Goal: Task Accomplishment & Management: Use online tool/utility

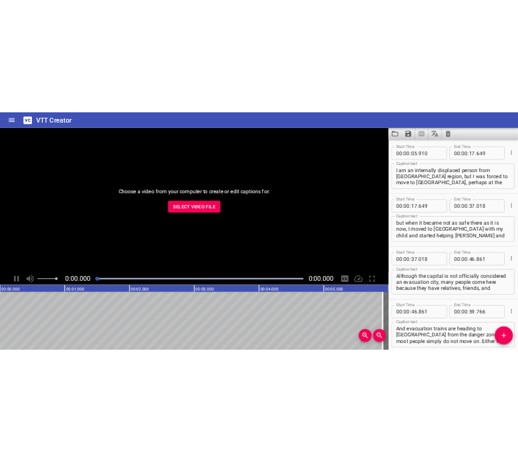
scroll to position [3403, 0]
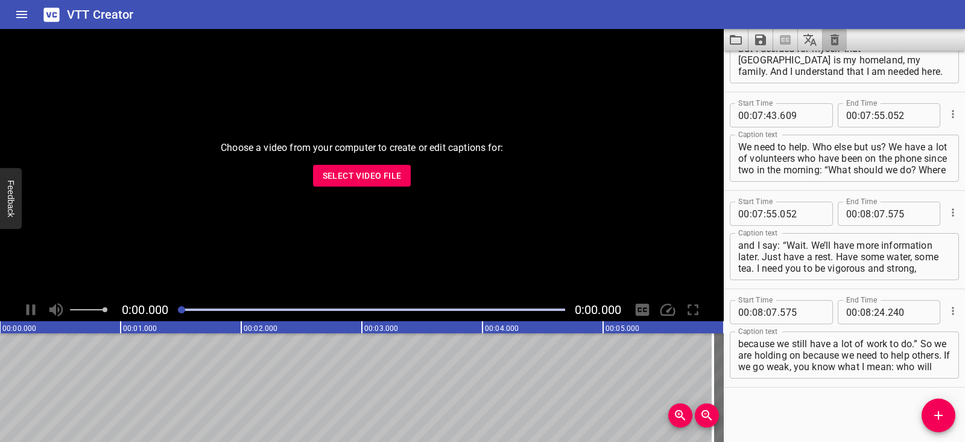
click at [833, 32] on button "Clear captions" at bounding box center [835, 40] width 24 height 22
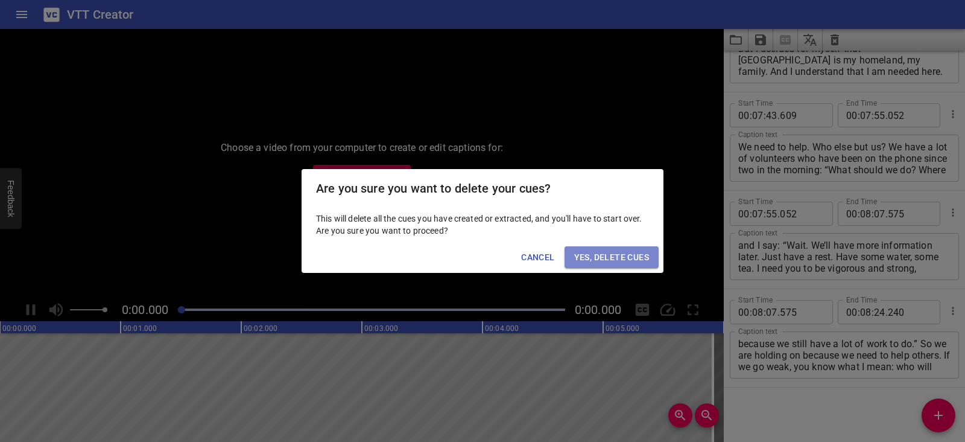
click at [630, 258] on span "Yes, Delete Cues" at bounding box center [611, 257] width 75 height 15
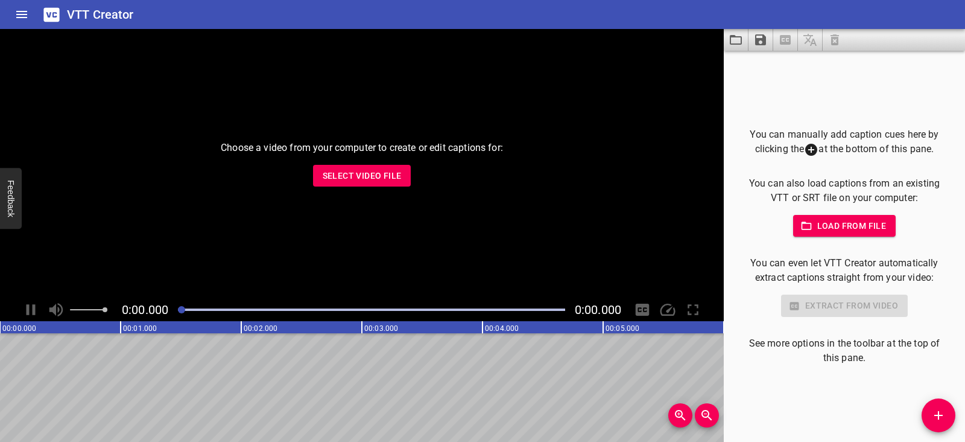
click at [322, 176] on button "Select Video File" at bounding box center [362, 176] width 98 height 22
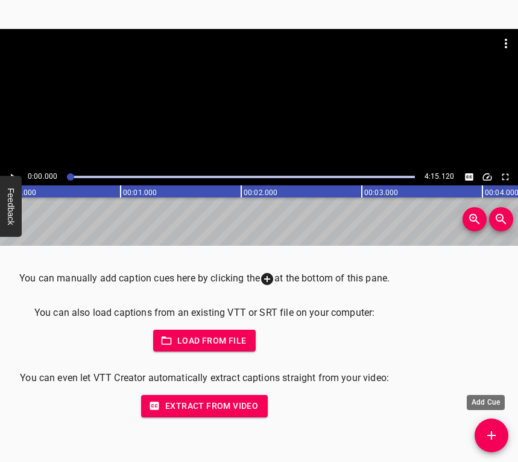
click at [488, 427] on button "Add Cue" at bounding box center [492, 435] width 34 height 34
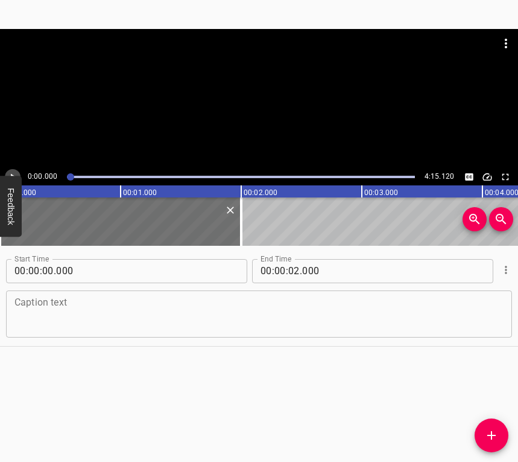
click at [12, 170] on button "Play/Pause" at bounding box center [13, 177] width 16 height 16
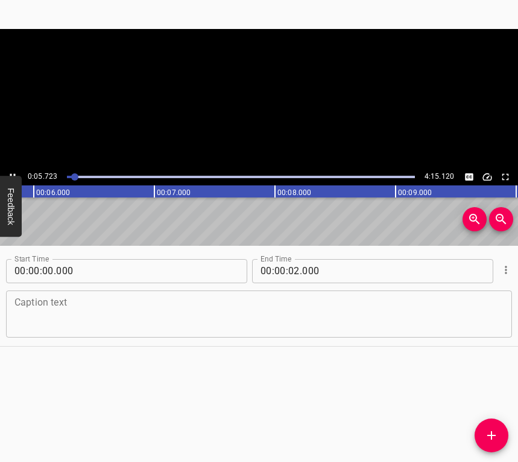
click at [12, 170] on button "Play/Pause" at bounding box center [13, 177] width 16 height 16
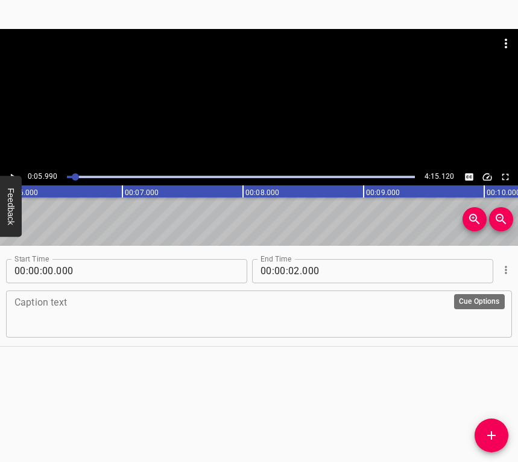
click at [500, 272] on icon "Cue Options" at bounding box center [506, 270] width 12 height 12
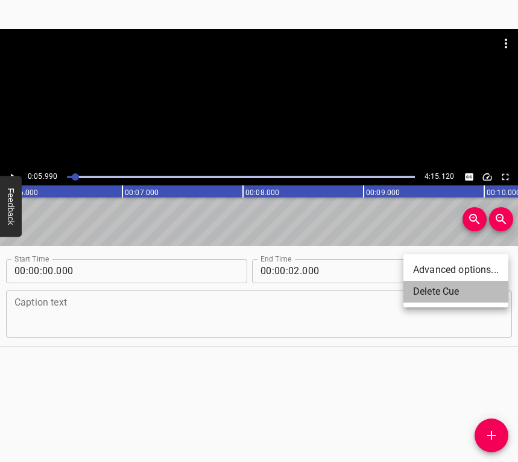
click at [464, 288] on li "Delete Cue" at bounding box center [456, 292] width 105 height 22
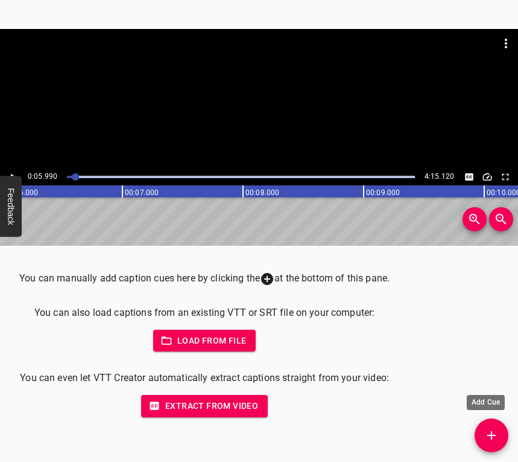
click at [498, 435] on icon "Add Cue" at bounding box center [492, 435] width 14 height 14
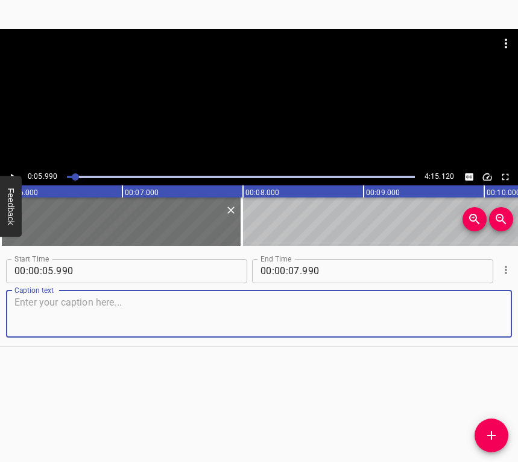
click at [160, 304] on textarea at bounding box center [258, 313] width 489 height 34
paste textarea "[DATE] was a very sad day for me. I felt anxiety, but it was on [DATE] that I w…"
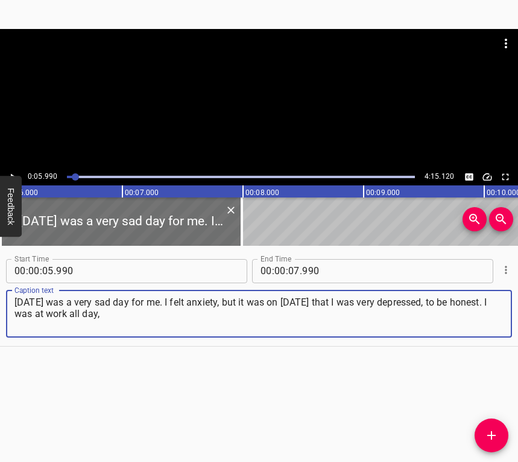
type textarea "[DATE] was a very sad day for me. I felt anxiety, but it was on [DATE] that I w…"
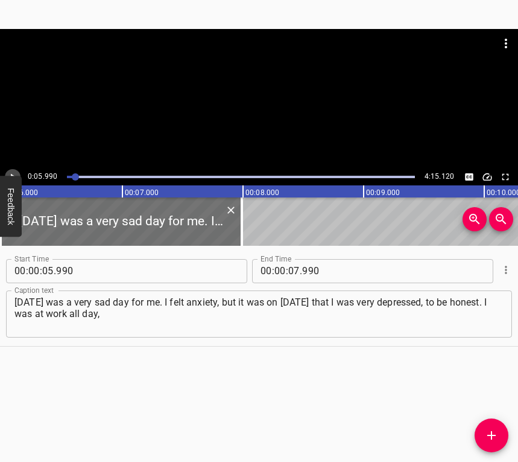
click at [11, 172] on icon "Play/Pause" at bounding box center [12, 176] width 11 height 11
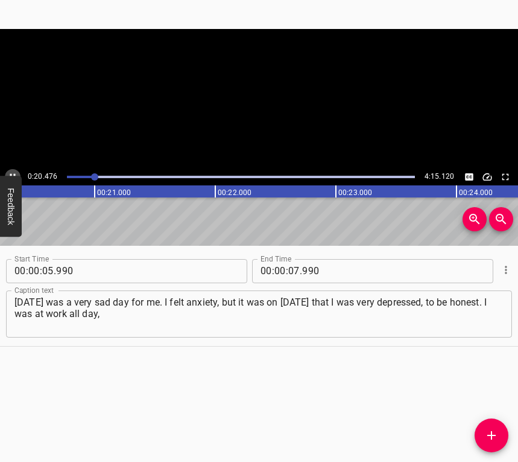
click at [13, 174] on icon "Play/Pause" at bounding box center [12, 176] width 11 height 11
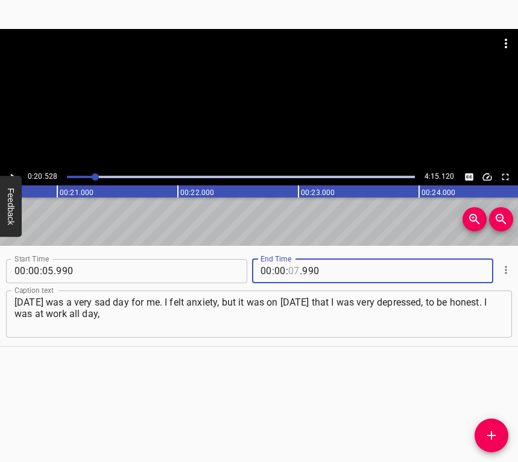
click at [291, 270] on input "number" at bounding box center [293, 271] width 11 height 24
type input "20"
type input "528"
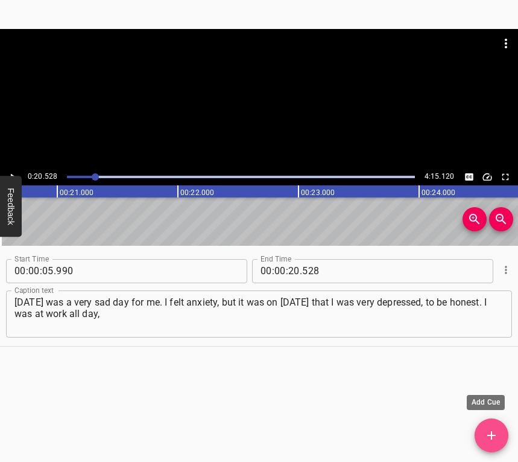
click at [495, 432] on icon "Add Cue" at bounding box center [492, 435] width 14 height 14
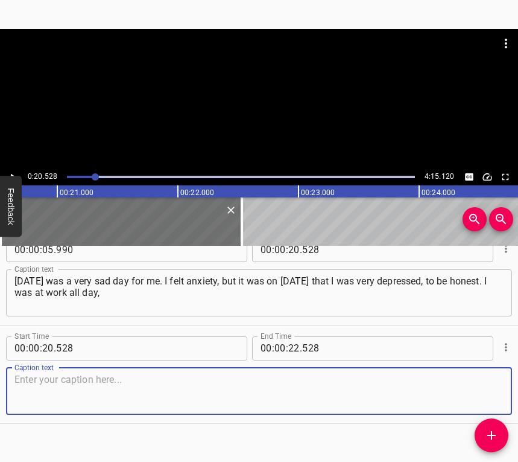
scroll to position [37, 0]
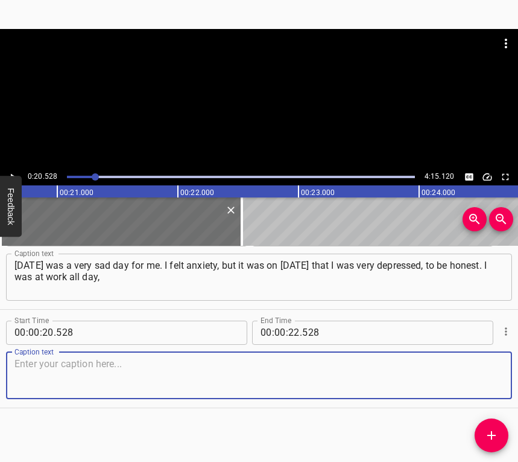
click at [480, 364] on textarea at bounding box center [258, 375] width 489 height 34
click at [122, 371] on textarea at bounding box center [258, 375] width 489 height 34
paste textarea "not understanding what the next day would be like, how we would live further, w…"
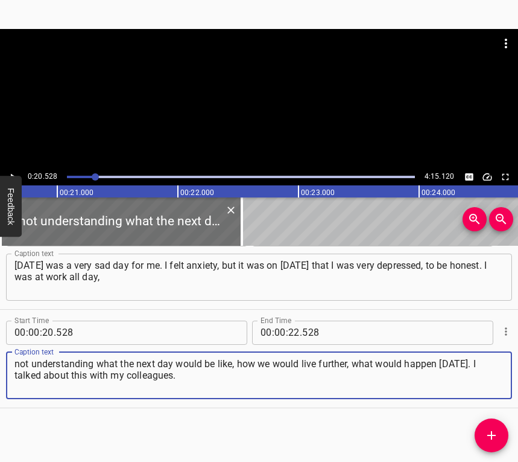
type textarea "not understanding what the next day would be like, how we would live further, w…"
click at [14, 174] on icon "Play/Pause" at bounding box center [12, 176] width 11 height 11
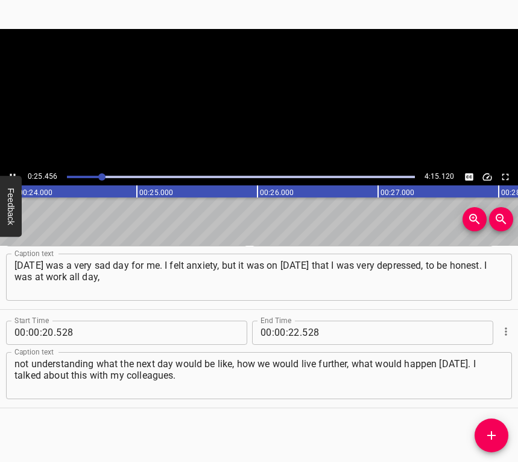
scroll to position [0, 2892]
click at [11, 174] on icon "Play/Pause" at bounding box center [12, 176] width 5 height 7
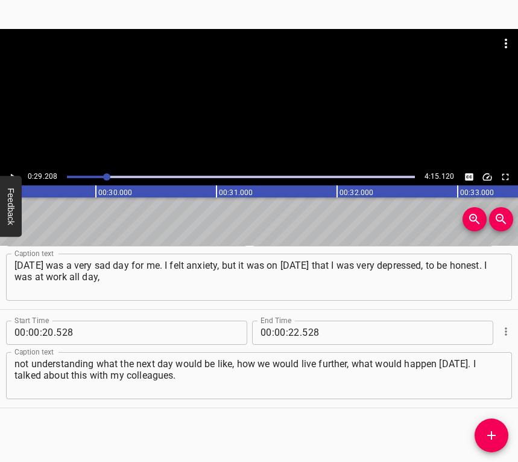
click at [11, 174] on icon "Play/Pause" at bounding box center [13, 176] width 5 height 7
click at [11, 174] on icon "Play/Pause" at bounding box center [12, 176] width 5 height 7
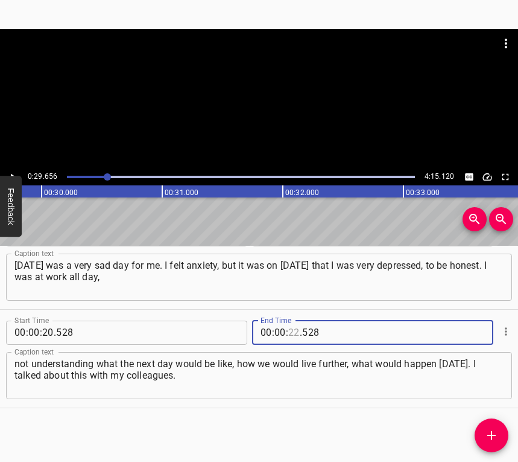
click at [288, 330] on input "number" at bounding box center [293, 332] width 11 height 24
type input "29"
type input "656"
click at [494, 430] on icon "Add Cue" at bounding box center [492, 435] width 14 height 14
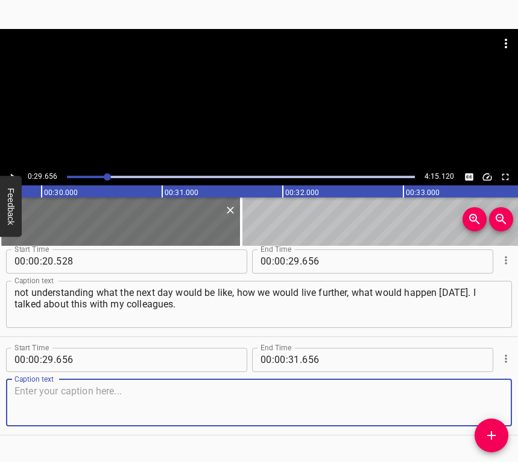
scroll to position [129, 0]
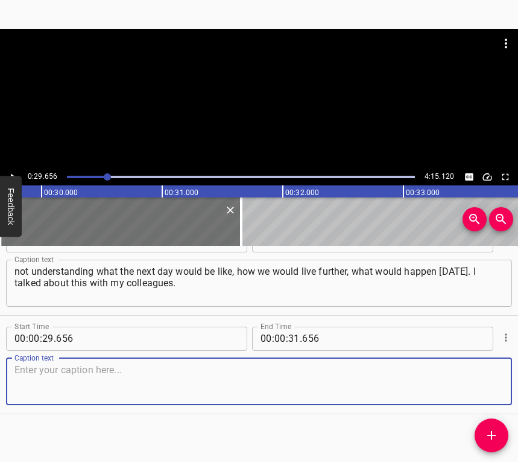
click at [480, 383] on textarea at bounding box center [258, 381] width 489 height 34
click at [64, 377] on textarea at bounding box center [258, 381] width 489 height 34
paste textarea "Then I went home to my parents, because my mother was ill, I was treating her a…"
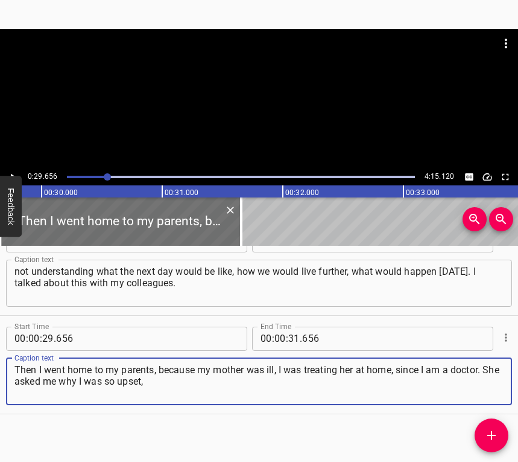
type textarea "Then I went home to my parents, because my mother was ill, I was treating her a…"
click at [8, 170] on div "0:29.656 4:15.120" at bounding box center [259, 176] width 518 height 17
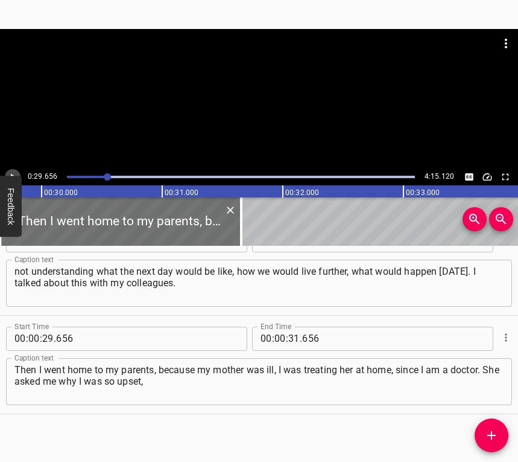
click at [10, 174] on icon "Play/Pause" at bounding box center [12, 176] width 11 height 11
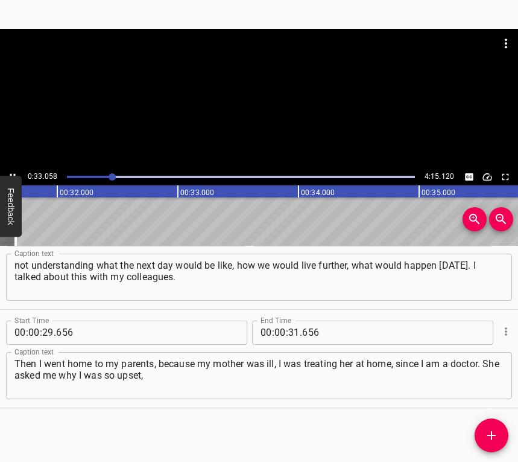
scroll to position [0, 3969]
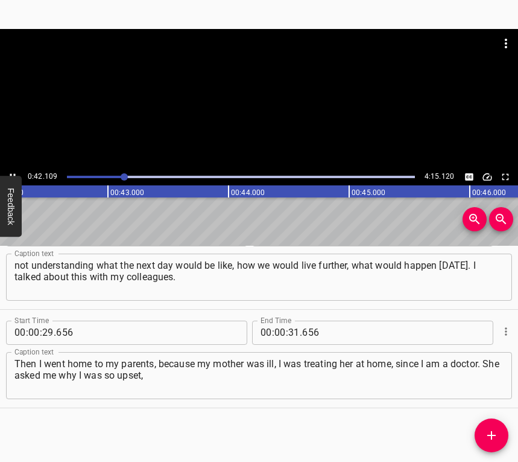
click at [11, 171] on icon "Play/Pause" at bounding box center [12, 176] width 11 height 11
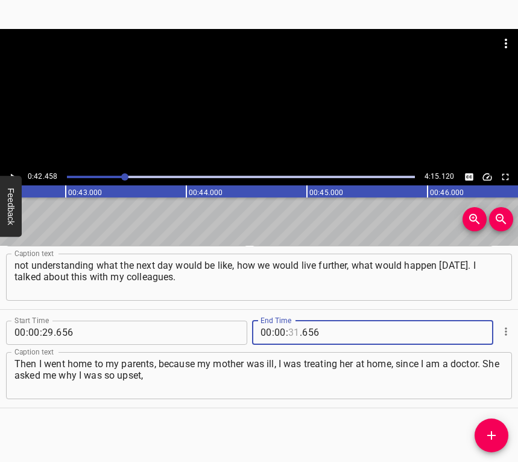
click at [288, 332] on input "number" at bounding box center [293, 332] width 11 height 24
type input "42"
type input "458"
click at [490, 429] on icon "Add Cue" at bounding box center [492, 435] width 14 height 14
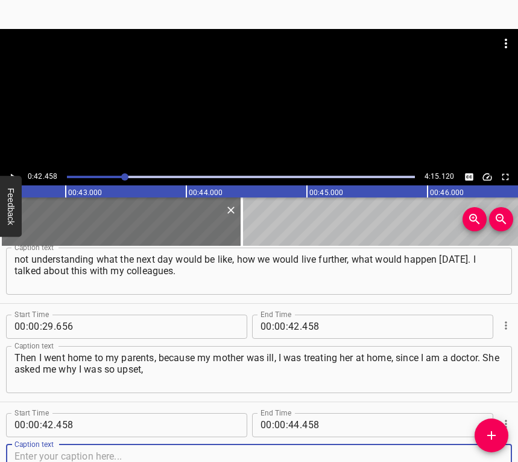
scroll to position [229, 0]
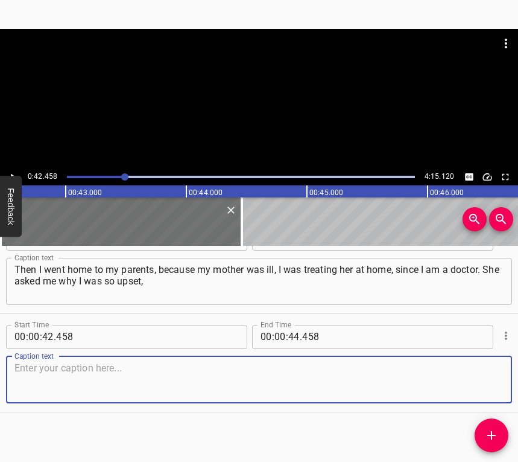
click at [489, 378] on textarea at bounding box center [258, 379] width 489 height 34
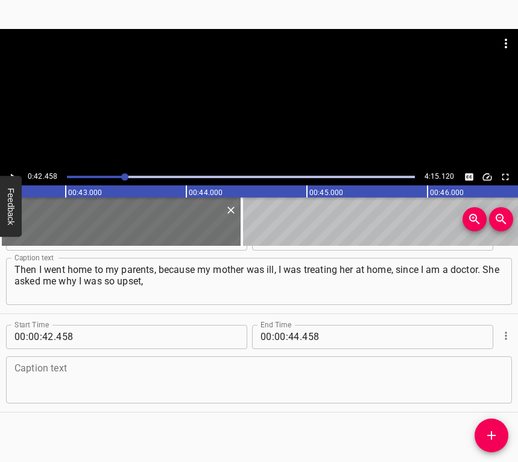
click at [82, 374] on textarea at bounding box center [258, 379] width 489 height 34
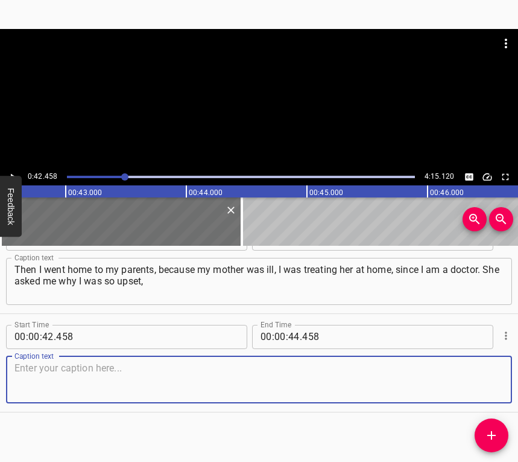
paste textarea "maybe I had some personal problems or something at work. And I said that I coul…"
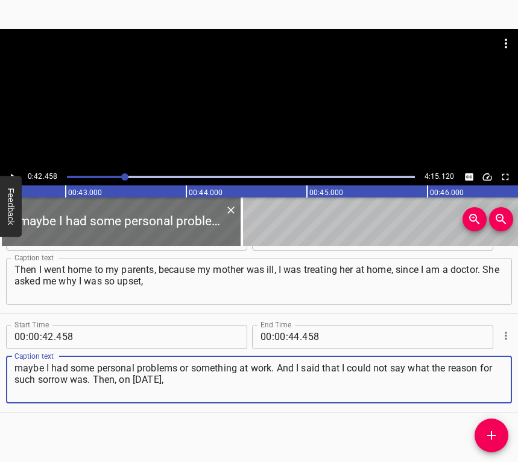
type textarea "maybe I had some personal problems or something at work. And I said that I coul…"
click at [13, 171] on icon "Play/Pause" at bounding box center [12, 176] width 11 height 11
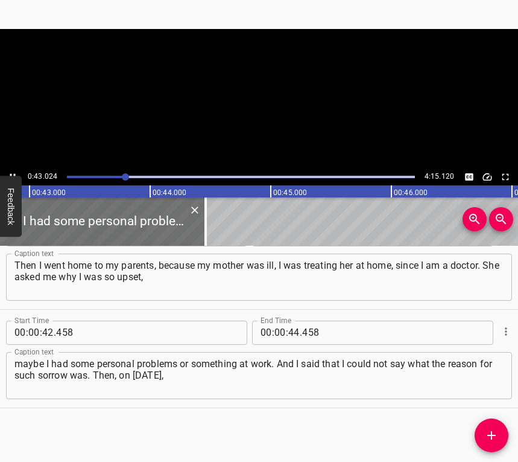
scroll to position [0, 5192]
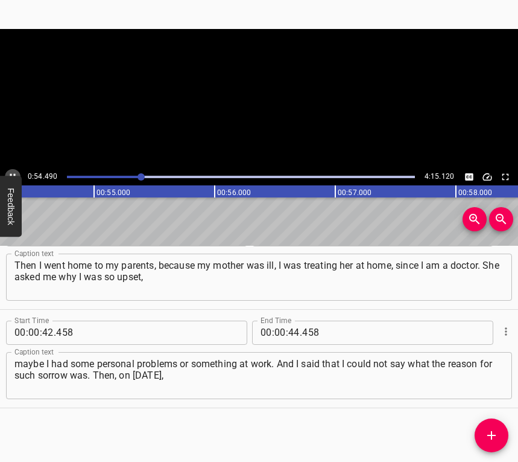
click at [13, 173] on icon "Play/Pause" at bounding box center [12, 176] width 11 height 11
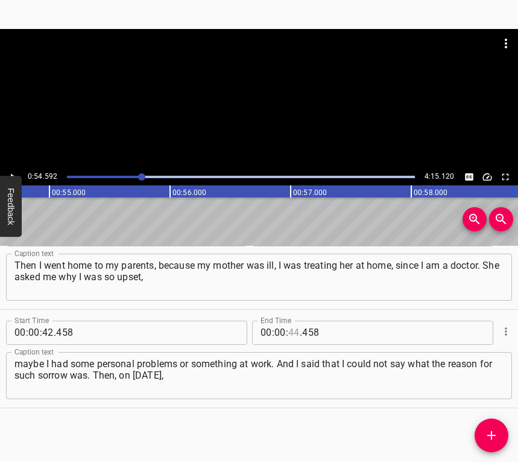
click at [291, 335] on input "number" at bounding box center [293, 332] width 11 height 24
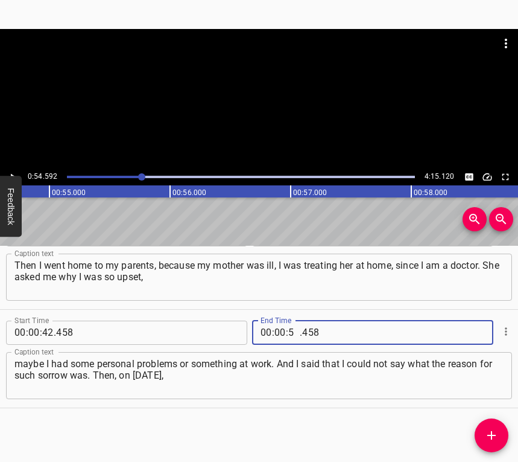
type input "54"
type input "592"
click at [495, 433] on icon "Add Cue" at bounding box center [492, 435] width 14 height 14
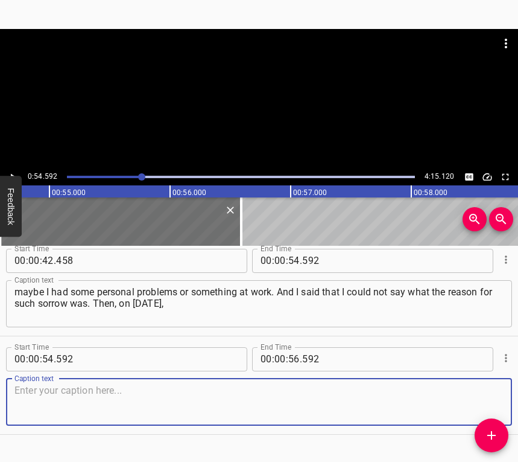
scroll to position [332, 0]
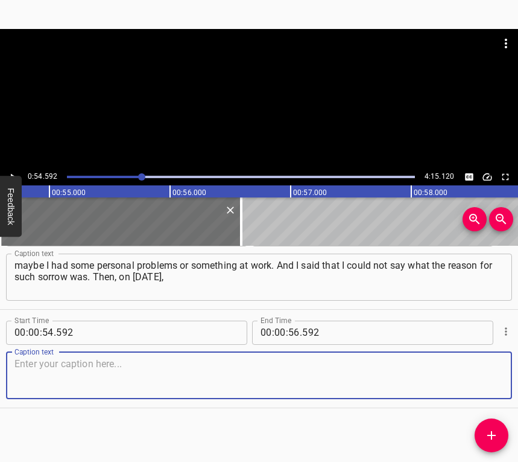
click at [491, 364] on textarea at bounding box center [258, 375] width 489 height 34
click at [54, 363] on textarea at bounding box center [258, 375] width 489 height 34
paste textarea "I woke up from explosions. Unfortunately, my nervous system did not want to acc…"
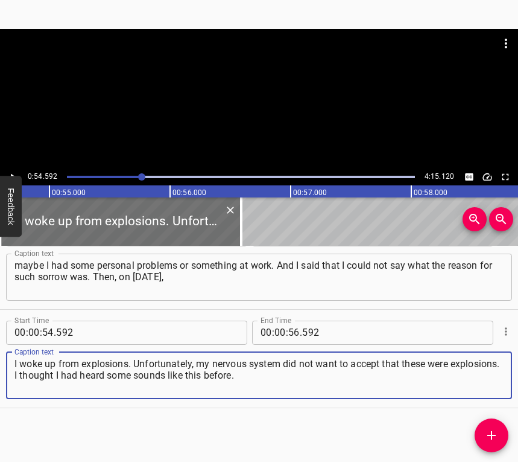
type textarea "I woke up from explosions. Unfortunately, my nervous system did not want to acc…"
click at [10, 171] on icon "Play/Pause" at bounding box center [12, 176] width 11 height 11
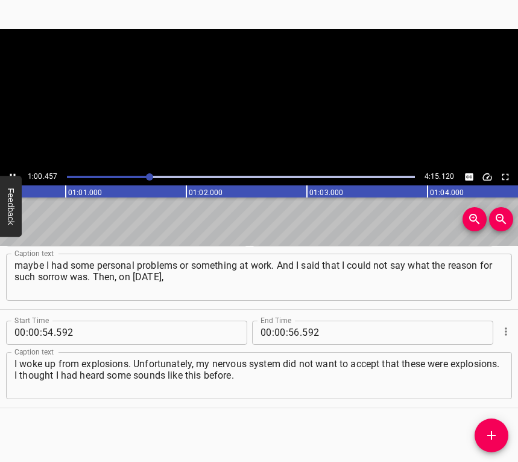
scroll to position [0, 7328]
click at [12, 169] on button "Play/Pause" at bounding box center [13, 177] width 16 height 16
click at [14, 174] on icon "Play/Pause" at bounding box center [12, 176] width 11 height 11
click at [14, 174] on icon "Play/Pause" at bounding box center [12, 176] width 5 height 7
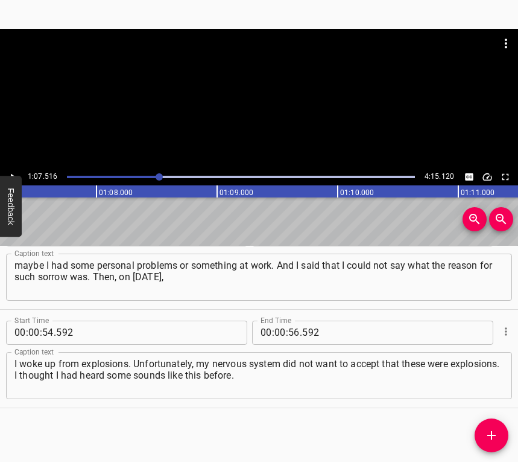
scroll to position [0, 8148]
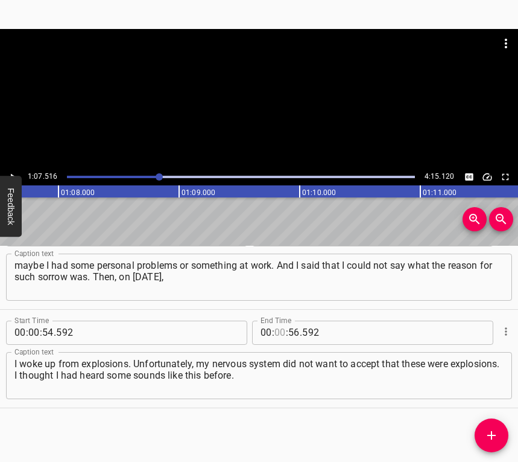
click at [277, 329] on input "number" at bounding box center [280, 332] width 11 height 24
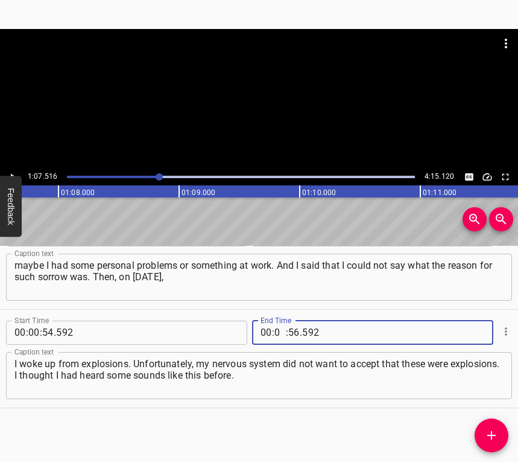
type input "01"
type input "07"
type input "516"
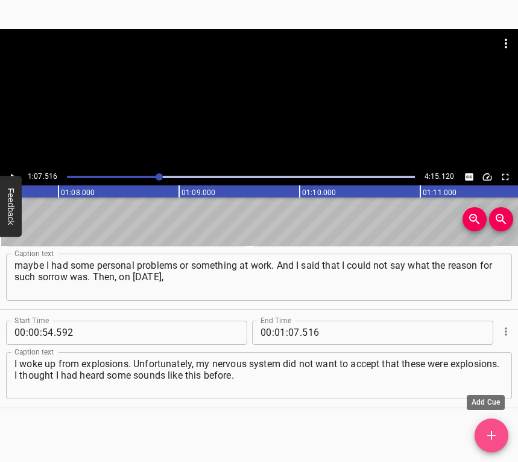
drag, startPoint x: 487, startPoint y: 433, endPoint x: 493, endPoint y: 423, distance: 11.9
click at [488, 433] on icon "Add Cue" at bounding box center [492, 435] width 14 height 14
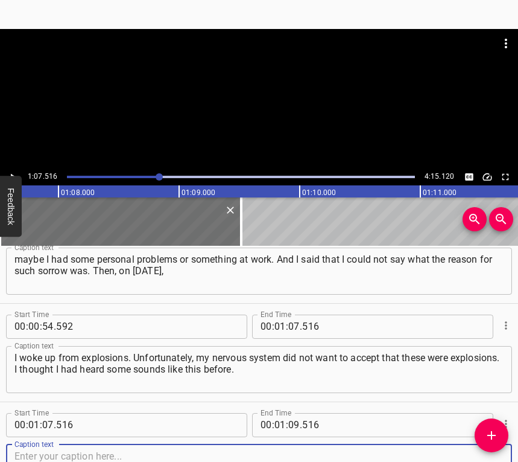
scroll to position [430, 0]
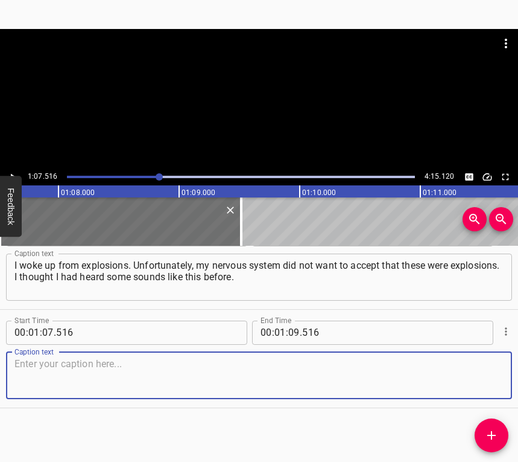
click at [482, 375] on textarea at bounding box center [258, 375] width 489 height 34
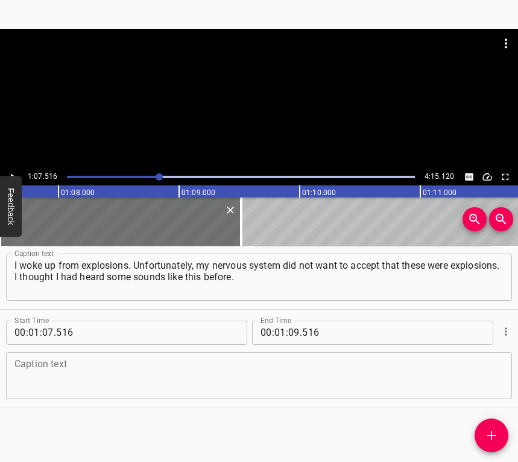
click at [152, 363] on textarea at bounding box center [258, 375] width 489 height 34
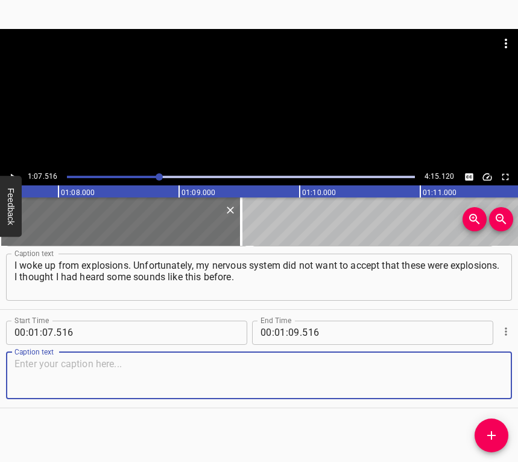
paste textarea "When I started opening my phone and seeing messages from acquaintances and frie…"
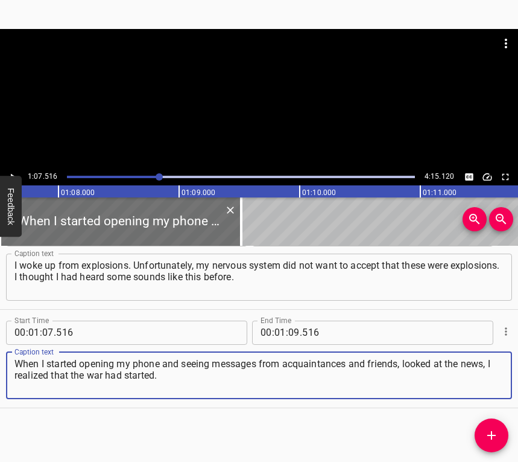
type textarea "When I started opening my phone and seeing messages from acquaintances and frie…"
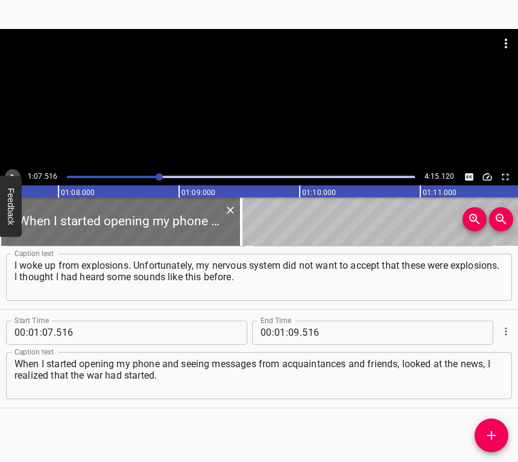
click at [13, 171] on icon "Play/Pause" at bounding box center [12, 176] width 11 height 11
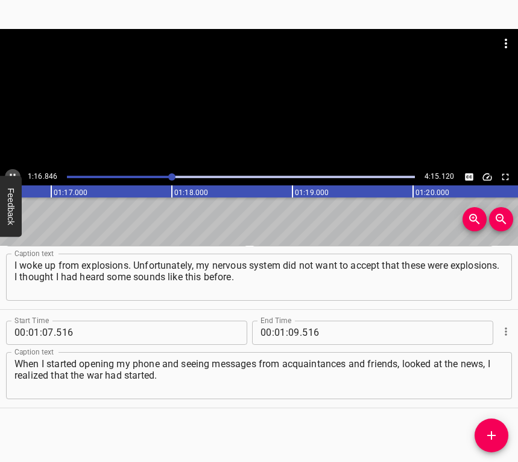
click at [12, 170] on button "Play/Pause" at bounding box center [13, 177] width 16 height 16
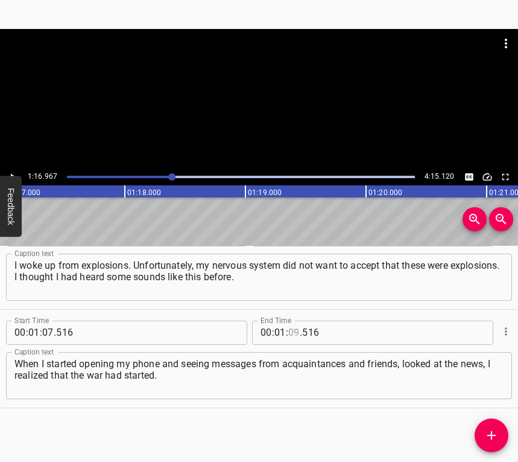
click at [291, 325] on input "number" at bounding box center [293, 332] width 11 height 24
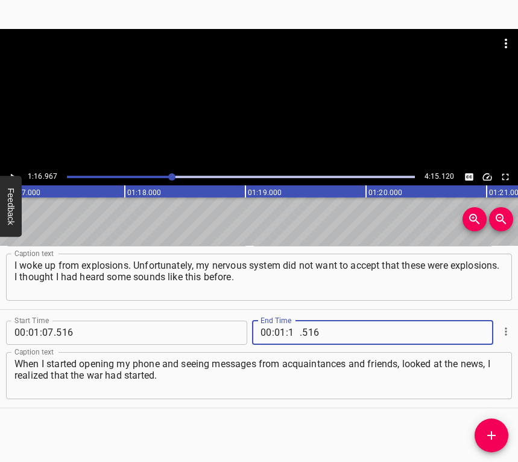
type input "16"
type input "967"
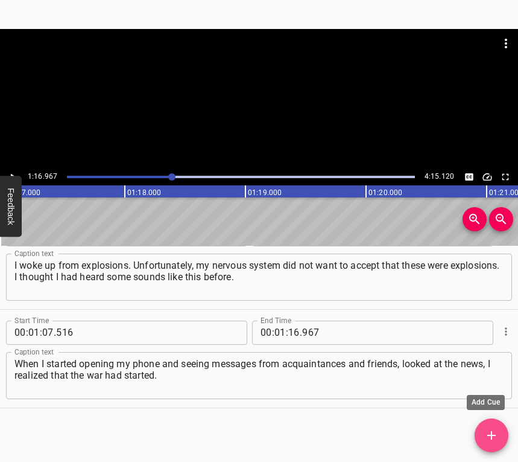
click at [489, 431] on icon "Add Cue" at bounding box center [492, 435] width 14 height 14
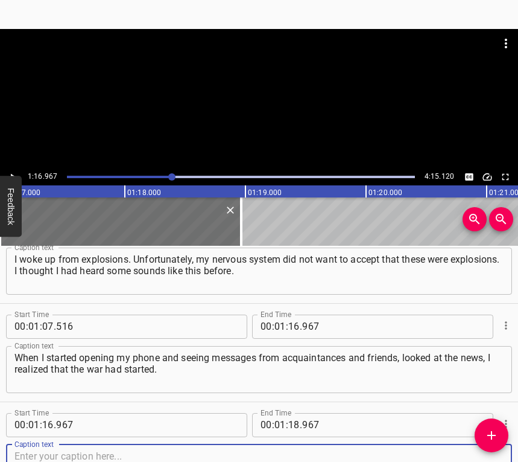
scroll to position [529, 0]
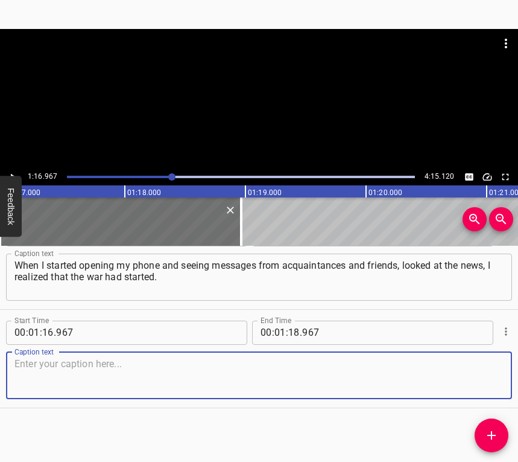
click at [481, 372] on textarea at bounding box center [258, 375] width 489 height 34
click at [37, 370] on textarea at bounding box center [258, 375] width 489 height 34
paste textarea "First of all, it caused anger in me. Anger at the [GEOGRAPHIC_DATA], which atta…"
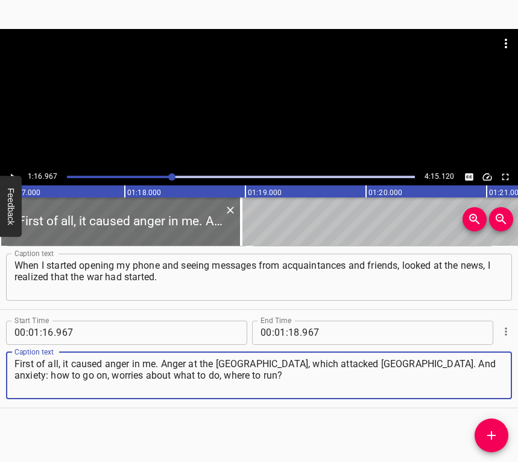
type textarea "First of all, it caused anger in me. Anger at the [GEOGRAPHIC_DATA], which atta…"
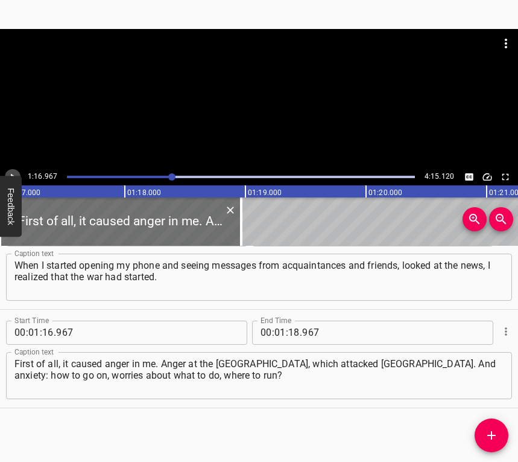
click at [12, 171] on button "Play/Pause" at bounding box center [13, 177] width 16 height 16
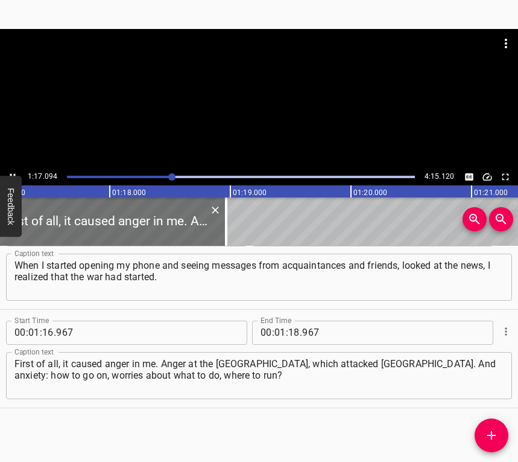
scroll to position [0, 9335]
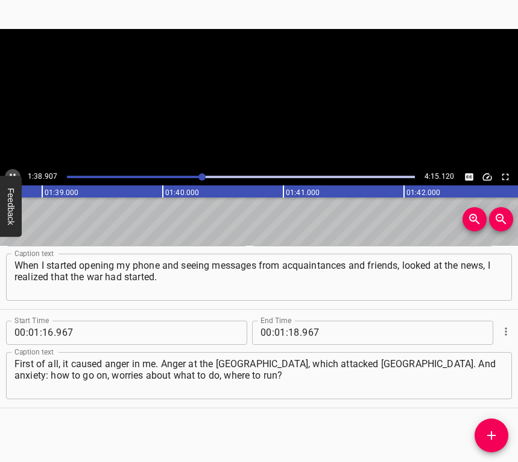
click at [12, 170] on button "Play/Pause" at bounding box center [13, 177] width 16 height 16
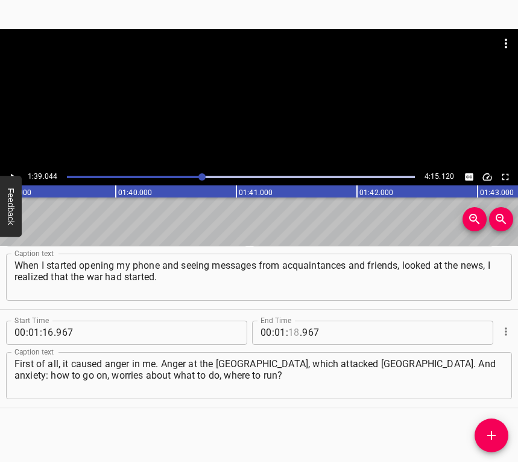
click at [290, 328] on input "number" at bounding box center [293, 332] width 11 height 24
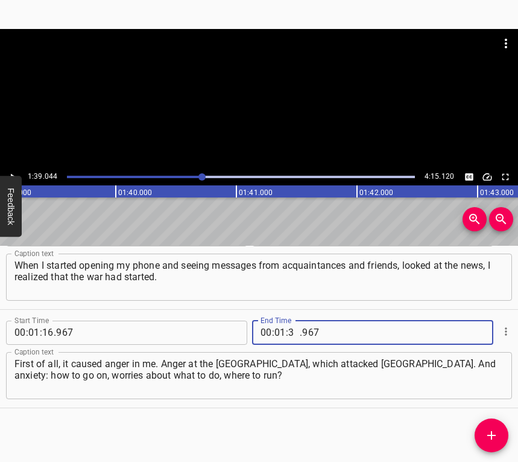
type input "39"
type input "044"
click at [491, 432] on icon "Add Cue" at bounding box center [492, 435] width 14 height 14
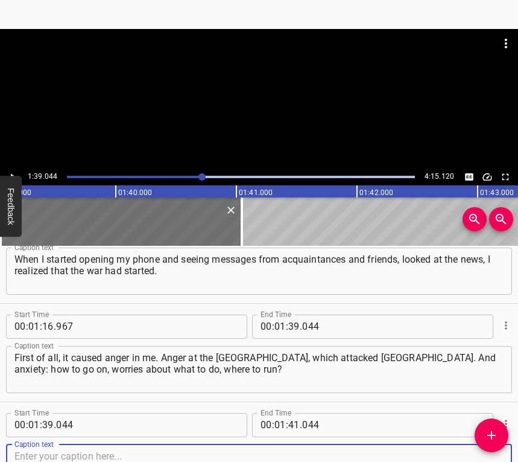
scroll to position [627, 0]
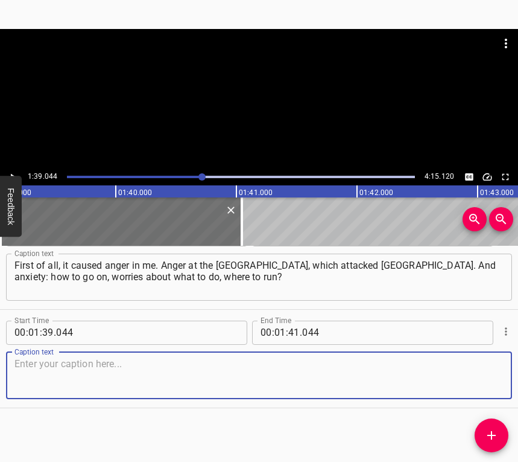
drag, startPoint x: 460, startPoint y: 374, endPoint x: 469, endPoint y: 373, distance: 8.5
click at [460, 373] on textarea at bounding box center [258, 375] width 489 height 34
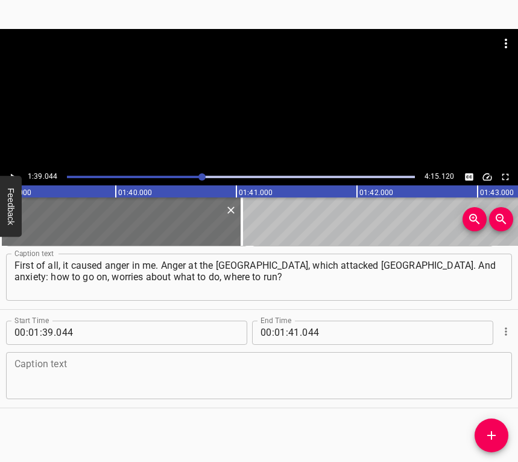
click at [110, 377] on textarea at bounding box center [258, 375] width 489 height 34
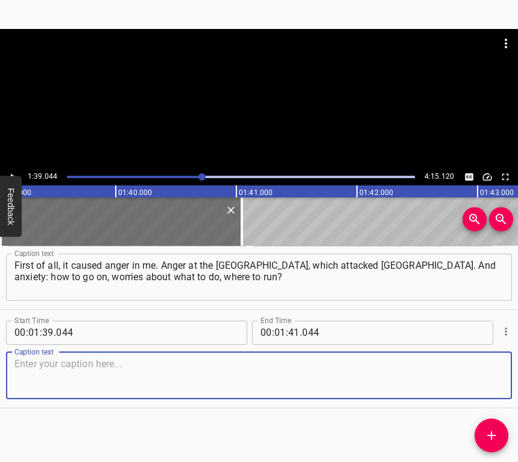
paste textarea "These were my feelings. Eventually I went to work, because we had to provide fo…"
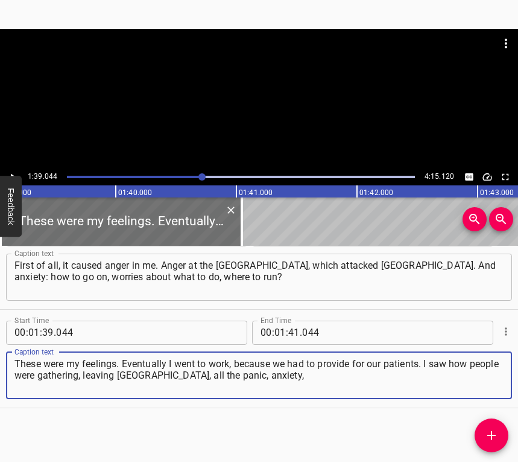
type textarea "These were my feelings. Eventually I went to work, because we had to provide fo…"
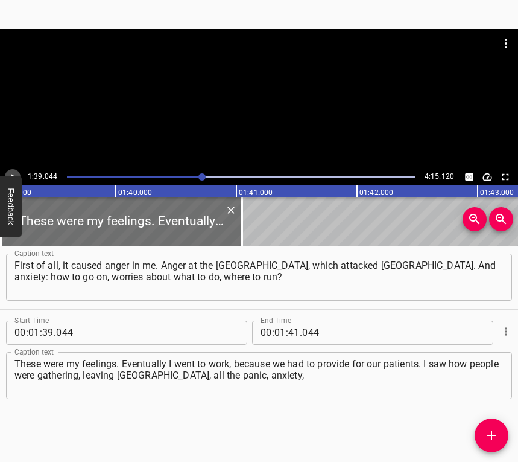
click at [7, 173] on icon "Play/Pause" at bounding box center [12, 176] width 11 height 11
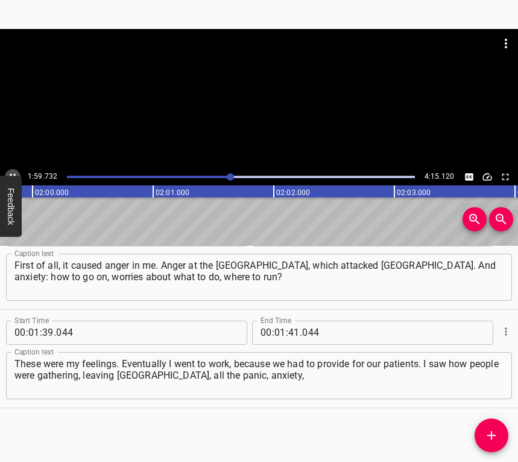
click at [13, 172] on icon "Play/Pause" at bounding box center [12, 176] width 11 height 11
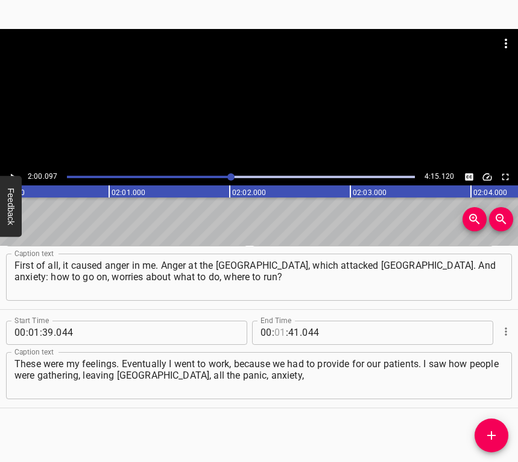
click at [275, 332] on input "number" at bounding box center [280, 332] width 11 height 24
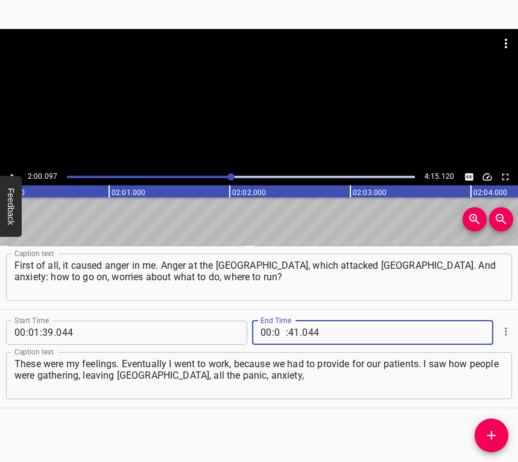
type input "02"
type input "00"
type input "097"
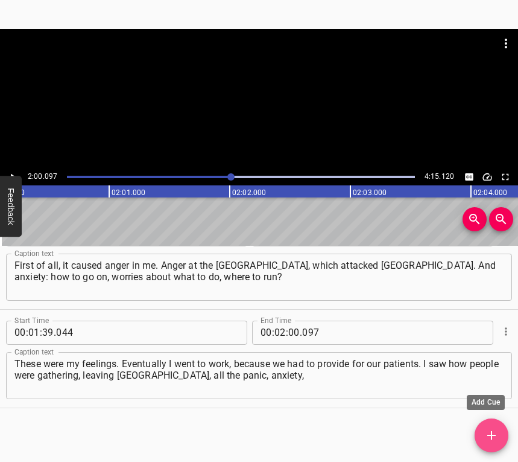
click at [489, 439] on icon "Add Cue" at bounding box center [492, 435] width 14 height 14
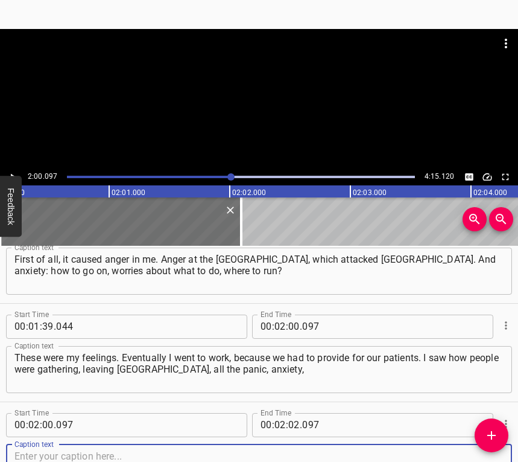
scroll to position [725, 0]
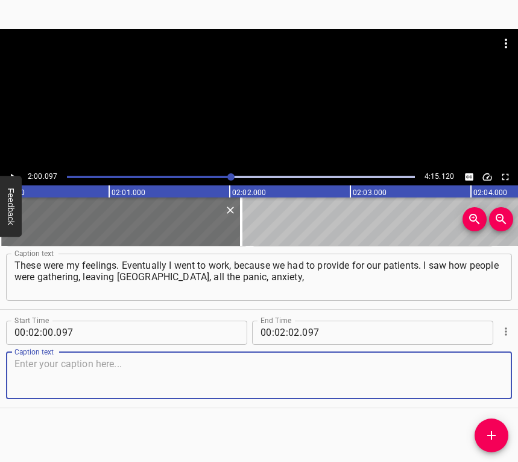
click at [470, 362] on textarea at bounding box center [258, 375] width 489 height 34
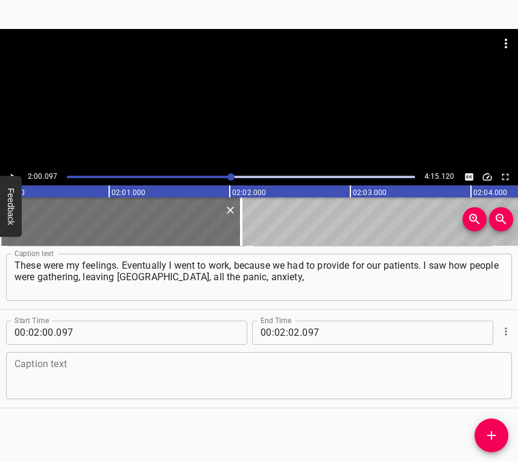
click at [279, 372] on textarea at bounding box center [258, 375] width 489 height 34
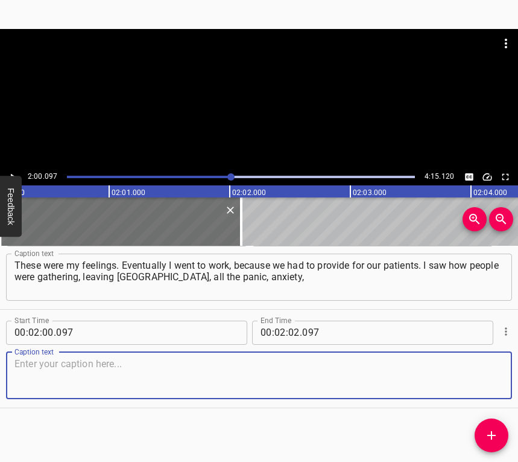
paste textarea "it was felt in the air. At that time there were patients in the hospital in inp…"
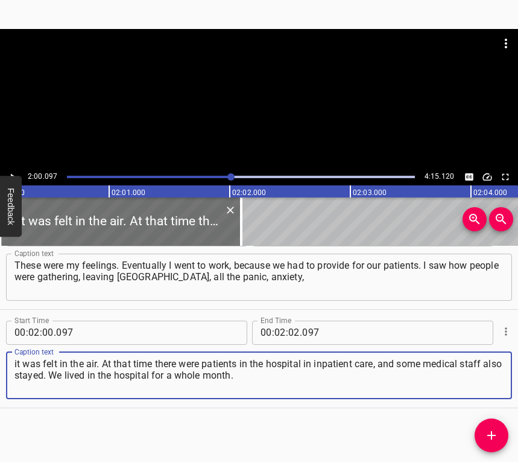
type textarea "it was felt in the air. At that time there were patients in the hospital in inp…"
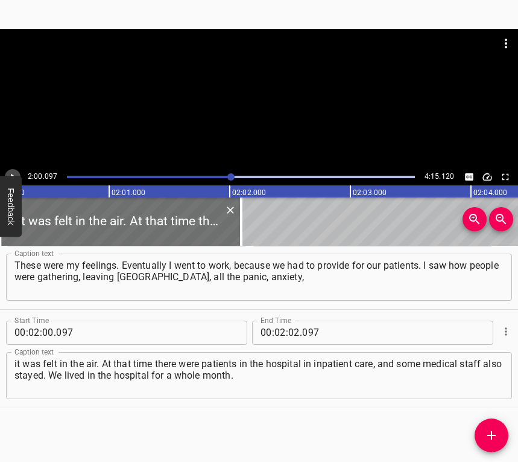
click at [17, 174] on button "Play/Pause" at bounding box center [13, 177] width 16 height 16
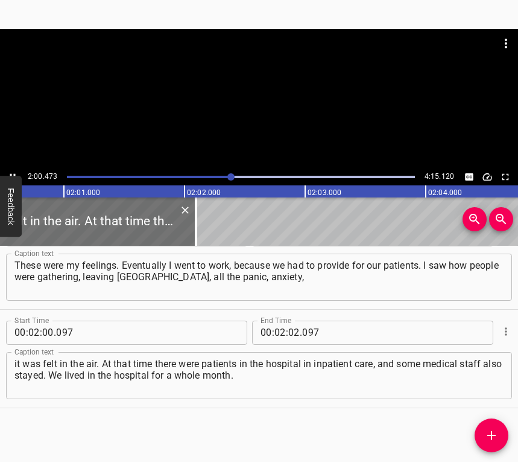
scroll to position [0, 14569]
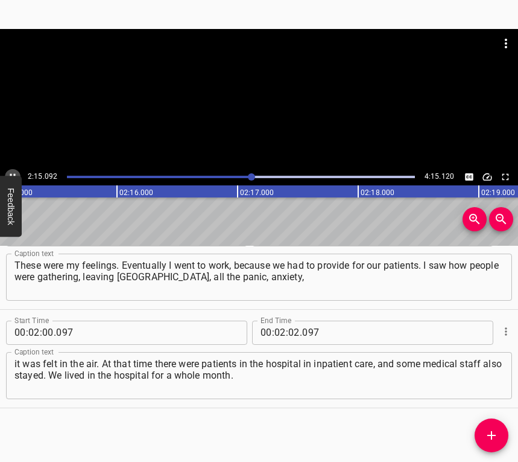
click at [10, 171] on icon "Play/Pause" at bounding box center [12, 176] width 11 height 11
click at [288, 327] on input "number" at bounding box center [293, 332] width 11 height 24
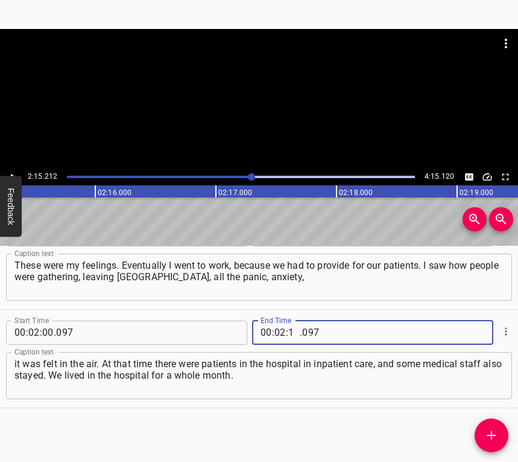
type input "15"
type input "5"
type input "097"
type input "15"
type input "212"
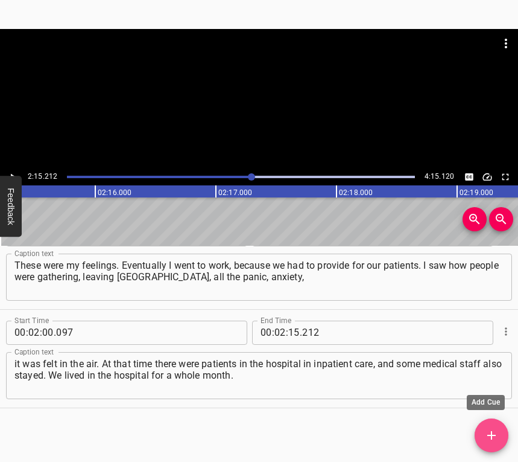
click at [495, 432] on icon "Add Cue" at bounding box center [492, 435] width 14 height 14
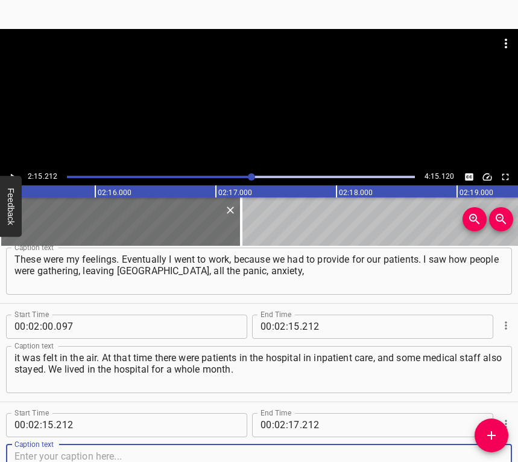
scroll to position [824, 0]
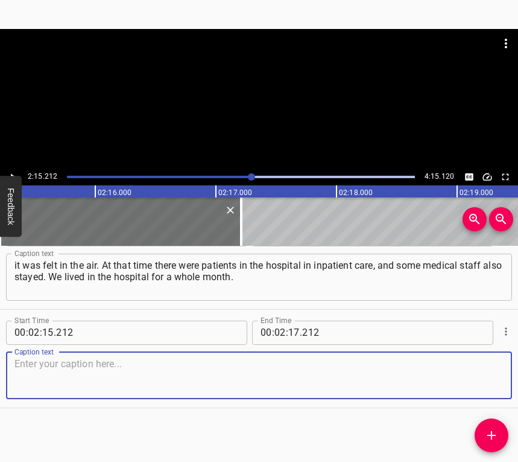
click at [482, 374] on textarea at bounding box center [258, 375] width 489 height 34
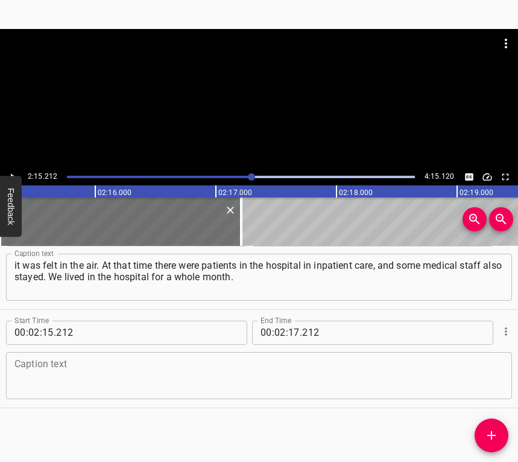
click at [37, 374] on textarea at bounding box center [258, 375] width 489 height 34
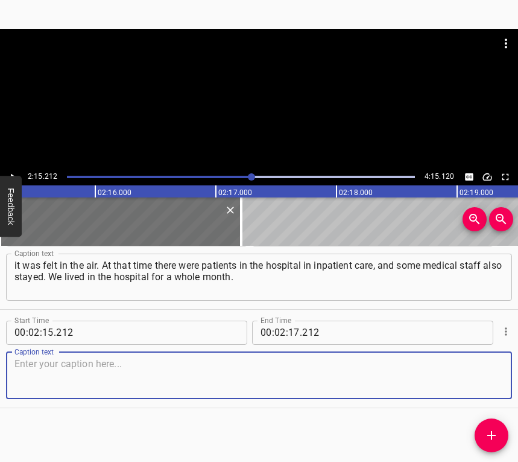
paste textarea "At first, I stayed at home for two weeks, I lived with my parents in [GEOGRAPHI…"
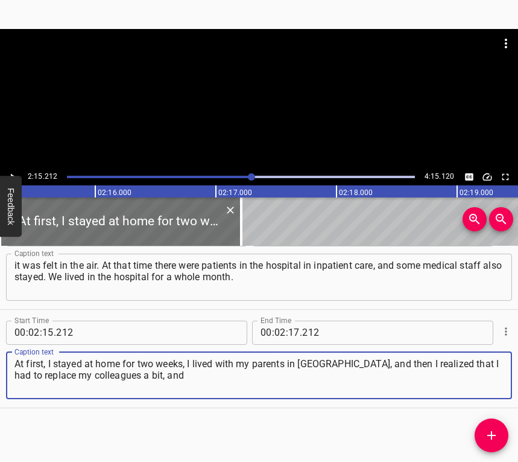
type textarea "At first, I stayed at home for two weeks, I lived with my parents in [GEOGRAPHI…"
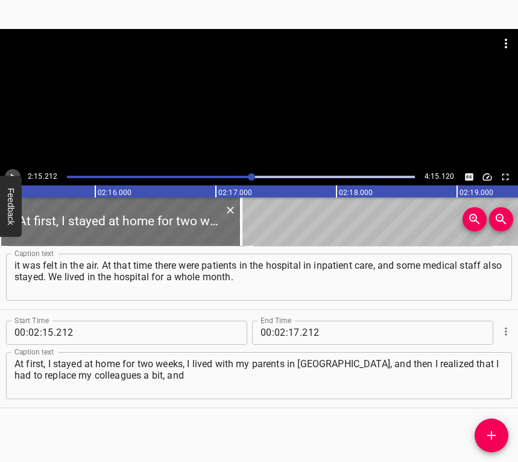
click at [14, 170] on button "Play/Pause" at bounding box center [13, 177] width 16 height 16
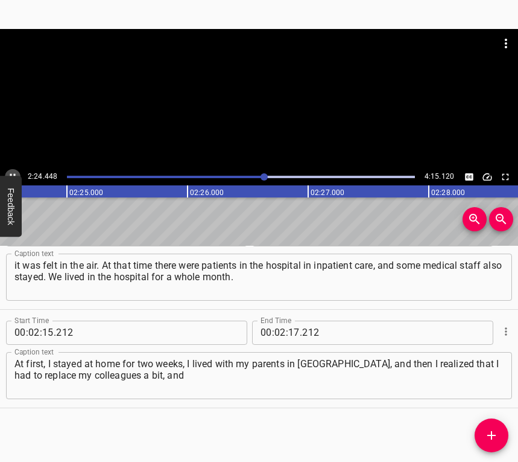
click at [13, 170] on button "Play/Pause" at bounding box center [13, 177] width 16 height 16
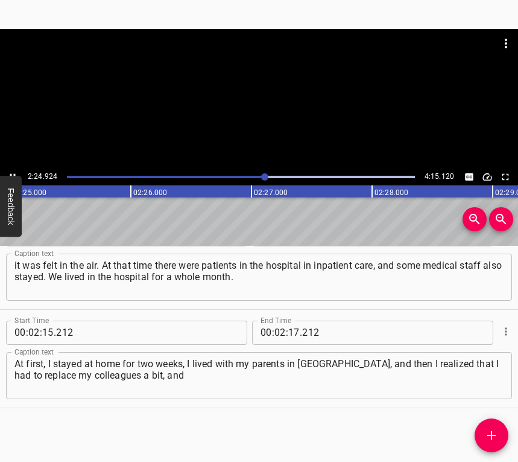
click at [13, 170] on button "Play/Pause" at bounding box center [13, 177] width 16 height 16
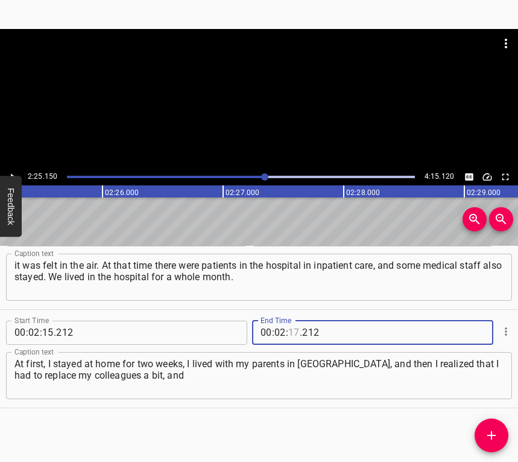
click at [290, 334] on input "number" at bounding box center [293, 332] width 11 height 24
type input "25"
type input "150"
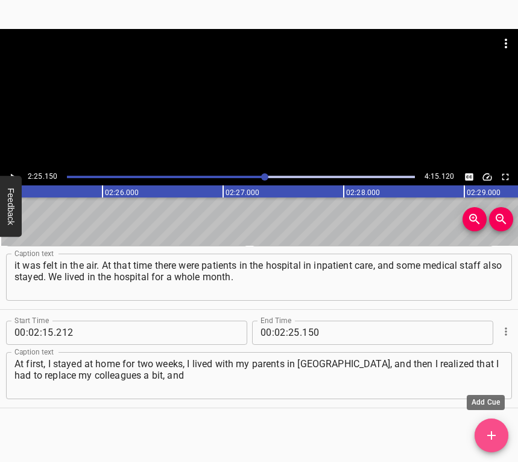
click at [489, 428] on icon "Add Cue" at bounding box center [492, 435] width 14 height 14
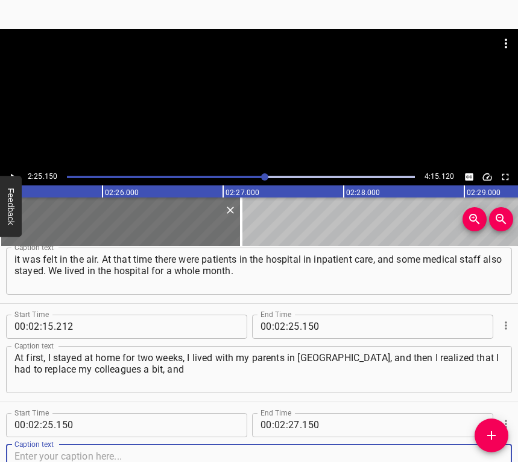
scroll to position [922, 0]
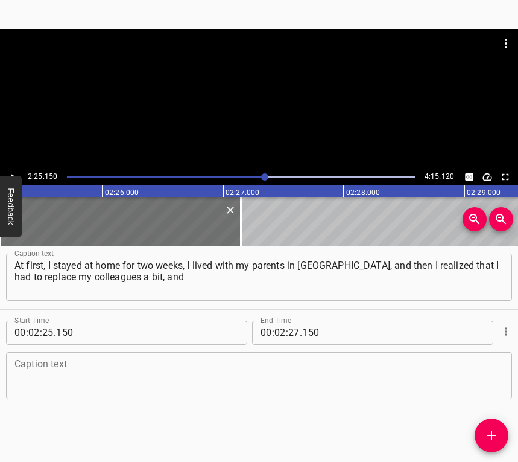
click at [496, 371] on div "Caption text" at bounding box center [259, 375] width 506 height 47
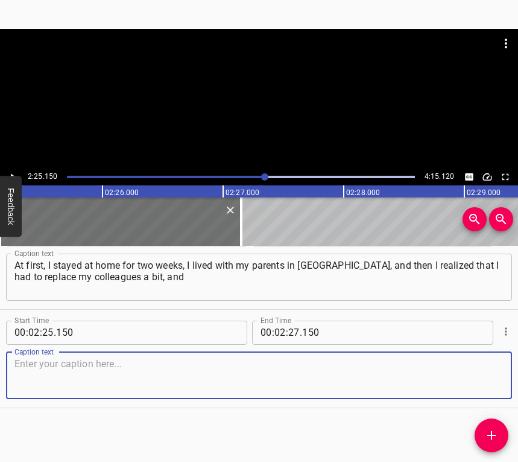
click at [68, 377] on textarea at bounding box center [258, 375] width 489 height 34
paste textarea "I moved to live in the hospital. We practically lived there for a whole month. …"
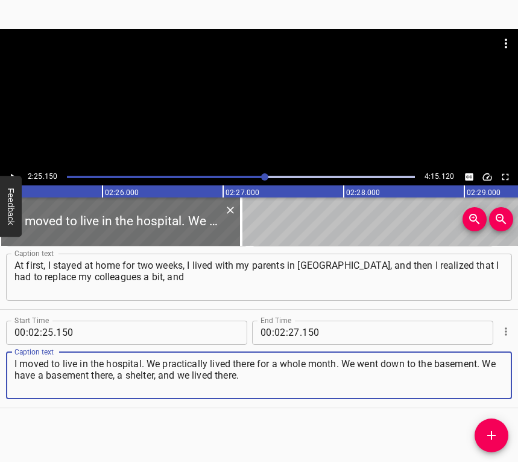
type textarea "I moved to live in the hospital. We practically lived there for a whole month. …"
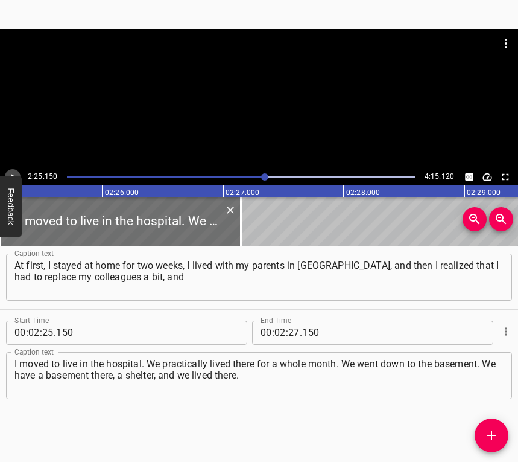
click at [15, 172] on icon "Play/Pause" at bounding box center [12, 176] width 11 height 11
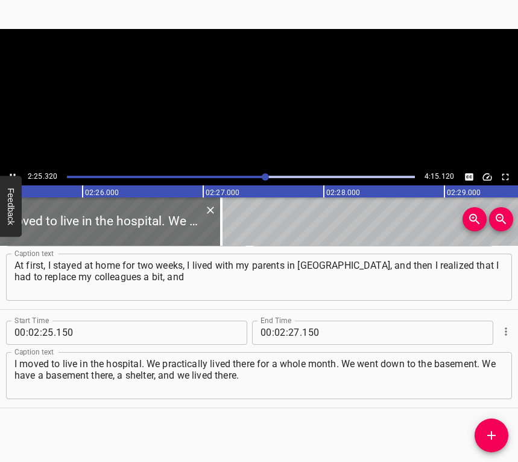
scroll to position [0, 17568]
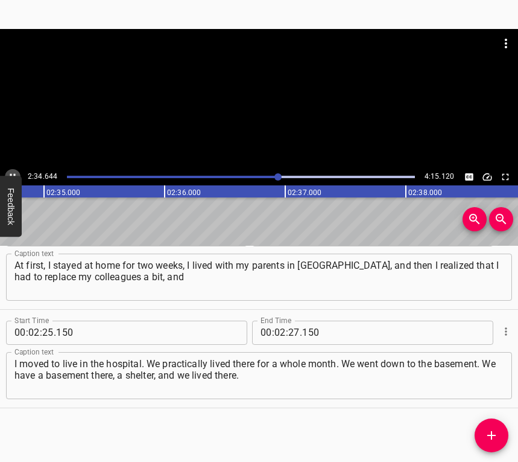
click at [11, 172] on icon "Play/Pause" at bounding box center [12, 176] width 11 height 11
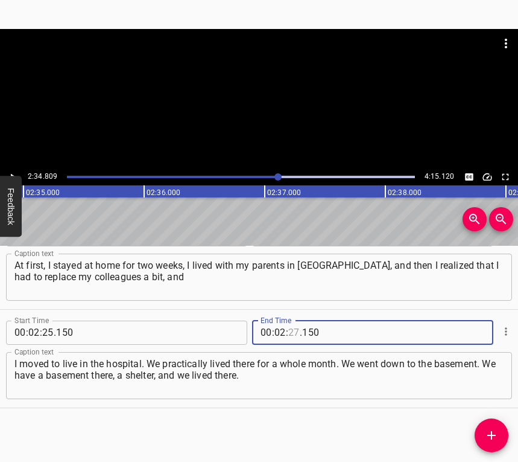
click at [291, 332] on input "number" at bounding box center [293, 332] width 11 height 24
type input "34"
type input "809"
click at [491, 434] on icon "Add Cue" at bounding box center [492, 435] width 8 height 8
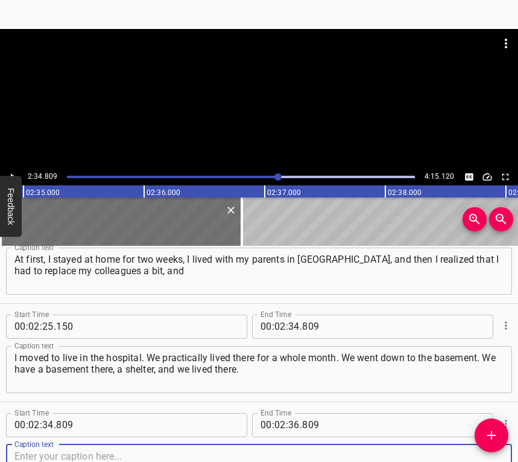
scroll to position [1020, 0]
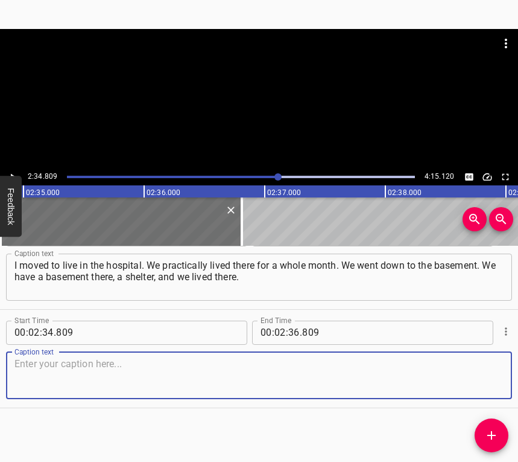
click at [467, 370] on textarea at bounding box center [258, 375] width 489 height 34
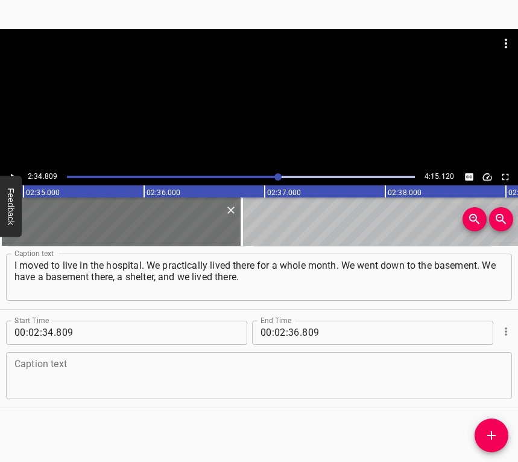
click at [162, 372] on textarea at bounding box center [258, 375] width 489 height 34
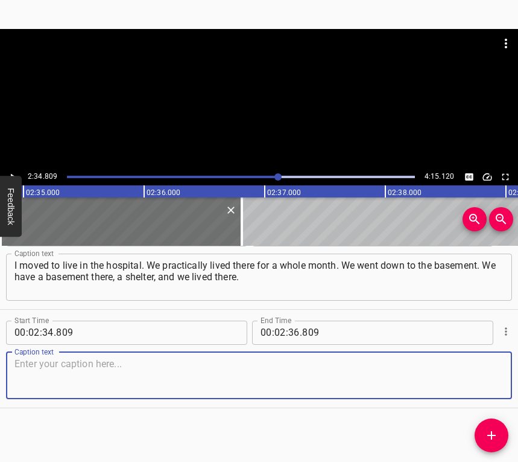
paste textarea "People came to this [PERSON_NAME] for treatment, because this was continuous tr…"
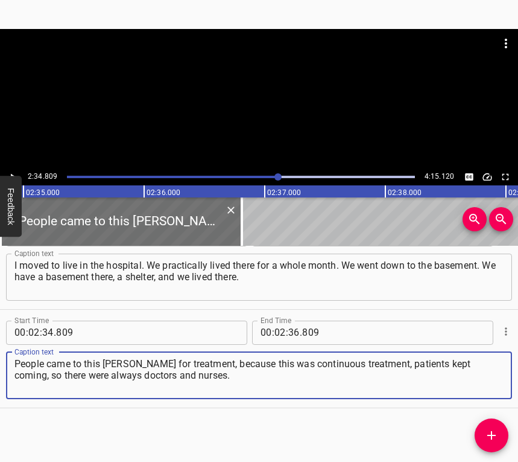
type textarea "People came to this [PERSON_NAME] for treatment, because this was continuous tr…"
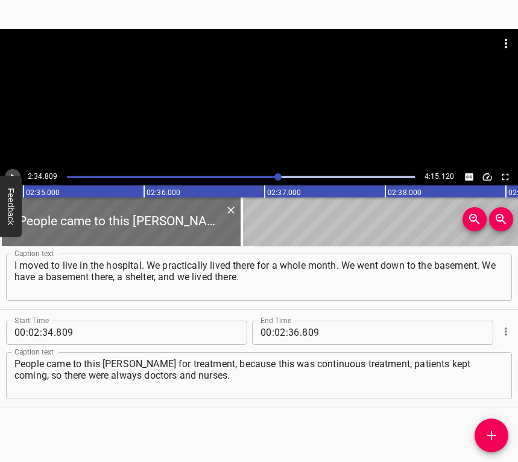
click at [10, 172] on icon "Play/Pause" at bounding box center [12, 176] width 11 height 11
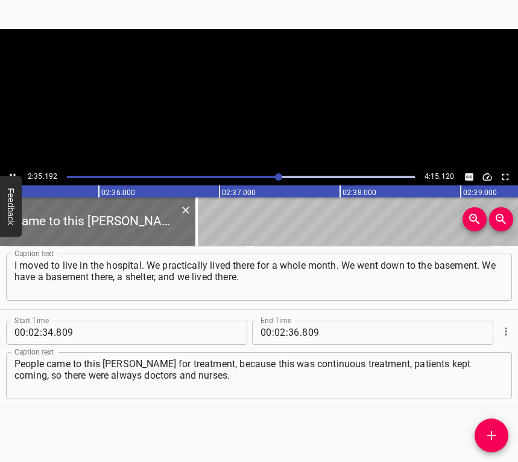
scroll to position [0, 18759]
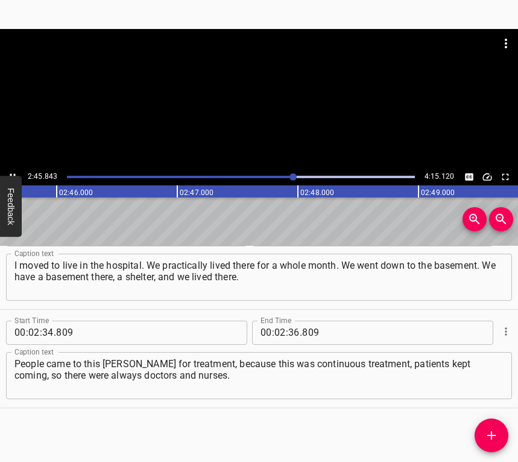
click at [14, 171] on icon "Play/Pause" at bounding box center [12, 176] width 11 height 11
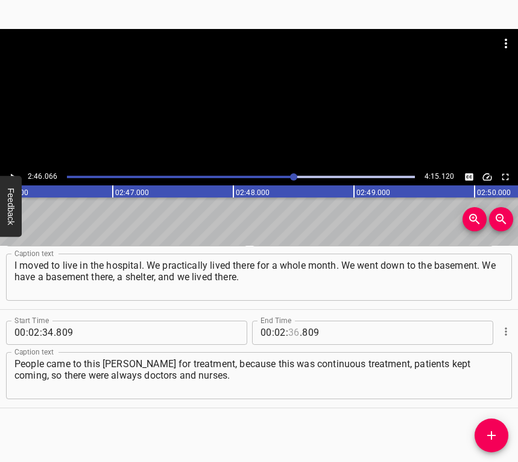
click at [289, 329] on input "number" at bounding box center [293, 332] width 11 height 24
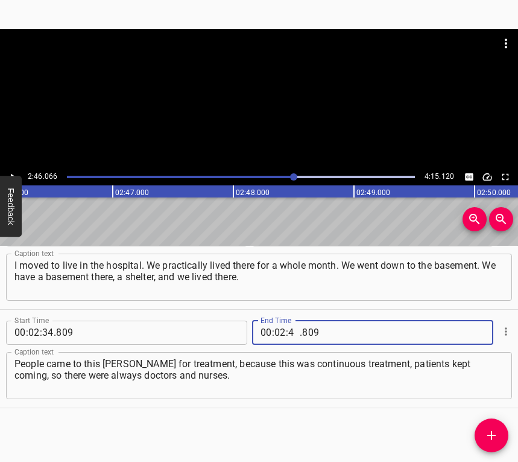
type input "46"
type input "066"
click at [488, 429] on icon "Add Cue" at bounding box center [492, 435] width 14 height 14
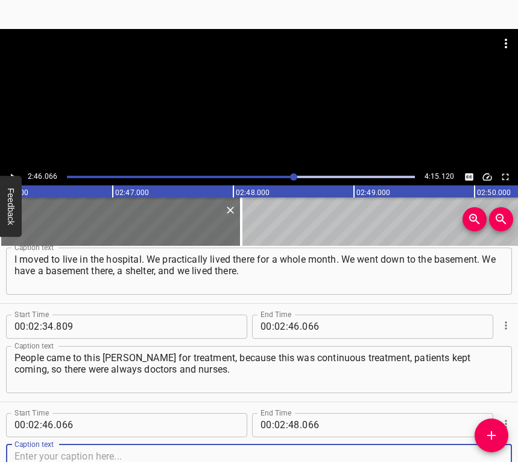
scroll to position [1119, 0]
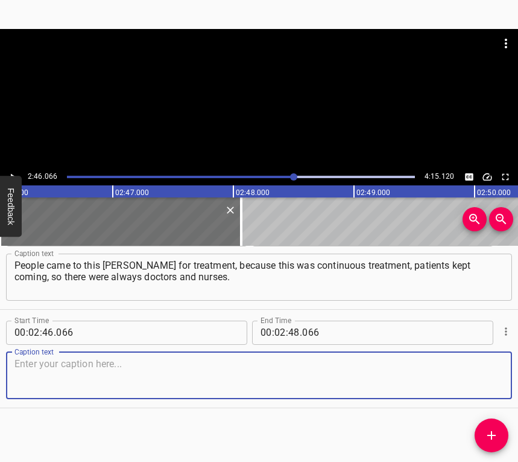
click at [479, 377] on textarea at bounding box center [258, 375] width 489 height 34
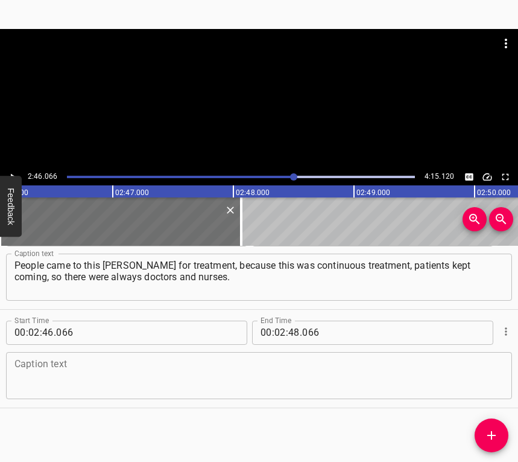
click at [80, 367] on textarea at bounding box center [258, 375] width 489 height 34
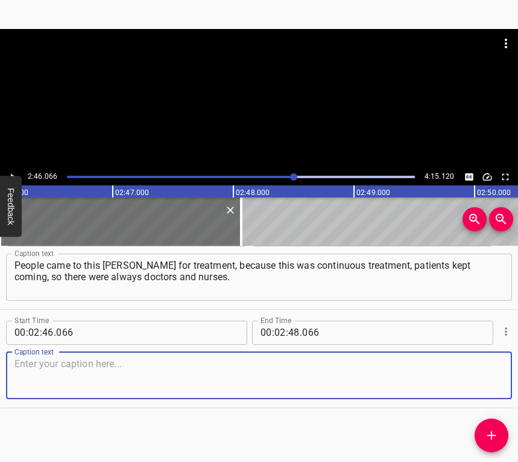
paste textarea "The scariest time for me was the first couple of weeks of the war, while I was …"
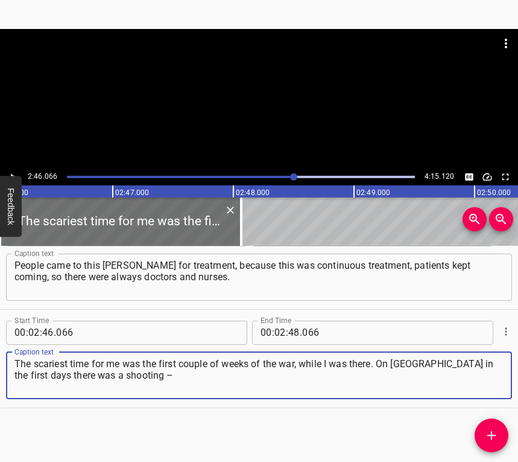
type textarea "The scariest time for me was the first couple of weeks of the war, while I was …"
click at [17, 174] on icon "Play/Pause" at bounding box center [12, 176] width 11 height 11
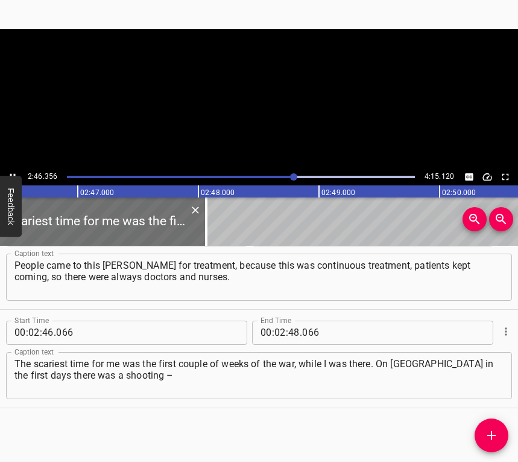
scroll to position [0, 20108]
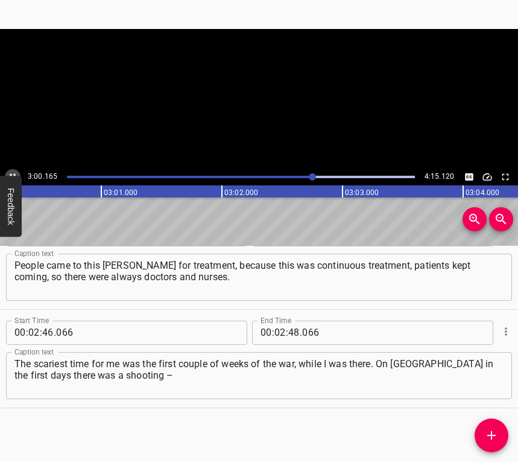
click at [16, 170] on button "Play/Pause" at bounding box center [13, 177] width 16 height 16
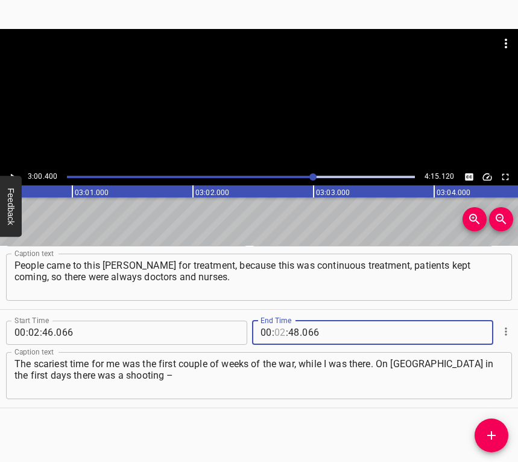
click at [277, 335] on input "number" at bounding box center [280, 332] width 11 height 24
type input "03"
type input "00"
type input "400"
click at [493, 441] on icon "Add Cue" at bounding box center [492, 435] width 14 height 14
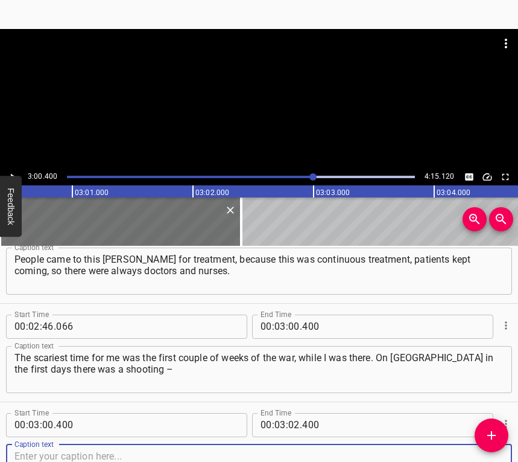
scroll to position [1217, 0]
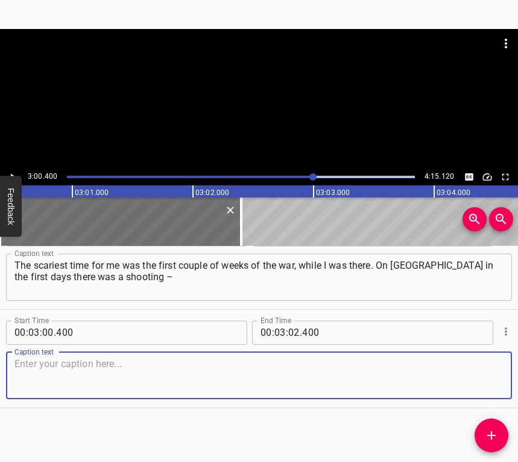
click at [469, 382] on textarea at bounding box center [258, 375] width 489 height 34
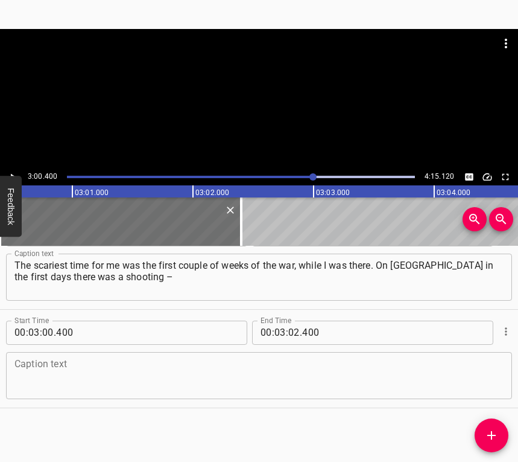
click at [59, 370] on textarea at bounding box center [258, 375] width 489 height 34
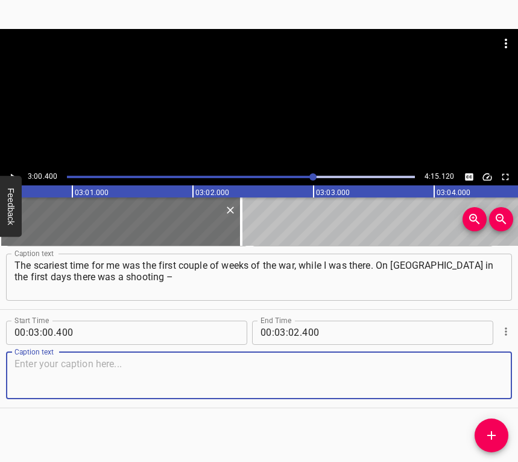
paste textarea "a sabotage group was stopped. It was really frightening. To hear all that with …"
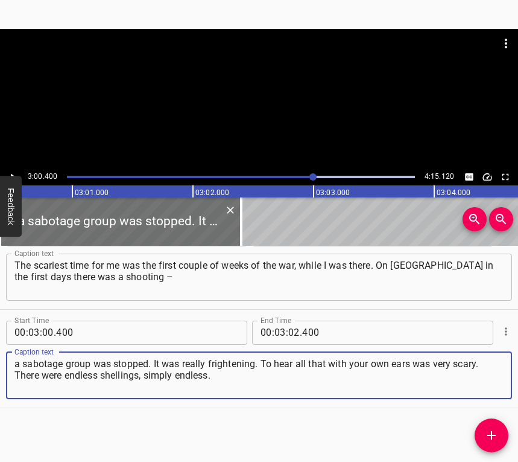
type textarea "a sabotage group was stopped. It was really frightening. To hear all that with …"
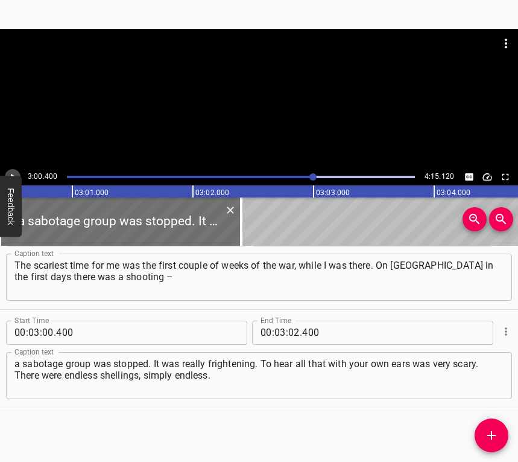
click at [14, 172] on icon "Play/Pause" at bounding box center [12, 176] width 11 height 11
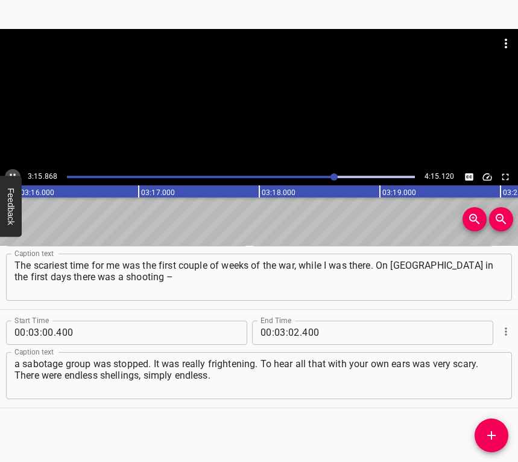
click at [12, 173] on icon "Play/Pause" at bounding box center [12, 176] width 11 height 11
click at [288, 325] on input "number" at bounding box center [293, 332] width 11 height 24
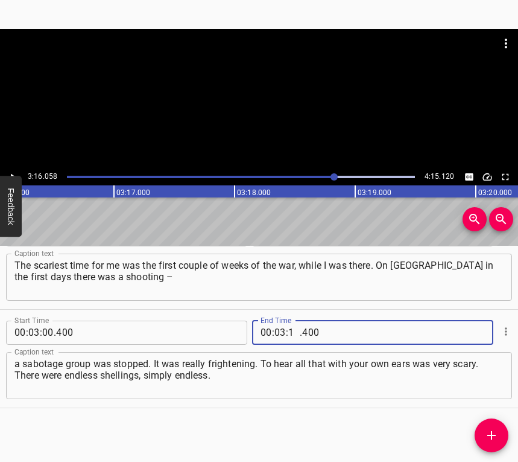
type input "16"
type input "058"
click at [495, 431] on icon "Add Cue" at bounding box center [492, 435] width 14 height 14
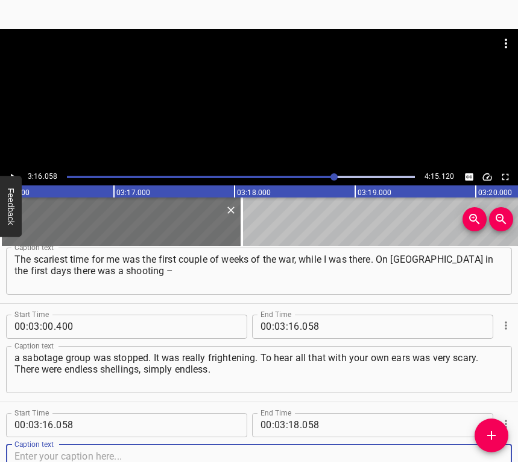
scroll to position [1315, 0]
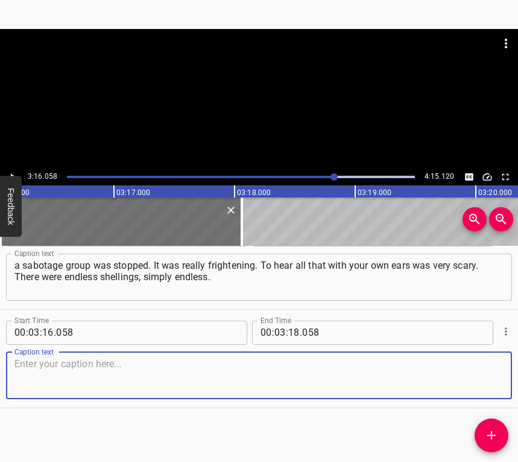
click at [479, 375] on textarea at bounding box center [258, 375] width 489 height 34
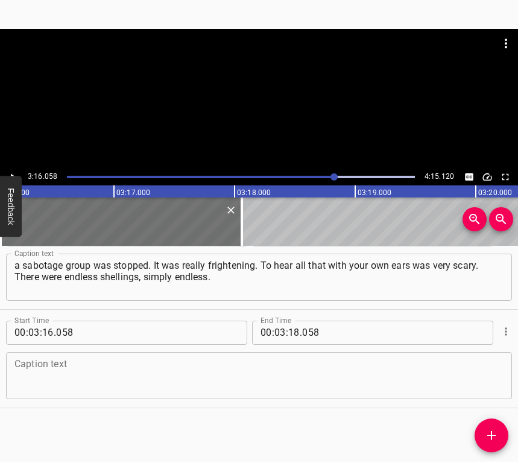
click at [34, 375] on textarea at bounding box center [258, 375] width 489 height 34
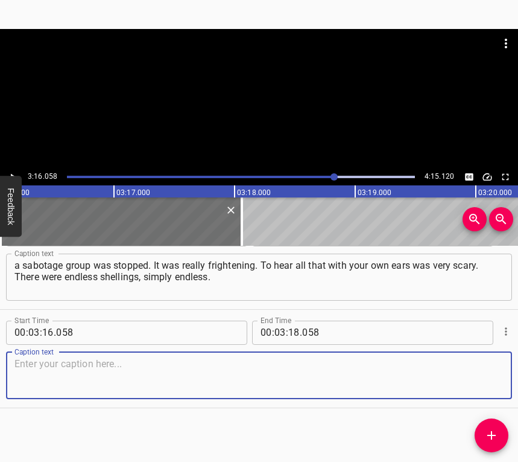
paste textarea "Now the shellings have intensified probably since June. If earlier I ignored th…"
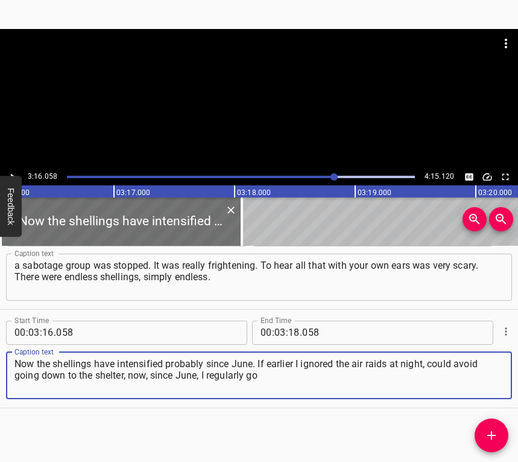
type textarea "Now the shellings have intensified probably since June. If earlier I ignored th…"
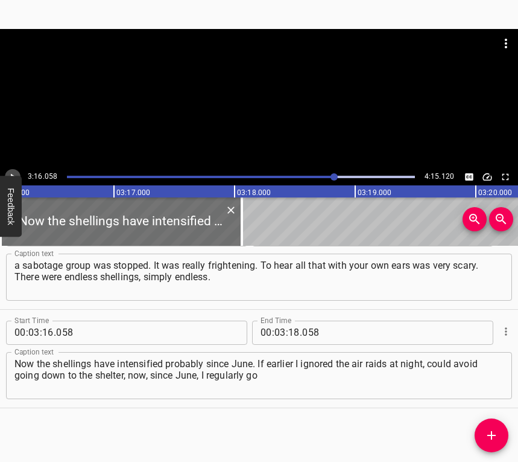
click at [9, 173] on icon "Play/Pause" at bounding box center [12, 176] width 11 height 11
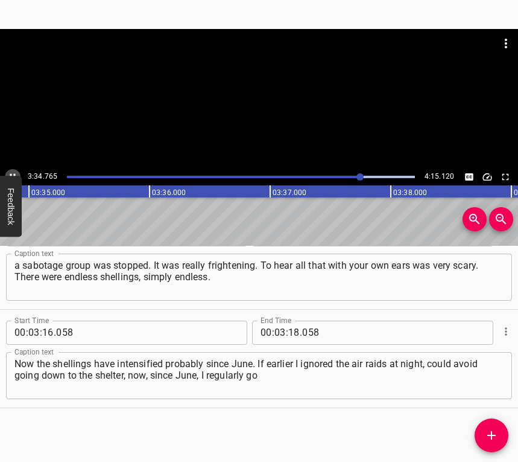
click at [14, 173] on icon "Play/Pause" at bounding box center [12, 176] width 11 height 11
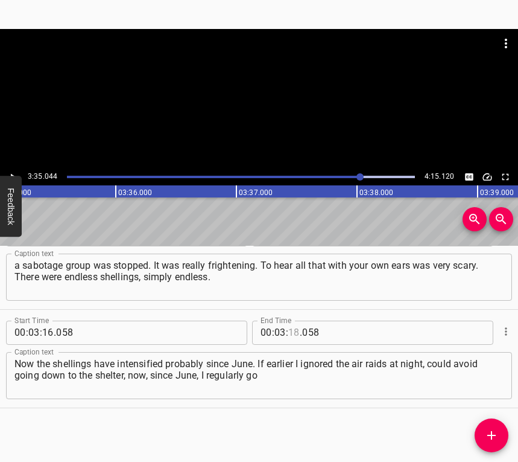
click at [291, 329] on input "number" at bounding box center [293, 332] width 11 height 24
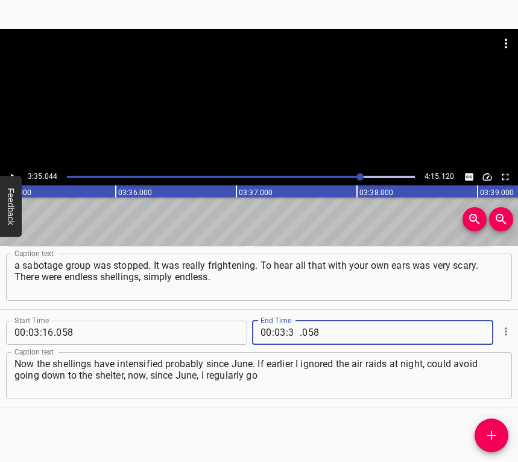
type input "35"
type input "044"
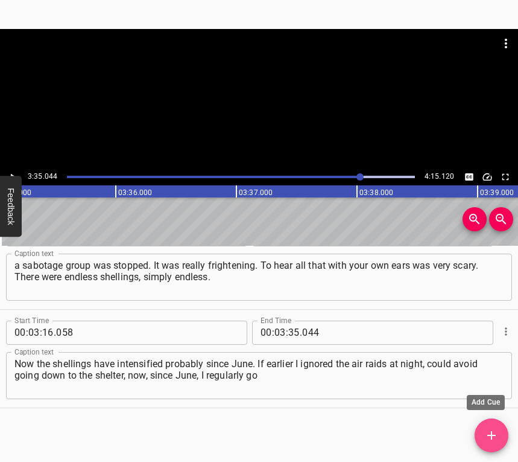
click at [495, 428] on icon "Add Cue" at bounding box center [492, 435] width 14 height 14
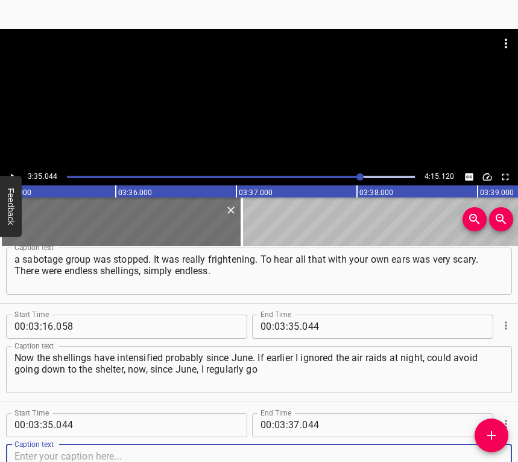
scroll to position [1414, 0]
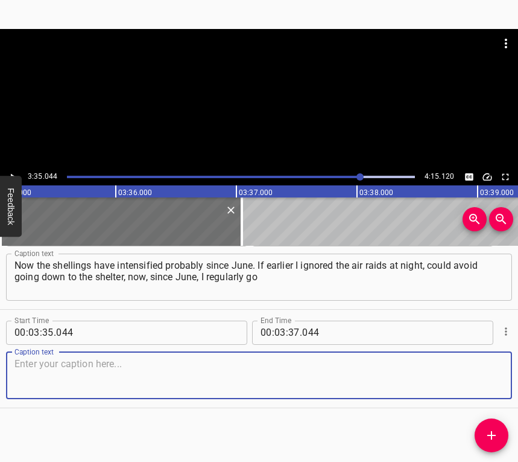
click at [467, 380] on textarea at bounding box center [258, 375] width 489 height 34
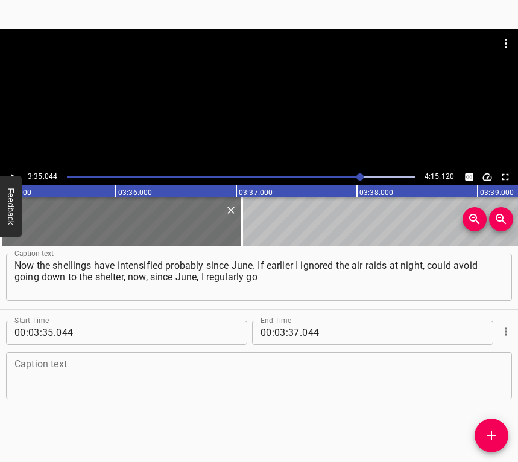
click at [79, 365] on textarea at bounding box center [258, 375] width 489 height 34
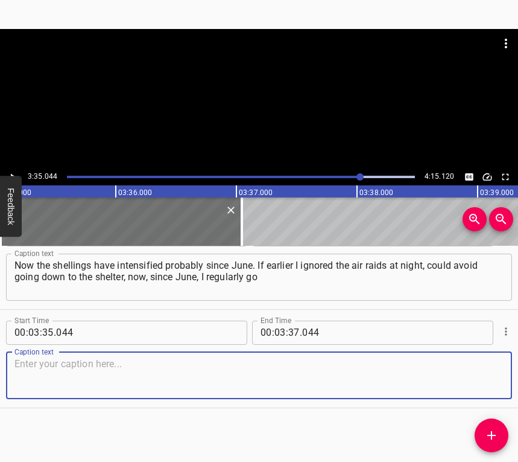
paste textarea "and hide in the shelter. Also, there is the Olimpiiska metro station nearby, I …"
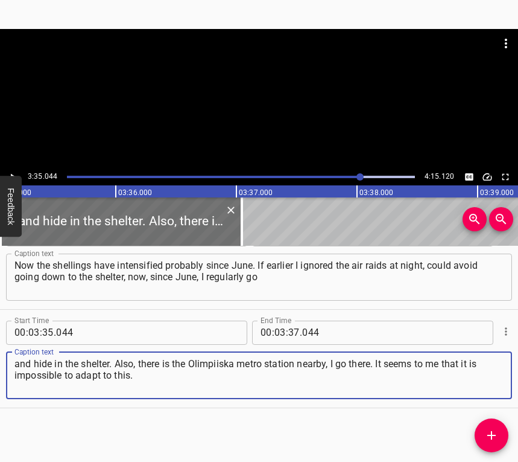
type textarea "and hide in the shelter. Also, there is the Olimpiiska metro station nearby, I …"
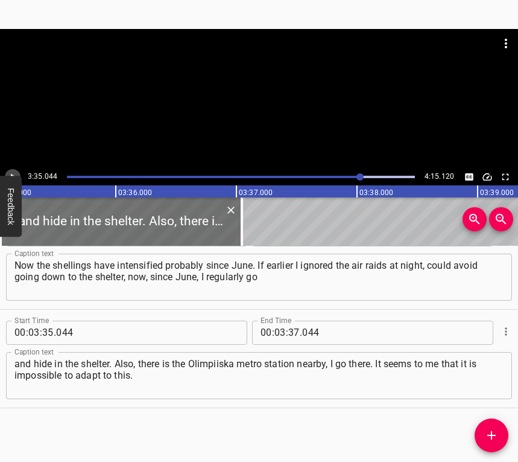
click at [14, 170] on button "Play/Pause" at bounding box center [13, 177] width 16 height 16
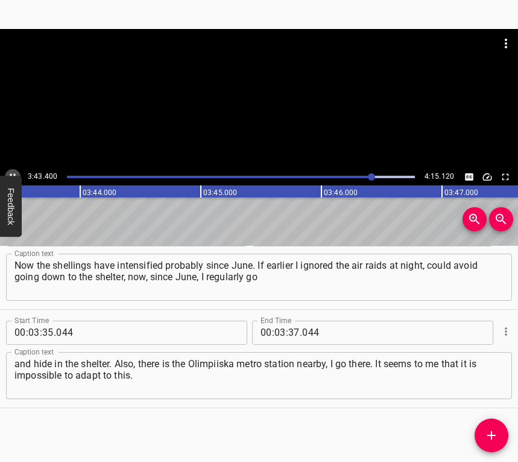
click at [11, 173] on icon "Play/Pause" at bounding box center [12, 176] width 11 height 11
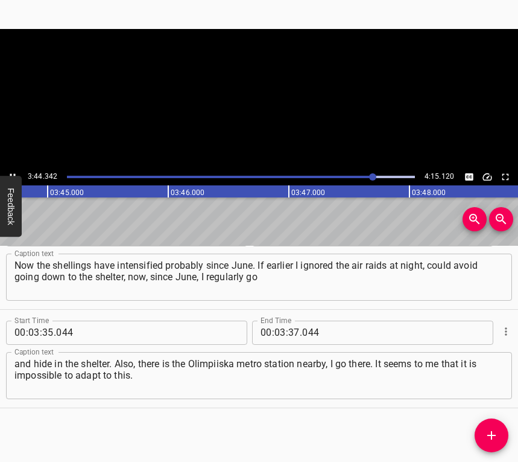
click at [11, 173] on icon "Play/Pause" at bounding box center [12, 176] width 11 height 11
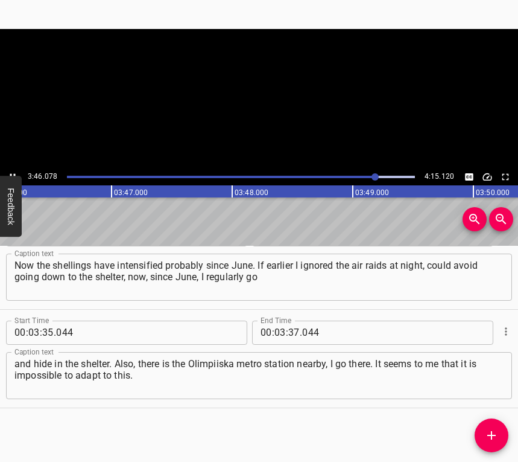
click at [11, 173] on icon "Play/Pause" at bounding box center [12, 176] width 11 height 11
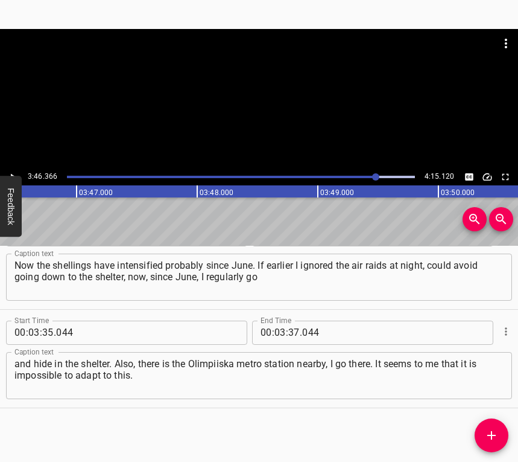
click at [11, 173] on icon "Play/Pause" at bounding box center [12, 176] width 11 height 11
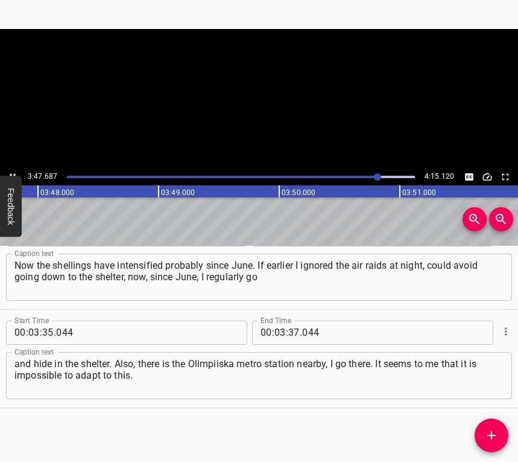
click at [11, 173] on icon "Play/Pause" at bounding box center [12, 176] width 11 height 11
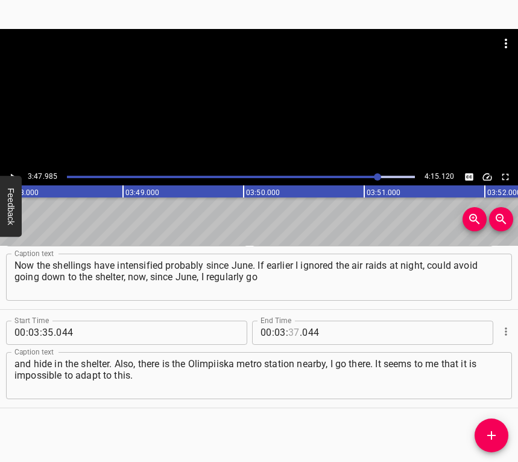
click at [288, 326] on input "number" at bounding box center [293, 332] width 11 height 24
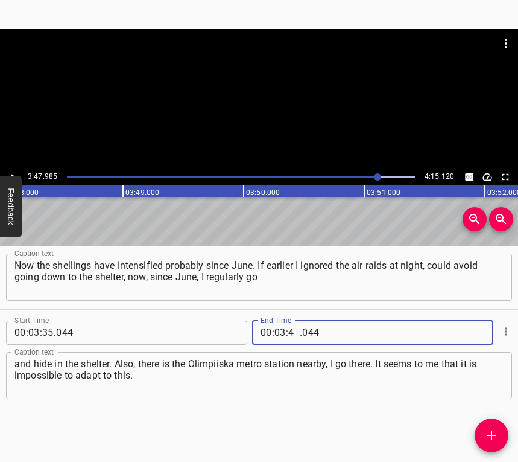
type input "47"
type input "985"
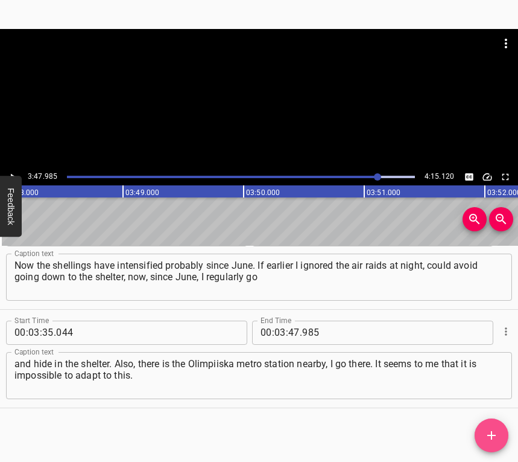
click at [497, 433] on icon "Add Cue" at bounding box center [492, 435] width 14 height 14
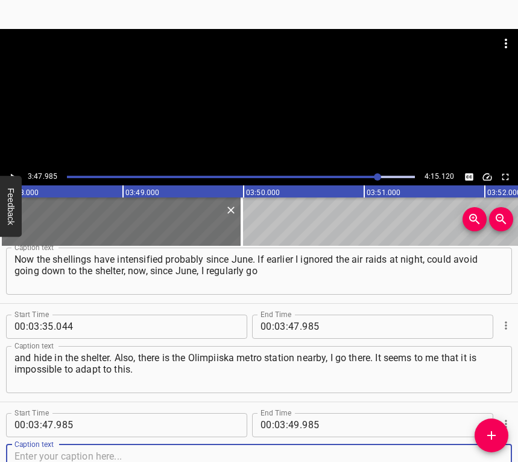
scroll to position [1512, 0]
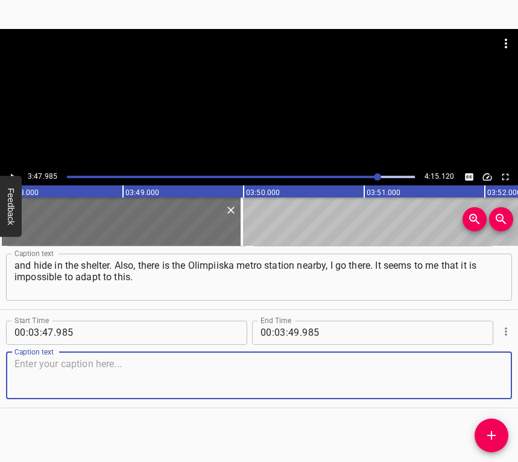
click at [467, 374] on textarea at bounding box center [258, 375] width 489 height 34
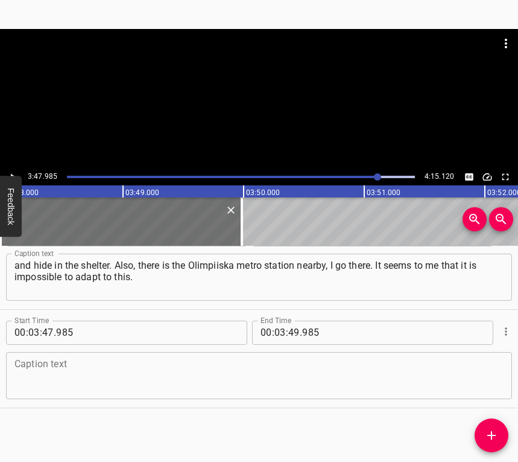
click at [56, 389] on textarea at bounding box center [258, 375] width 489 height 34
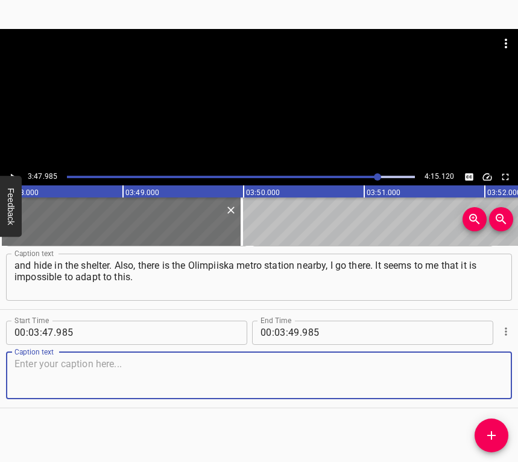
paste textarea "And so, probably, only faith that we will win keeps me going. I try to stay opt…"
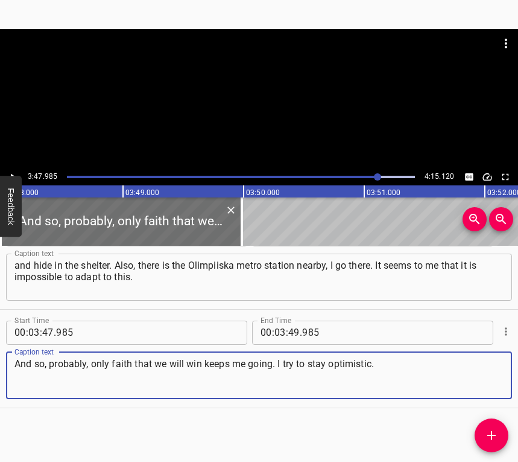
type textarea "And so, probably, only faith that we will win keeps me going. I try to stay opt…"
click at [14, 174] on icon "Play/Pause" at bounding box center [12, 176] width 11 height 11
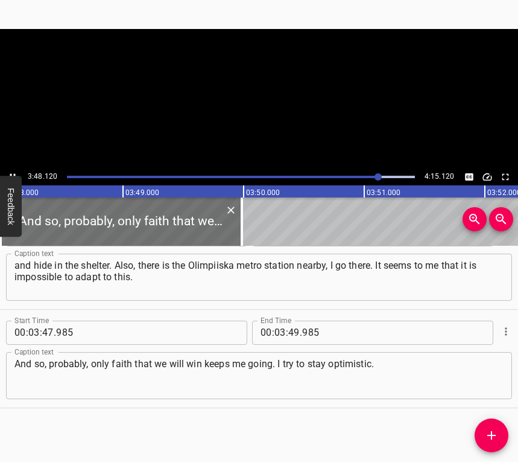
scroll to position [0, 27530]
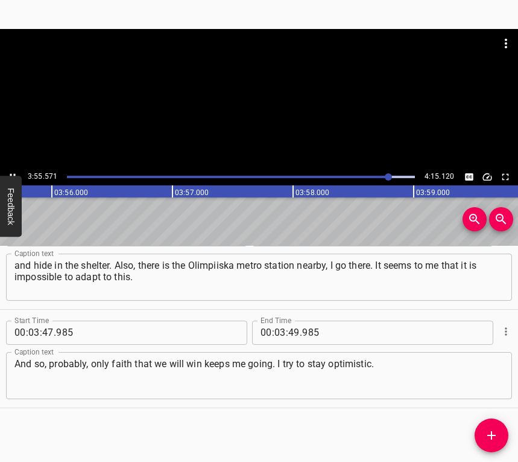
click at [16, 171] on icon "Play/Pause" at bounding box center [12, 176] width 11 height 11
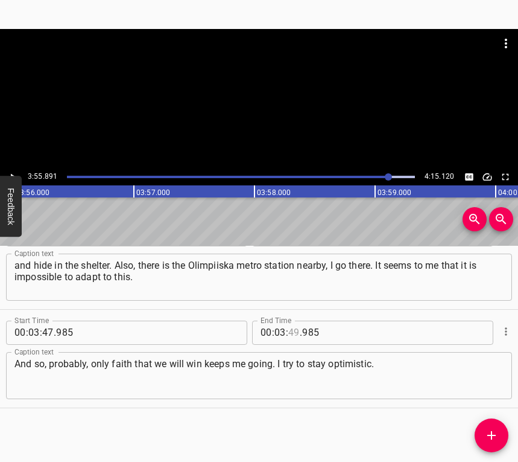
click at [294, 332] on input "number" at bounding box center [293, 332] width 11 height 24
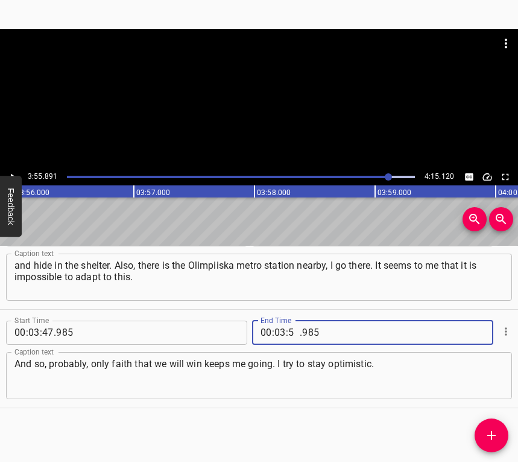
type input "55"
type input "891"
click at [485, 432] on icon "Add Cue" at bounding box center [492, 435] width 14 height 14
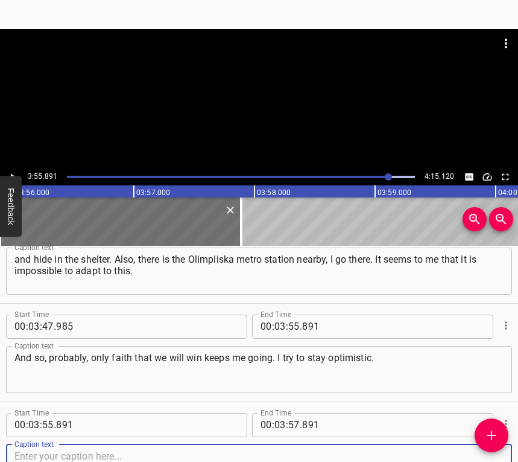
scroll to position [1610, 0]
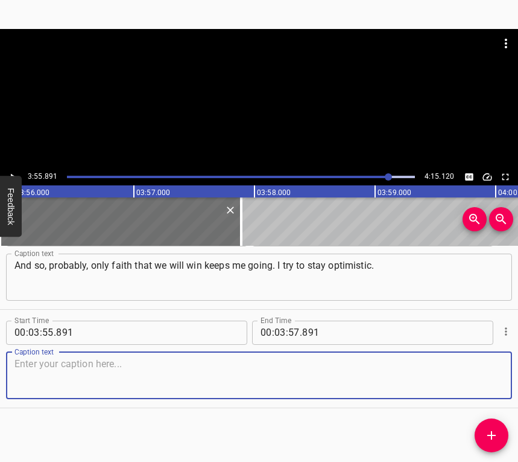
click at [481, 386] on textarea at bounding box center [258, 375] width 489 height 34
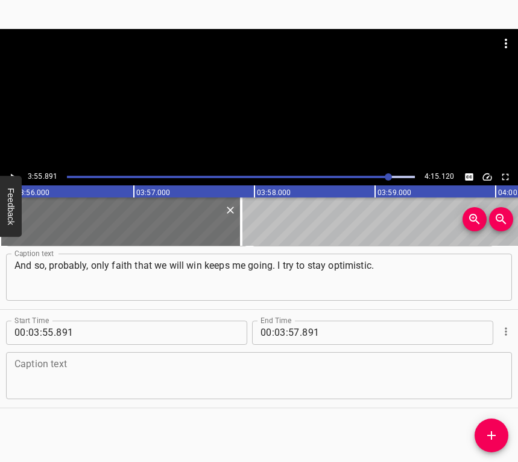
click at [54, 370] on textarea at bounding box center [258, 375] width 489 height 34
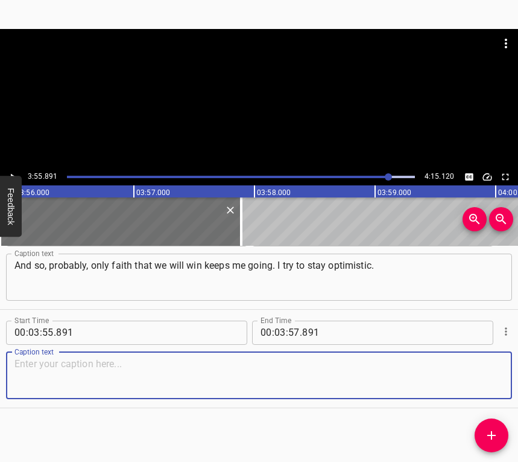
paste textarea "Sometimes there are days when it is very hard, but still I want to believe that…"
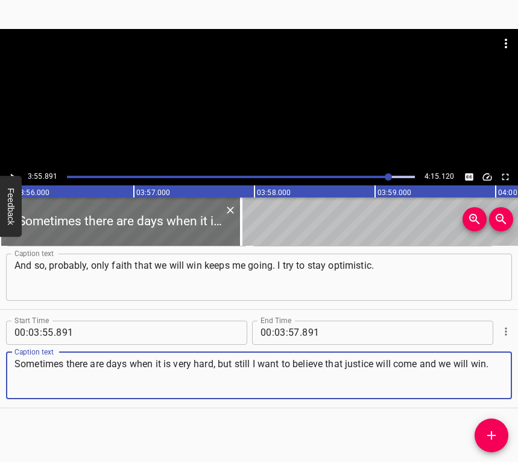
type textarea "Sometimes there are days when it is very hard, but still I want to believe that…"
click at [280, 331] on input "number" at bounding box center [280, 332] width 11 height 24
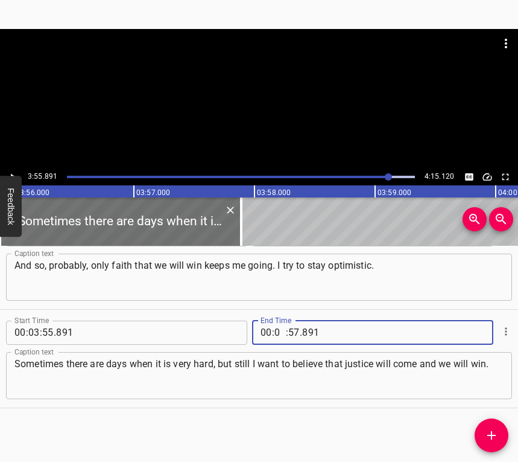
type input "04"
type input "05"
type input "120"
click at [13, 171] on icon "Play/Pause" at bounding box center [12, 176] width 11 height 11
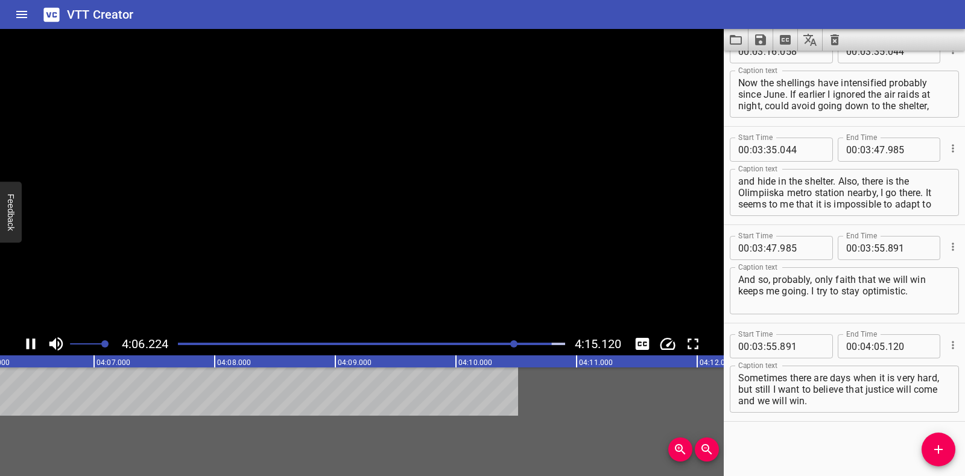
scroll to position [1402, 0]
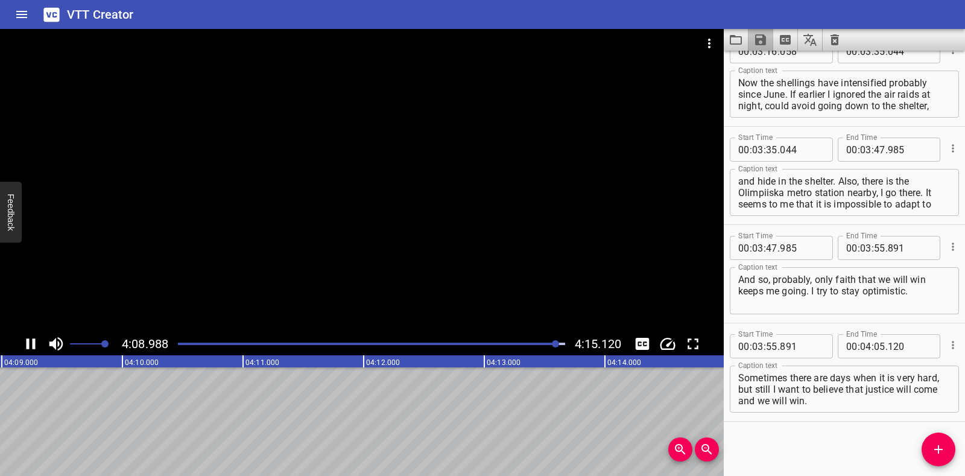
click at [757, 45] on icon "Save captions to file" at bounding box center [760, 39] width 11 height 11
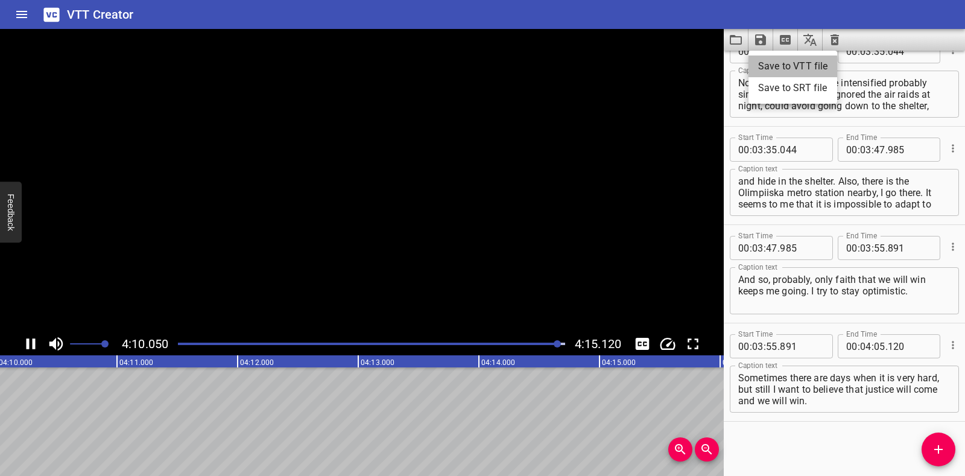
click at [765, 62] on li "Save to VTT file" at bounding box center [793, 67] width 89 height 22
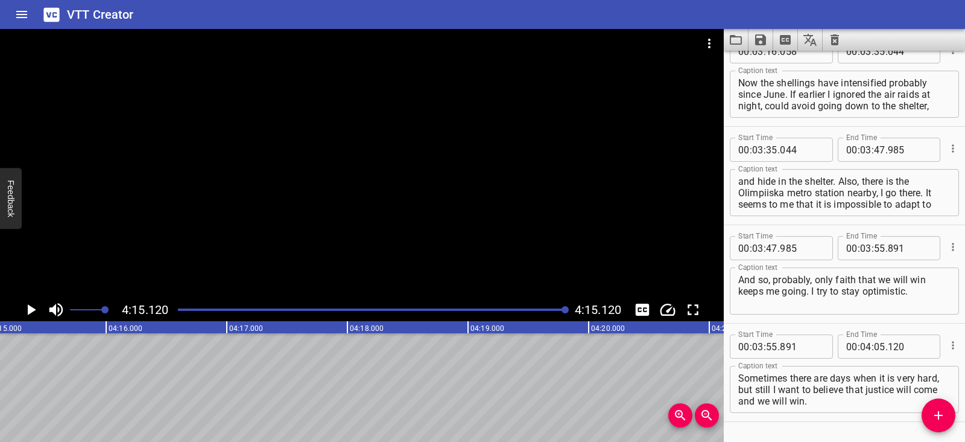
scroll to position [1436, 0]
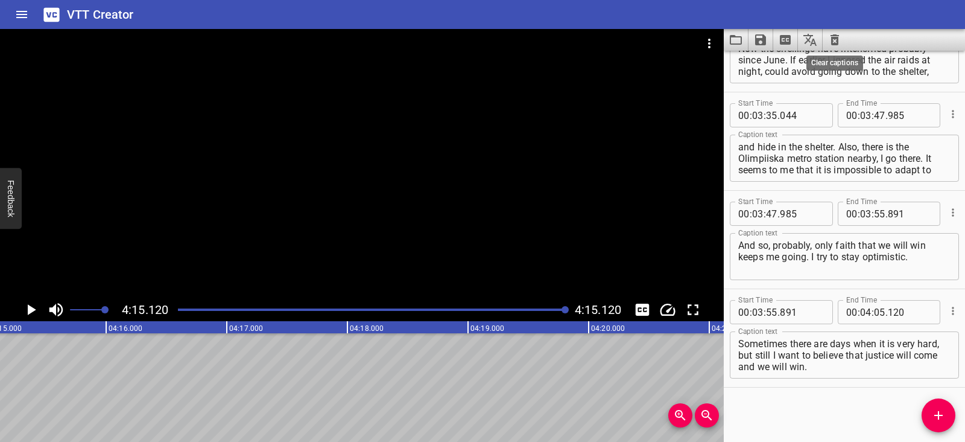
click at [836, 36] on icon "Clear captions" at bounding box center [835, 39] width 8 height 11
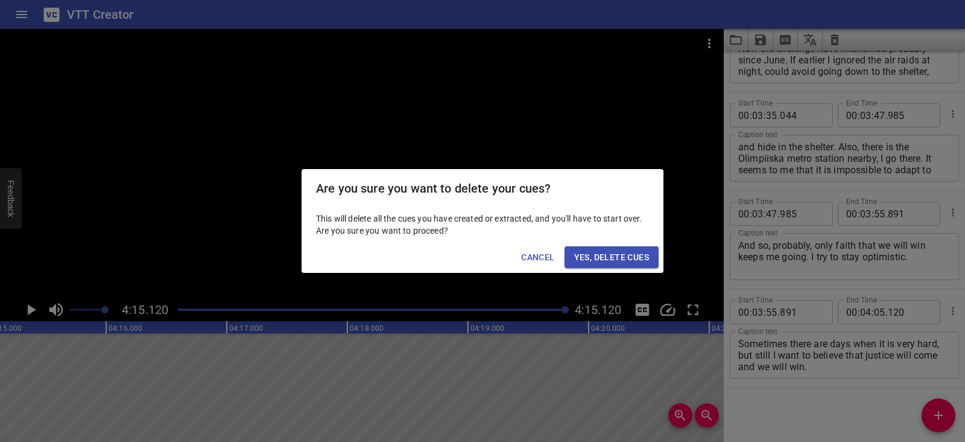
click at [587, 256] on span "Yes, Delete Cues" at bounding box center [611, 257] width 75 height 15
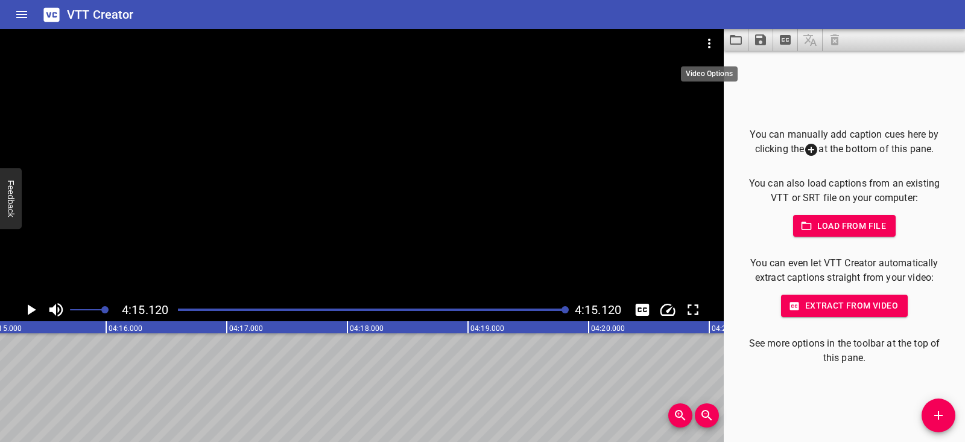
click at [705, 46] on icon "Video Options" at bounding box center [709, 43] width 14 height 14
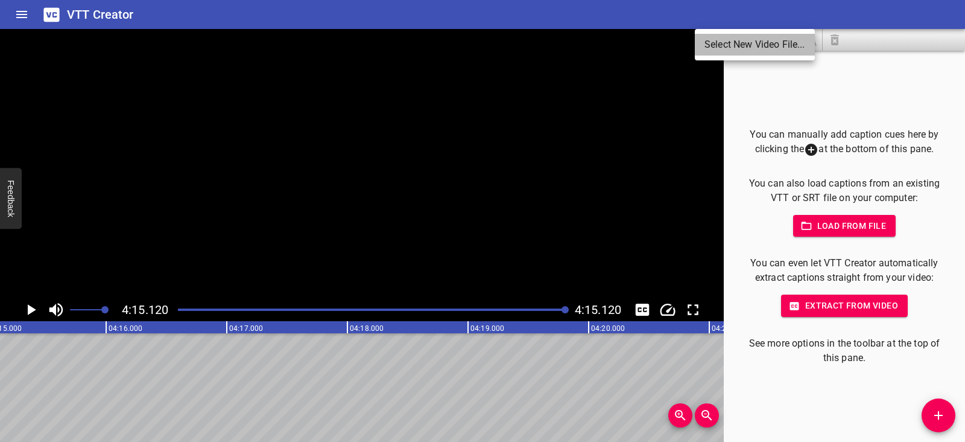
click at [705, 46] on li "Select New Video File..." at bounding box center [755, 45] width 120 height 22
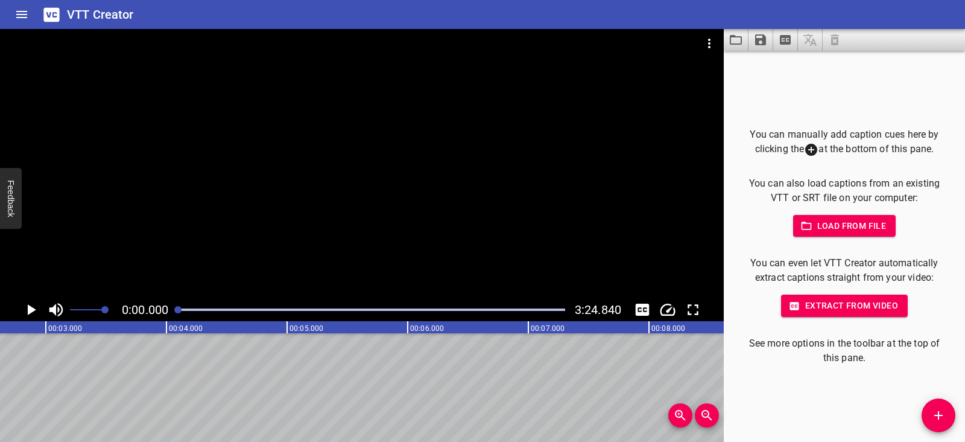
scroll to position [0, 0]
click at [34, 316] on icon "Play/Pause" at bounding box center [31, 309] width 18 height 18
click at [28, 311] on icon "Play/Pause" at bounding box center [31, 309] width 9 height 11
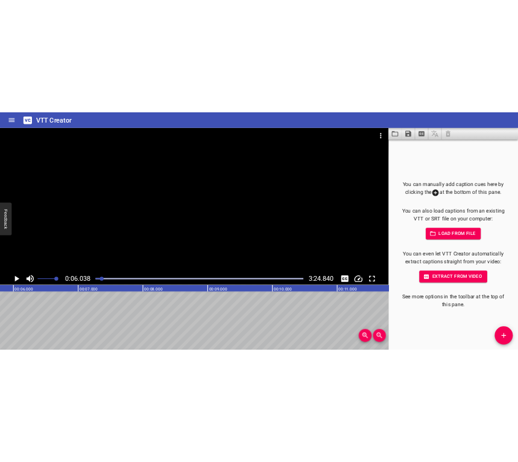
scroll to position [0, 728]
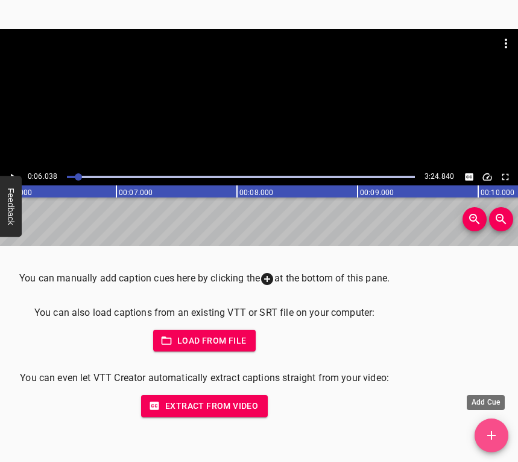
click at [498, 428] on button "Add Cue" at bounding box center [492, 435] width 34 height 34
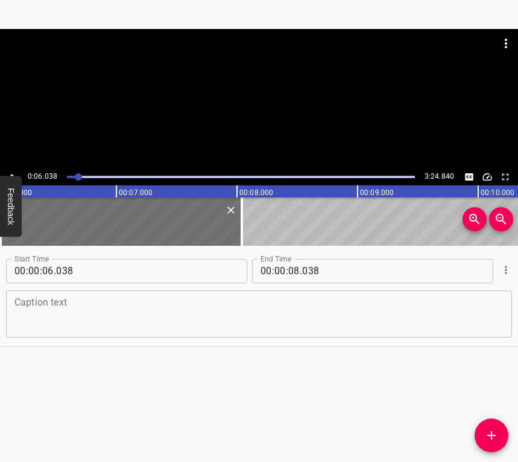
click at [45, 289] on div "Caption text Caption text" at bounding box center [259, 312] width 506 height 54
click at [49, 308] on textarea at bounding box center [258, 313] width 489 height 34
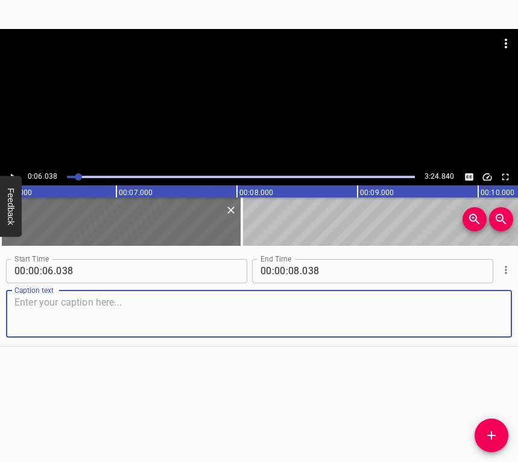
paste textarea "I was actually asleep when my mom came into my room and said the war had starte…"
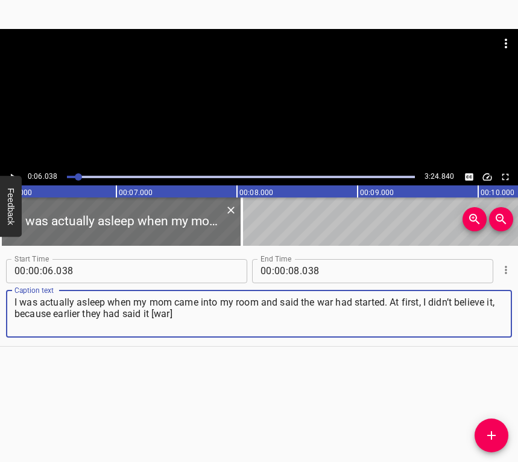
type textarea "I was actually asleep when my mom came into my room and said the war had starte…"
click at [18, 174] on button "Play/Pause" at bounding box center [13, 177] width 16 height 16
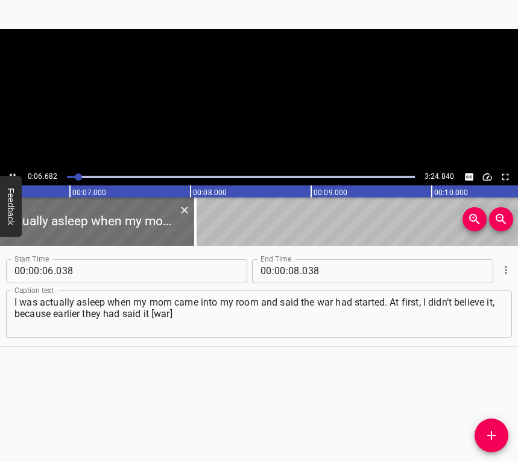
scroll to position [0, 806]
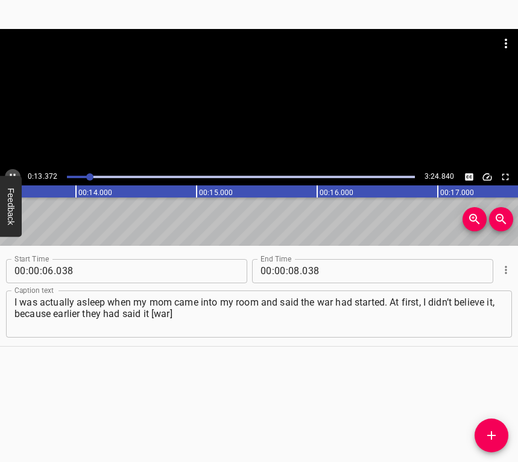
click at [11, 173] on icon "Play/Pause" at bounding box center [12, 176] width 11 height 11
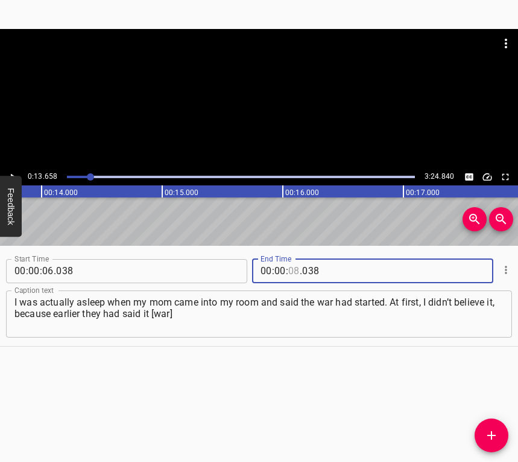
click at [291, 265] on input "number" at bounding box center [293, 271] width 11 height 24
type input "13"
type input "658"
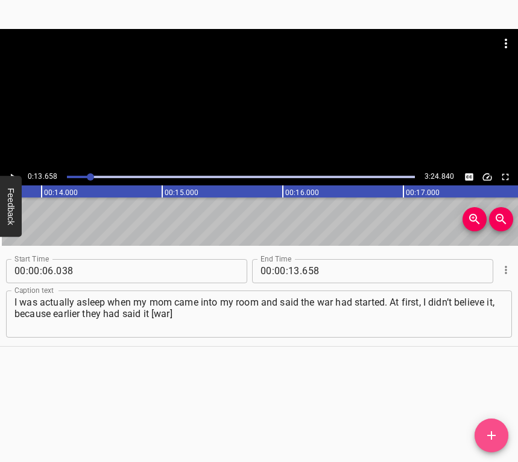
click at [493, 441] on button "Add Cue" at bounding box center [492, 435] width 34 height 34
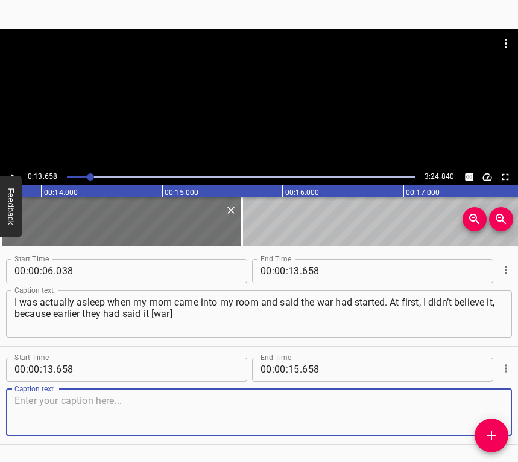
scroll to position [37, 0]
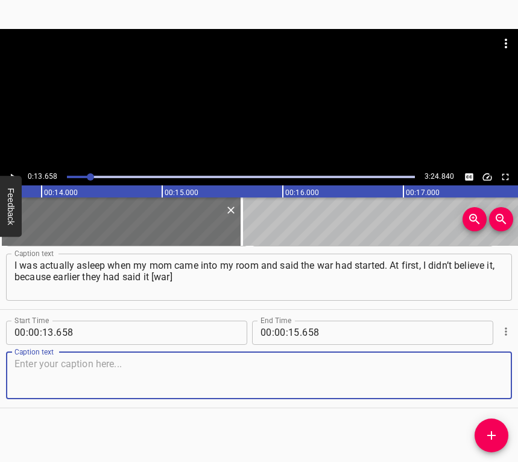
click at [475, 375] on textarea at bounding box center [258, 375] width 489 height 34
click at [33, 367] on textarea at bounding box center [258, 375] width 489 height 34
paste textarea "would start on the 16th. But the day before, a plane had flown overhead, and I …"
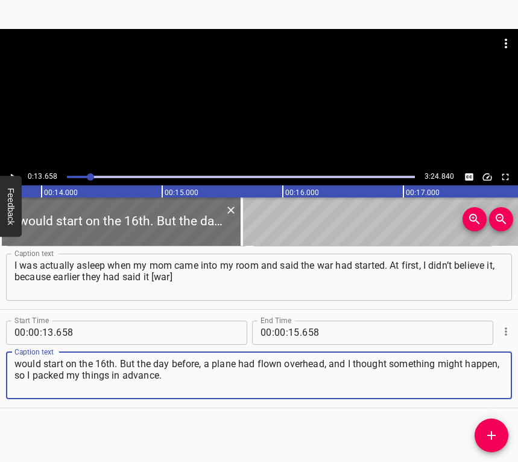
type textarea "would start on the 16th. But the day before, a plane had flown overhead, and I …"
click at [16, 173] on icon "Play/Pause" at bounding box center [12, 176] width 11 height 11
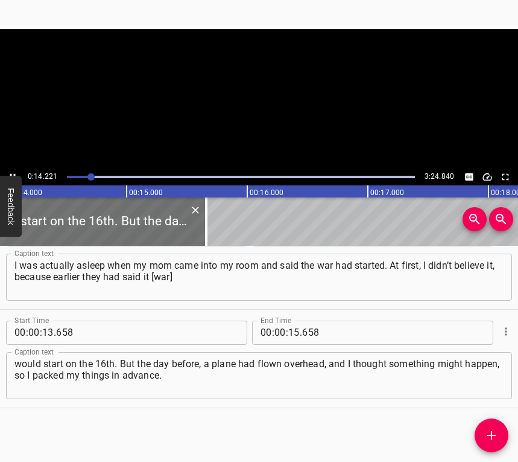
scroll to position [0, 1702]
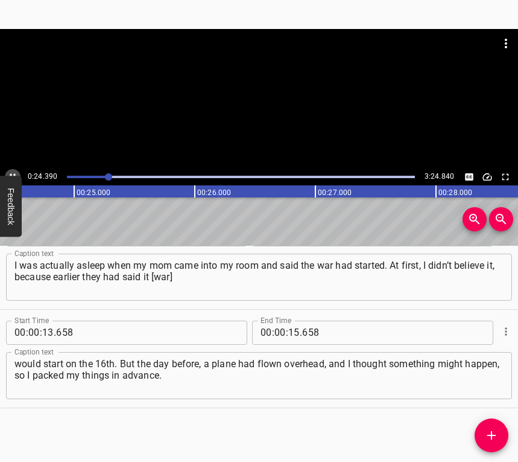
click at [11, 173] on icon "Play/Pause" at bounding box center [12, 176] width 11 height 11
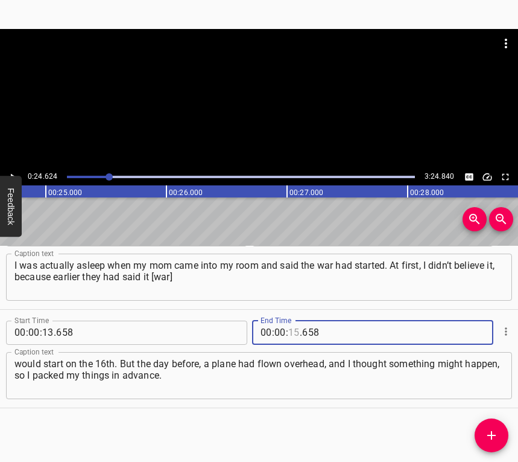
click at [288, 330] on input "number" at bounding box center [293, 332] width 11 height 24
type input "24"
type input "624"
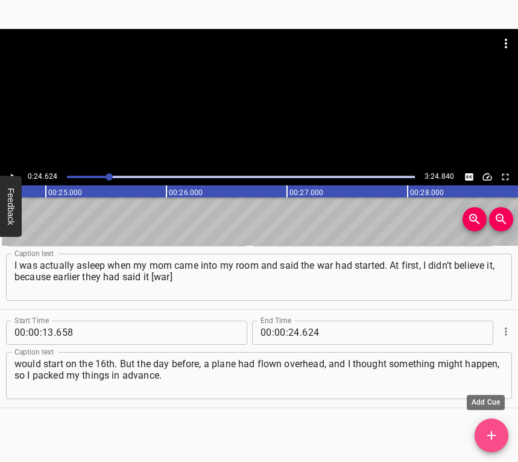
click at [484, 426] on button "Add Cue" at bounding box center [492, 435] width 34 height 34
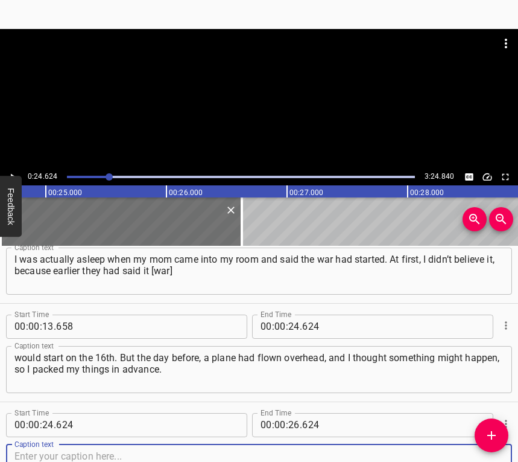
scroll to position [135, 0]
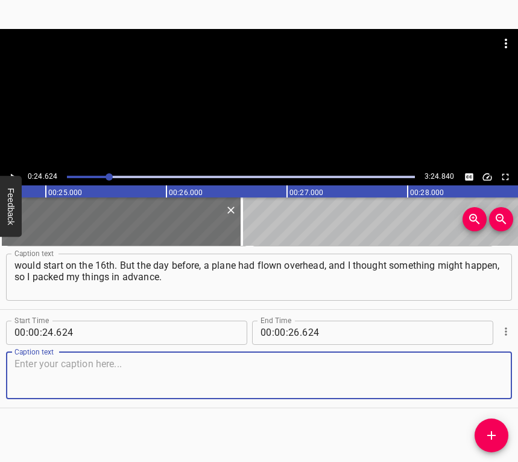
drag, startPoint x: 479, startPoint y: 370, endPoint x: 514, endPoint y: 354, distance: 38.4
click at [479, 369] on textarea at bounding box center [258, 375] width 489 height 34
click at [173, 375] on textarea at bounding box center [258, 375] width 489 height 34
paste textarea "Then we were simply taken to the summer cottage, and from there, taken abroad. …"
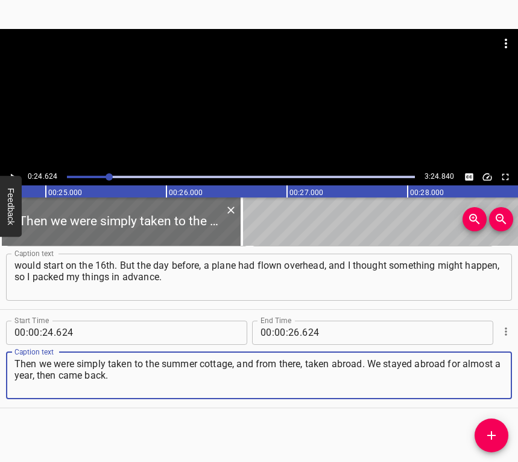
type textarea "Then we were simply taken to the summer cottage, and from there, taken abroad. …"
click at [10, 170] on button "Play/Pause" at bounding box center [13, 177] width 16 height 16
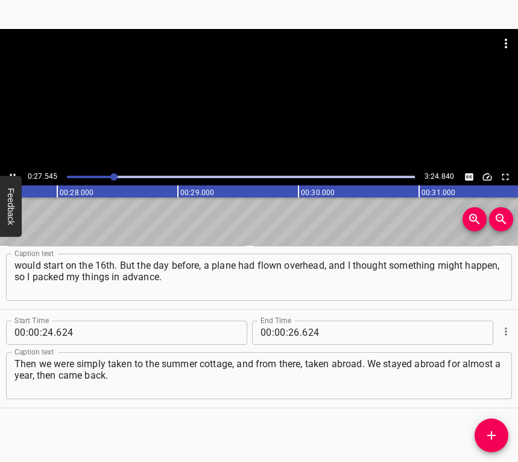
scroll to position [0, 3324]
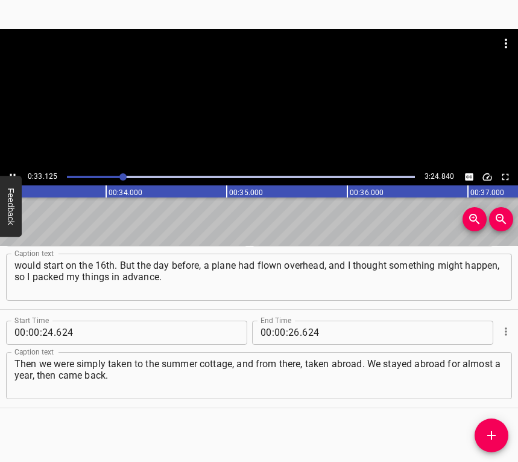
click at [14, 169] on button "Play/Pause" at bounding box center [13, 177] width 16 height 16
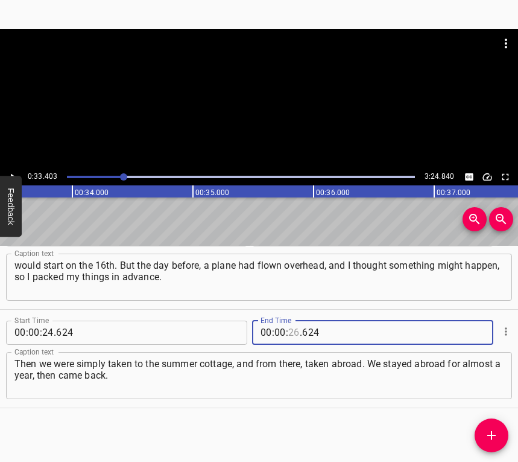
click at [290, 335] on input "number" at bounding box center [293, 332] width 11 height 24
type input "33"
type input "403"
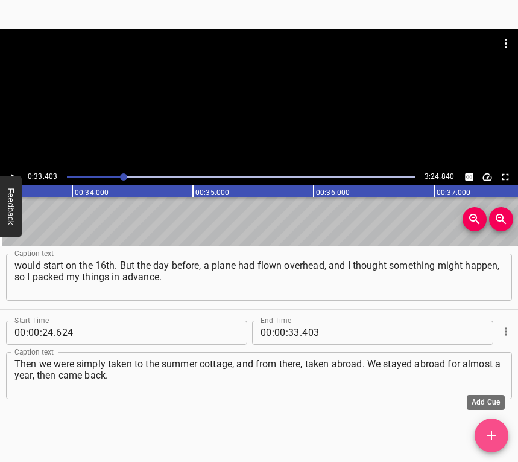
click at [500, 420] on button "Add Cue" at bounding box center [492, 435] width 34 height 34
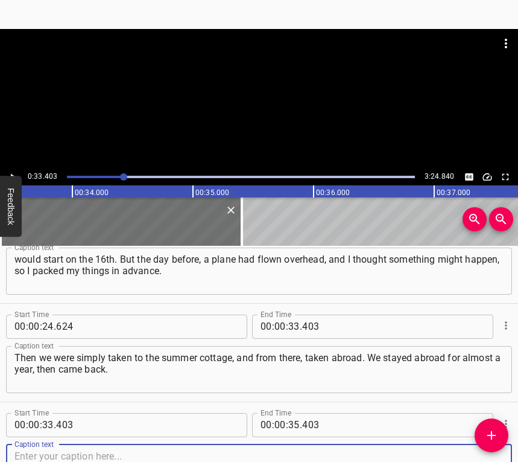
scroll to position [234, 0]
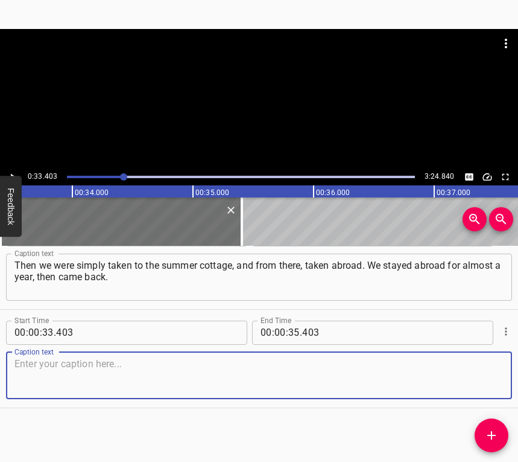
drag, startPoint x: 480, startPoint y: 381, endPoint x: 517, endPoint y: 355, distance: 45.0
click at [480, 380] on textarea at bounding box center [258, 375] width 489 height 34
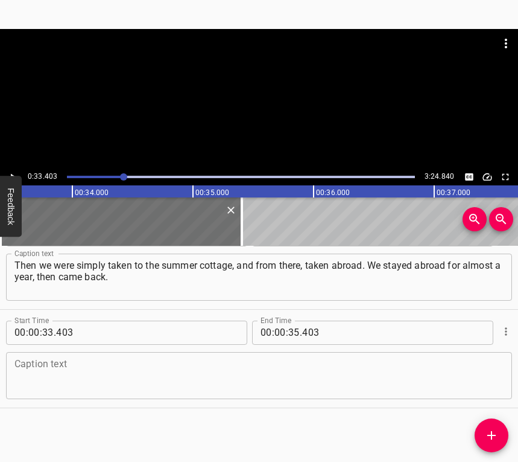
click at [199, 395] on div "Caption text" at bounding box center [259, 375] width 506 height 47
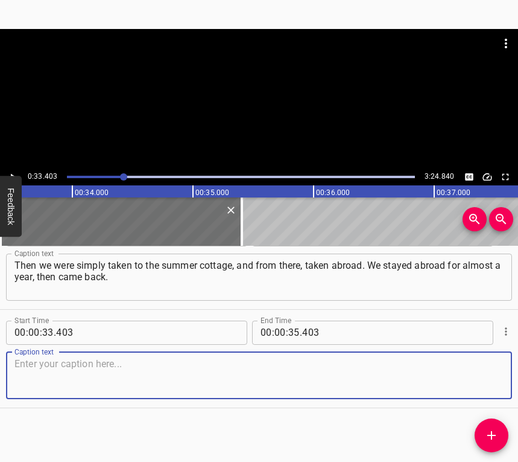
paste textarea "Because if we had stayed longer, my mom would have had to enrol in courses, and…"
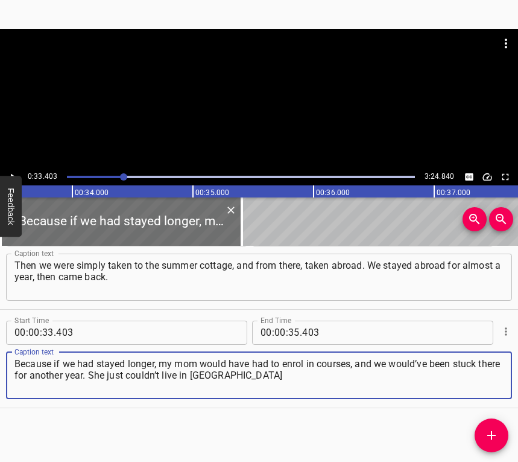
type textarea "Because if we had stayed longer, my mom would have had to enrol in courses, and…"
click at [14, 173] on icon "Play/Pause" at bounding box center [12, 176] width 11 height 11
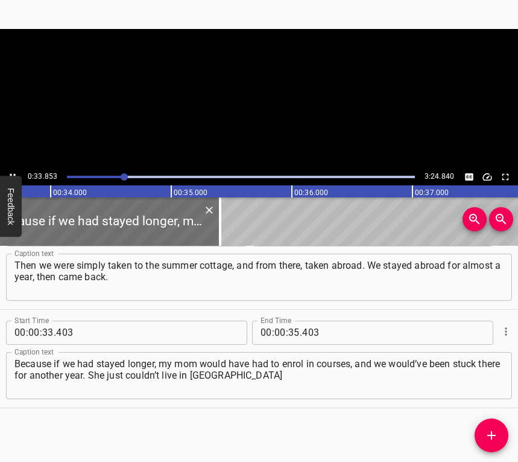
scroll to position [0, 4085]
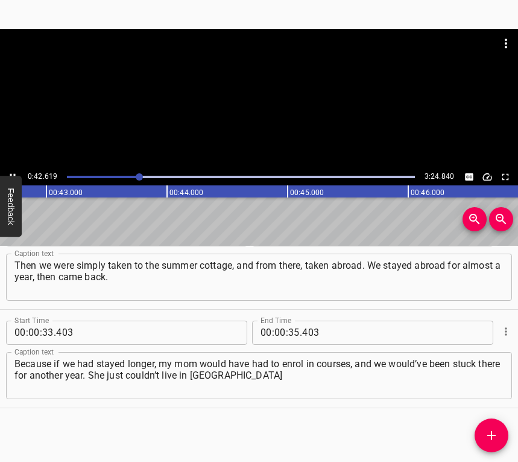
click at [13, 171] on icon "Play/Pause" at bounding box center [12, 176] width 11 height 11
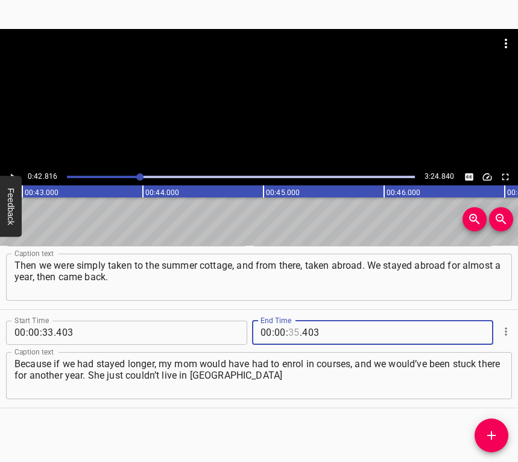
click at [290, 331] on input "number" at bounding box center [293, 332] width 11 height 24
type input "42"
type input "816"
click at [486, 431] on icon "Add Cue" at bounding box center [492, 435] width 14 height 14
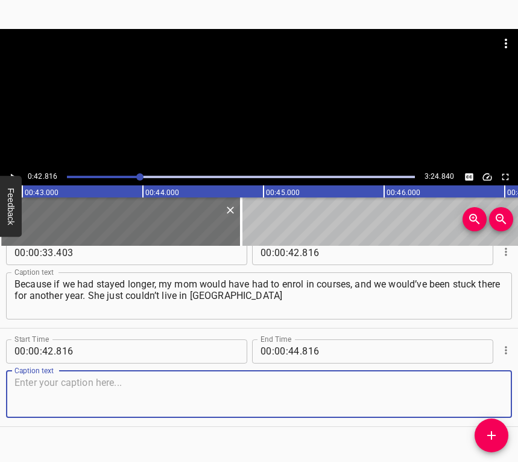
scroll to position [319, 0]
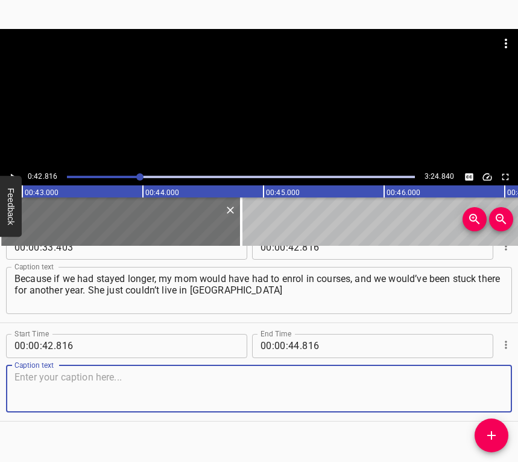
click at [471, 389] on textarea at bounding box center [258, 388] width 489 height 34
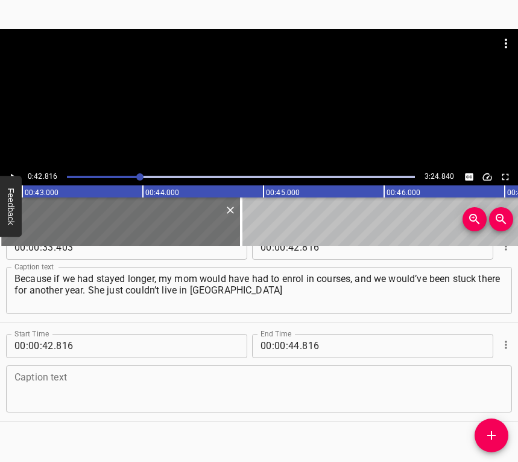
click at [145, 384] on textarea at bounding box center [258, 388] width 489 height 34
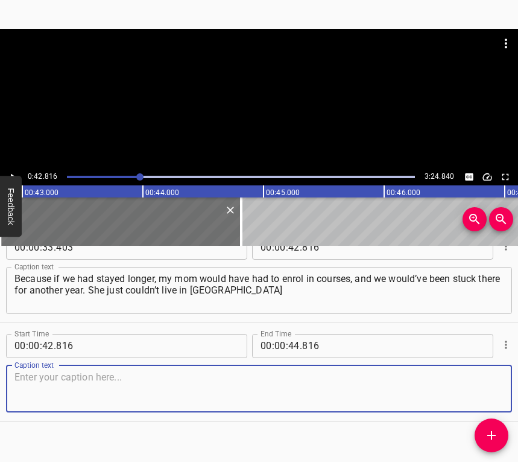
type textarea "м"
paste textarea "anymore, it’s really difficult without knowing the language. It was peaceful th…"
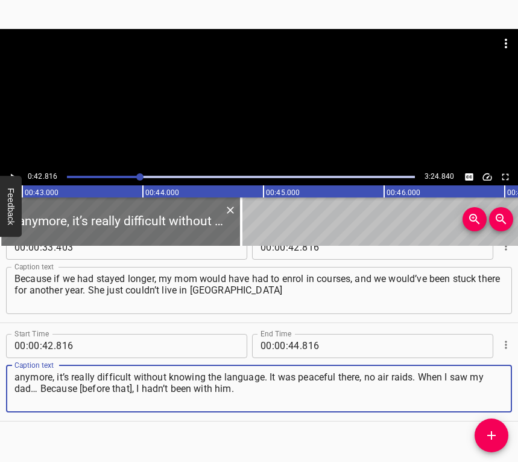
type textarea "anymore, it’s really difficult without knowing the language. It was peaceful th…"
click at [14, 170] on button "Play/Pause" at bounding box center [13, 177] width 16 height 16
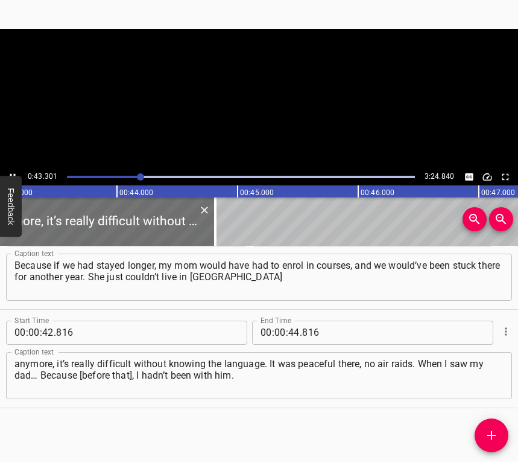
scroll to position [0, 5225]
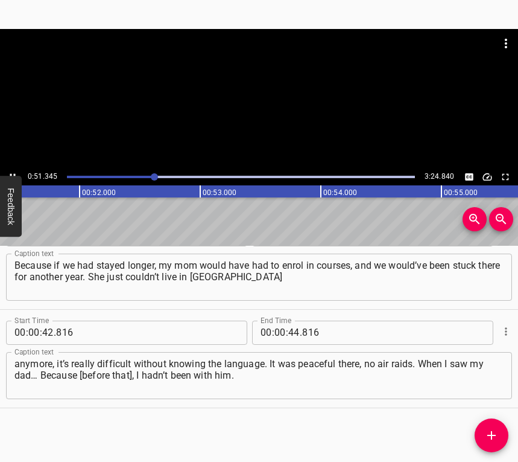
click at [10, 171] on icon "Play/Pause" at bounding box center [12, 176] width 11 height 11
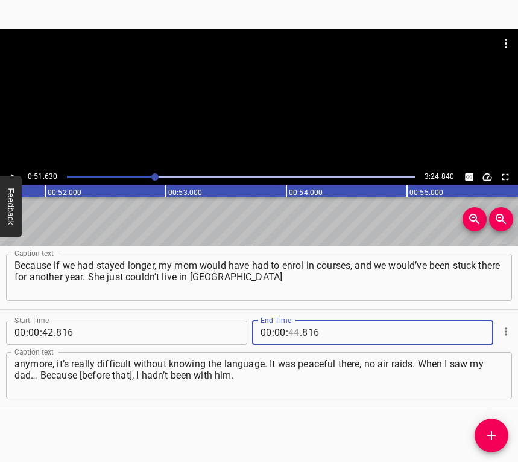
click at [291, 333] on input "number" at bounding box center [293, 332] width 11 height 24
type input "51"
type input "630"
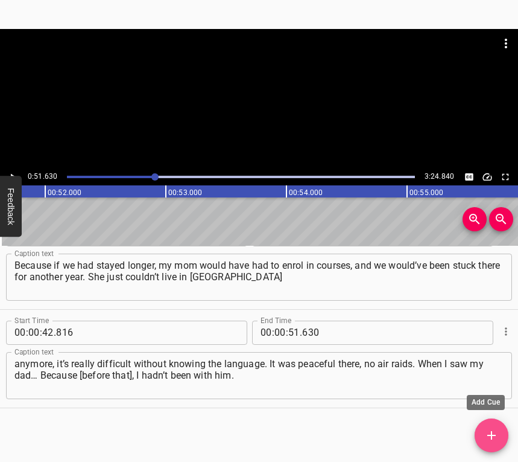
click at [494, 430] on icon "Add Cue" at bounding box center [492, 435] width 14 height 14
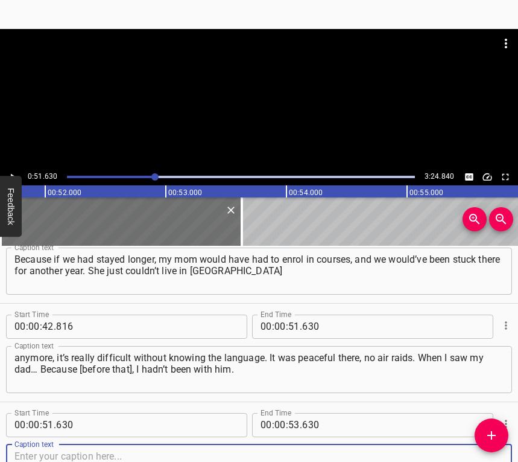
scroll to position [430, 0]
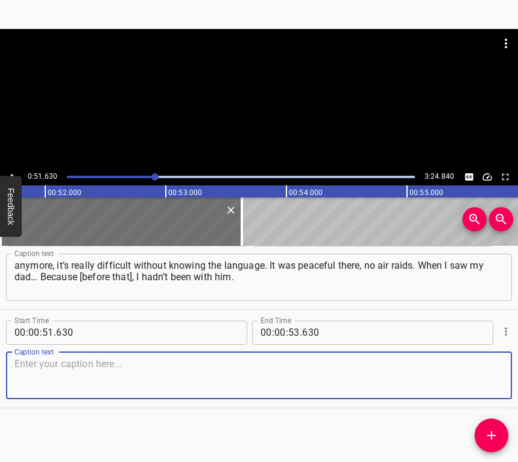
drag, startPoint x: 483, startPoint y: 380, endPoint x: 513, endPoint y: 367, distance: 33.3
click at [483, 380] on textarea at bounding box center [258, 375] width 489 height 34
click at [194, 366] on textarea at bounding box center [258, 375] width 489 height 34
paste textarea "When I was in [GEOGRAPHIC_DATA], I didn’t miss him that much. I’m not the kind …"
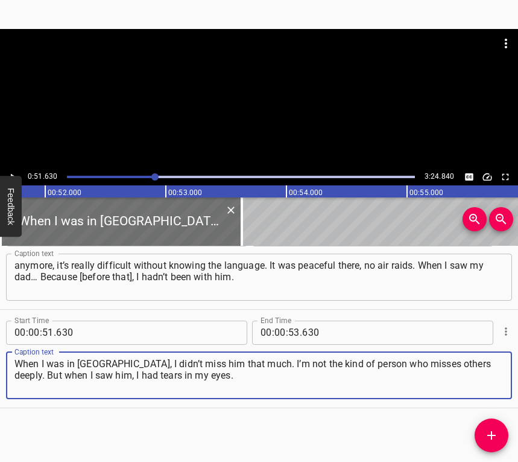
type textarea "When I was in [GEOGRAPHIC_DATA], I didn’t miss him that much. I’m not the kind …"
click at [16, 171] on icon "Play/Pause" at bounding box center [12, 176] width 11 height 11
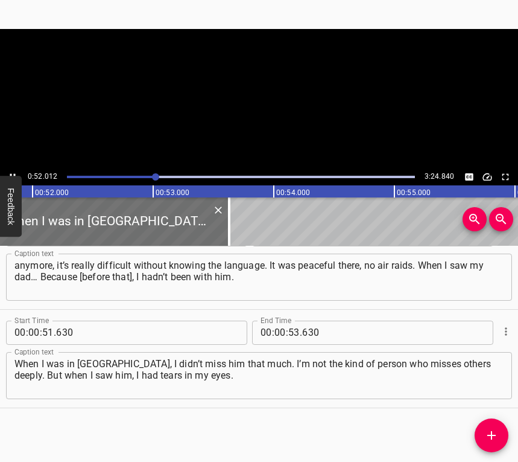
scroll to position [0, 6277]
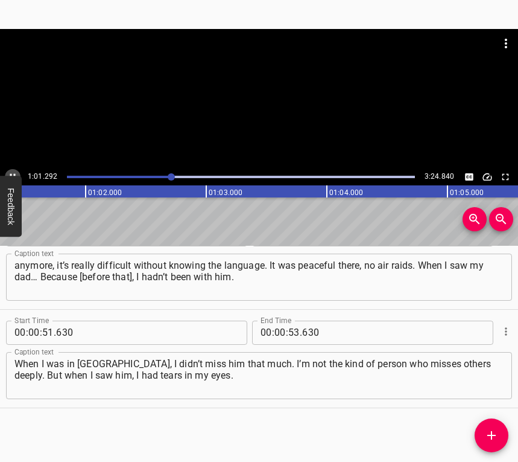
click at [14, 171] on icon "Play/Pause" at bounding box center [12, 176] width 11 height 11
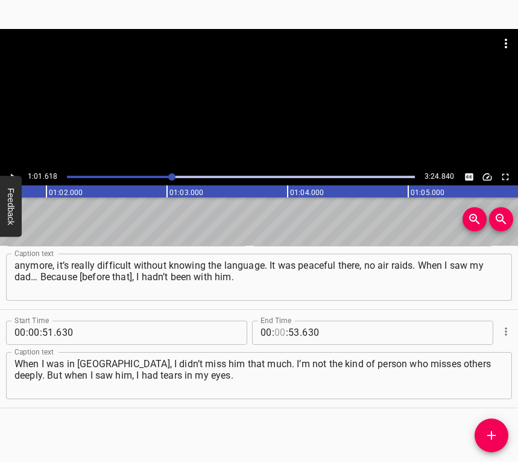
click at [278, 337] on input "number" at bounding box center [280, 332] width 11 height 24
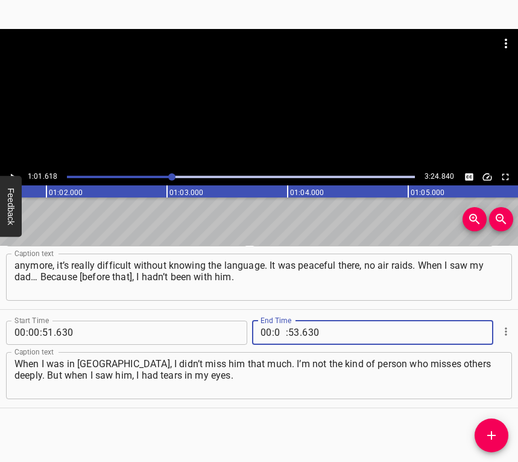
type input "01"
type input "618"
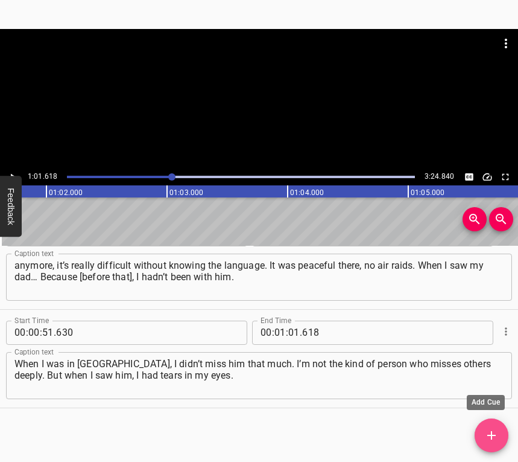
click at [500, 429] on span "Add Cue" at bounding box center [492, 435] width 34 height 14
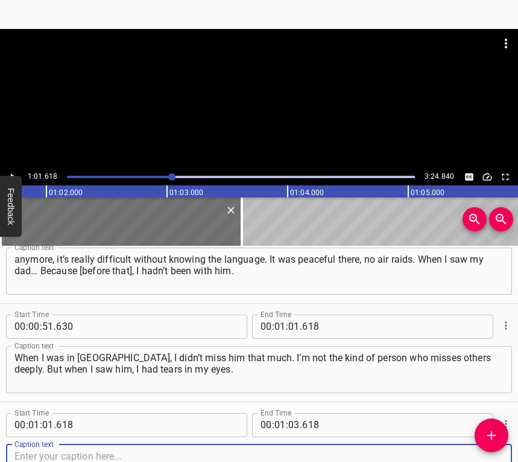
scroll to position [529, 0]
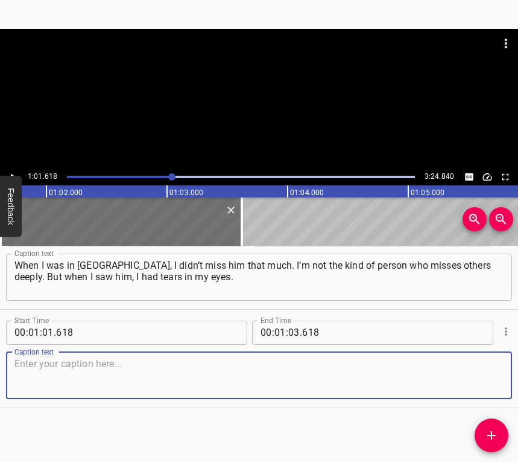
click at [486, 363] on textarea at bounding box center [258, 375] width 489 height 34
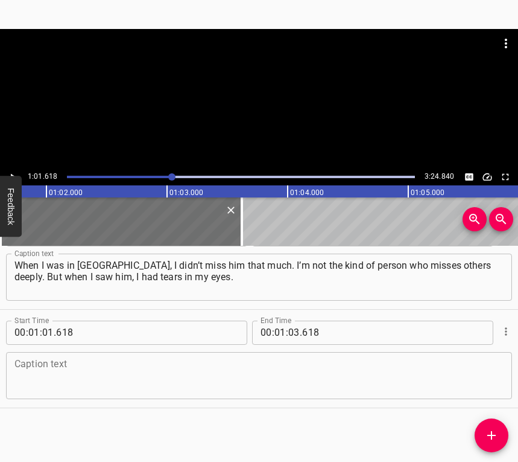
click at [70, 373] on textarea at bounding box center [258, 375] width 489 height 34
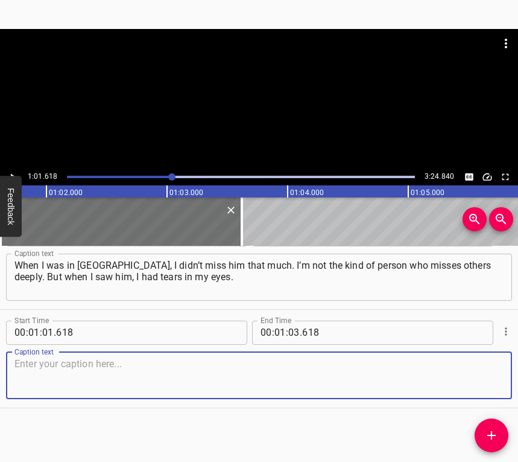
paste textarea "I ran up to him and jumped… I didn’t care anymore that he has a problem with hi…"
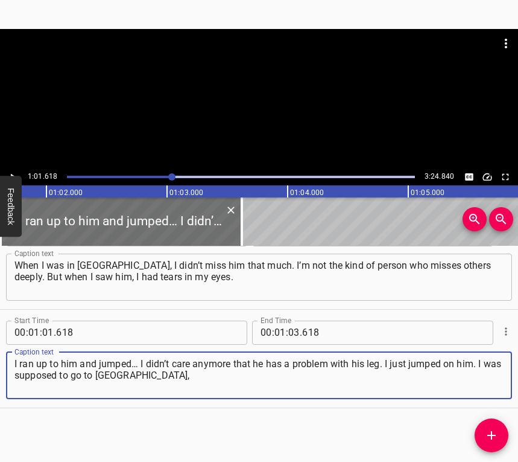
type textarea "I ran up to him and jumped… I didn’t care anymore that he has a problem with hi…"
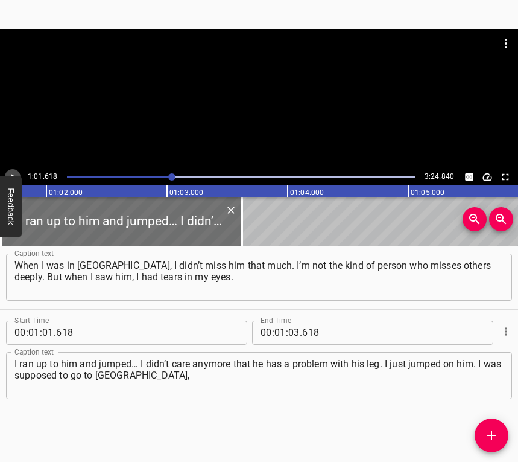
click at [7, 172] on button "Play/Pause" at bounding box center [13, 177] width 16 height 16
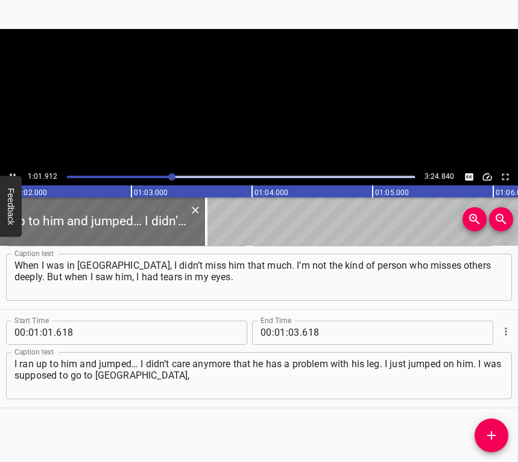
scroll to position [0, 7503]
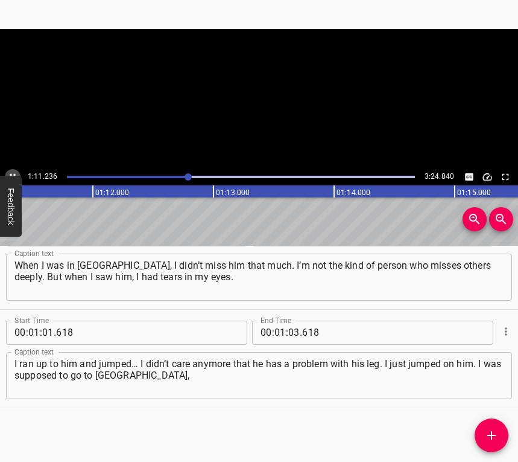
click at [12, 170] on button "Play/Pause" at bounding box center [13, 177] width 16 height 16
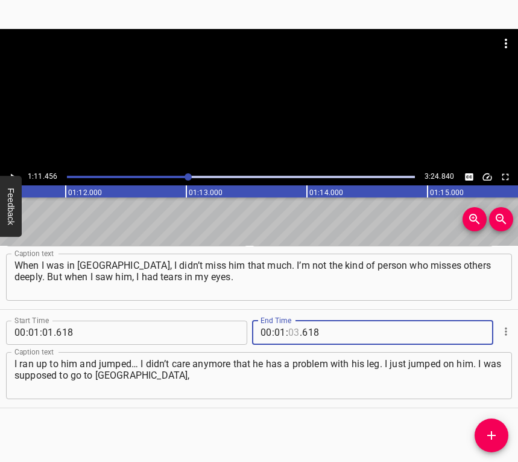
click at [288, 332] on input "number" at bounding box center [293, 332] width 11 height 24
type input "11"
type input "456"
click at [489, 426] on button "Add Cue" at bounding box center [492, 435] width 34 height 34
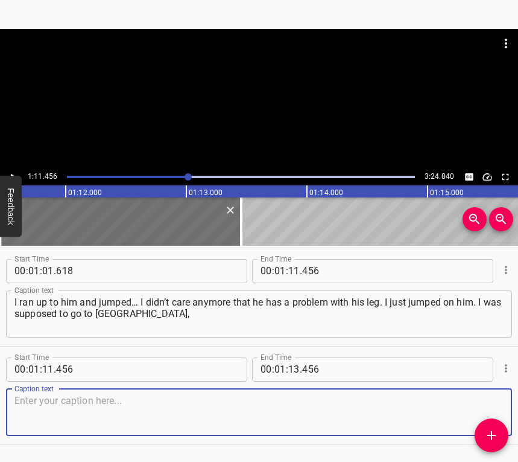
scroll to position [627, 0]
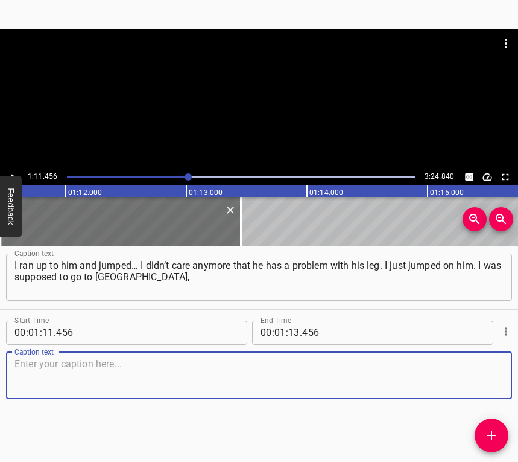
click at [491, 366] on textarea at bounding box center [258, 375] width 489 height 34
click at [75, 382] on textarea at bounding box center [258, 375] width 489 height 34
paste textarea "but thank God I didn’t. That same day, it was hit really hard. I was shaking af…"
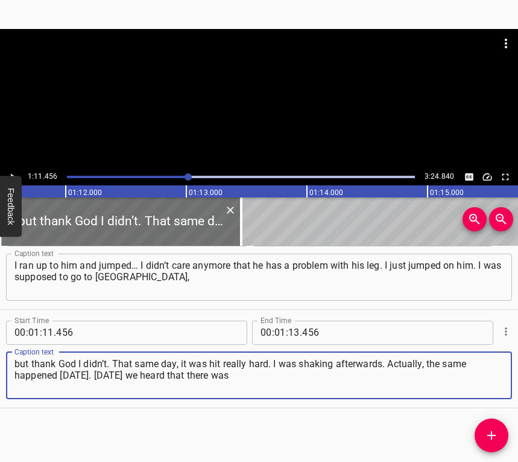
type textarea "but thank God I didn’t. That same day, it was hit really hard. I was shaking af…"
click at [16, 172] on icon "Play/Pause" at bounding box center [12, 176] width 11 height 11
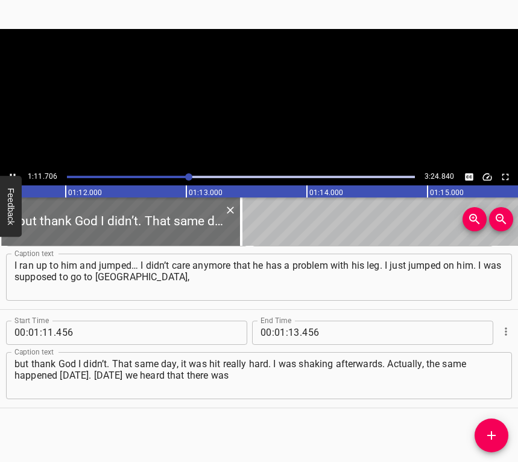
scroll to position [0, 8653]
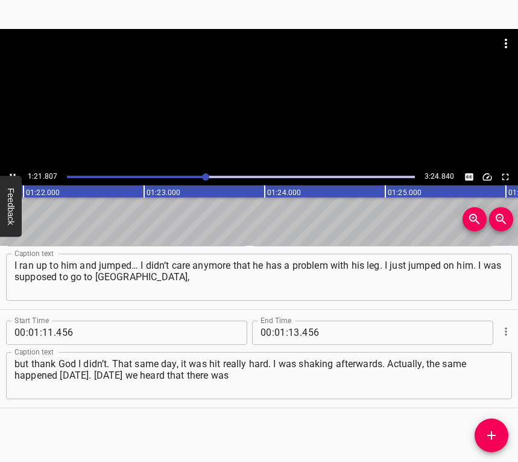
click at [13, 170] on button "Play/Pause" at bounding box center [13, 177] width 16 height 16
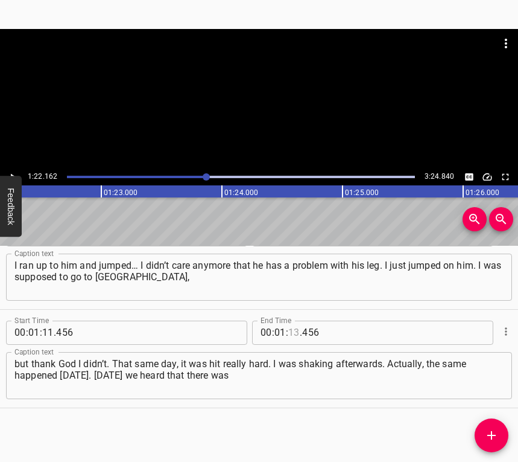
click at [292, 338] on input "number" at bounding box center [293, 332] width 11 height 24
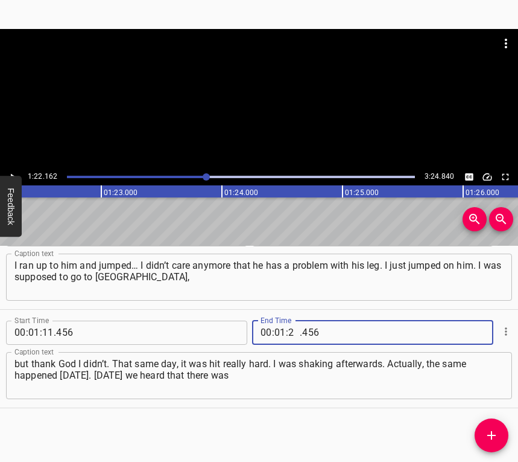
type input "22"
type input "162"
click at [494, 430] on icon "Add Cue" at bounding box center [492, 435] width 14 height 14
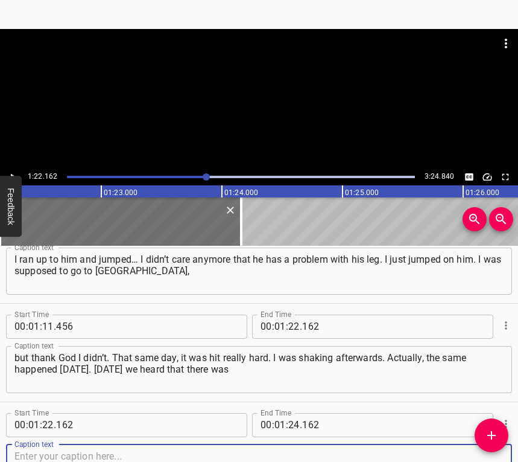
scroll to position [725, 0]
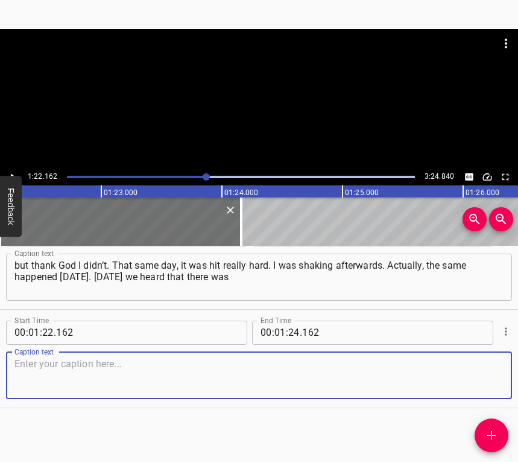
click at [474, 378] on textarea at bounding box center [258, 375] width 489 height 34
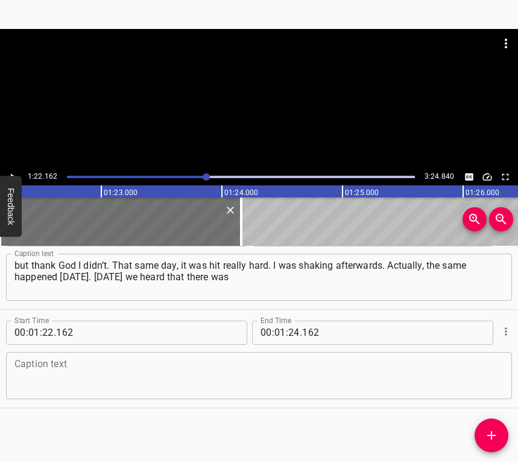
click at [52, 364] on textarea at bounding box center [258, 375] width 489 height 34
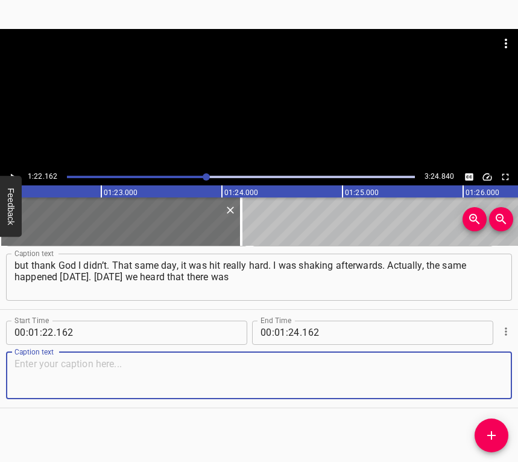
paste textarea "an air raid alert. We were sitting at the bus stop, waiting to catch the bus ho…"
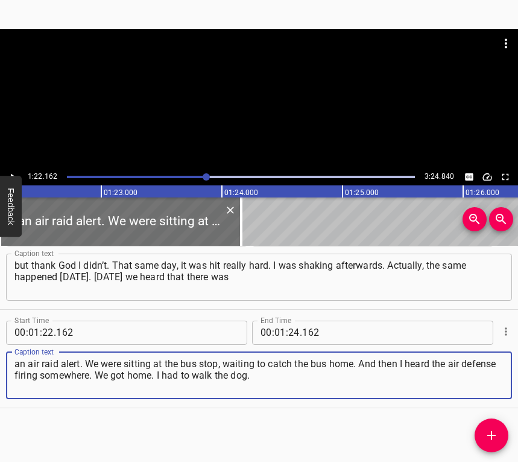
type textarea "an air raid alert. We were sitting at the bus stop, waiting to catch the bus ho…"
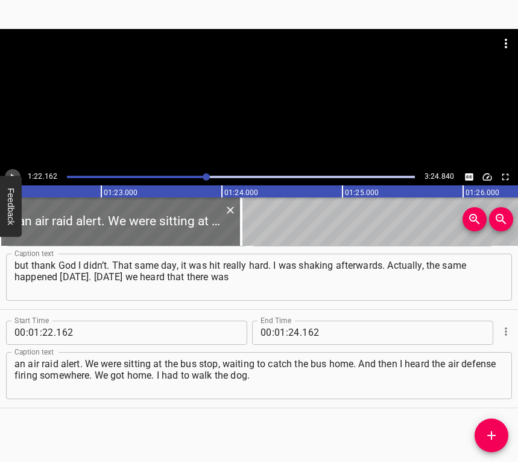
click at [16, 174] on icon "Play/Pause" at bounding box center [12, 176] width 11 height 11
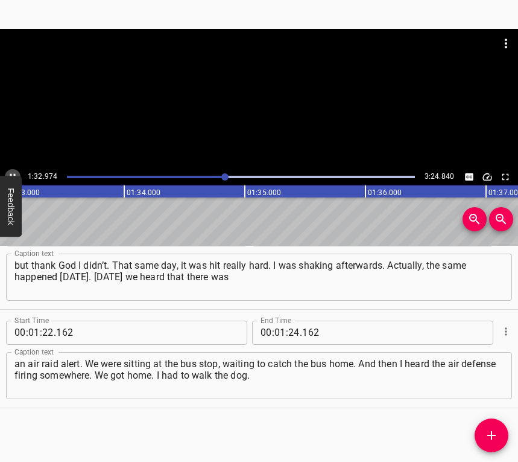
click at [13, 170] on button "Play/Pause" at bounding box center [13, 177] width 16 height 16
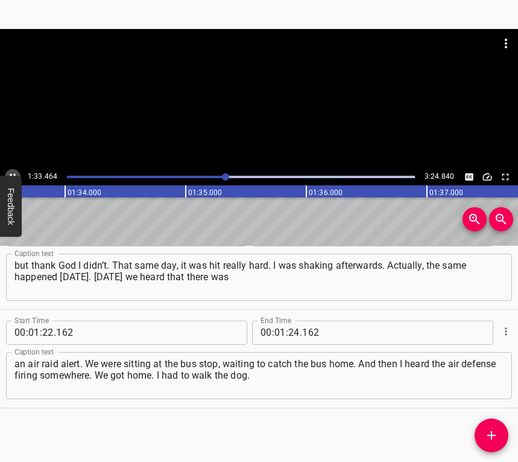
click at [13, 170] on button "Play/Pause" at bounding box center [13, 177] width 16 height 16
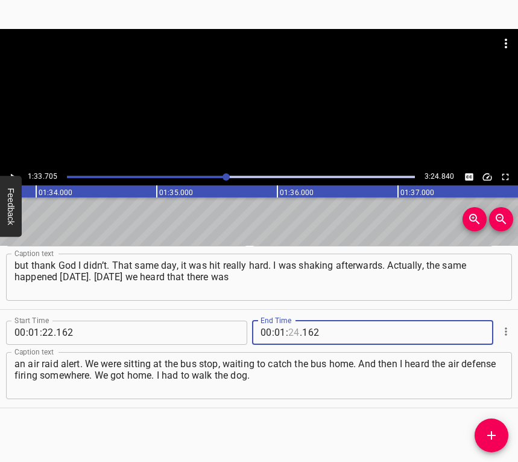
click at [288, 322] on input "number" at bounding box center [293, 332] width 11 height 24
type input "33"
type input "705"
click at [492, 437] on icon "Add Cue" at bounding box center [492, 435] width 8 height 8
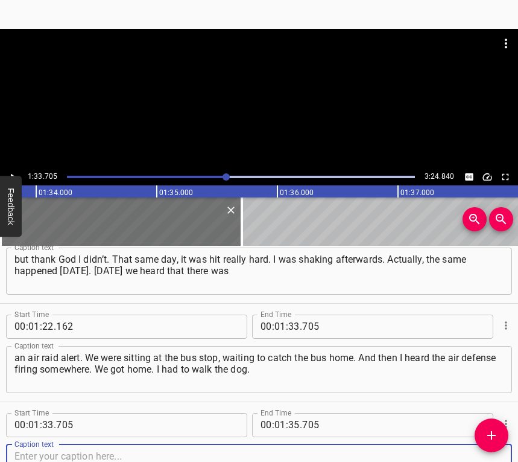
scroll to position [824, 0]
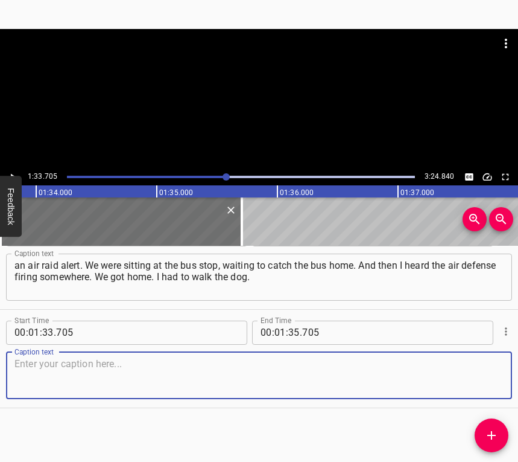
click at [483, 369] on textarea at bounding box center [258, 375] width 489 height 34
click at [40, 375] on textarea at bounding box center [258, 375] width 489 height 34
paste textarea "We went outside and heard a Shahed flying very loudly. It felt like it was flyi…"
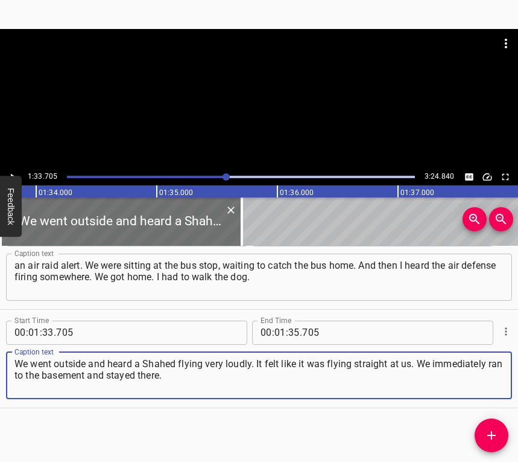
type textarea "We went outside and heard a Shahed flying very loudly. It felt like it was flyi…"
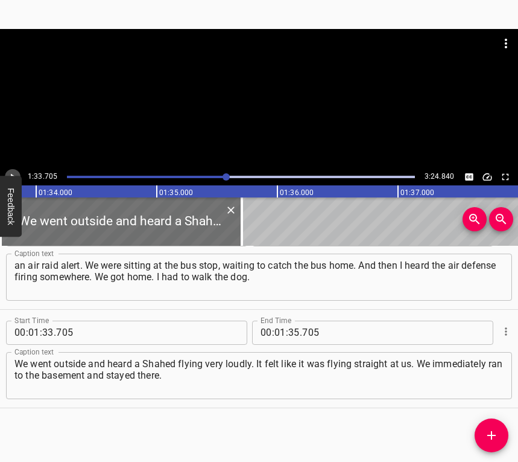
click at [11, 171] on icon "Play/Pause" at bounding box center [12, 176] width 11 height 11
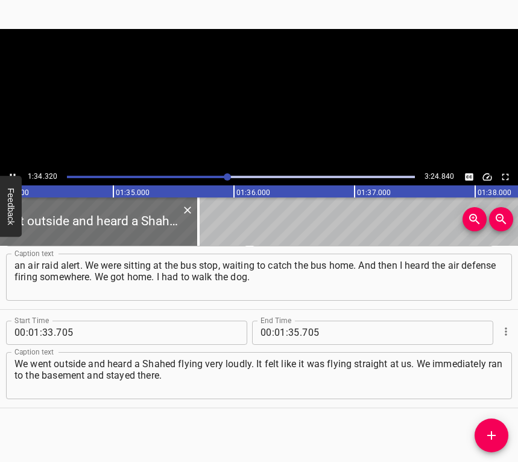
scroll to position [0, 11382]
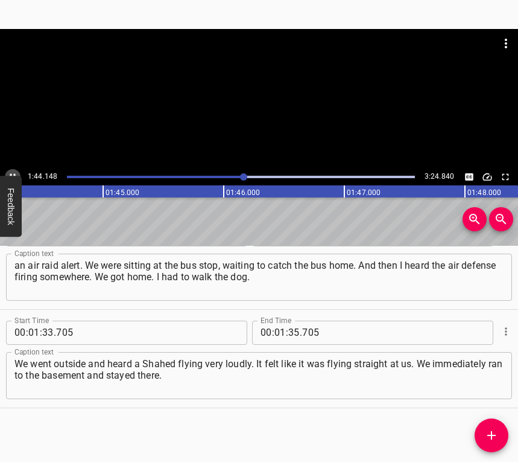
click at [12, 174] on icon "Play/Pause" at bounding box center [12, 176] width 11 height 11
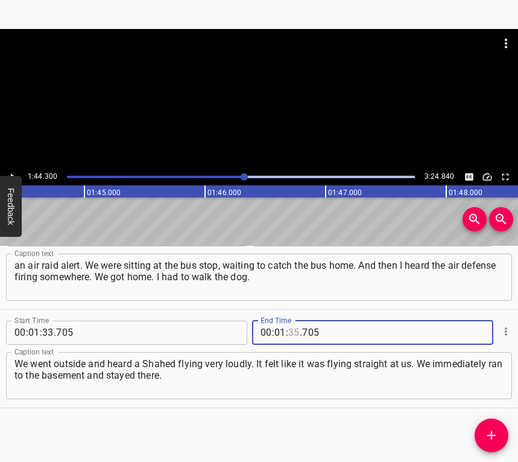
click at [294, 332] on input "number" at bounding box center [293, 332] width 11 height 24
type input "44"
type input "300"
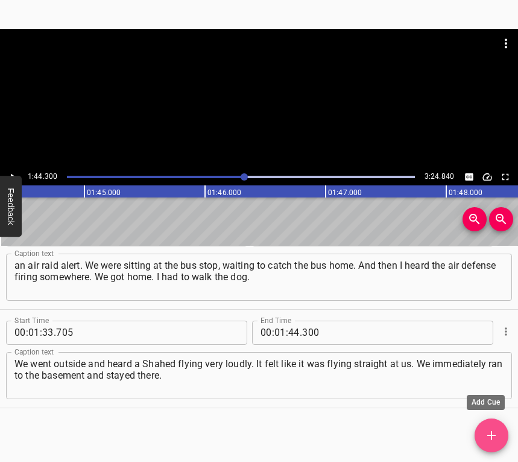
click at [485, 436] on icon "Add Cue" at bounding box center [492, 435] width 14 height 14
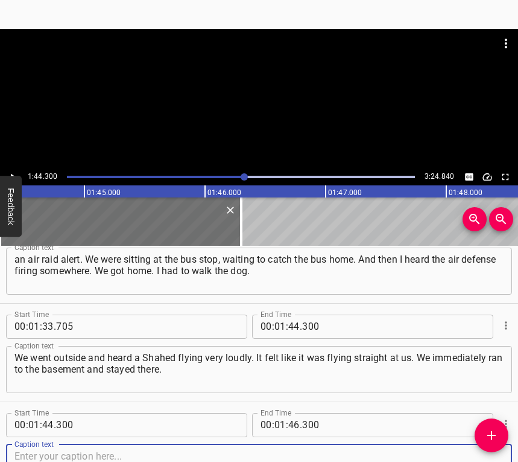
scroll to position [922, 0]
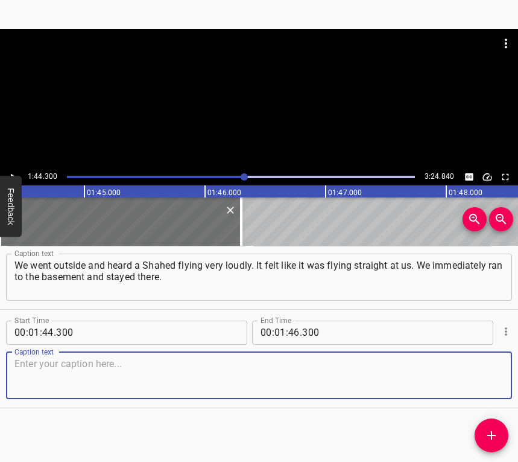
click at [478, 376] on textarea at bounding box center [258, 375] width 489 height 34
click at [93, 376] on textarea at bounding box center [258, 375] width 489 height 34
paste textarea "It was relatively calm, so we came back out. Then another Shahed flew by. We sa…"
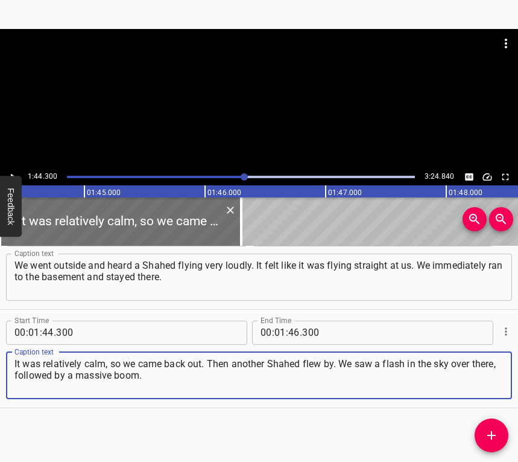
type textarea "It was relatively calm, so we came back out. Then another Shahed flew by. We sa…"
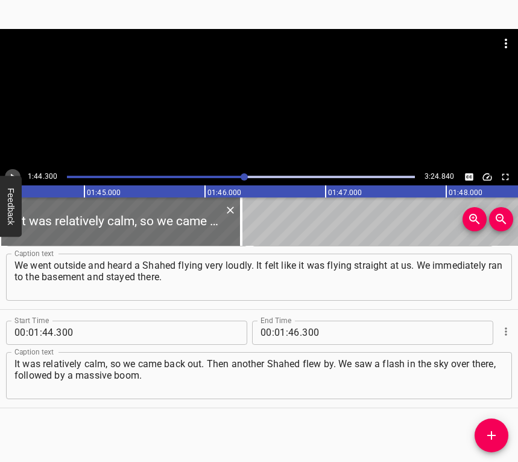
click at [14, 175] on icon "Play/Pause" at bounding box center [12, 176] width 11 height 11
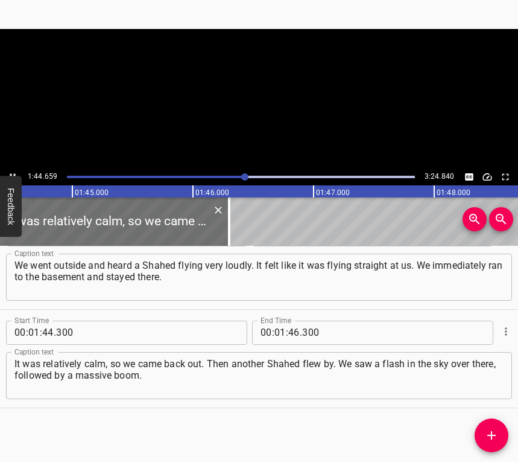
scroll to position [0, 12630]
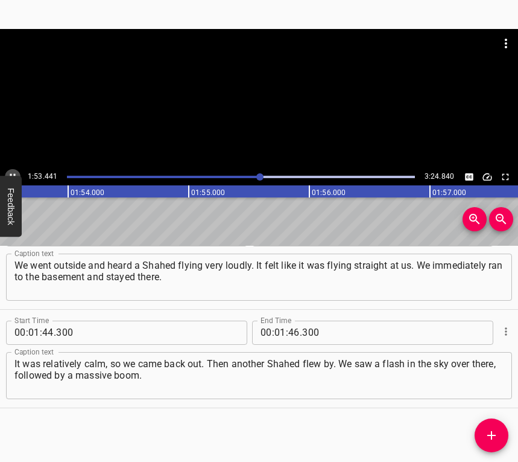
click at [12, 171] on icon "Play/Pause" at bounding box center [12, 176] width 11 height 11
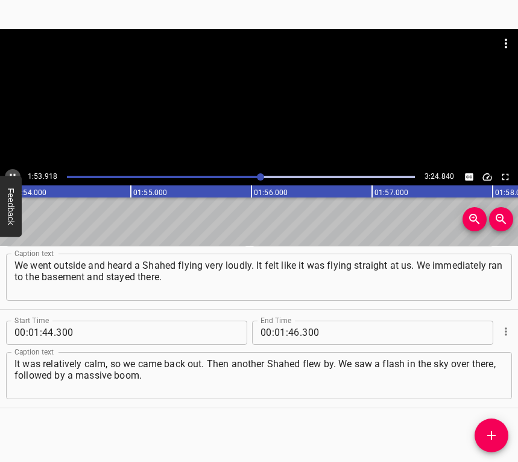
click at [12, 171] on icon "Play/Pause" at bounding box center [12, 176] width 11 height 11
click at [293, 326] on input "number" at bounding box center [293, 332] width 11 height 24
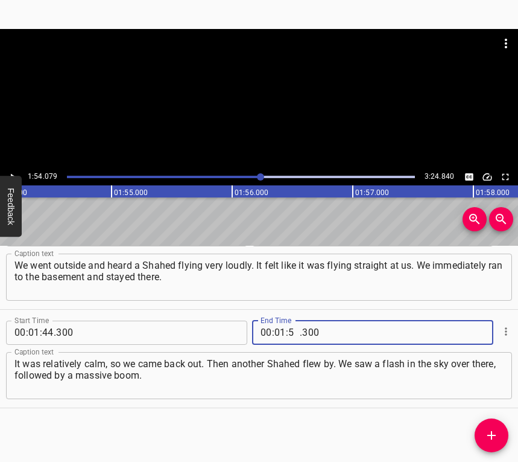
type input "54"
type input "079"
click at [501, 434] on span "Add Cue" at bounding box center [492, 435] width 34 height 14
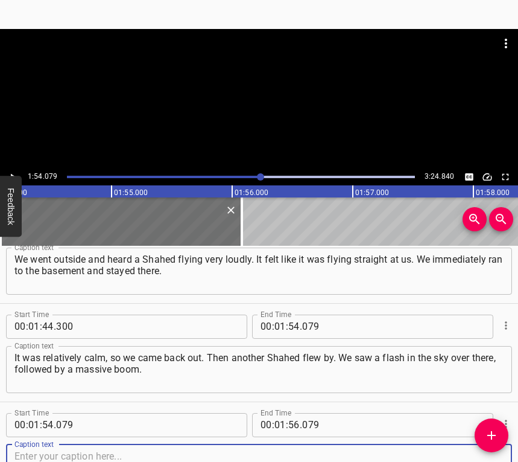
scroll to position [1020, 0]
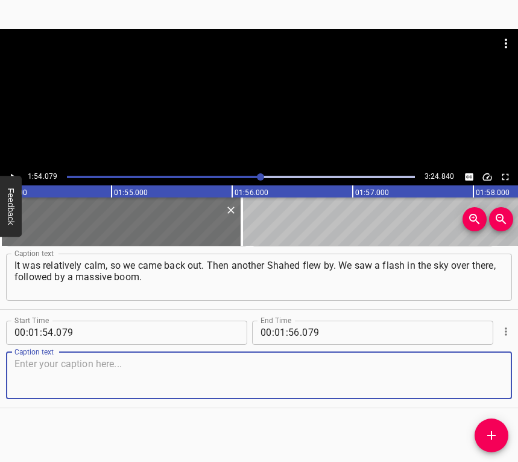
click at [471, 372] on textarea at bounding box center [258, 375] width 489 height 34
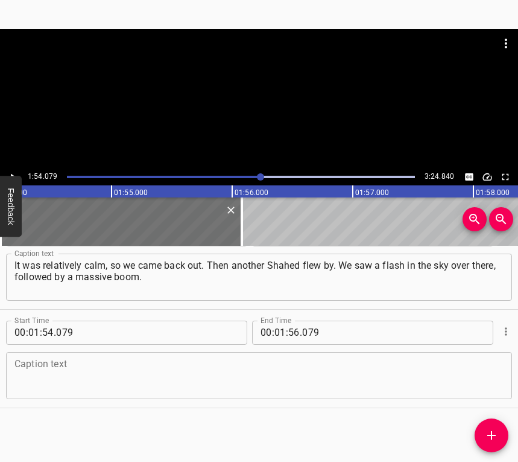
click at [138, 380] on textarea at bounding box center [258, 375] width 489 height 34
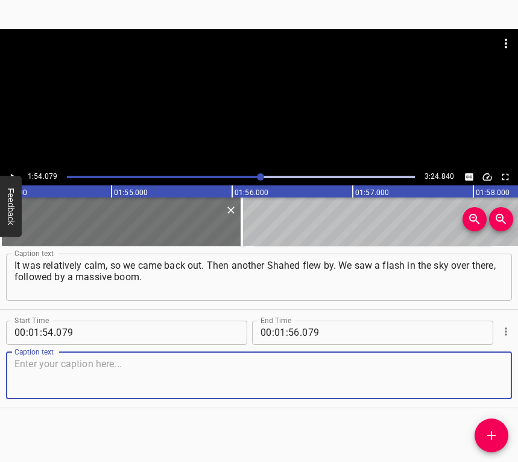
paste textarea "And it must have hit either here or somewhere in [GEOGRAPHIC_DATA]. Then I star…"
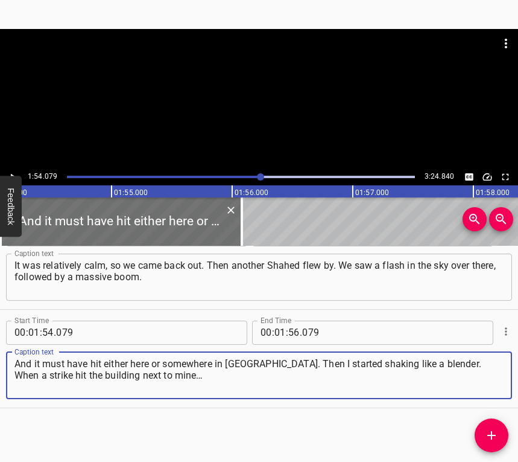
type textarea "And it must have hit either here or somewhere in [GEOGRAPHIC_DATA]. Then I star…"
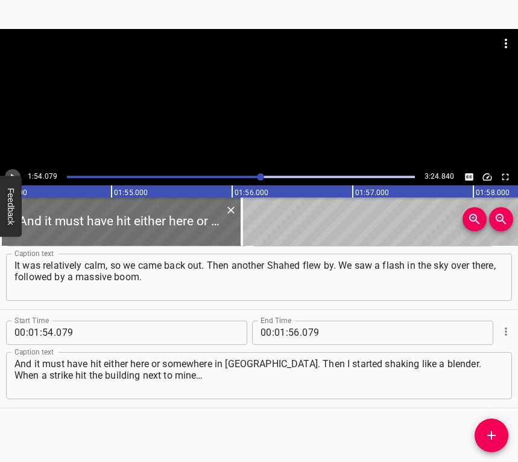
click at [12, 171] on icon "Play/Pause" at bounding box center [12, 176] width 11 height 11
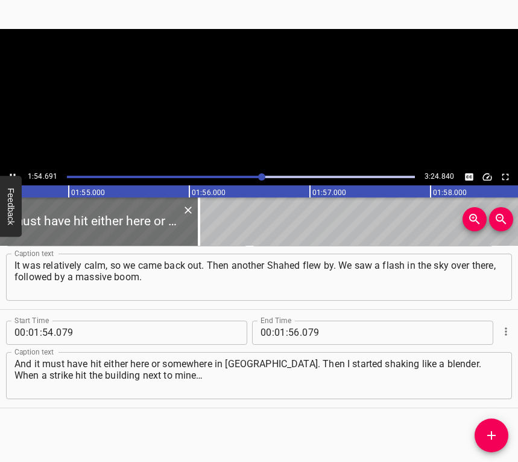
scroll to position [0, 13840]
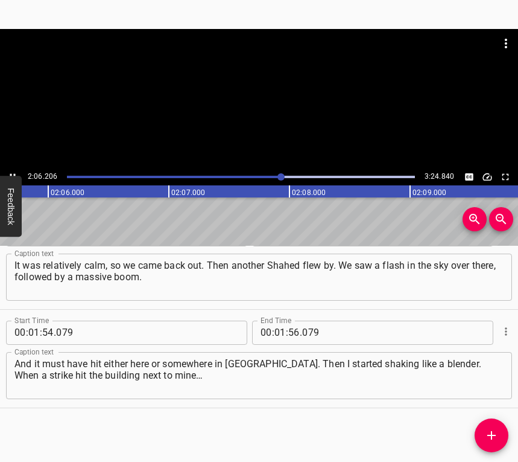
click at [14, 168] on div at bounding box center [259, 98] width 518 height 139
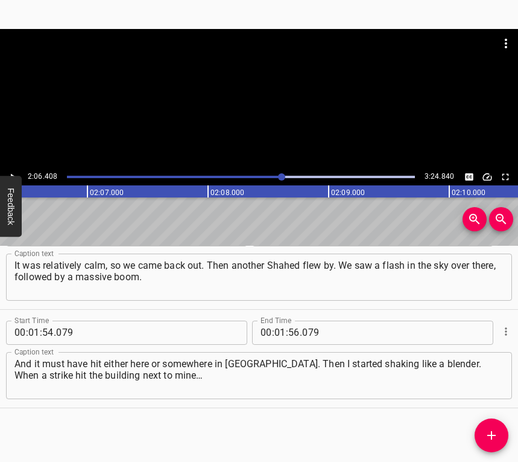
scroll to position [0, 15255]
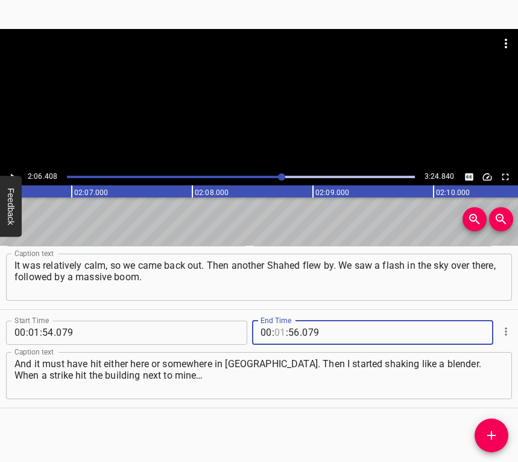
click at [275, 333] on input "number" at bounding box center [280, 332] width 11 height 24
type input "02"
type input "06"
type input "408"
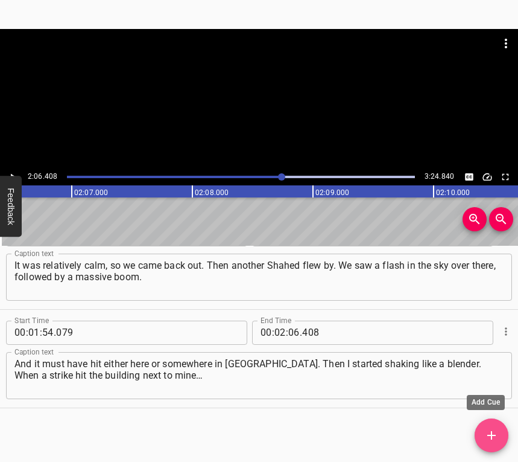
click at [498, 433] on icon "Add Cue" at bounding box center [492, 435] width 14 height 14
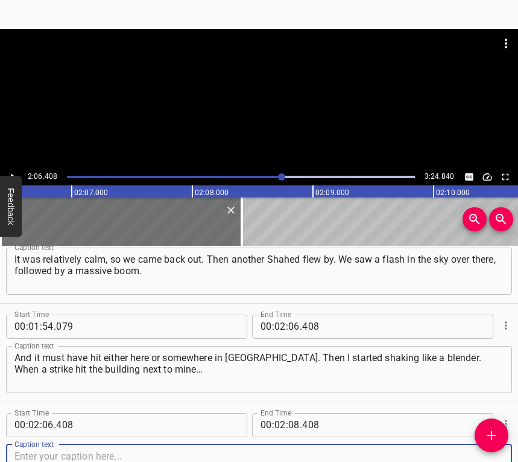
scroll to position [1119, 0]
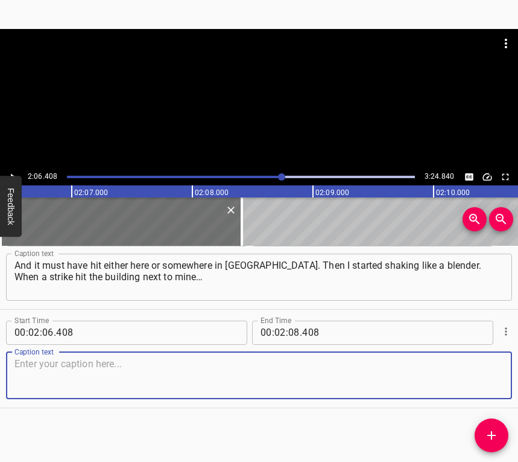
click at [489, 385] on textarea at bounding box center [258, 375] width 489 height 34
click at [56, 385] on textarea at bounding box center [258, 375] width 489 height 34
paste textarea "This was in Mykhailivska Borshchahivka, at the end of tram line 1. It hit the n…"
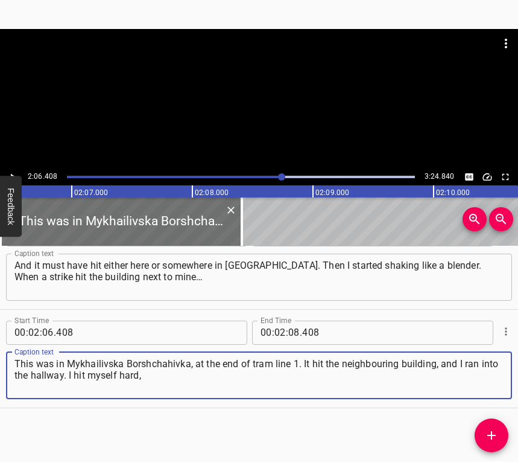
type textarea "This was in Mykhailivska Borshchahivka, at the end of tram line 1. It hit the n…"
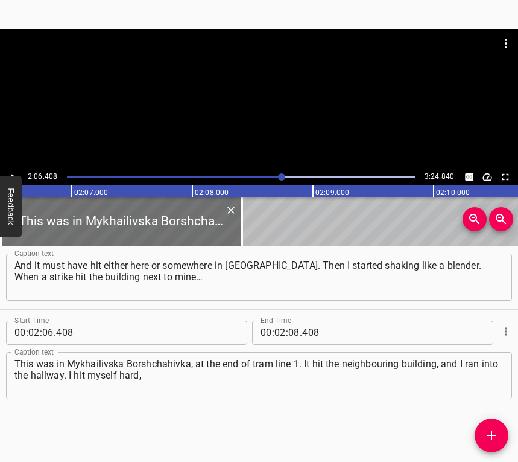
click at [16, 168] on div "2:06.408 3:24.840" at bounding box center [259, 107] width 518 height 156
click at [14, 171] on icon "Play/Pause" at bounding box center [12, 176] width 11 height 11
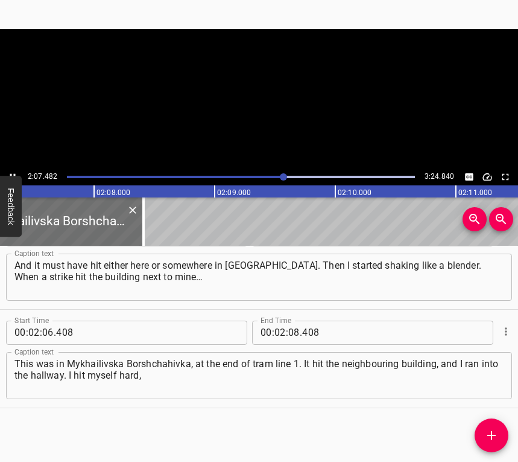
scroll to position [0, 15384]
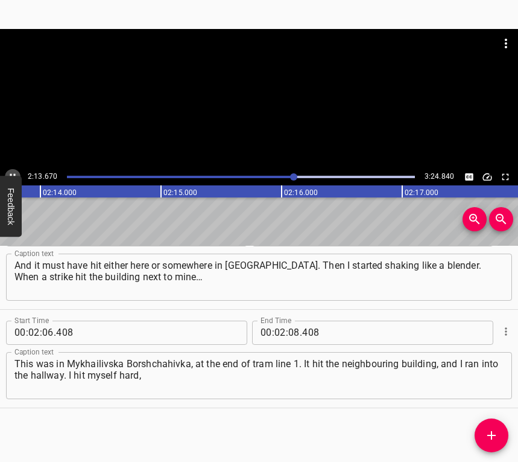
click at [10, 172] on icon "Play/Pause" at bounding box center [12, 176] width 11 height 11
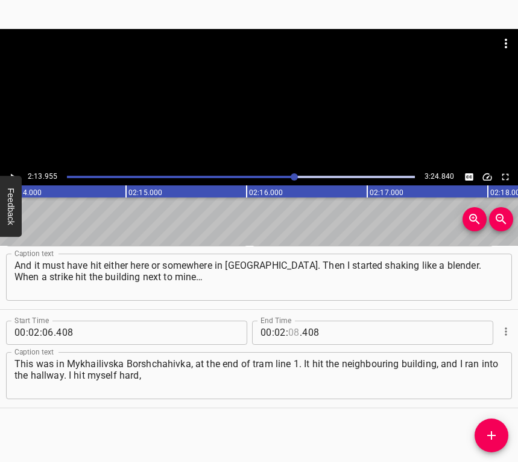
click at [291, 329] on input "number" at bounding box center [293, 332] width 11 height 24
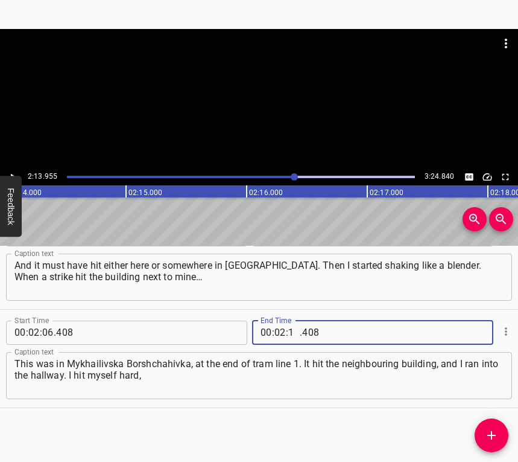
type input "13"
type input "955"
click at [499, 425] on button "Add Cue" at bounding box center [492, 435] width 34 height 34
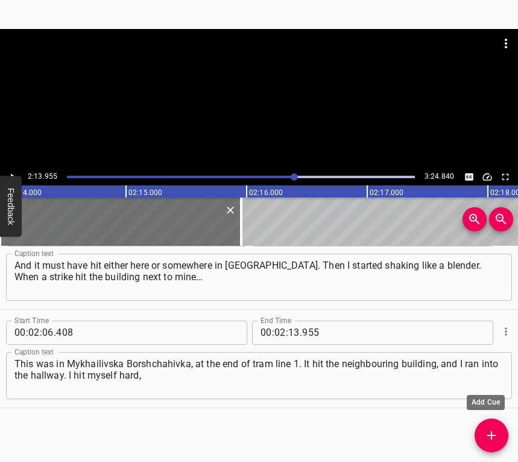
scroll to position [1125, 0]
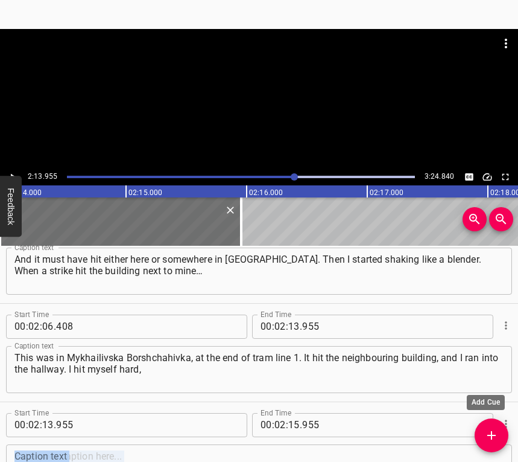
drag, startPoint x: 507, startPoint y: 424, endPoint x: 506, endPoint y: 440, distance: 16.9
click at [506, 440] on div "Start Time 00 : 00 : 06 . 038 Start Time End Time 00 : 00 : 13 . 658 End Time C…" at bounding box center [259, 354] width 518 height 217
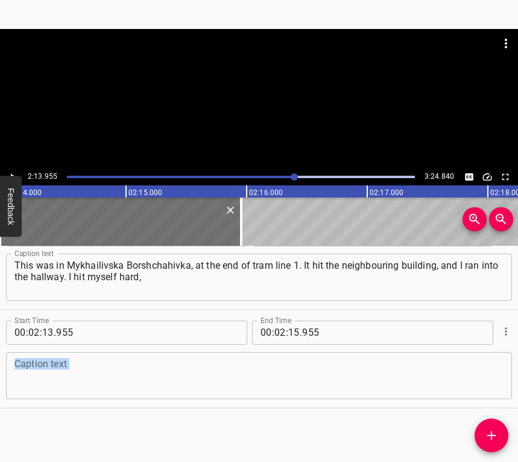
click at [492, 380] on textarea at bounding box center [258, 375] width 489 height 34
click at [45, 370] on textarea at bounding box center [258, 375] width 489 height 34
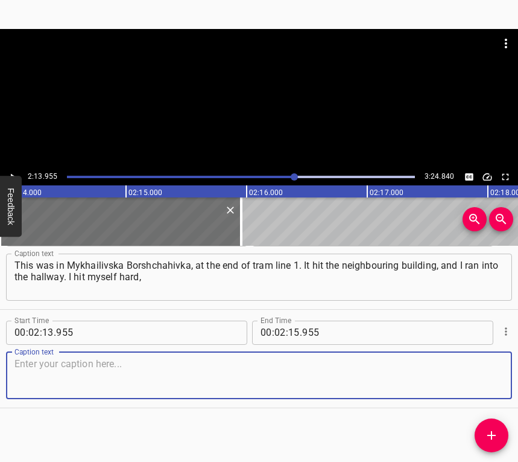
paste textarea "I started shaking badly, tears were [streaming] down. It didn’t hit the buildin…"
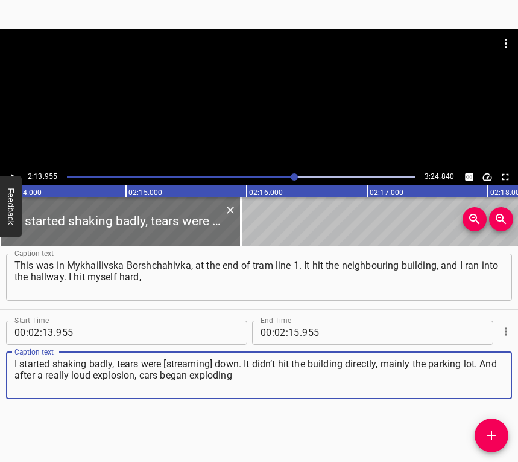
type textarea "I started shaking badly, tears were [streaming] down. It didn’t hit the buildin…"
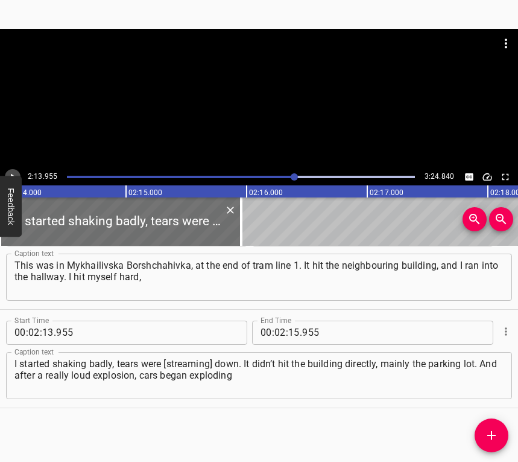
click at [14, 171] on icon "Play/Pause" at bounding box center [12, 176] width 11 height 11
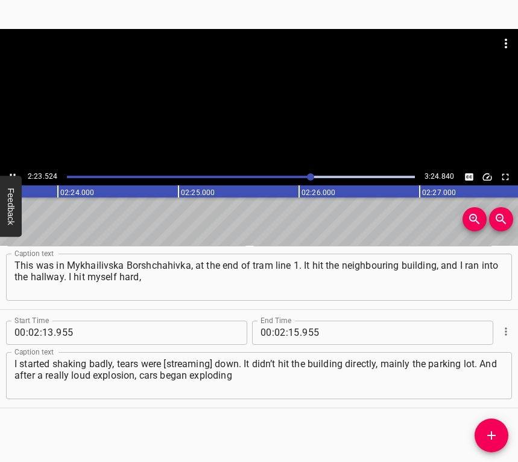
click at [10, 169] on button "Play/Pause" at bounding box center [13, 177] width 16 height 16
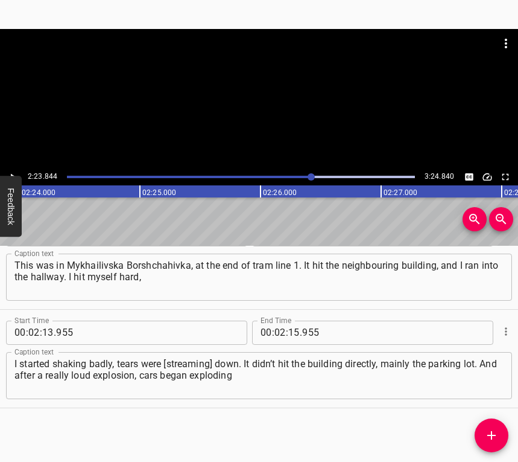
click at [10, 169] on button "Play/Pause" at bounding box center [13, 177] width 16 height 16
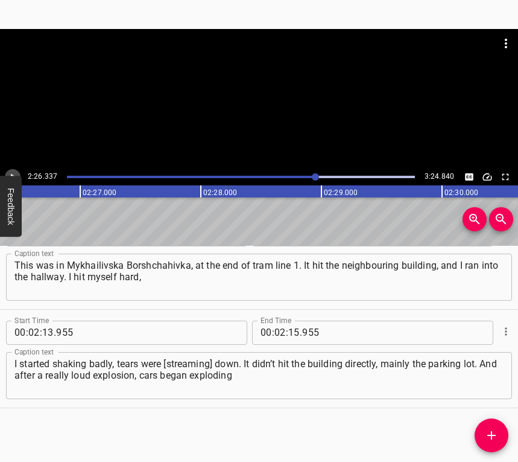
click at [10, 169] on button "Play/Pause" at bounding box center [13, 177] width 16 height 16
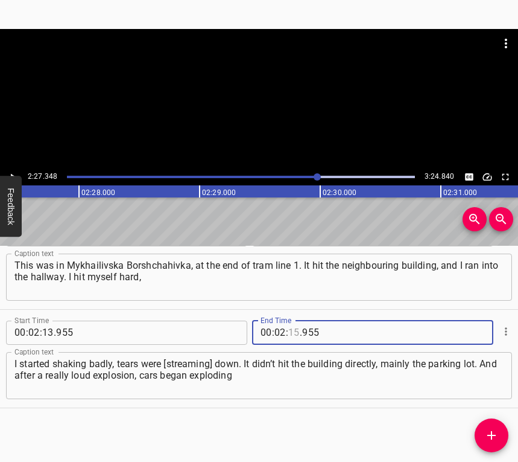
click at [290, 328] on input "number" at bounding box center [293, 332] width 11 height 24
type input "27"
type input "348"
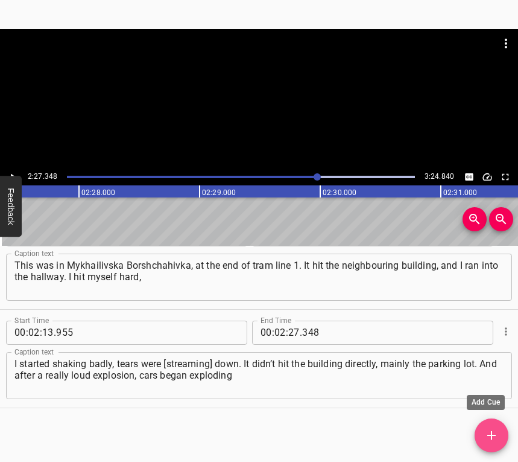
click at [491, 425] on button "Add Cue" at bounding box center [492, 435] width 34 height 34
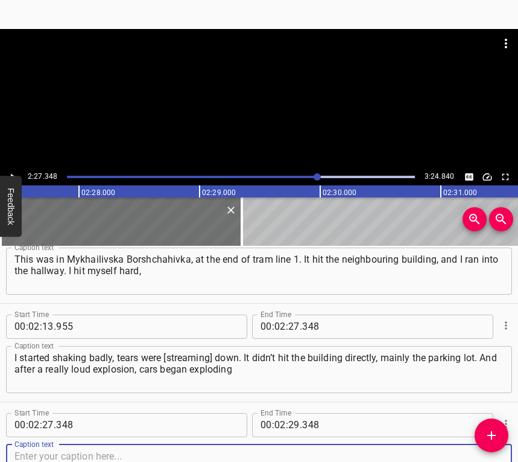
scroll to position [1315, 0]
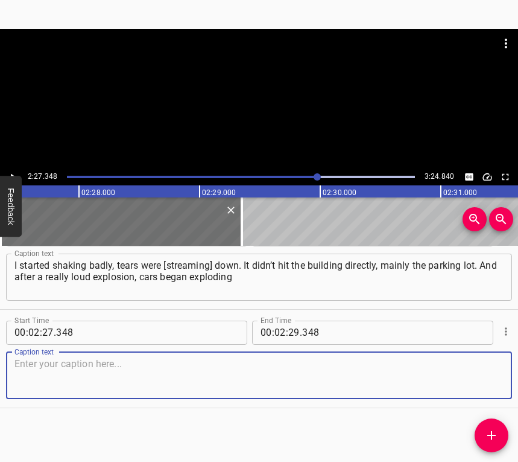
click at [484, 378] on textarea at bounding box center [258, 375] width 489 height 34
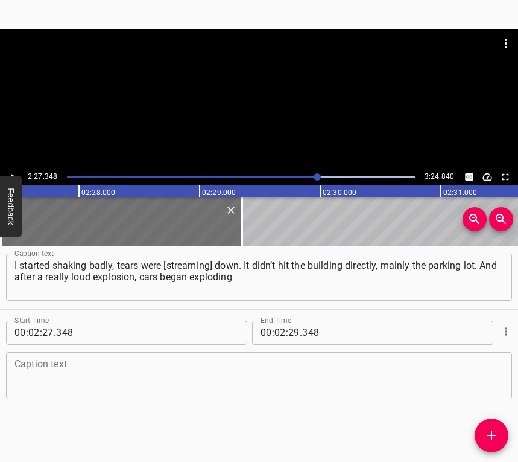
click at [57, 377] on textarea at bounding box center [258, 375] width 489 height 34
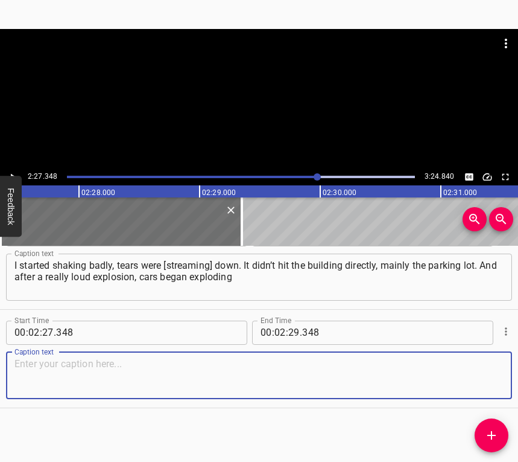
paste textarea "one after another, and that made everything shake too. I heard a woman screamin…"
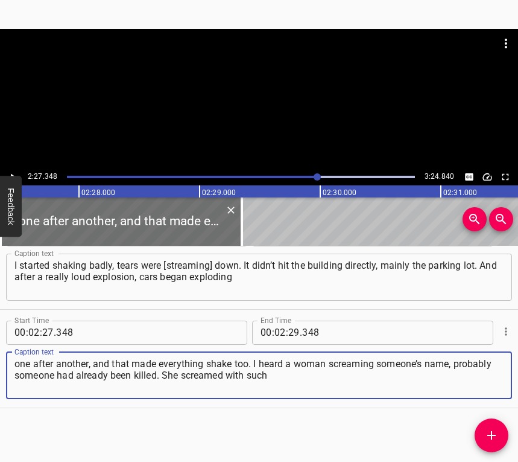
type textarea "one after another, and that made everything shake too. I heard a woman screamin…"
click at [16, 173] on icon "Play/Pause" at bounding box center [12, 176] width 11 height 11
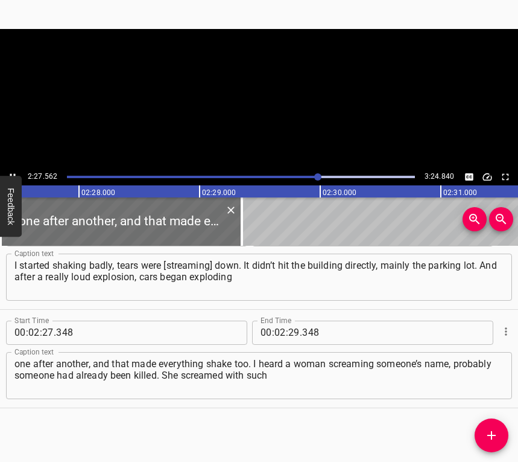
scroll to position [0, 17808]
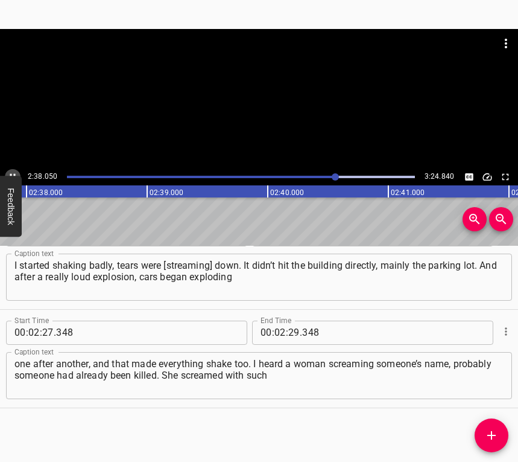
click at [12, 171] on icon "Play/Pause" at bounding box center [12, 176] width 11 height 11
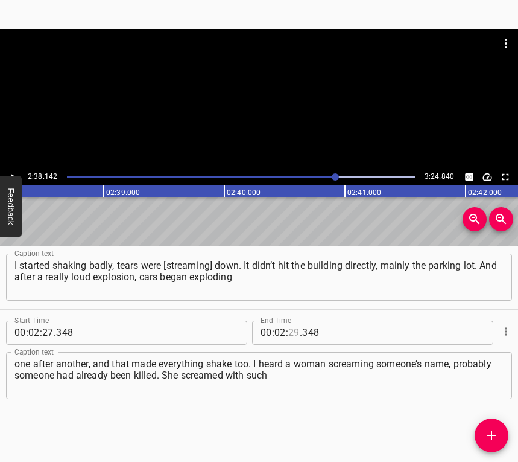
click at [293, 326] on input "number" at bounding box center [293, 332] width 11 height 24
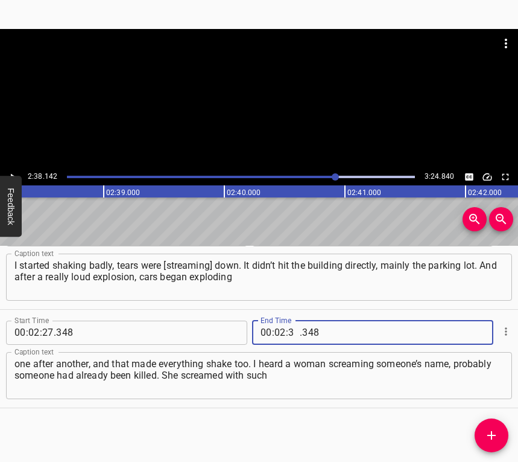
type input "38"
type input "142"
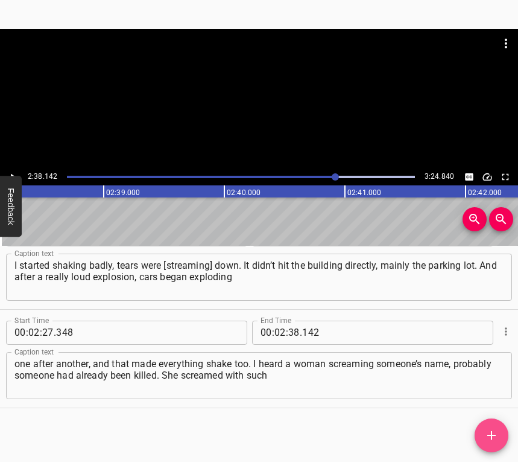
click at [491, 435] on icon "Add Cue" at bounding box center [492, 435] width 14 height 14
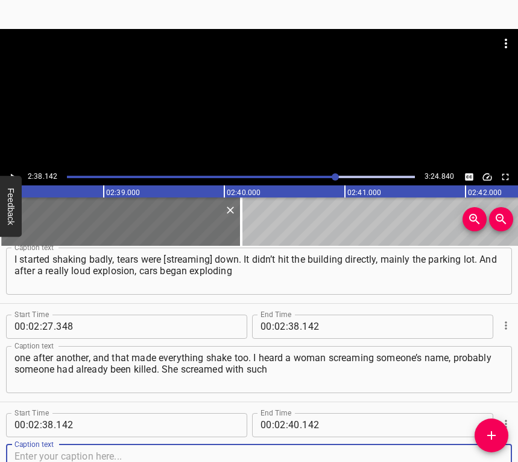
scroll to position [1414, 0]
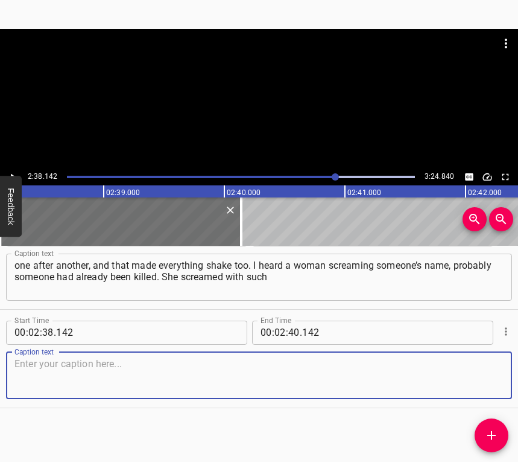
drag, startPoint x: 474, startPoint y: 375, endPoint x: 511, endPoint y: 355, distance: 41.6
click at [474, 374] on textarea at bounding box center [258, 375] width 489 height 34
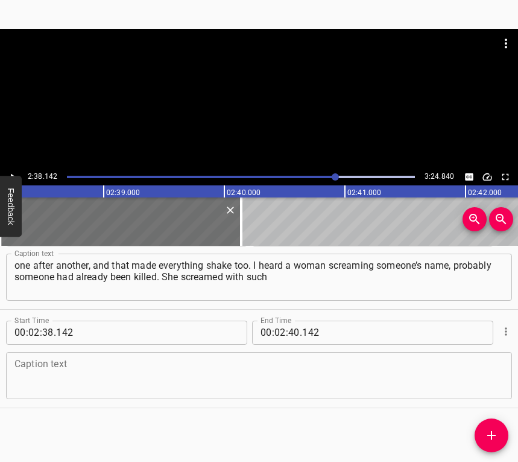
click at [300, 381] on textarea at bounding box center [258, 375] width 489 height 34
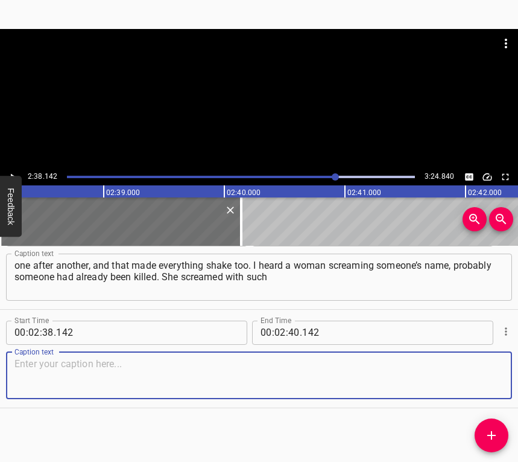
paste textarea "a terrifying voice that it made me shake even more. Honestly, it’s horrifying, …"
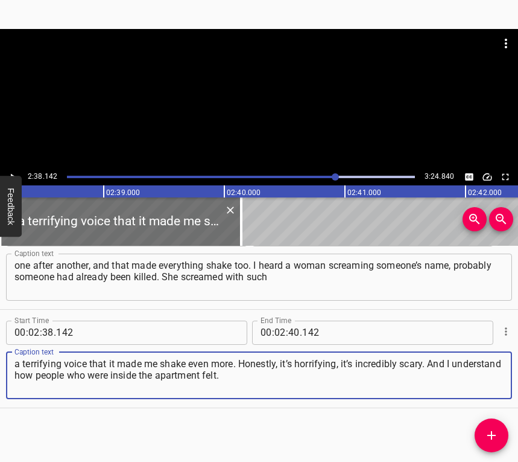
type textarea "a terrifying voice that it made me shake even more. Honestly, it’s horrifying, …"
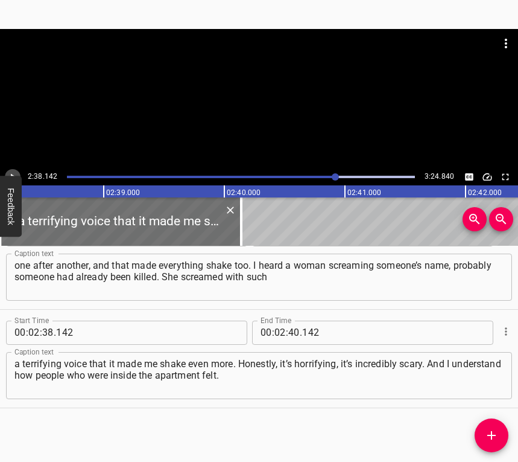
click at [15, 170] on button "Play/Pause" at bounding box center [13, 177] width 16 height 16
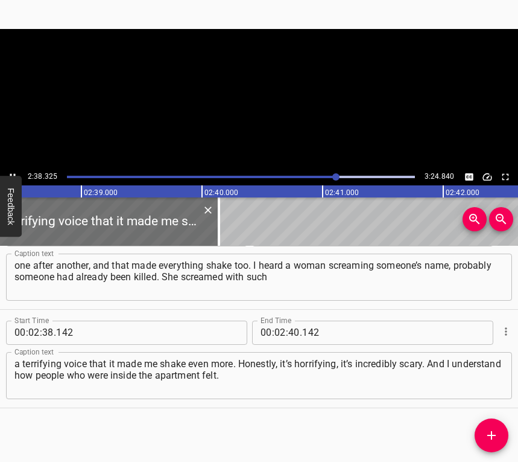
scroll to position [0, 19139]
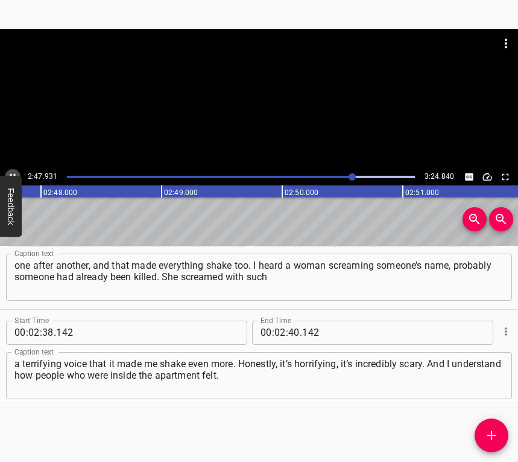
click at [7, 171] on icon "Play/Pause" at bounding box center [12, 176] width 11 height 11
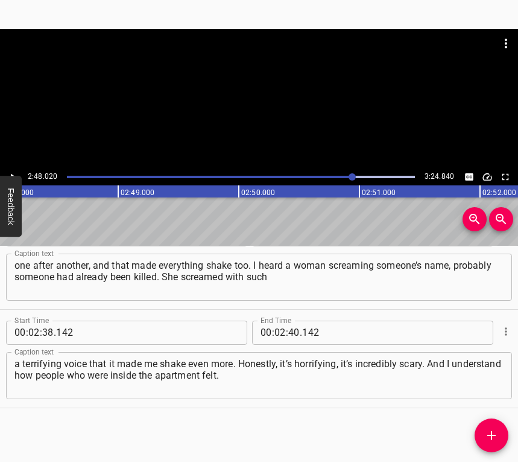
click at [7, 171] on icon "Play/Pause" at bounding box center [12, 176] width 11 height 11
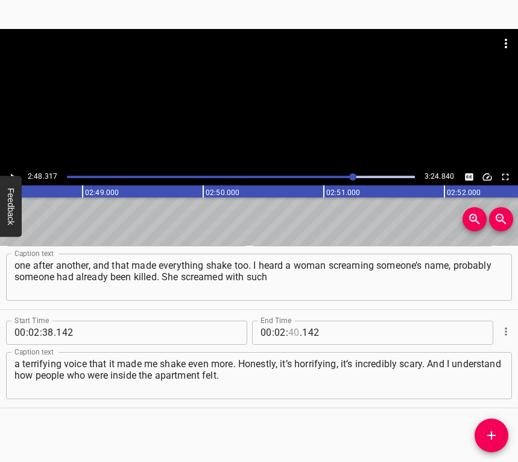
click at [293, 331] on input "number" at bounding box center [293, 332] width 11 height 24
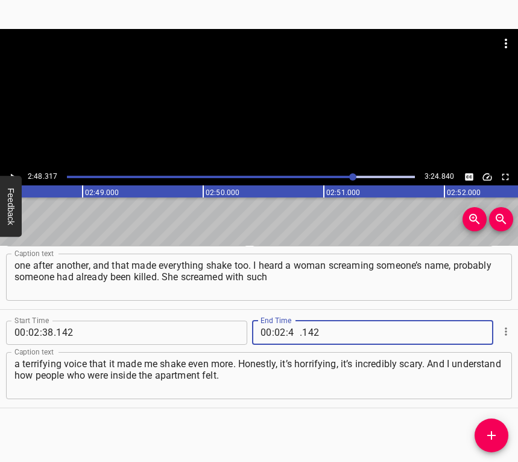
type input "48"
type input "317"
click at [494, 434] on icon "Add Cue" at bounding box center [492, 435] width 8 height 8
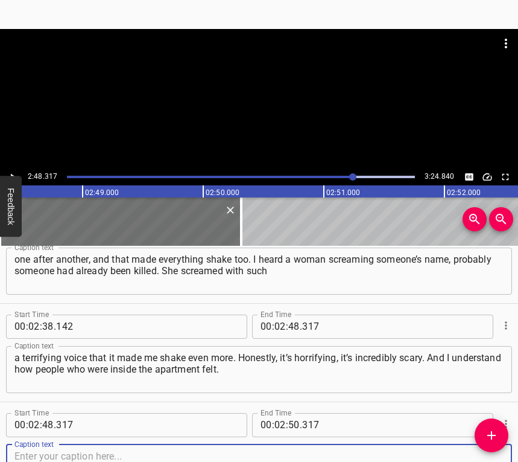
scroll to position [1512, 0]
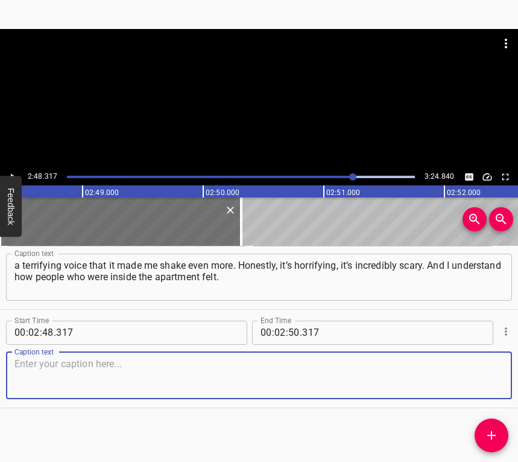
click at [488, 382] on textarea at bounding box center [258, 375] width 489 height 34
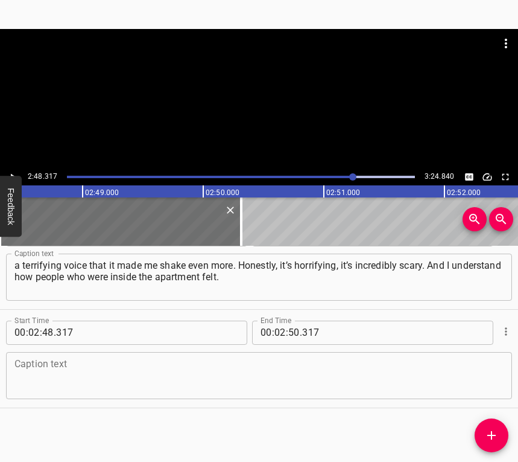
click at [149, 377] on textarea at bounding box center [258, 375] width 489 height 34
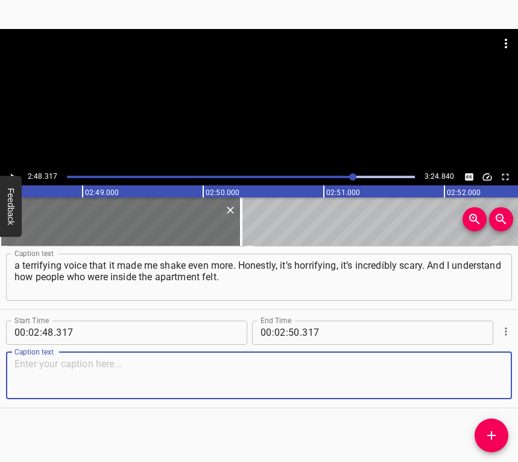
paste textarea "I don’t know exactly what happened to them, and that makes it even worse. I hea…"
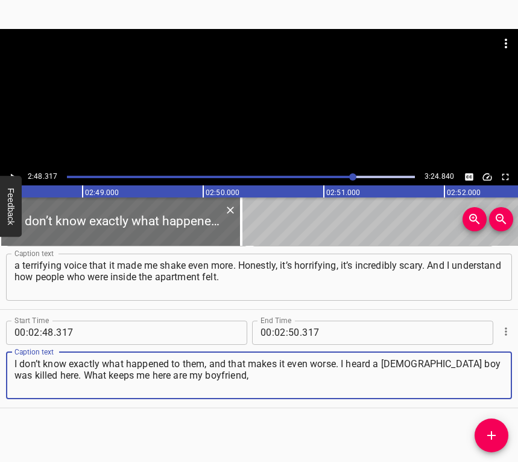
type textarea "I don’t know exactly what happened to them, and that makes it even worse. I hea…"
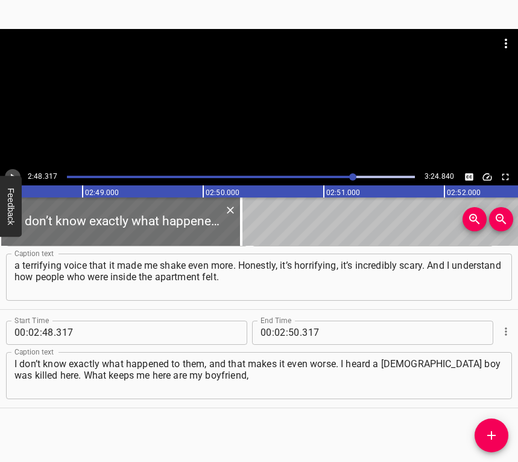
click at [11, 172] on icon "Play/Pause" at bounding box center [12, 176] width 11 height 11
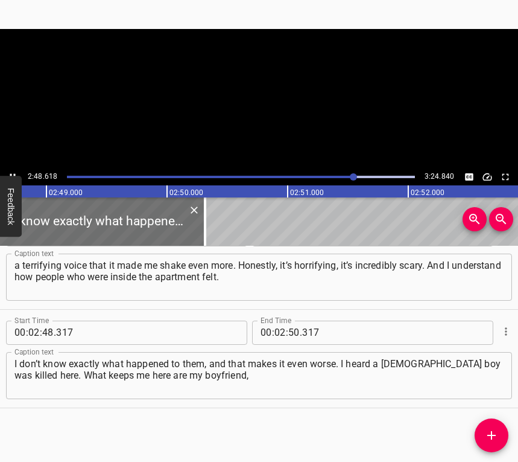
scroll to position [0, 20381]
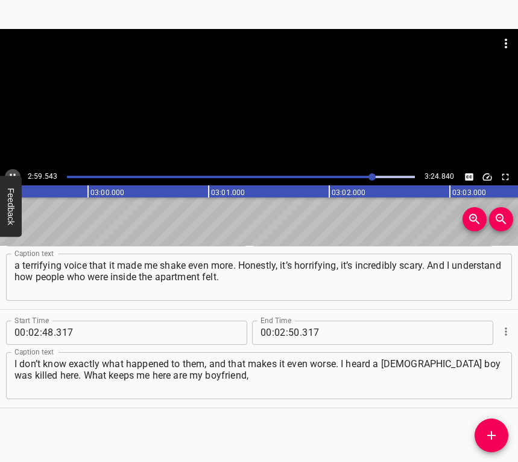
click at [14, 172] on icon "Play/Pause" at bounding box center [12, 176] width 11 height 11
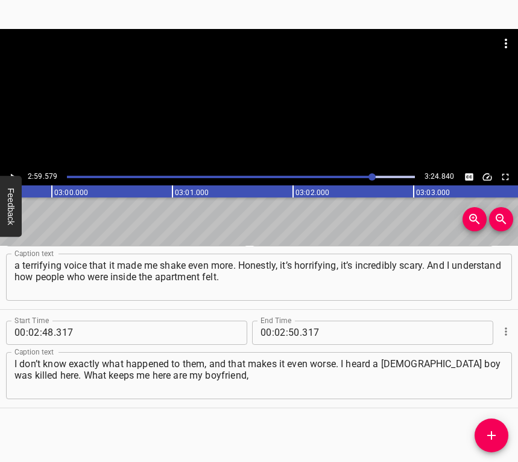
scroll to position [0, 21671]
click at [290, 325] on input "number" at bounding box center [293, 332] width 11 height 24
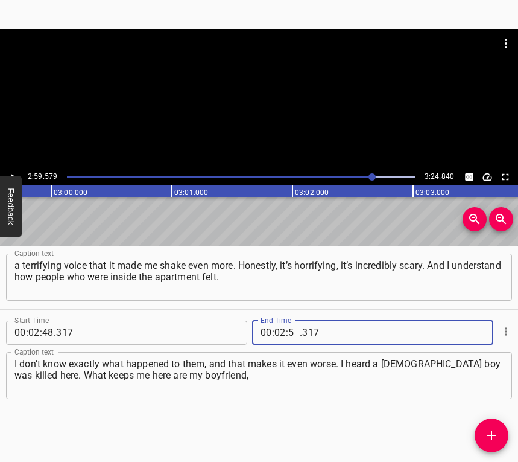
type input "59"
type input "579"
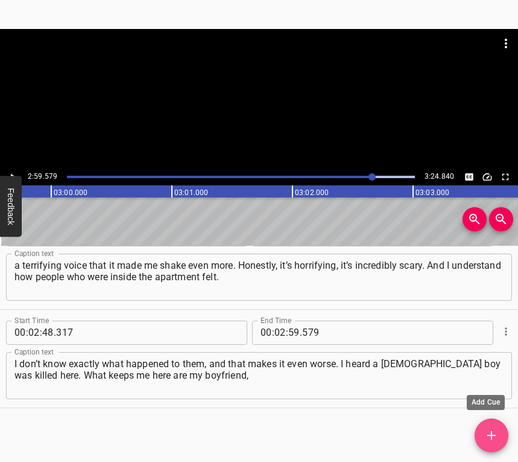
click at [492, 439] on icon "Add Cue" at bounding box center [492, 435] width 14 height 14
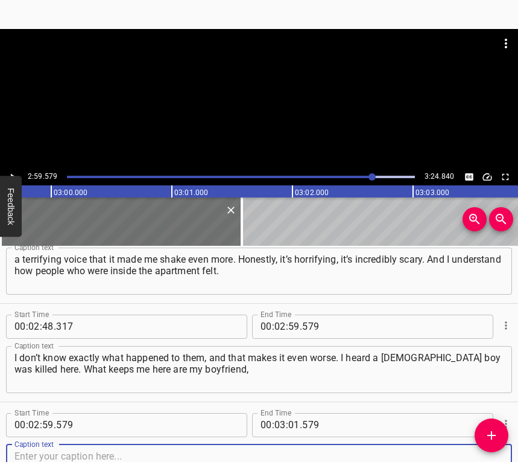
scroll to position [1610, 0]
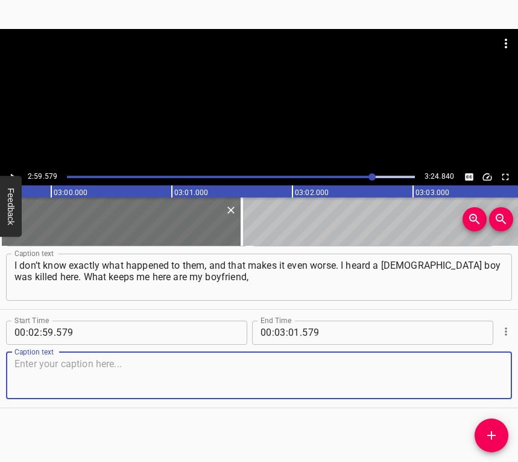
click at [474, 376] on textarea at bounding box center [258, 375] width 489 height 34
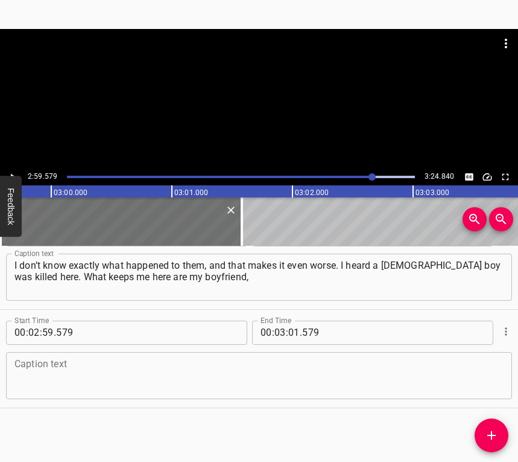
click at [37, 367] on textarea at bounding box center [258, 375] width 489 height 34
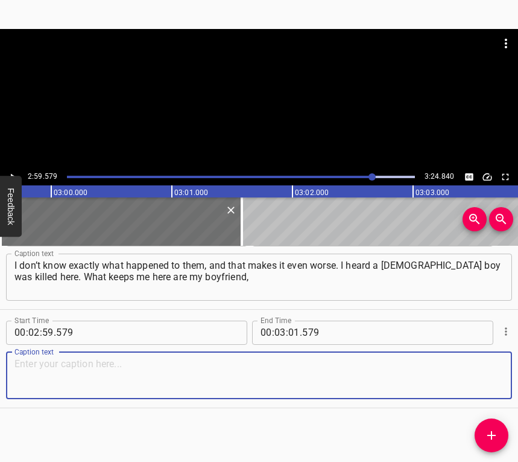
paste textarea "who supports me, my parents, who calm me down, like they did [DATE], and my fri…"
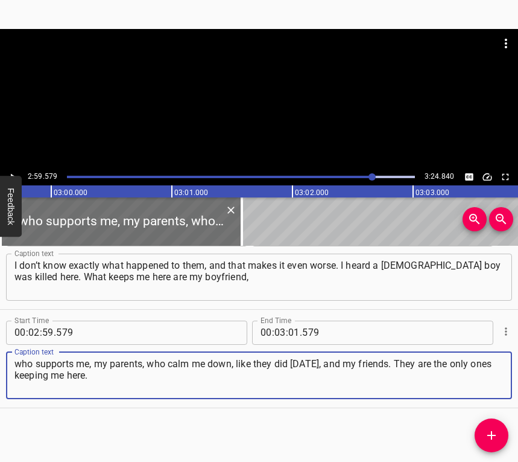
type textarea "who supports me, my parents, who calm me down, like they did [DATE], and my fri…"
click at [10, 170] on button "Play/Pause" at bounding box center [13, 177] width 16 height 16
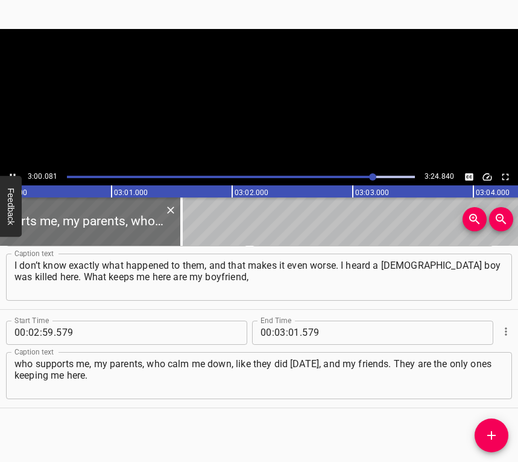
scroll to position [0, 21732]
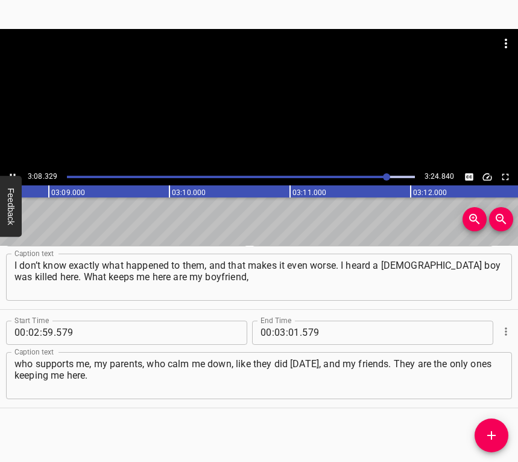
click at [13, 171] on icon "Play/Pause" at bounding box center [12, 176] width 11 height 11
click at [288, 328] on input "number" at bounding box center [293, 332] width 11 height 24
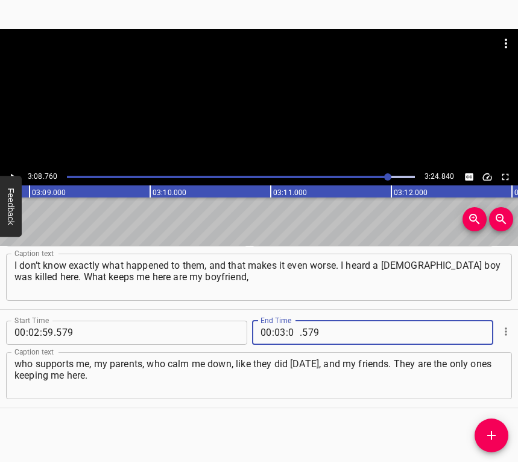
type input "08"
type input "760"
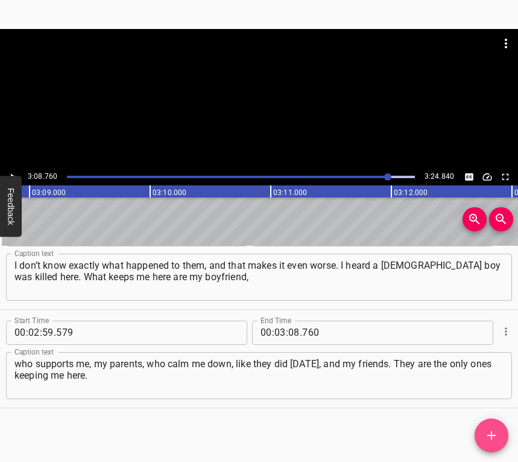
click at [486, 437] on icon "Add Cue" at bounding box center [492, 435] width 14 height 14
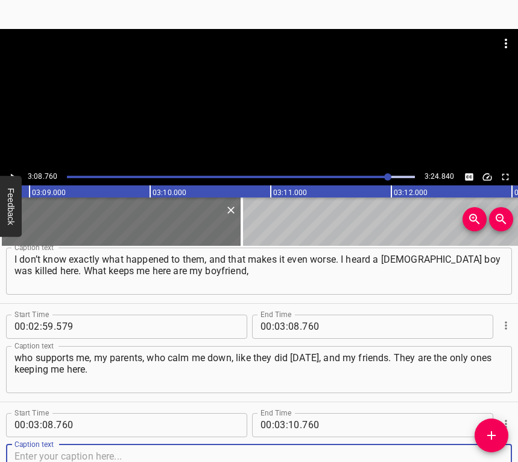
scroll to position [1709, 0]
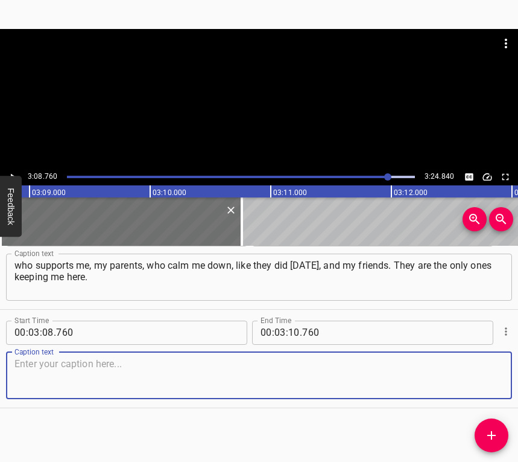
drag, startPoint x: 482, startPoint y: 386, endPoint x: 517, endPoint y: 383, distance: 34.5
click at [484, 385] on textarea at bounding box center [258, 375] width 489 height 34
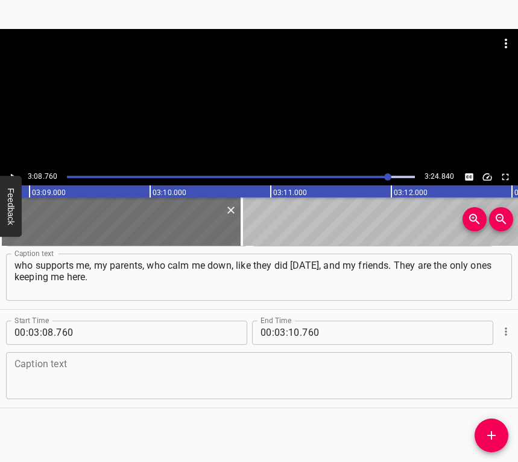
click at [49, 377] on textarea at bounding box center [258, 375] width 489 height 34
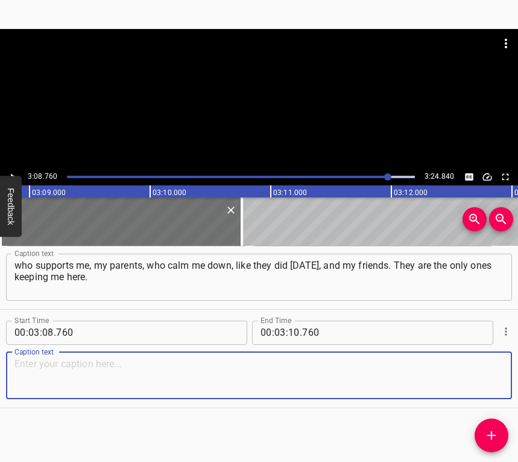
paste textarea "I dream that the war ends as soon as possible, and that my boyfriend and I can …"
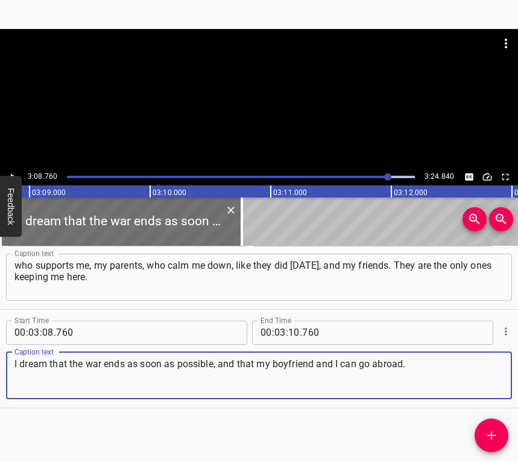
type textarea "I dream that the war ends as soon as possible, and that my boyfriend and I can …"
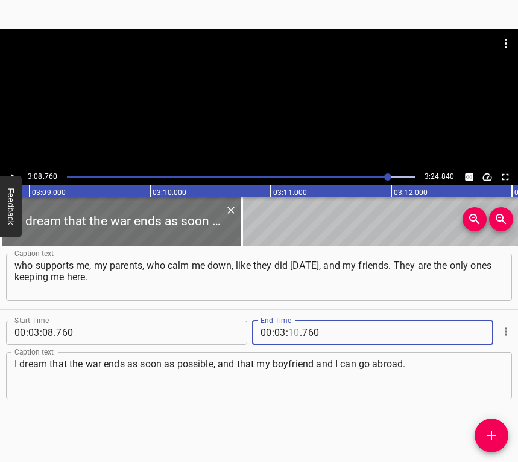
click at [292, 332] on input "number" at bounding box center [293, 332] width 11 height 24
type input "14"
type input "840"
click at [13, 169] on button "Play/Pause" at bounding box center [13, 177] width 16 height 16
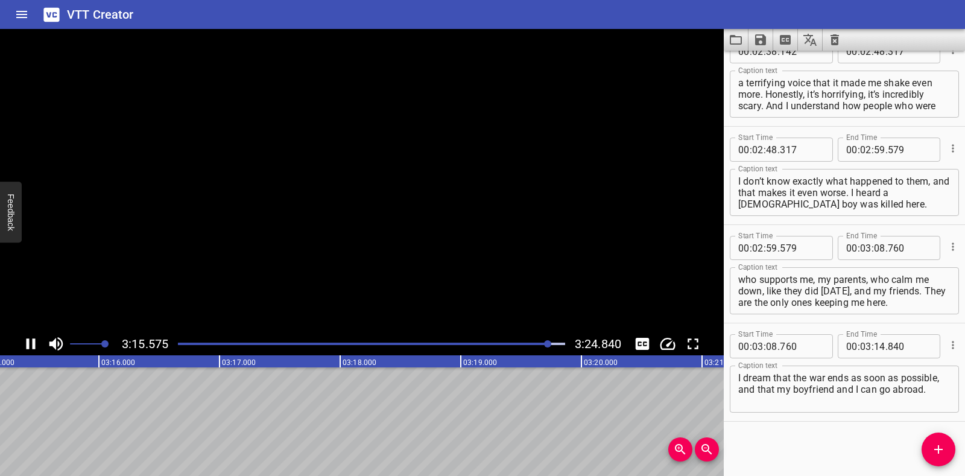
scroll to position [1500, 0]
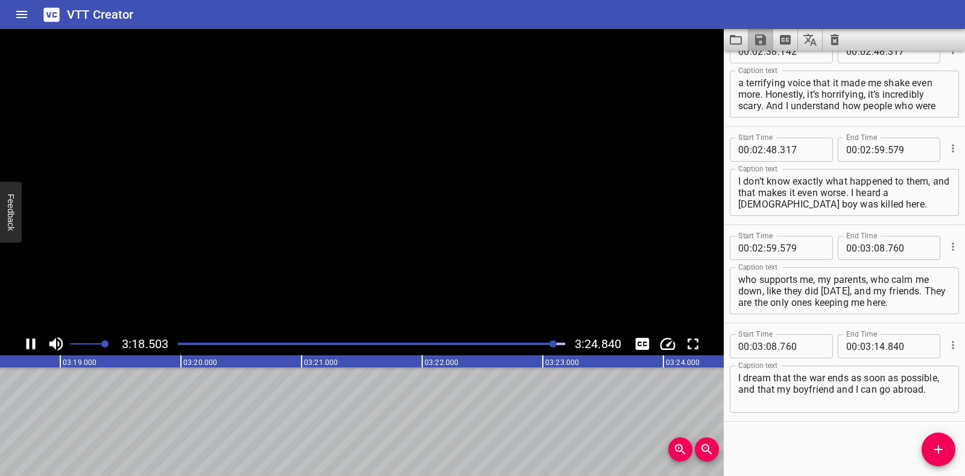
click at [760, 40] on icon "Save captions to file" at bounding box center [760, 39] width 11 height 11
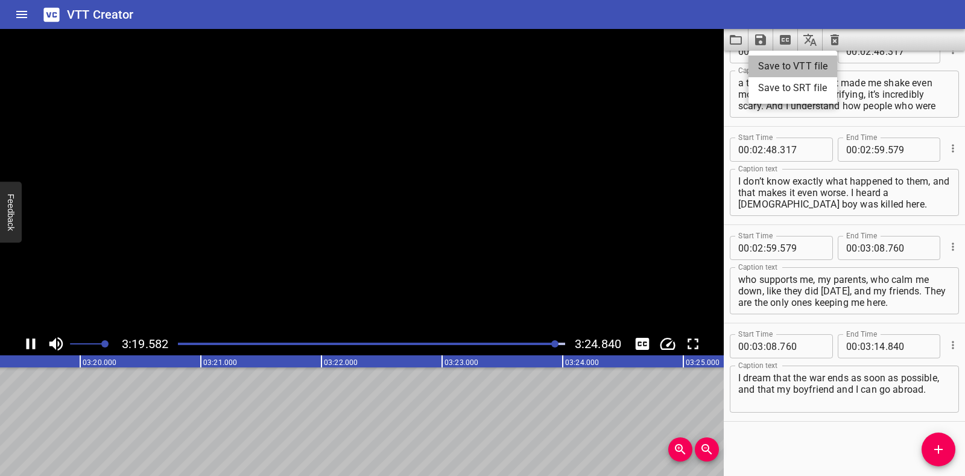
click at [775, 63] on li "Save to VTT file" at bounding box center [793, 67] width 89 height 22
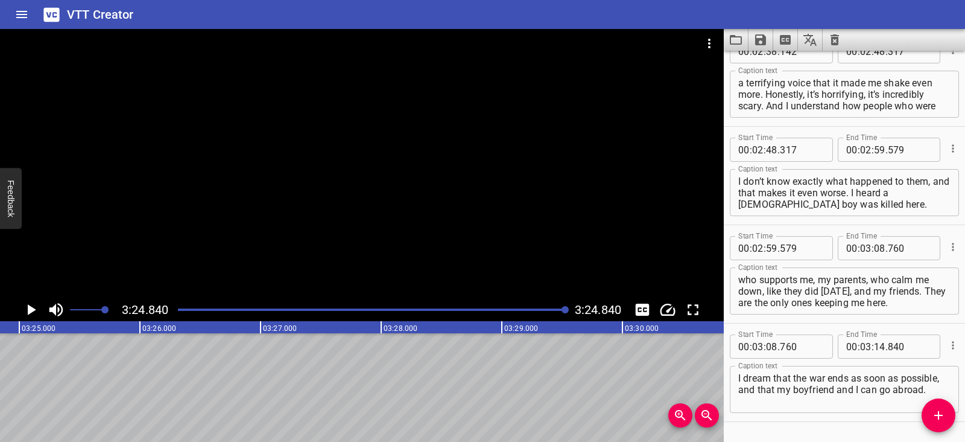
scroll to position [1534, 0]
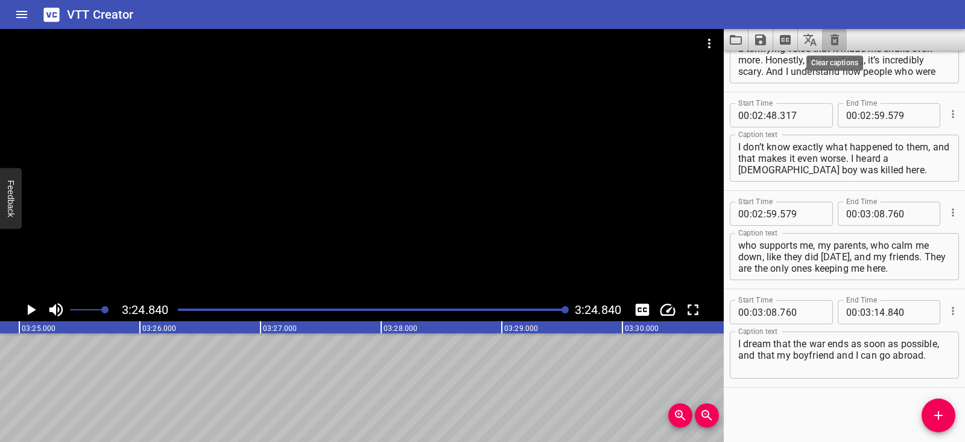
click at [833, 40] on icon "Clear captions" at bounding box center [835, 40] width 14 height 14
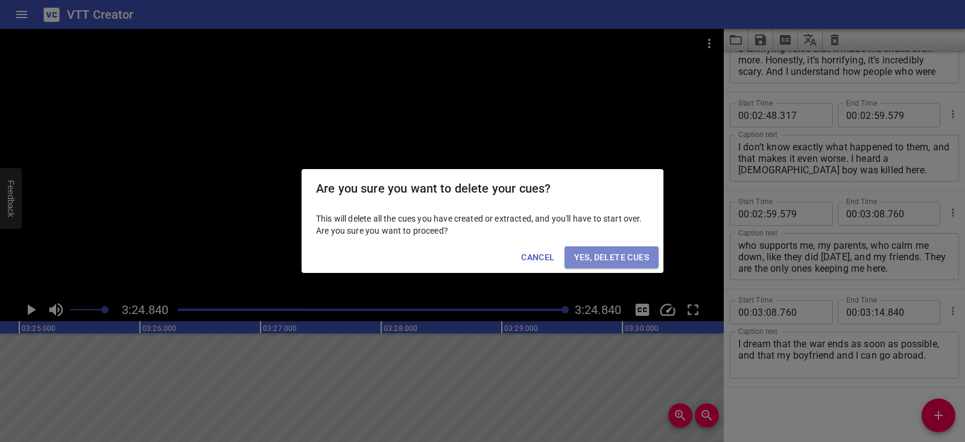
click at [645, 262] on span "Yes, Delete Cues" at bounding box center [611, 257] width 75 height 15
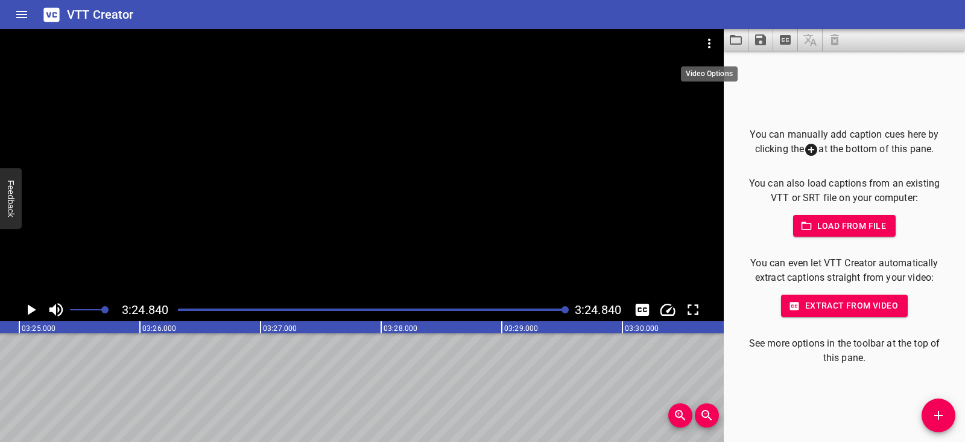
click at [705, 40] on icon "Video Options" at bounding box center [709, 43] width 14 height 14
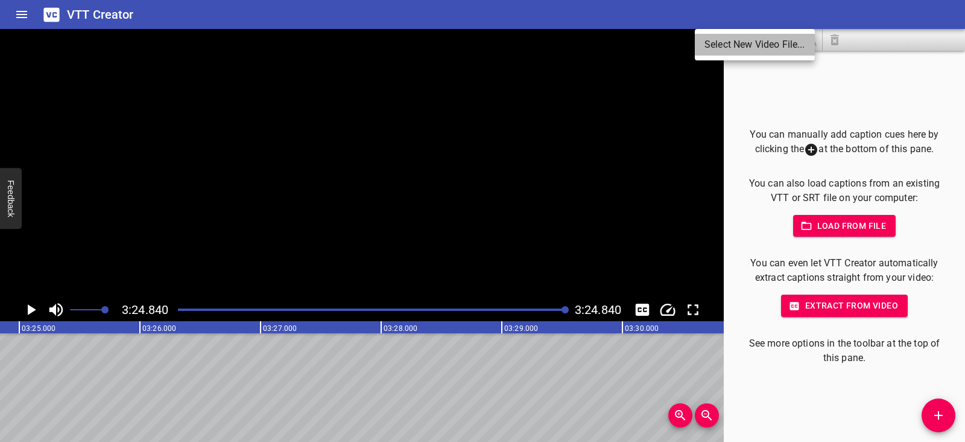
click at [705, 40] on li "Select New Video File..." at bounding box center [755, 45] width 120 height 22
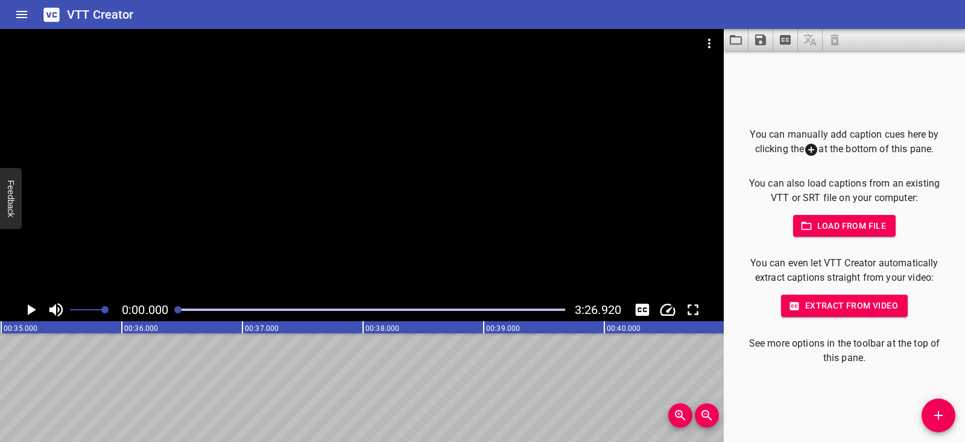
scroll to position [0, 0]
click at [33, 308] on icon "Play/Pause" at bounding box center [32, 309] width 8 height 11
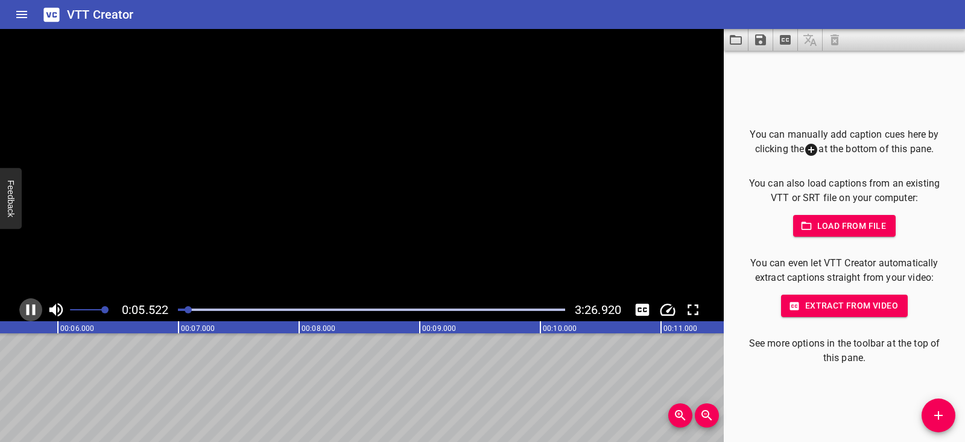
click at [33, 308] on icon "Play/Pause" at bounding box center [31, 309] width 9 height 11
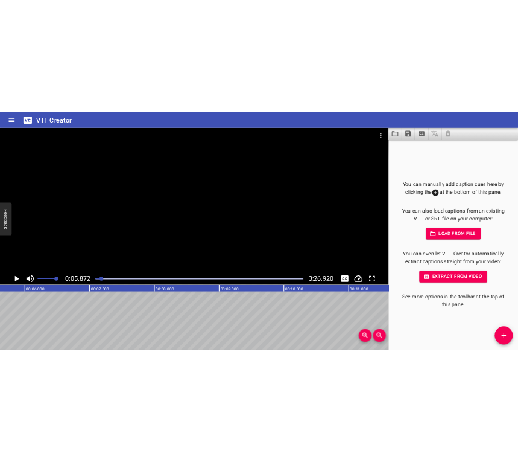
scroll to position [0, 708]
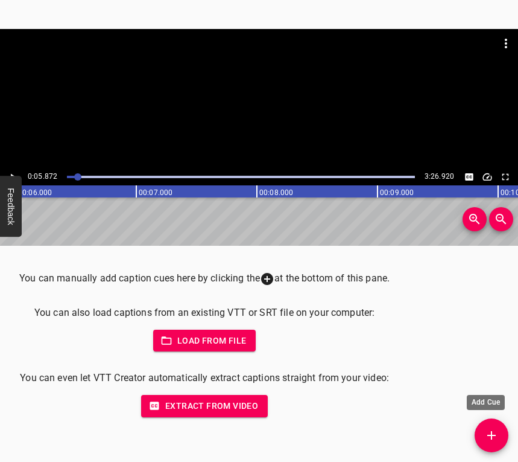
click at [497, 435] on icon "Add Cue" at bounding box center [492, 435] width 14 height 14
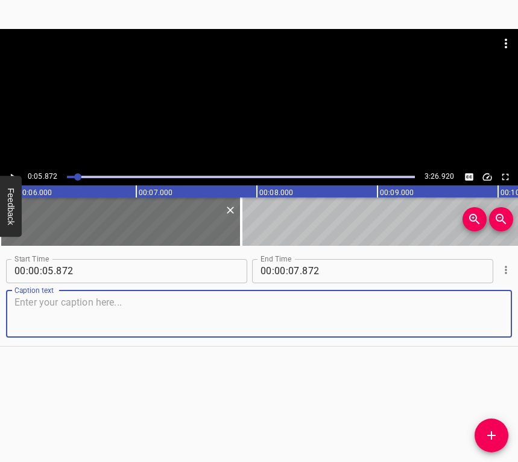
click at [75, 308] on textarea at bounding box center [258, 313] width 489 height 34
paste textarea "From the beginning of the war we stayed at home. And it was very hard to sit at…"
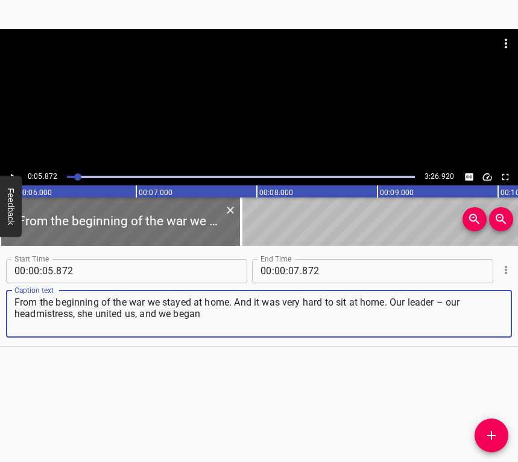
type textarea "From the beginning of the war we stayed at home. And it was very hard to sit at…"
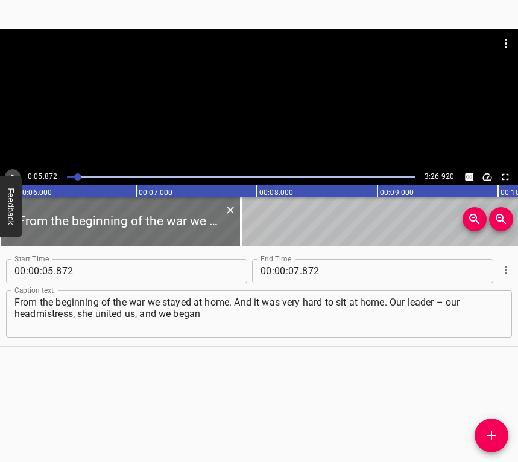
click at [11, 174] on icon "Play/Pause" at bounding box center [13, 176] width 5 height 7
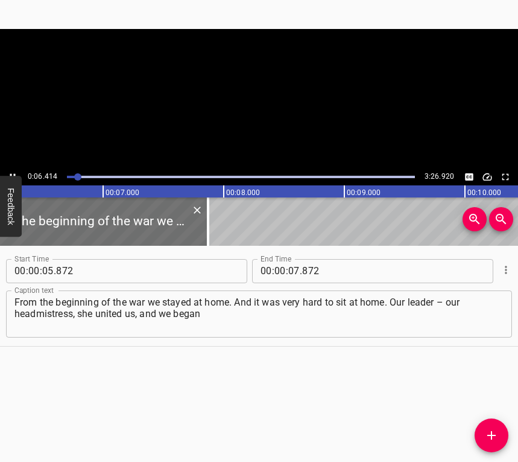
scroll to position [0, 774]
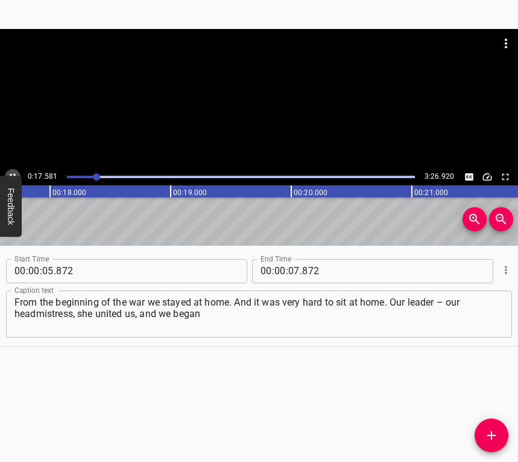
click at [14, 171] on icon "Play/Pause" at bounding box center [12, 176] width 11 height 11
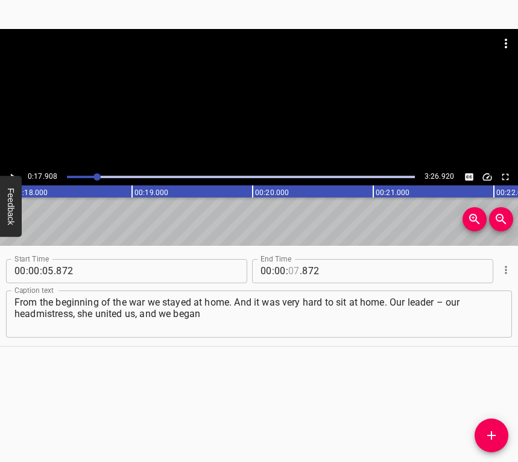
click at [290, 265] on input "number" at bounding box center [293, 271] width 11 height 24
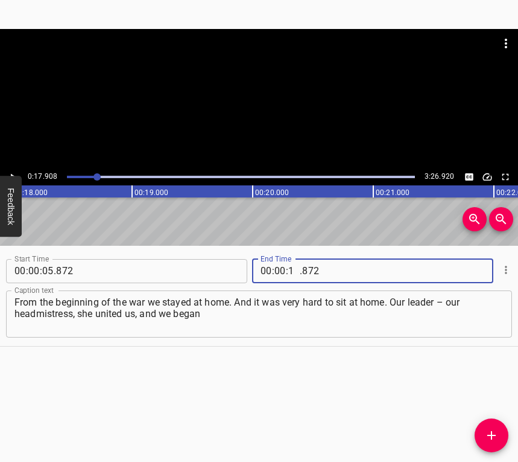
type input "17"
type input "908"
click at [489, 433] on icon "Add Cue" at bounding box center [492, 435] width 14 height 14
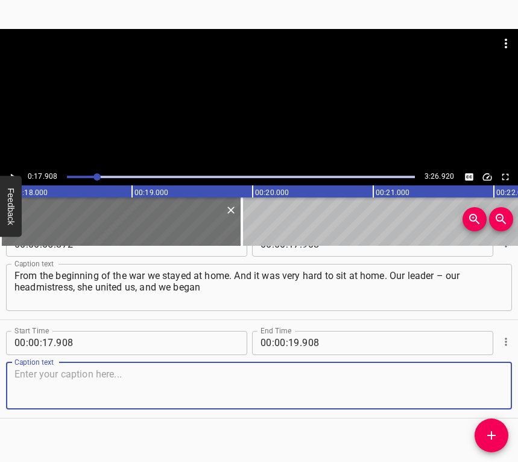
scroll to position [37, 0]
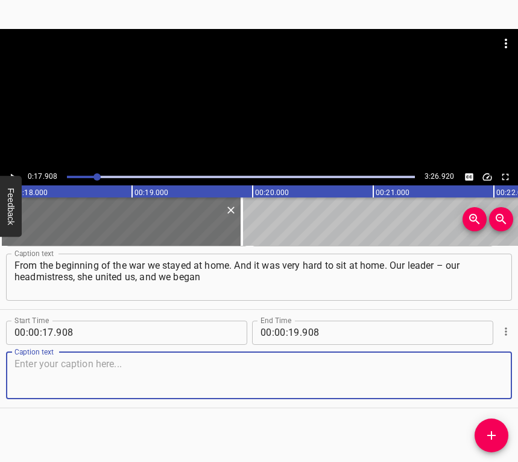
click at [488, 377] on textarea at bounding box center [258, 375] width 489 height 34
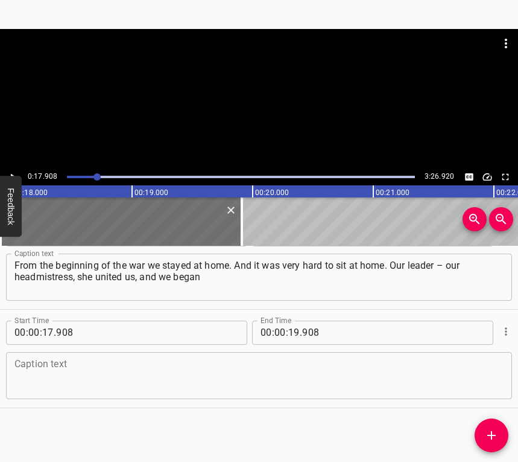
click at [75, 366] on textarea at bounding box center [258, 375] width 489 height 34
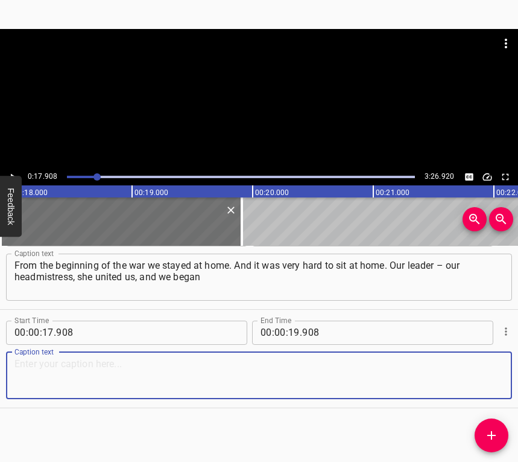
paste textarea "to bake, [PERSON_NAME], prepare food for the military. We are in a village, so …"
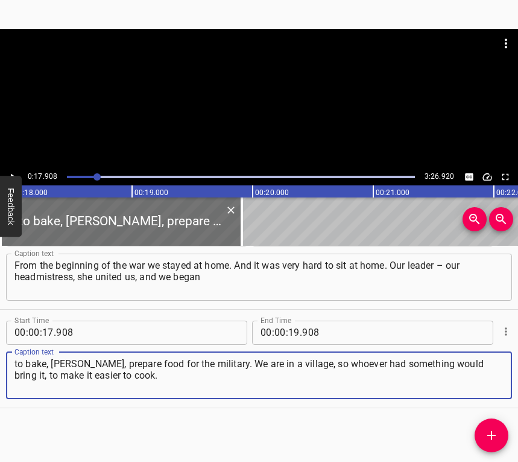
type textarea "to bake, [PERSON_NAME], prepare food for the military. We are in a village, so …"
click at [16, 171] on button "Play/Pause" at bounding box center [13, 177] width 16 height 16
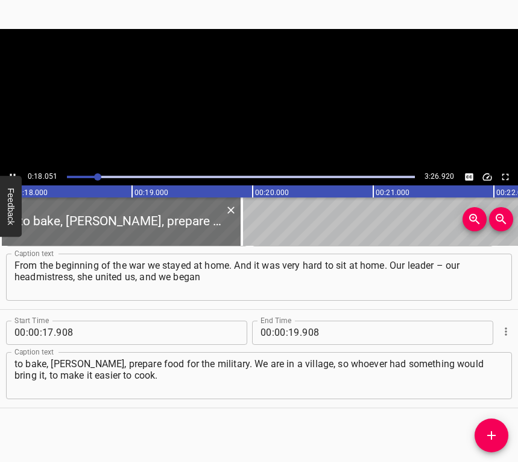
scroll to position [0, 2178]
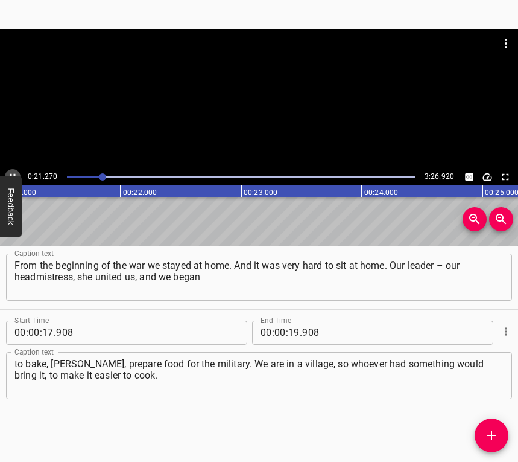
click at [9, 173] on icon "Play/Pause" at bounding box center [12, 176] width 11 height 11
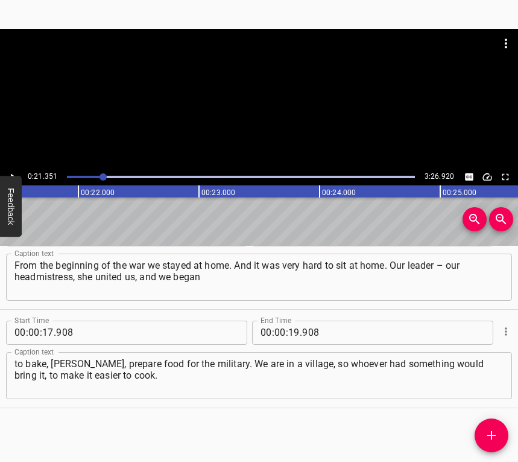
click at [11, 173] on icon "Play/Pause" at bounding box center [12, 176] width 11 height 11
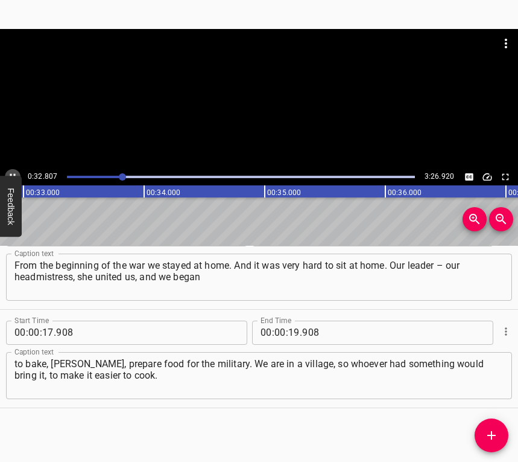
click at [10, 173] on icon "Play/Pause" at bounding box center [12, 176] width 11 height 11
click at [300, 330] on span "." at bounding box center [301, 332] width 2 height 24
click at [293, 328] on input "number" at bounding box center [293, 332] width 11 height 24
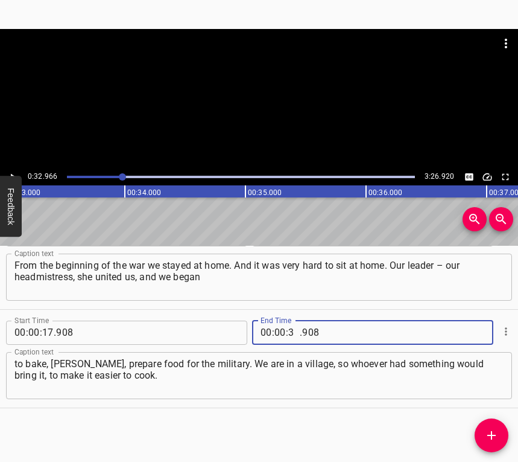
type input "32"
type input "966"
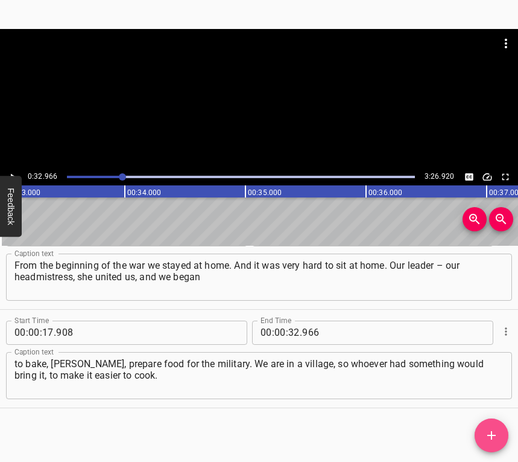
click at [498, 430] on icon "Add Cue" at bounding box center [492, 435] width 14 height 14
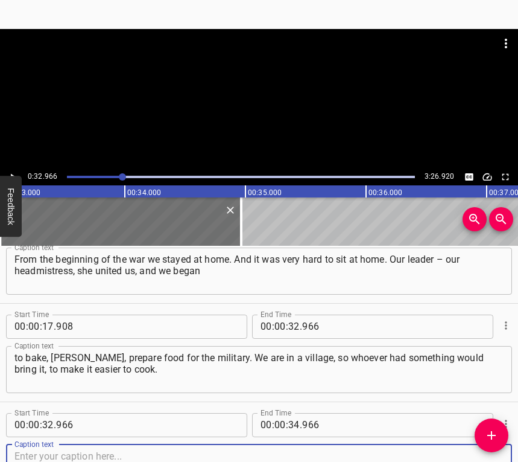
scroll to position [135, 0]
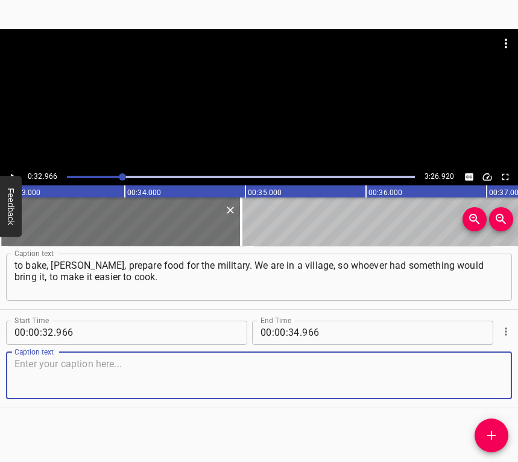
drag, startPoint x: 487, startPoint y: 376, endPoint x: 516, endPoint y: 364, distance: 31.4
click at [487, 375] on textarea at bounding box center [258, 375] width 489 height 34
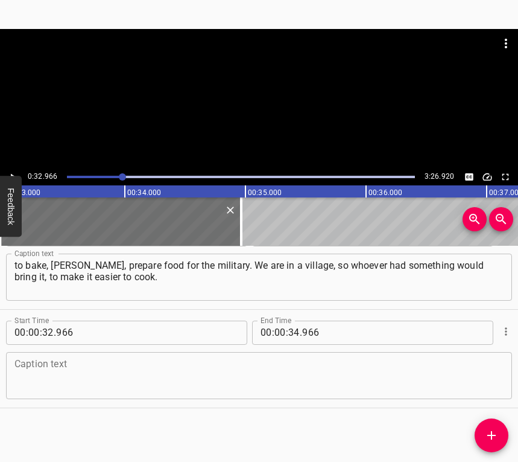
click at [77, 369] on textarea at bounding box center [258, 375] width 489 height 34
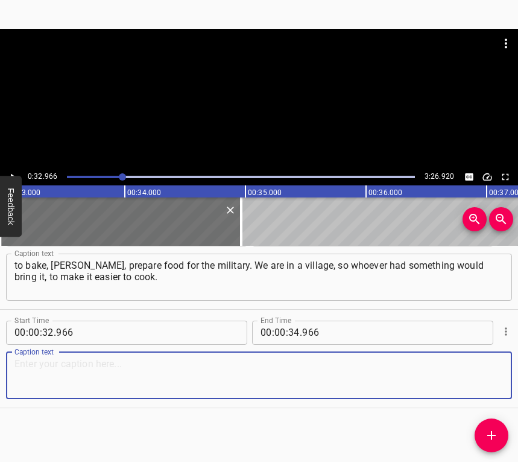
paste textarea "Fellow villagers helped either with money, or with food; some physically, with …"
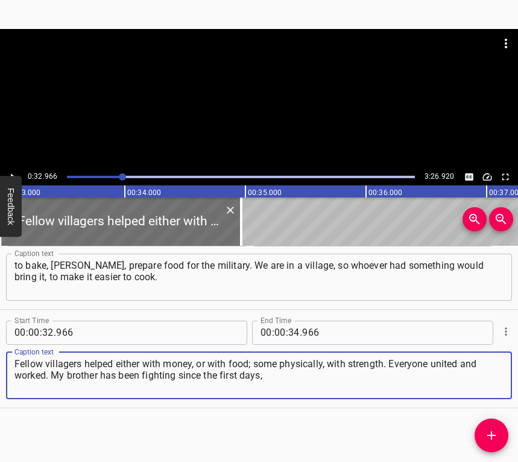
type textarea "Fellow villagers helped either with money, or with food; some physically, with …"
click at [14, 174] on icon "Play/Pause" at bounding box center [12, 176] width 11 height 11
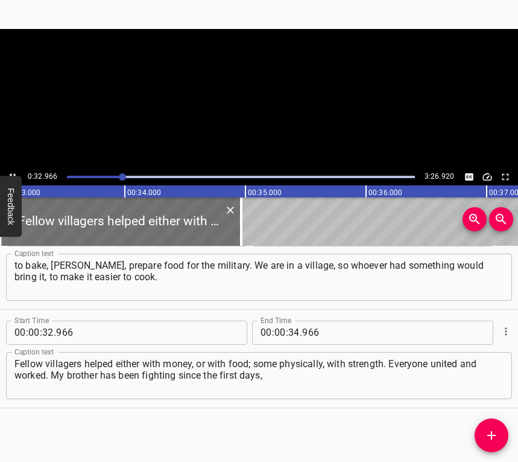
scroll to position [0, 3991]
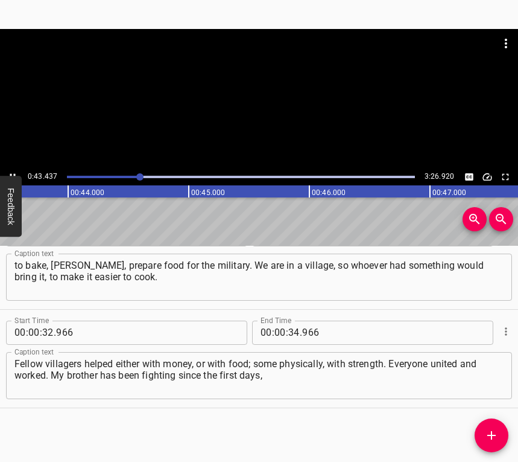
click at [8, 174] on icon "Play/Pause" at bounding box center [12, 176] width 11 height 11
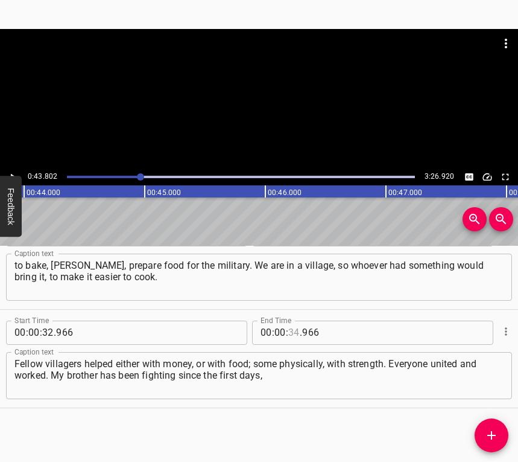
click at [290, 330] on input "number" at bounding box center [293, 332] width 11 height 24
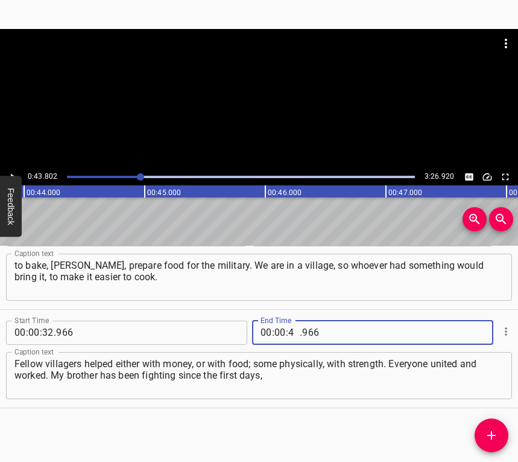
type input "43"
type input "802"
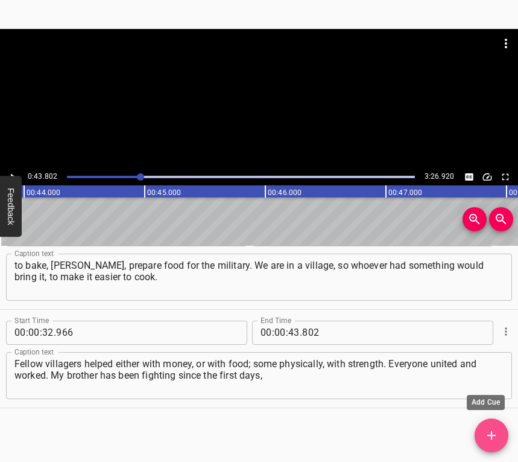
click at [492, 434] on icon "Add Cue" at bounding box center [492, 435] width 8 height 8
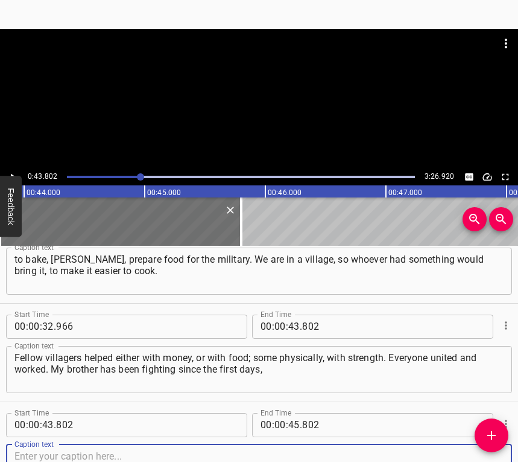
scroll to position [234, 0]
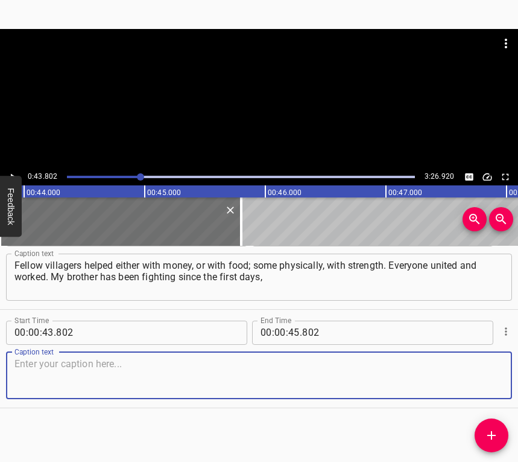
click at [491, 369] on textarea at bounding box center [258, 375] width 489 height 34
click at [68, 363] on textarea at bounding box center [258, 375] width 489 height 34
paste textarea "my sister’s husband. She thought it would not touch her more, but it did not tu…"
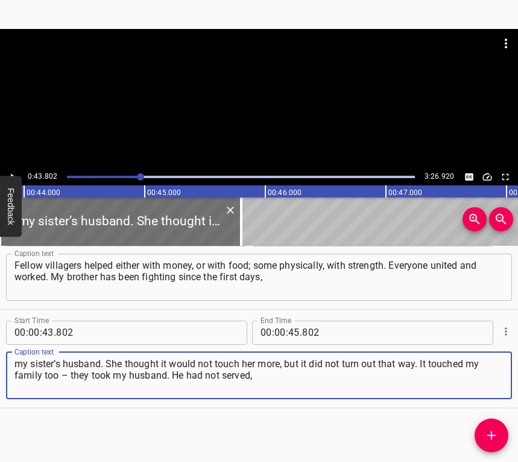
type textarea "my sister’s husband. She thought it would not touch her more, but it did not tu…"
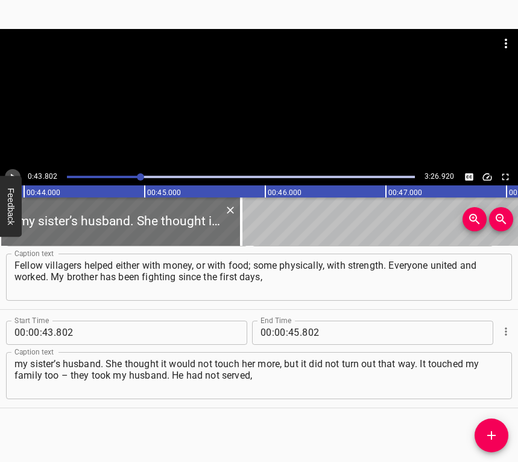
click at [13, 171] on icon "Play/Pause" at bounding box center [12, 176] width 11 height 11
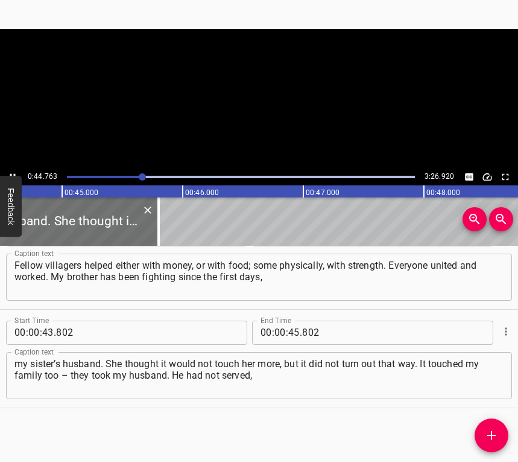
scroll to position [0, 5402]
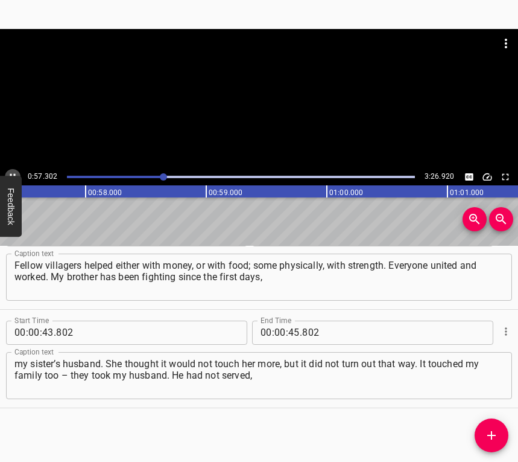
click at [13, 173] on icon "Play/Pause" at bounding box center [12, 176] width 11 height 11
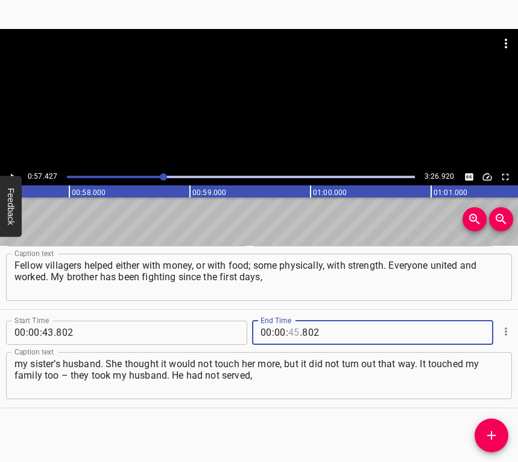
click at [288, 329] on input "number" at bounding box center [293, 332] width 11 height 24
type input "57"
type input "427"
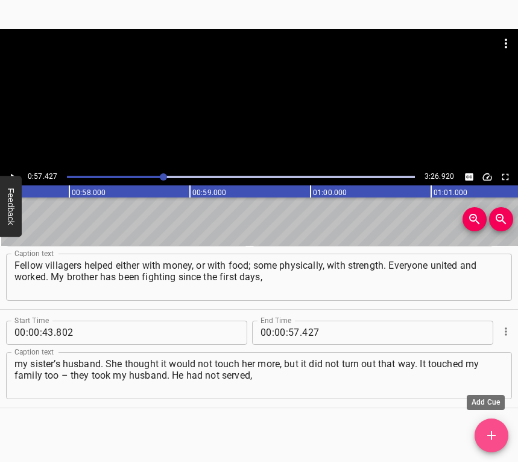
click at [500, 431] on span "Add Cue" at bounding box center [492, 435] width 34 height 14
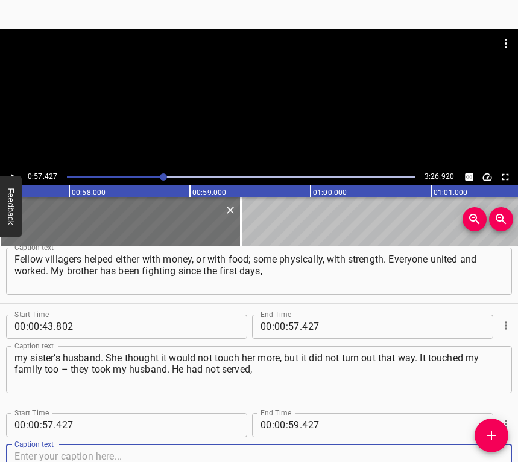
scroll to position [332, 0]
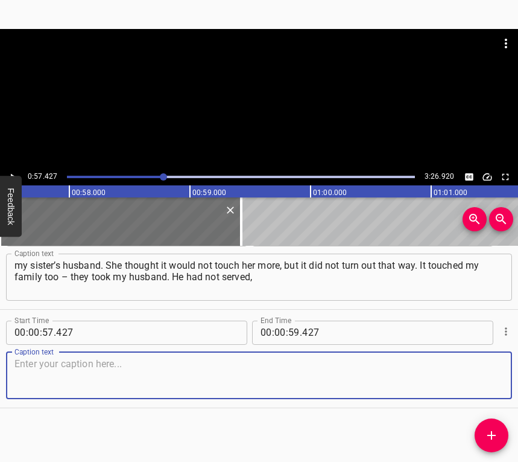
click at [483, 383] on textarea at bounding box center [258, 375] width 489 height 34
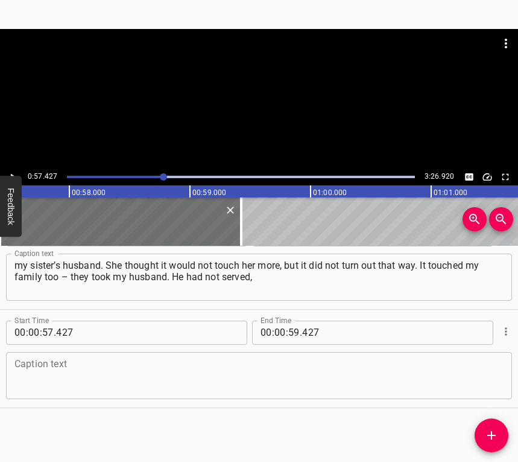
click at [57, 378] on textarea at bounding box center [258, 375] width 489 height 34
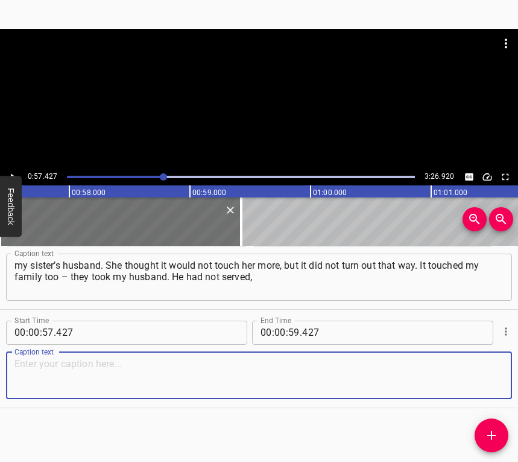
paste textarea "he has leg injuries, his legs are in metal. But they took him. We had not seen …"
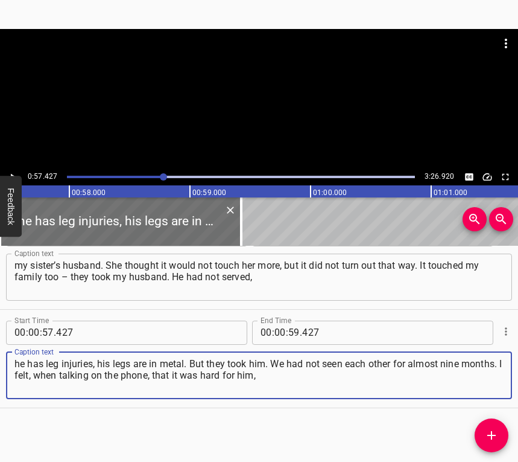
type textarea "he has leg injuries, his legs are in metal. But they took him. We had not seen …"
click at [8, 169] on div "0:57.427 3:26.920" at bounding box center [259, 176] width 518 height 17
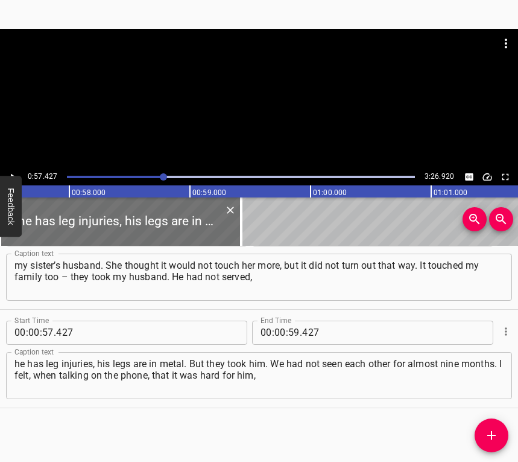
click at [11, 174] on icon "Play/Pause" at bounding box center [13, 176] width 5 height 7
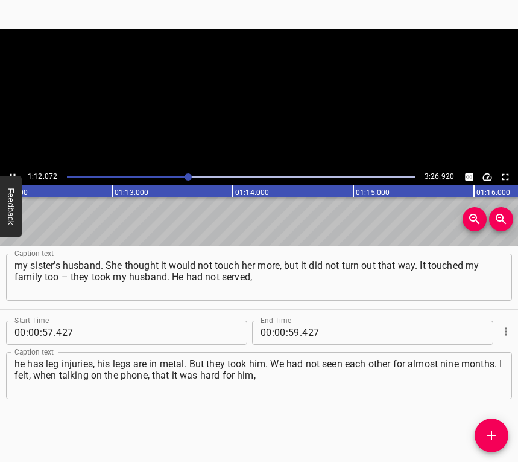
click at [15, 170] on button "Play/Pause" at bounding box center [13, 177] width 16 height 16
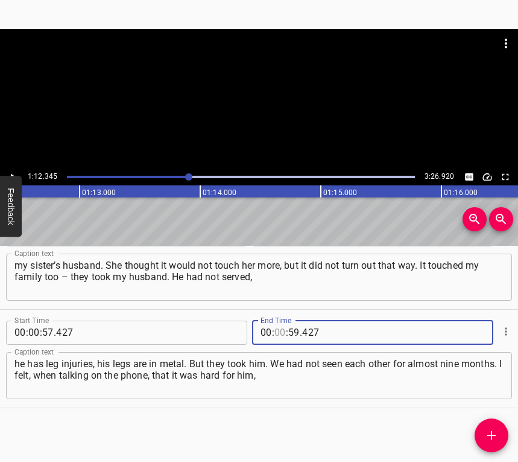
click at [277, 329] on input "number" at bounding box center [280, 332] width 11 height 24
type input "01"
type input "2"
type input "002"
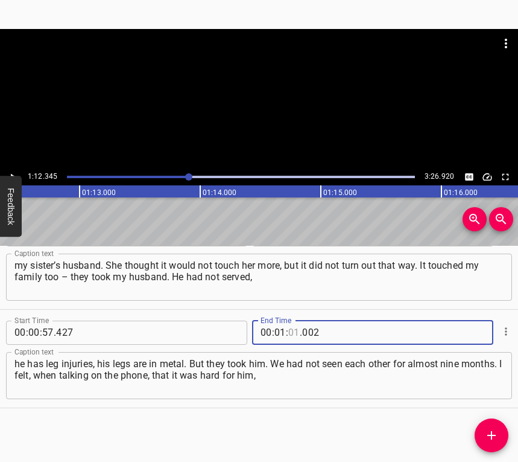
click at [291, 337] on input "number" at bounding box center [293, 332] width 11 height 24
type input "12"
type input "345"
click at [492, 433] on icon "Add Cue" at bounding box center [492, 435] width 8 height 8
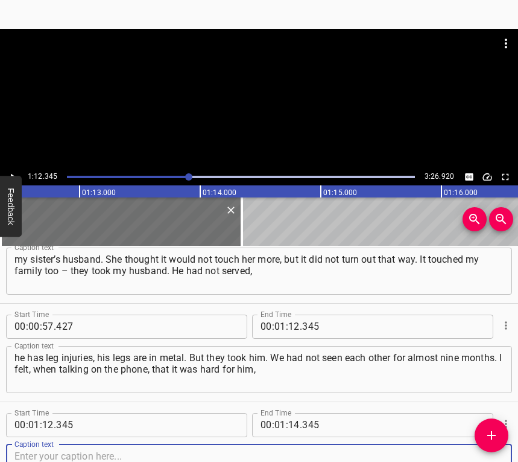
scroll to position [430, 0]
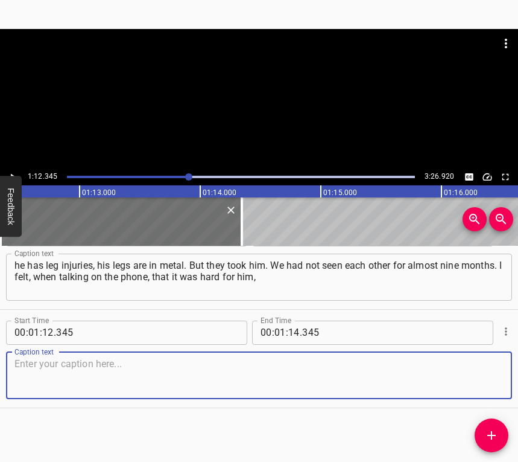
drag, startPoint x: 483, startPoint y: 383, endPoint x: 515, endPoint y: 370, distance: 34.2
click at [484, 381] on textarea at bounding box center [258, 375] width 489 height 34
click at [31, 378] on textarea at bounding box center [258, 375] width 489 height 34
paste textarea "because we had never been apart even for a day. Not even a single day, we were …"
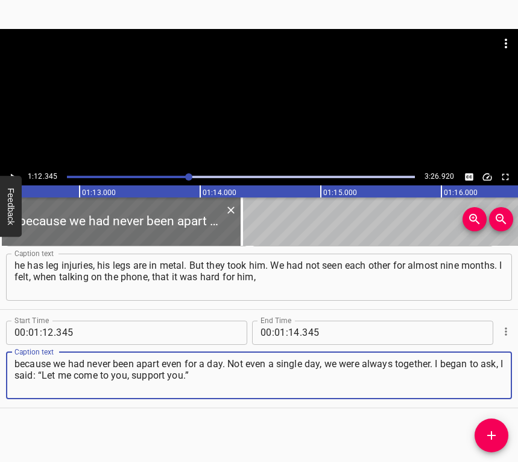
type textarea "because we had never been apart even for a day. Not even a single day, we were …"
click at [11, 170] on button "Play/Pause" at bounding box center [13, 177] width 16 height 16
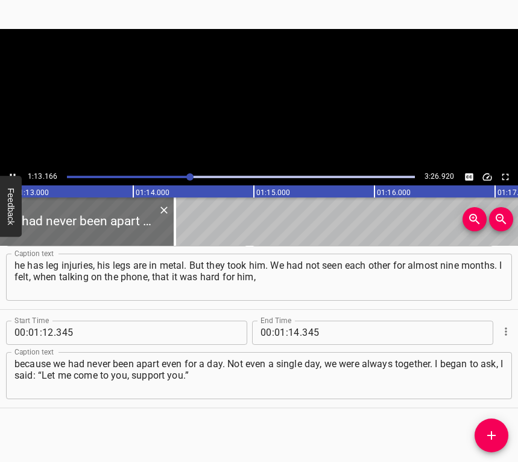
scroll to position [0, 8830]
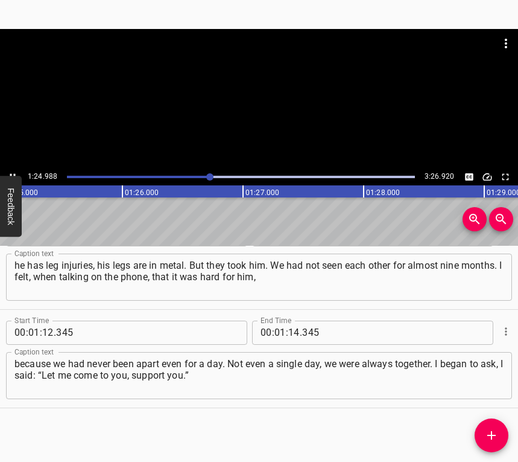
click at [13, 171] on icon "Play/Pause" at bounding box center [12, 176] width 11 height 11
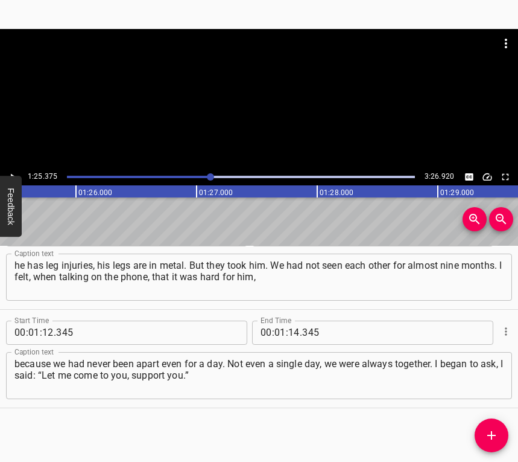
click at [13, 171] on icon "Play/Pause" at bounding box center [12, 176] width 11 height 11
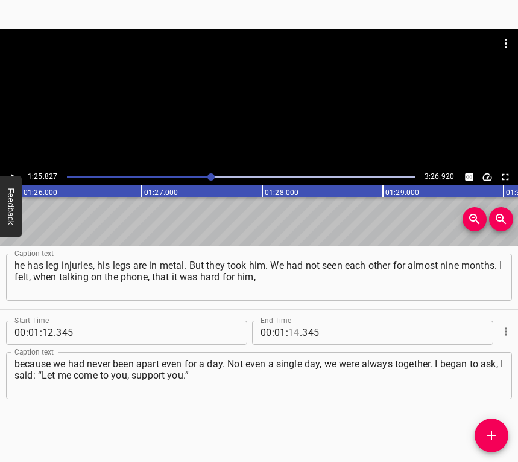
click at [290, 331] on input "number" at bounding box center [293, 332] width 11 height 24
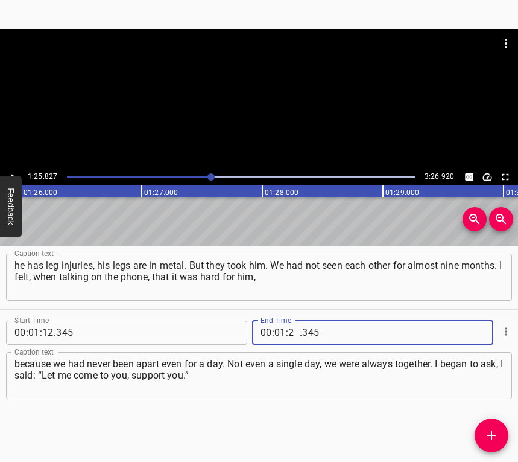
type input "24"
type input "345"
click at [290, 331] on input "number" at bounding box center [293, 332] width 11 height 24
type input "25"
type input "827"
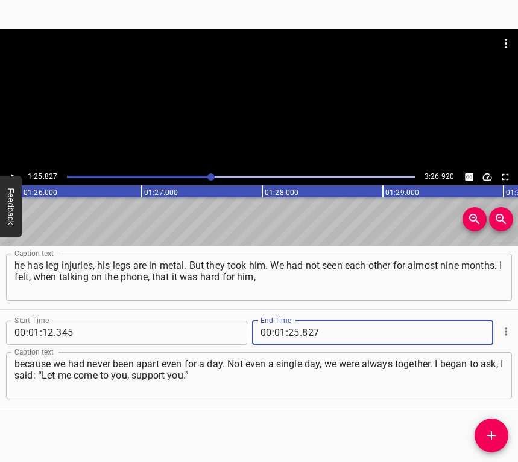
click at [496, 431] on icon "Add Cue" at bounding box center [492, 435] width 14 height 14
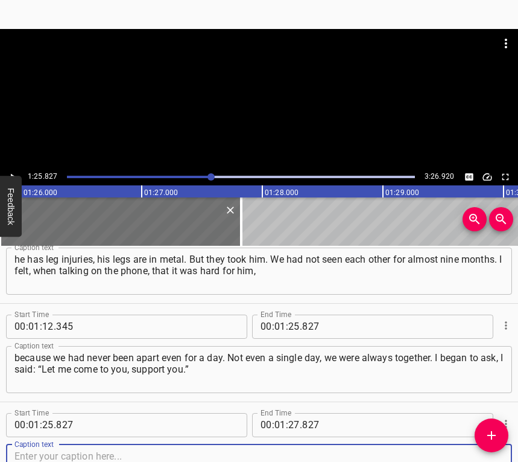
scroll to position [529, 0]
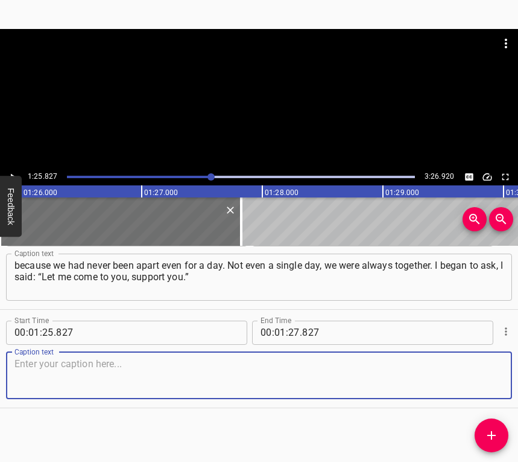
click at [482, 379] on textarea at bounding box center [258, 375] width 489 height 34
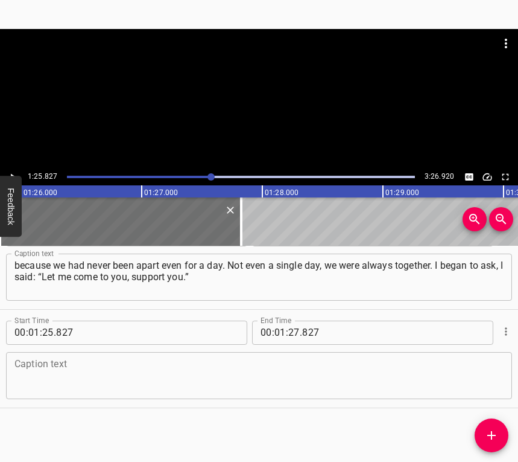
click at [191, 366] on textarea at bounding box center [258, 375] width 489 height 34
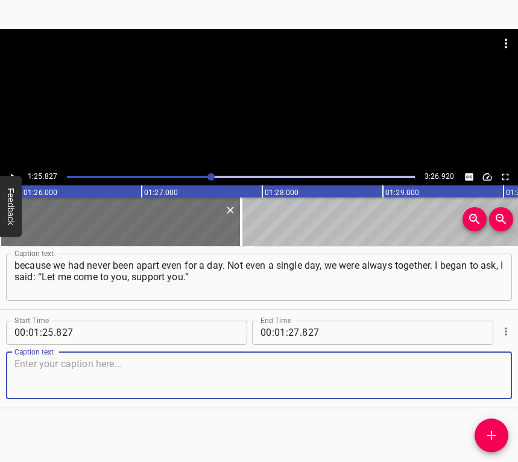
paste textarea "He refused. But I persuaded him, asked and finally got his agreement. I set off…"
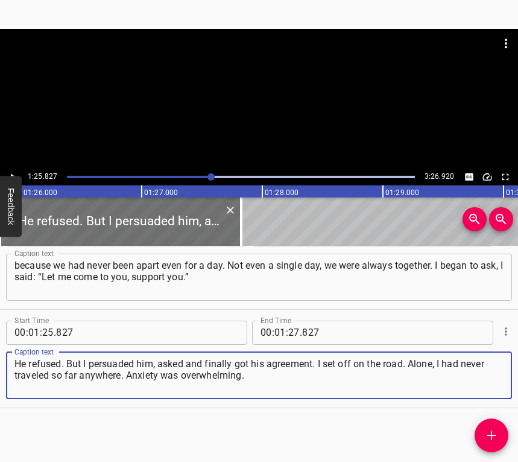
type textarea "He refused. But I persuaded him, asked and finally got his agreement. I set off…"
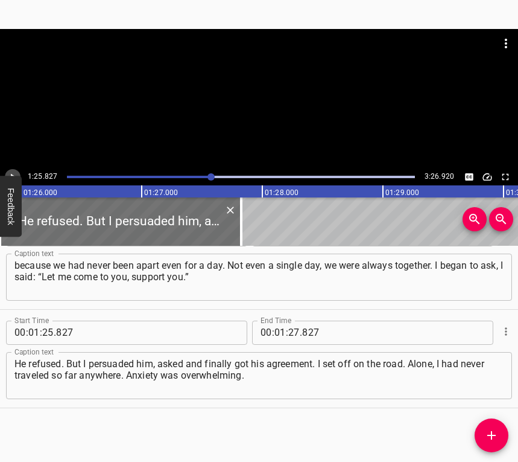
click at [15, 173] on icon "Play/Pause" at bounding box center [12, 176] width 11 height 11
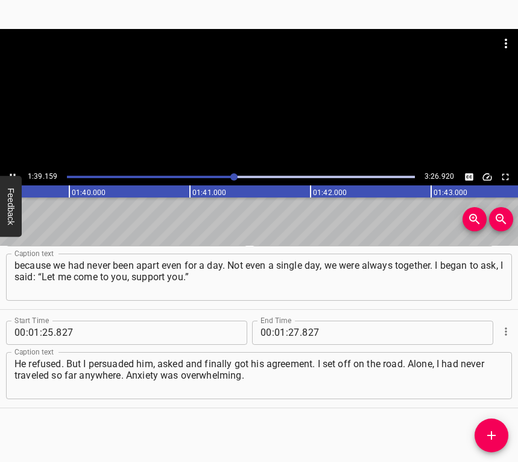
click at [14, 171] on icon "Play/Pause" at bounding box center [12, 176] width 11 height 11
click at [288, 326] on input "number" at bounding box center [293, 332] width 11 height 24
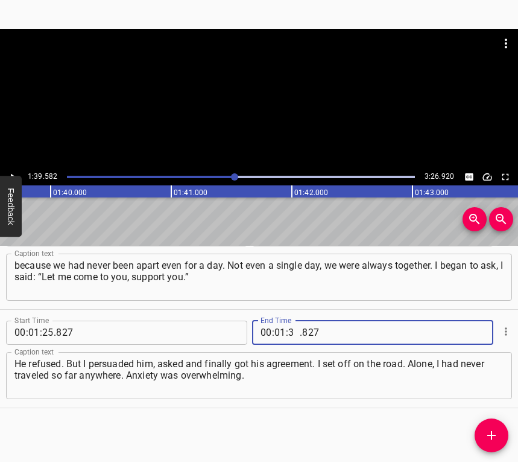
type input "39"
type input "582"
click at [491, 431] on icon "Add Cue" at bounding box center [492, 435] width 14 height 14
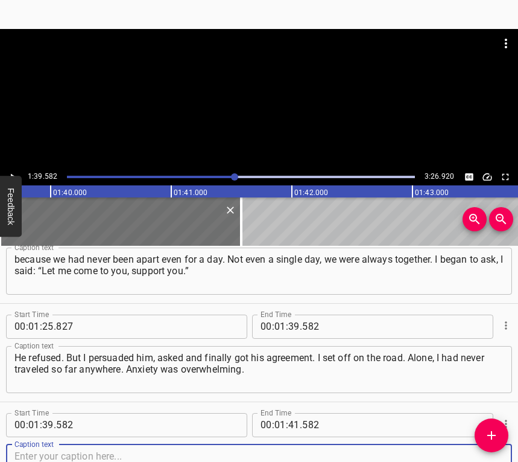
scroll to position [627, 0]
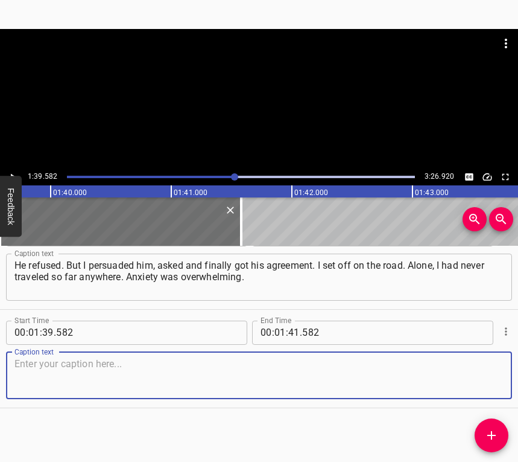
click at [490, 384] on textarea at bounding box center [258, 375] width 489 height 34
click at [31, 365] on textarea at bounding box center [258, 375] width 489 height 34
paste textarea "I was going to [GEOGRAPHIC_DATA] region, [GEOGRAPHIC_DATA] direction. I had pas…"
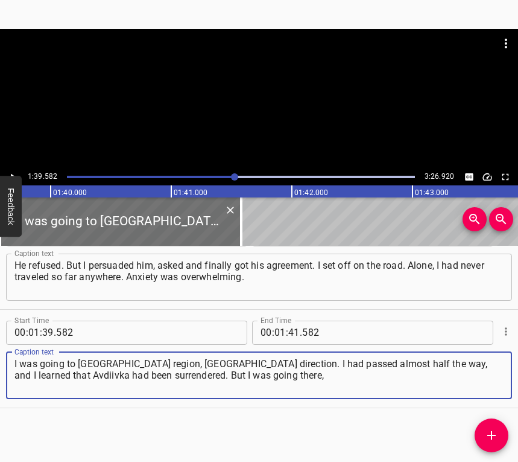
type textarea "I was going to [GEOGRAPHIC_DATA] region, [GEOGRAPHIC_DATA] direction. I had pas…"
click at [10, 170] on div "1:39.582 3:26.920" at bounding box center [259, 107] width 518 height 156
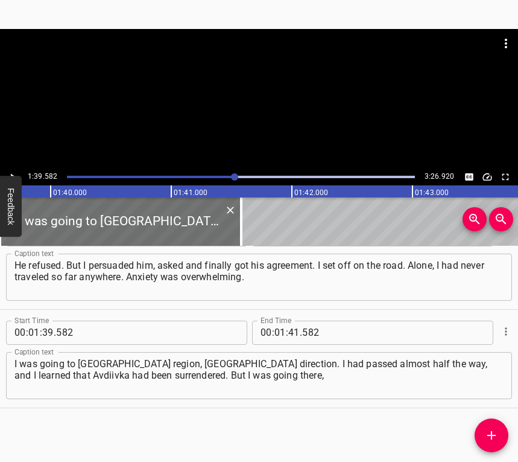
click at [11, 173] on icon "Play/Pause" at bounding box center [12, 176] width 11 height 11
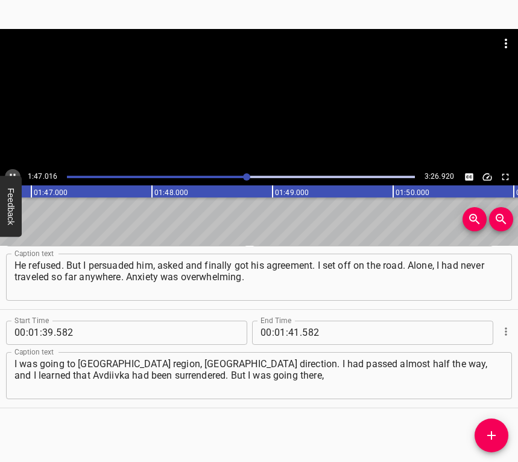
click at [11, 174] on icon "Play/Pause" at bounding box center [12, 176] width 5 height 7
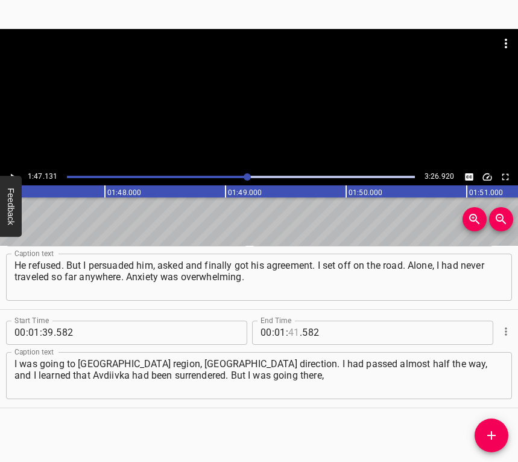
click at [288, 333] on input "number" at bounding box center [293, 332] width 11 height 24
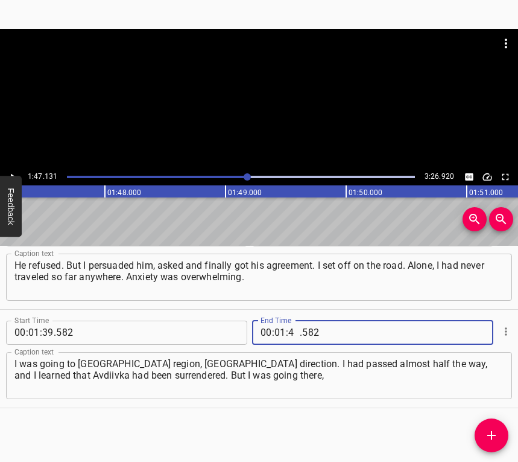
type input "47"
type input "131"
click at [488, 427] on button "Add Cue" at bounding box center [492, 435] width 34 height 34
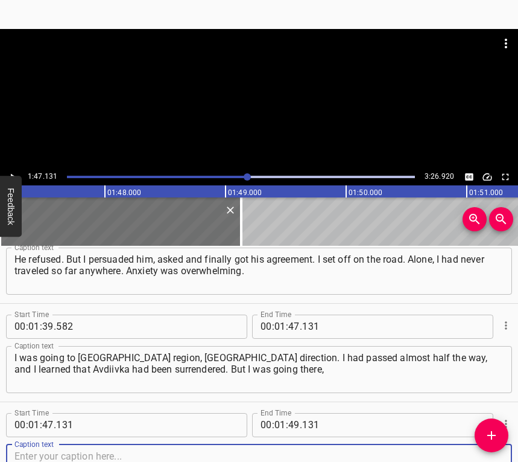
scroll to position [725, 0]
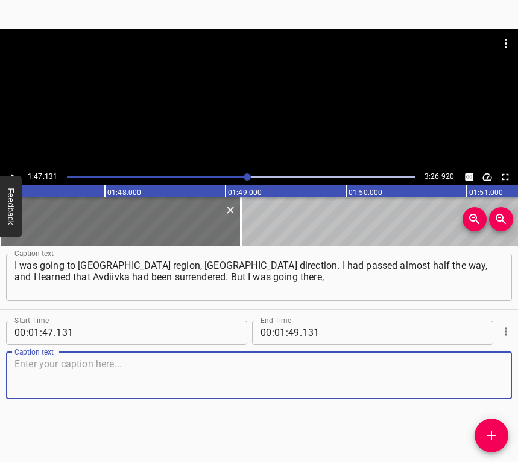
click at [487, 378] on textarea at bounding box center [258, 375] width 489 height 34
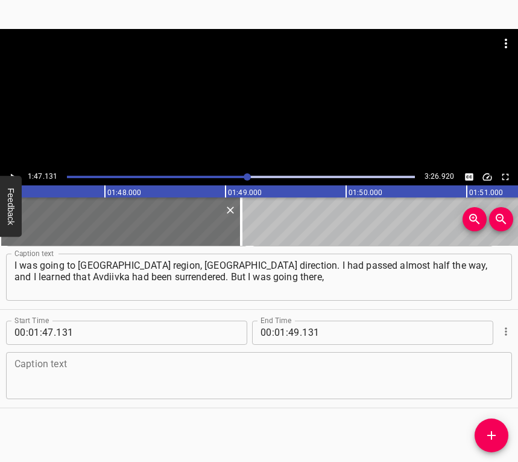
click at [144, 372] on textarea at bounding box center [258, 375] width 489 height 34
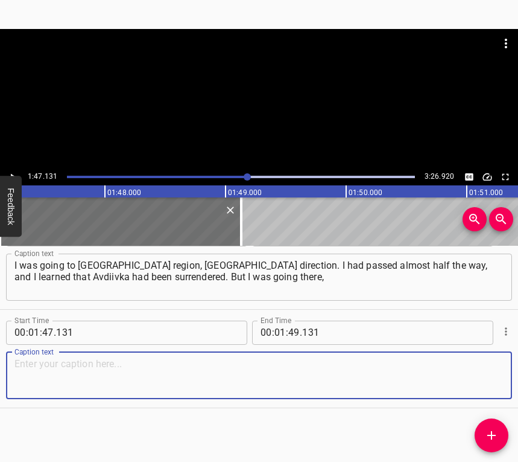
paste textarea "I did not turn back, I was going only forward. That was my first trip. I arrive…"
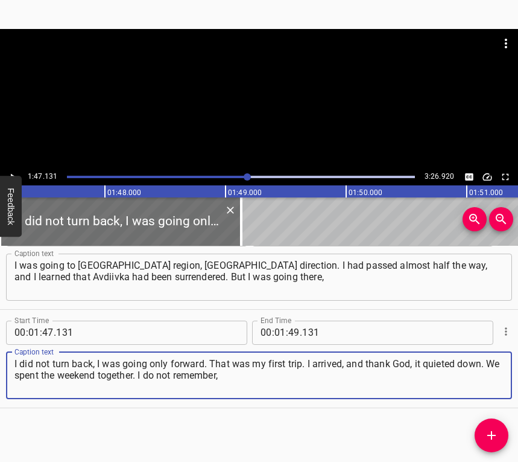
type textarea "I did not turn back, I was going only forward. That was my first trip. I arrive…"
click at [16, 173] on icon "Play/Pause" at bounding box center [12, 176] width 11 height 11
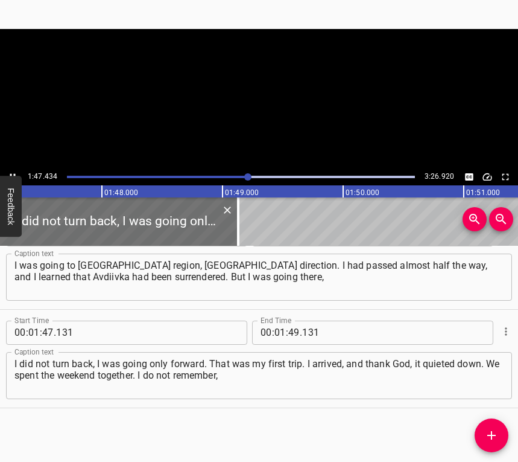
scroll to position [0, 12965]
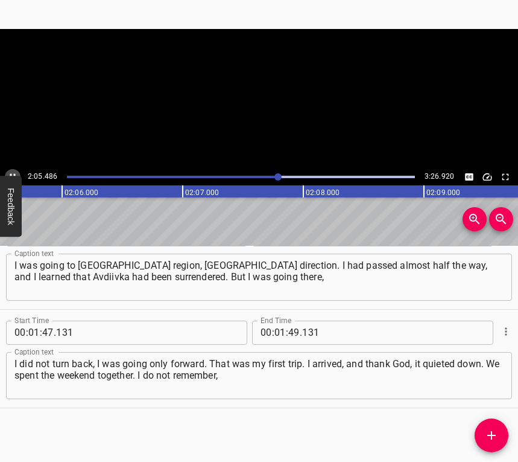
click at [12, 170] on button "Play/Pause" at bounding box center [13, 177] width 16 height 16
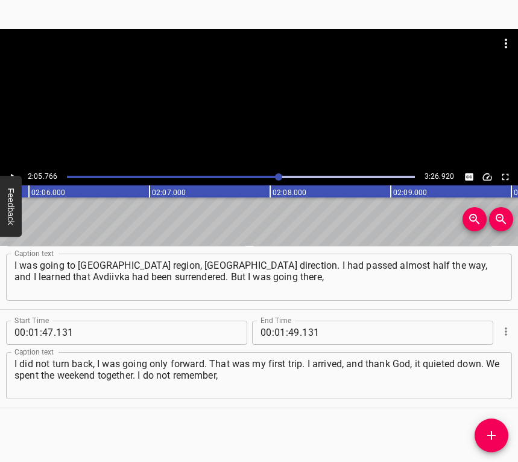
scroll to position [0, 15177]
click at [279, 332] on input "number" at bounding box center [280, 332] width 11 height 24
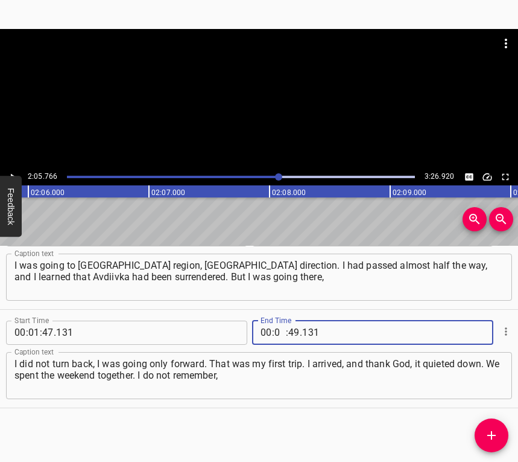
type input "02"
type input "05"
type input "766"
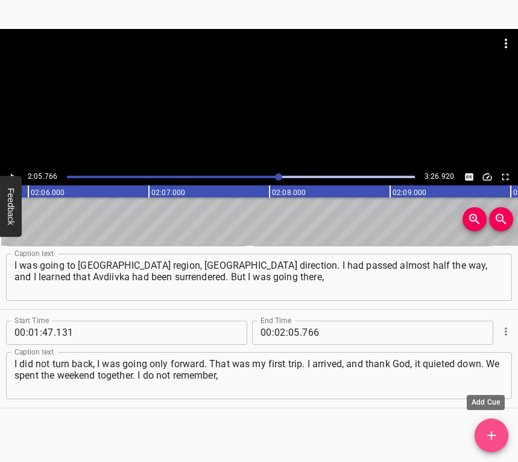
click at [488, 425] on button "Add Cue" at bounding box center [492, 435] width 34 height 34
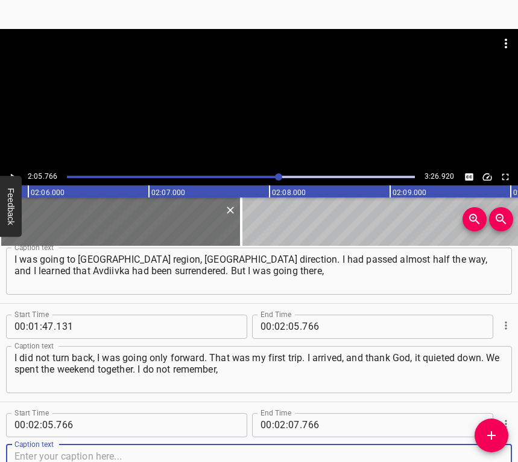
scroll to position [824, 0]
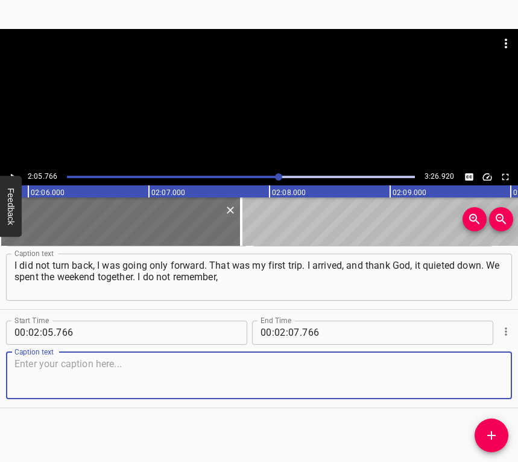
click at [489, 377] on textarea at bounding box center [258, 375] width 489 height 34
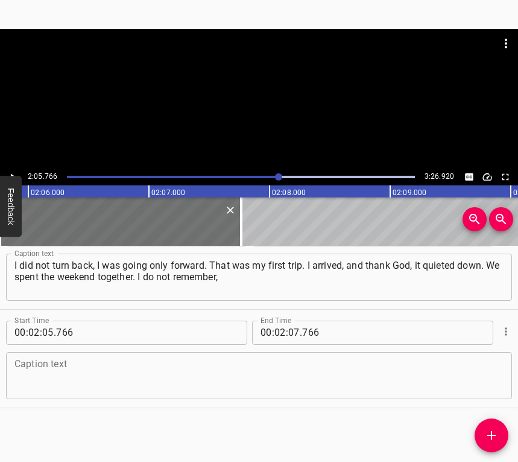
click at [233, 379] on textarea at bounding box center [258, 375] width 489 height 34
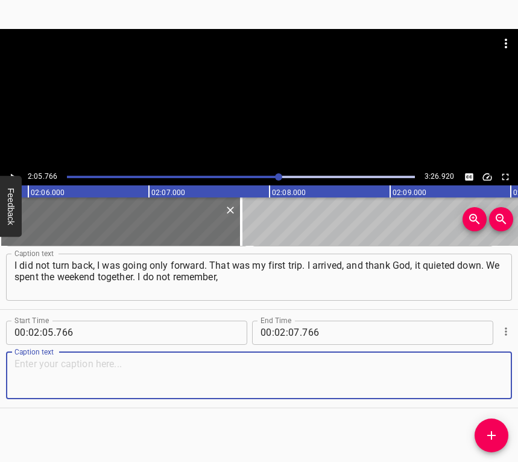
paste textarea "three or four days. He was recharged, and I saw that it became easier for me. B…"
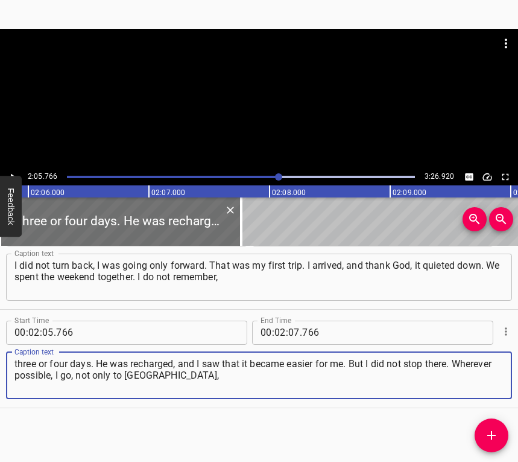
type textarea "three or four days. He was recharged, and I saw that it became easier for me. B…"
click at [10, 172] on icon "Play/Pause" at bounding box center [12, 176] width 11 height 11
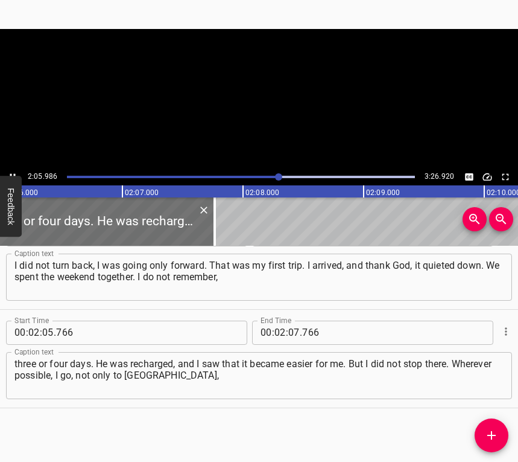
scroll to position [0, 15236]
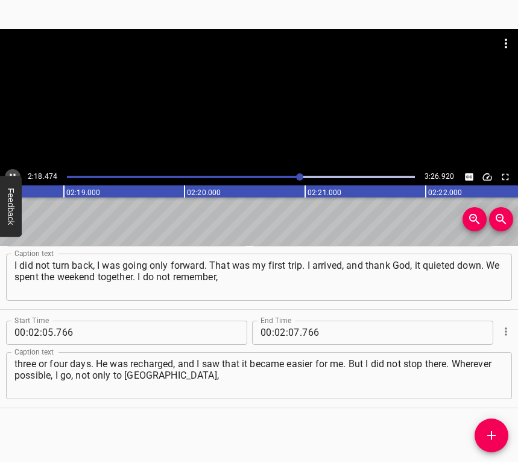
click at [9, 173] on icon "Play/Pause" at bounding box center [12, 176] width 11 height 11
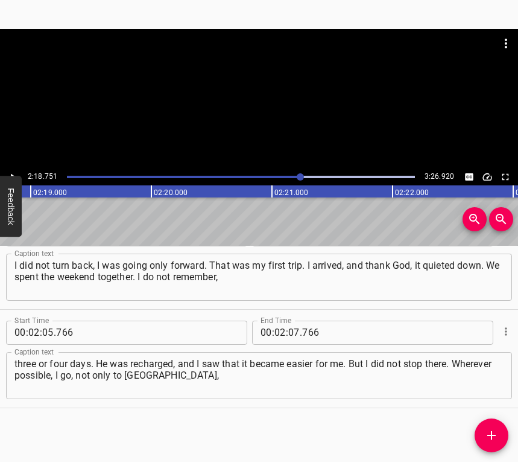
scroll to position [0, 16744]
click at [288, 333] on input "number" at bounding box center [293, 332] width 11 height 24
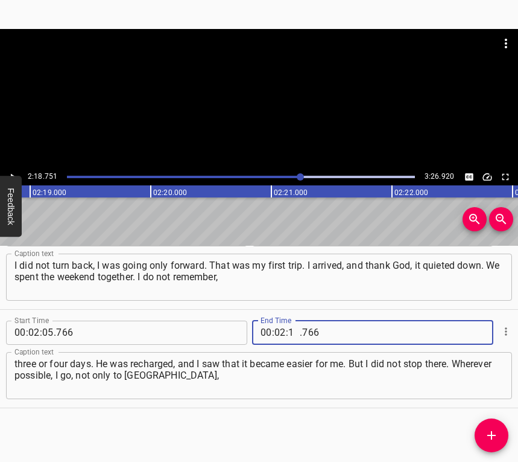
type input "18"
type input "751"
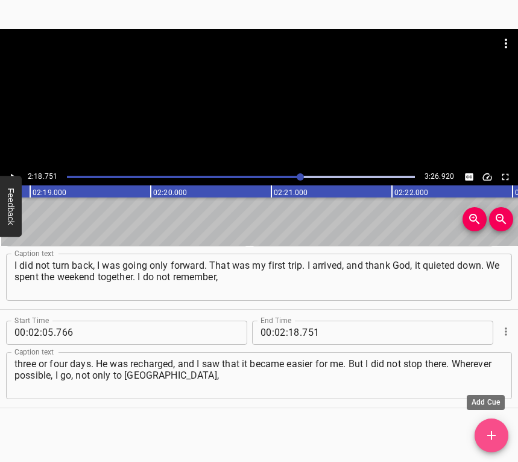
click at [491, 430] on icon "Add Cue" at bounding box center [492, 435] width 14 height 14
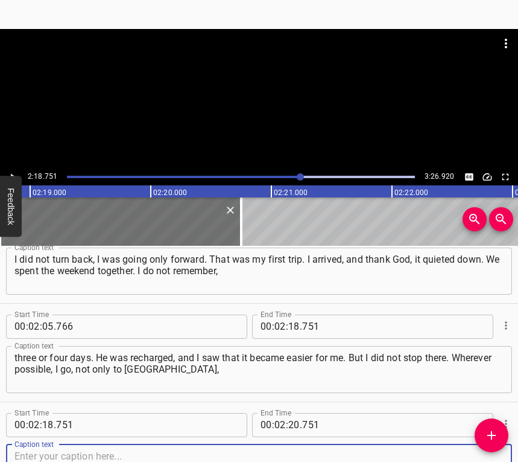
scroll to position [922, 0]
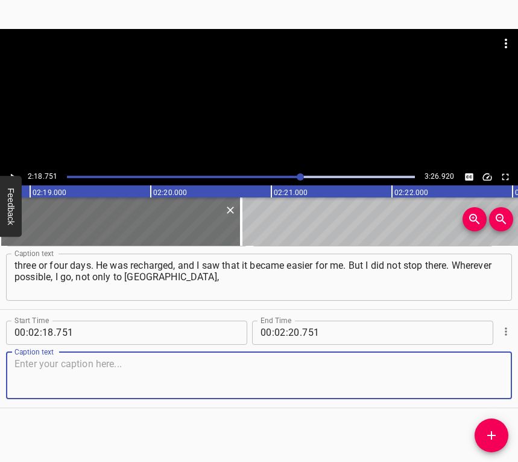
click at [482, 375] on textarea at bounding box center [258, 375] width 489 height 34
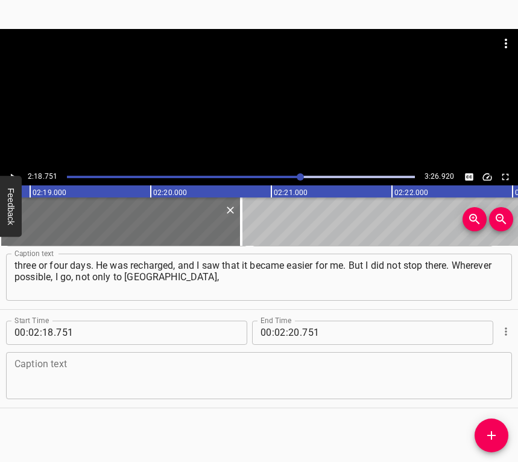
click at [285, 381] on textarea at bounding box center [258, 375] width 489 height 34
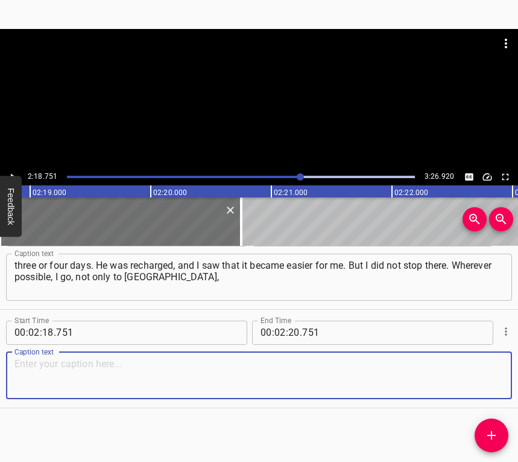
paste textarea "but also to [PERSON_NAME] direction; he studied in [GEOGRAPHIC_DATA], and I wen…"
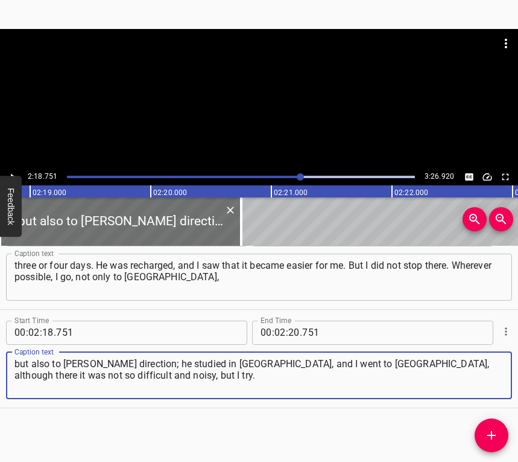
type textarea "but also to [PERSON_NAME] direction; he studied in [GEOGRAPHIC_DATA], and I wen…"
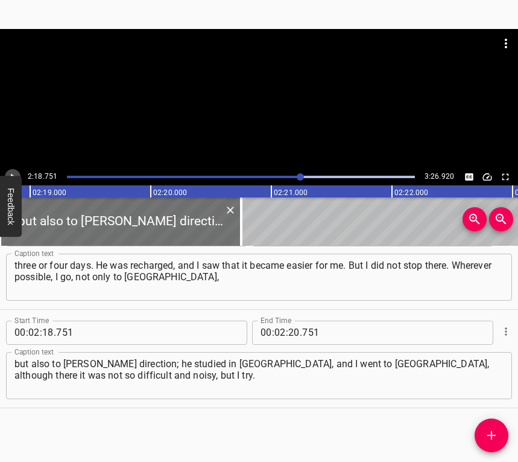
click at [8, 173] on icon "Play/Pause" at bounding box center [12, 176] width 11 height 11
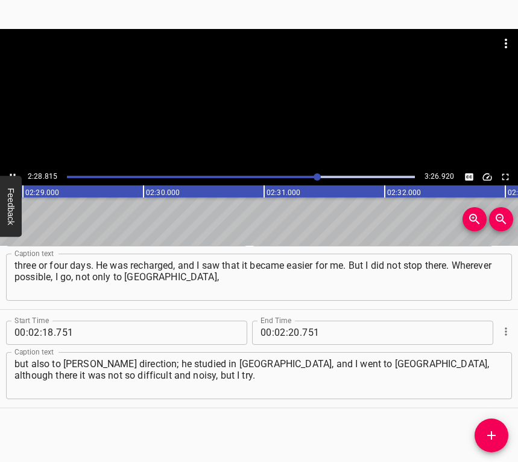
click at [13, 173] on icon "Play/Pause" at bounding box center [12, 176] width 11 height 11
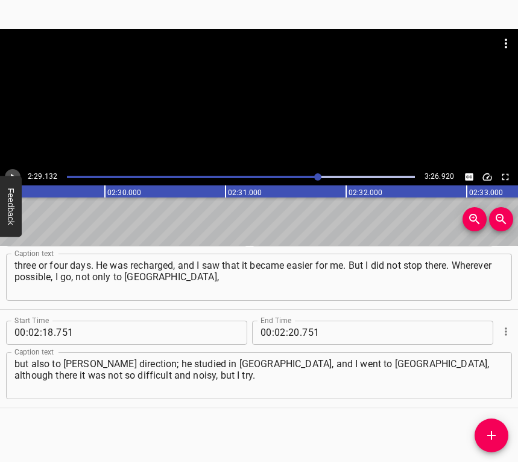
click at [13, 173] on icon "Play/Pause" at bounding box center [12, 176] width 11 height 11
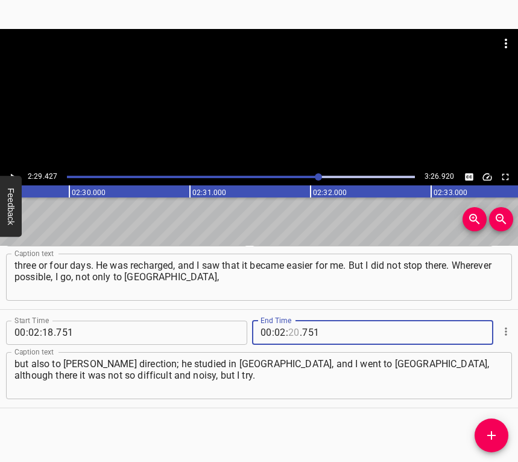
click at [288, 324] on input "number" at bounding box center [293, 332] width 11 height 24
type input "29"
type input "427"
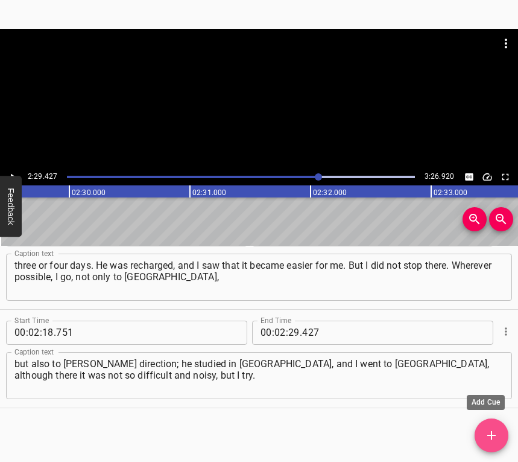
click at [494, 432] on icon "Add Cue" at bounding box center [492, 435] width 14 height 14
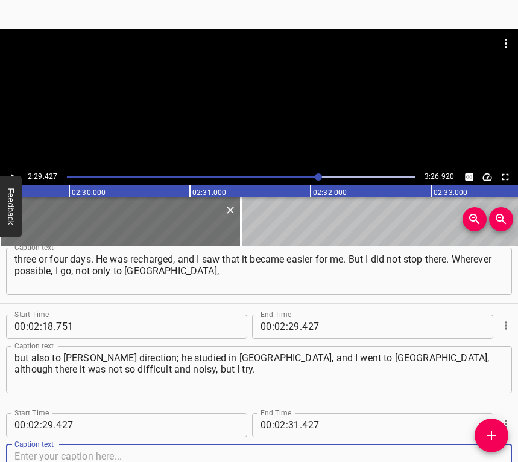
scroll to position [1020, 0]
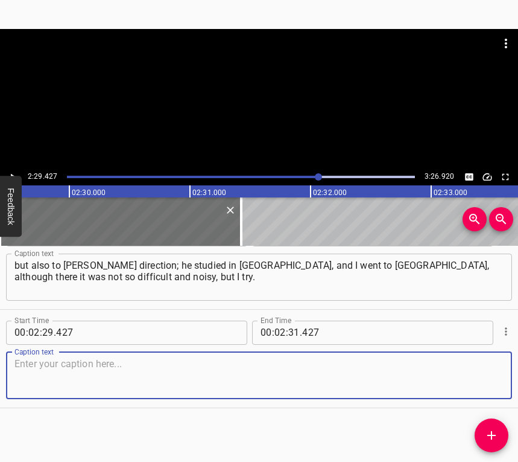
drag, startPoint x: 482, startPoint y: 369, endPoint x: 517, endPoint y: 356, distance: 38.0
click at [482, 368] on textarea at bounding box center [258, 375] width 489 height 34
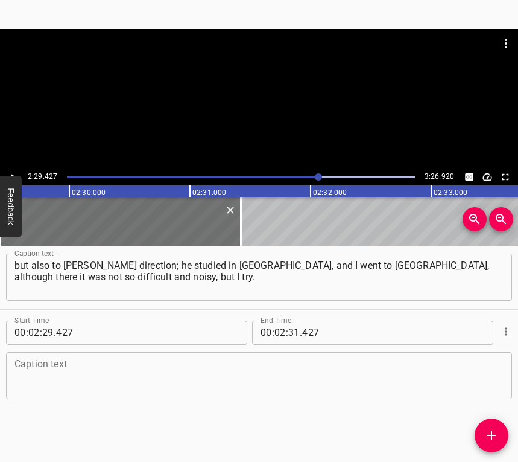
click at [126, 369] on textarea at bounding box center [258, 375] width 489 height 34
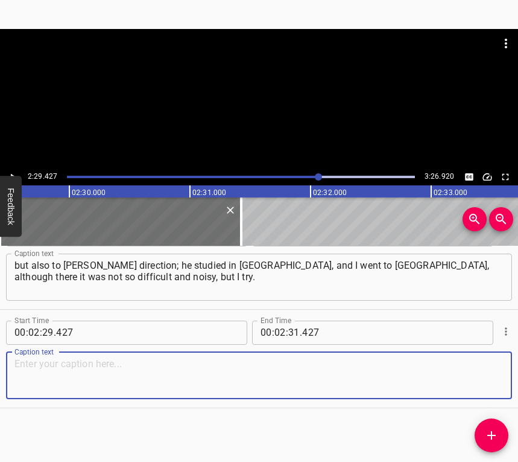
paste textarea "The second time I went to Kharkiv direction, it was his birthday. At least for …"
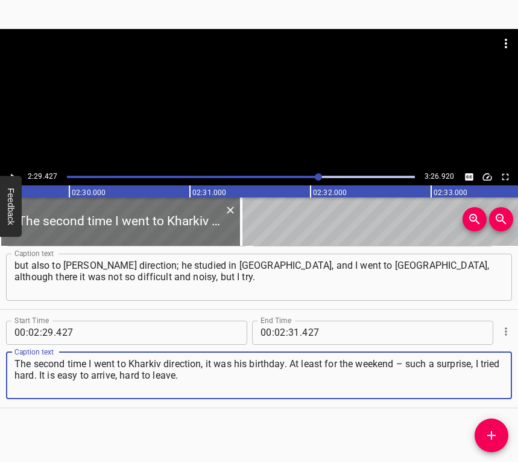
type textarea "The second time I went to Kharkiv direction, it was his birthday. At least for …"
click at [16, 165] on div at bounding box center [259, 98] width 518 height 139
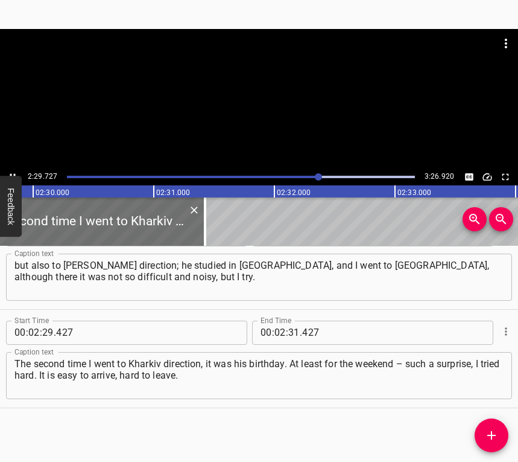
scroll to position [0, 18101]
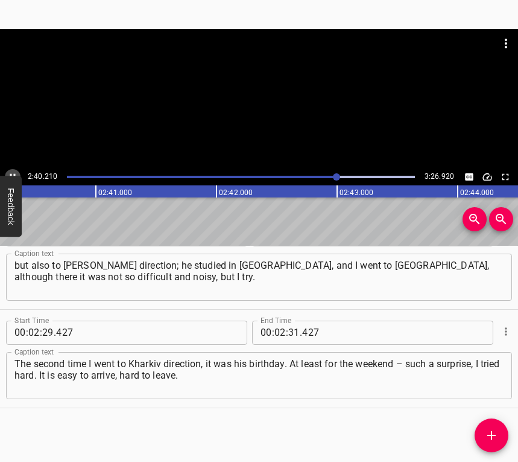
click at [8, 174] on icon "Play/Pause" at bounding box center [12, 176] width 11 height 11
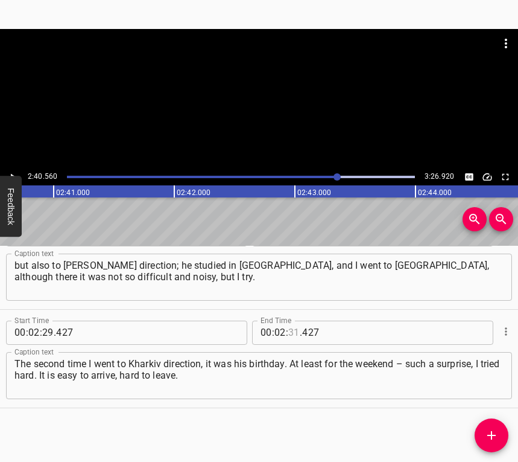
click at [290, 325] on input "number" at bounding box center [293, 332] width 11 height 24
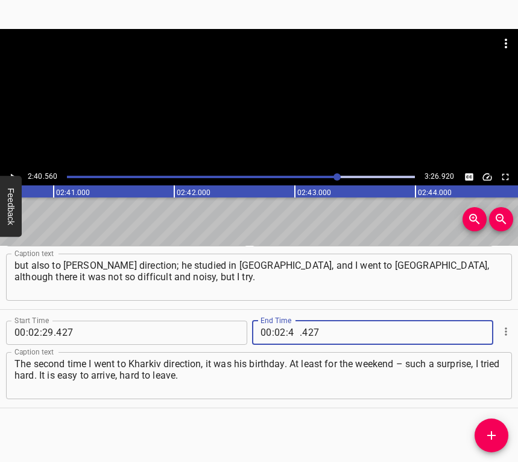
type input "40"
type input "560"
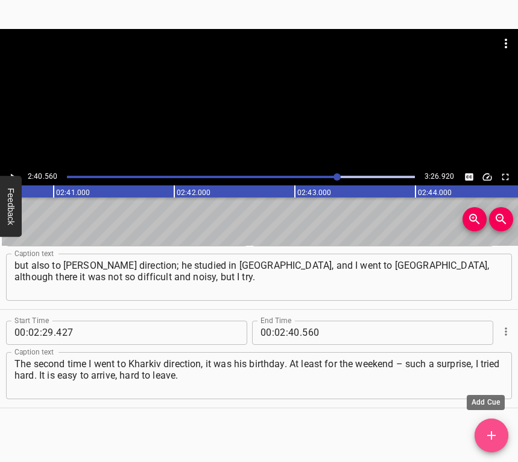
click at [492, 433] on icon "Add Cue" at bounding box center [492, 435] width 8 height 8
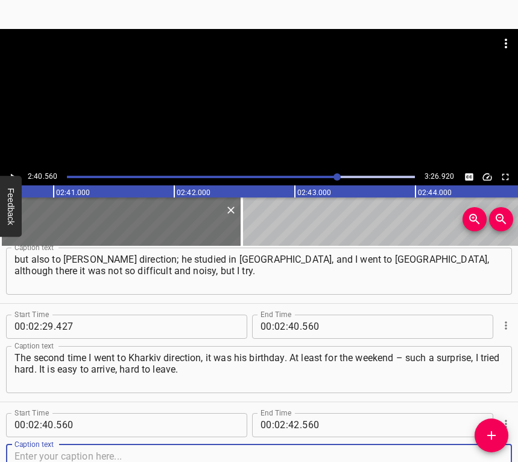
scroll to position [1119, 0]
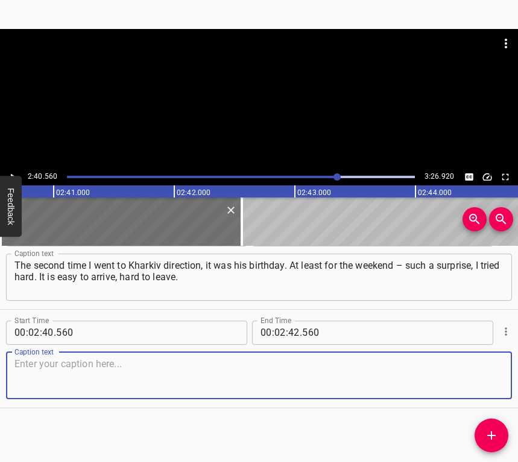
click at [482, 389] on textarea at bounding box center [258, 375] width 489 height 34
click at [72, 369] on textarea at bounding box center [258, 375] width 489 height 34
paste textarea "There you let him go, you have to leave him there, and you go back. But it is a…"
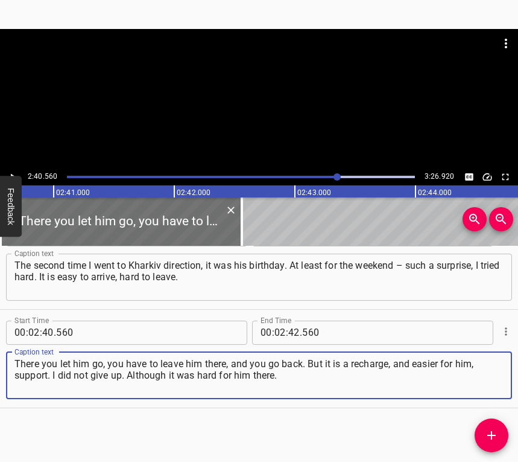
type textarea "There you let him go, you have to leave him there, and you go back. But it is a…"
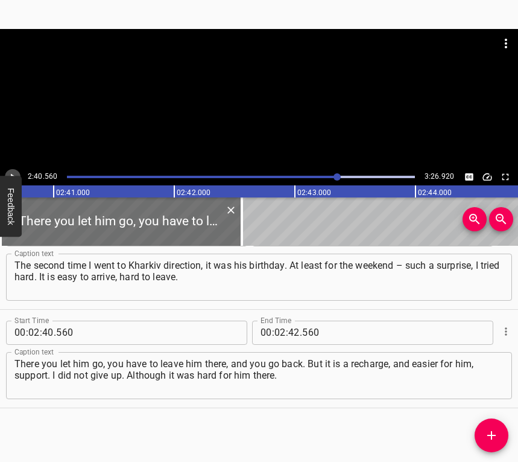
click at [13, 173] on icon "Play/Pause" at bounding box center [12, 176] width 11 height 11
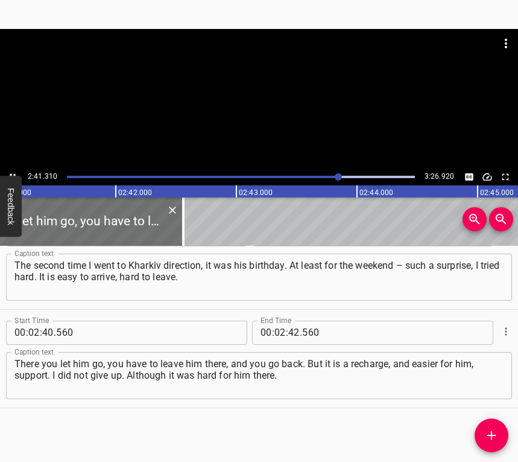
scroll to position [0, 19466]
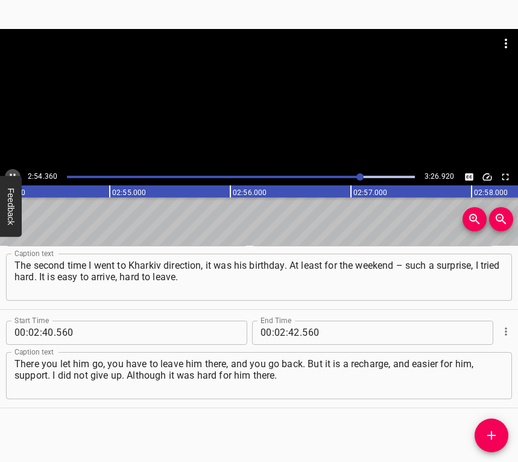
click at [8, 171] on icon "Play/Pause" at bounding box center [12, 176] width 11 height 11
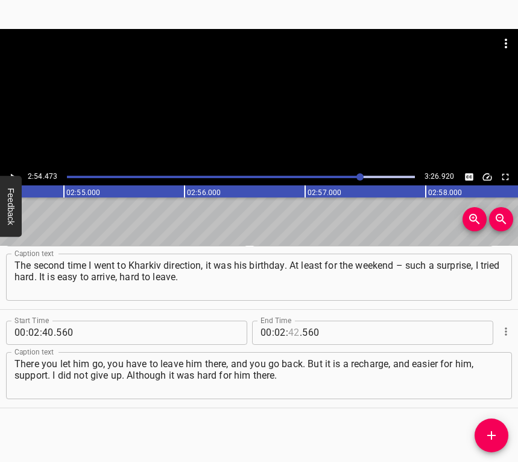
click at [290, 328] on input "number" at bounding box center [293, 332] width 11 height 24
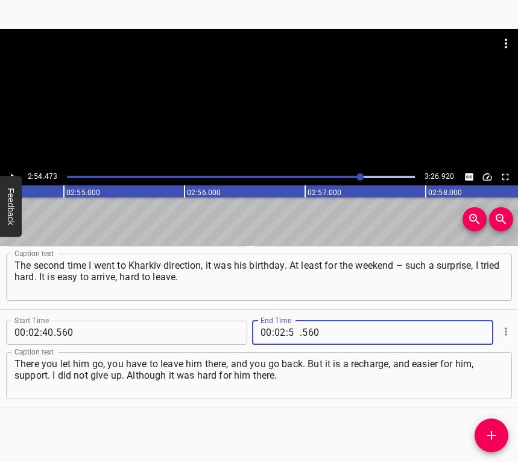
type input "54"
type input "473"
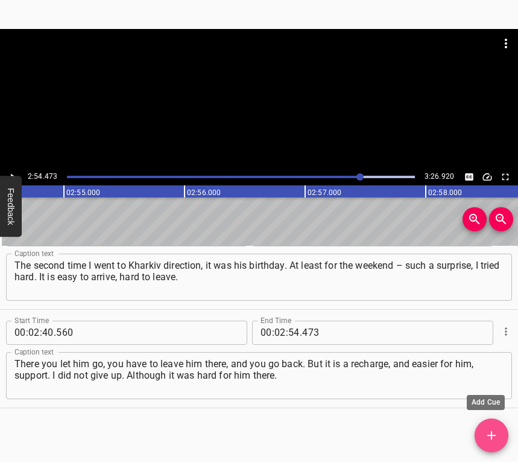
click at [496, 434] on icon "Add Cue" at bounding box center [492, 435] width 8 height 8
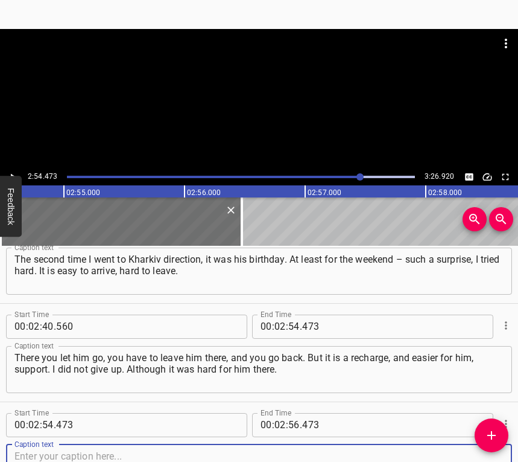
scroll to position [1217, 0]
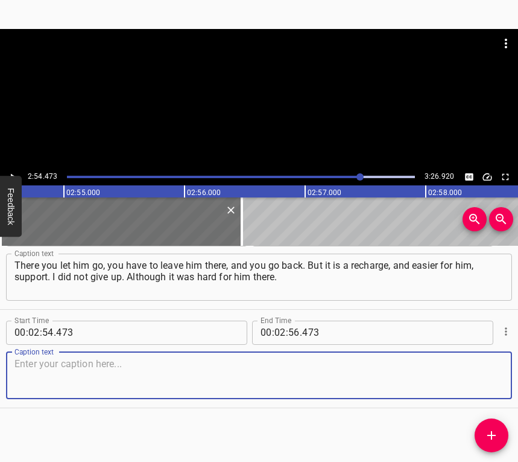
click at [479, 369] on textarea at bounding box center [258, 375] width 489 height 34
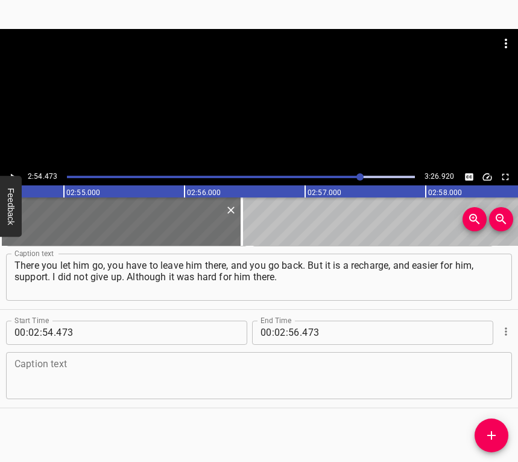
click at [126, 366] on textarea at bounding box center [258, 375] width 489 height 34
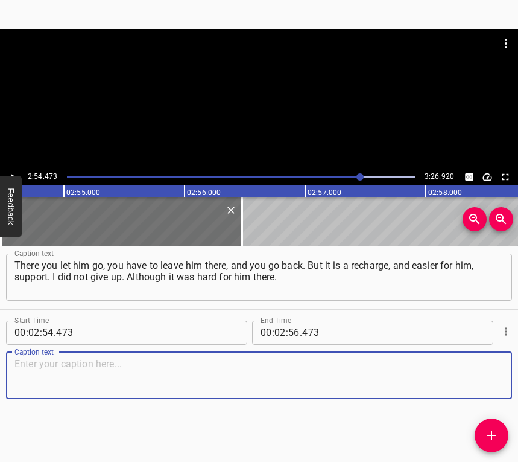
paste textarea "There were different things, but I had to. It was hard for me, but I supported …"
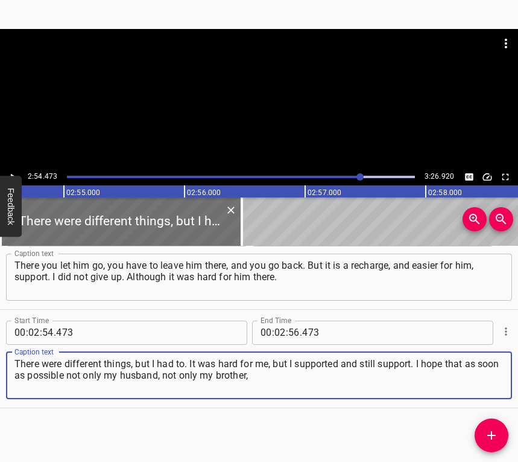
type textarea "There were different things, but I had to. It was hard for me, but I supported …"
click at [16, 171] on icon "Play/Pause" at bounding box center [12, 176] width 11 height 11
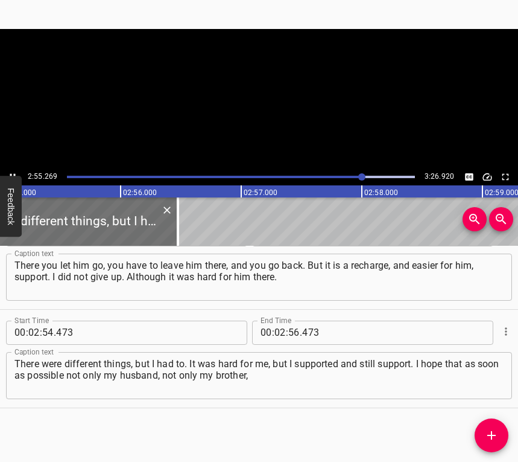
scroll to position [0, 21137]
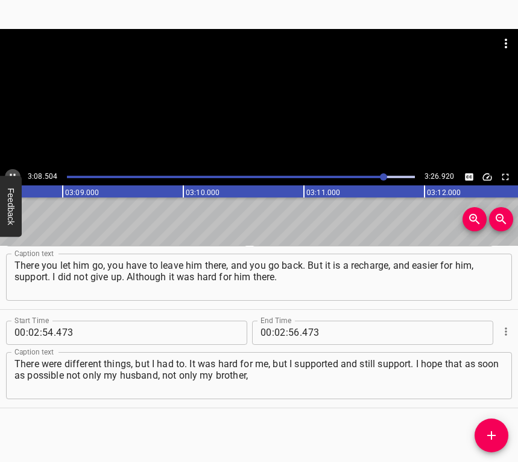
click at [10, 170] on button "Play/Pause" at bounding box center [13, 177] width 16 height 16
click at [276, 330] on input "number" at bounding box center [280, 332] width 11 height 24
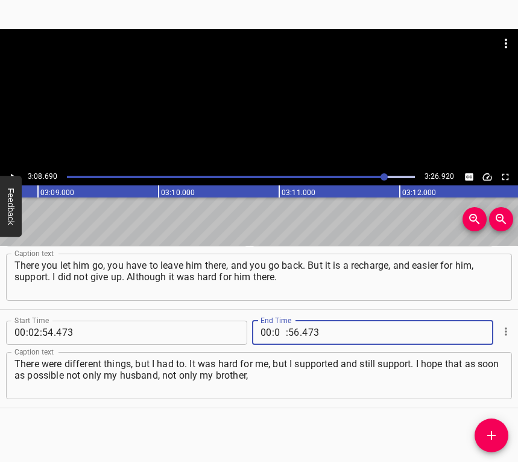
type input "03"
type input "08"
type input "690"
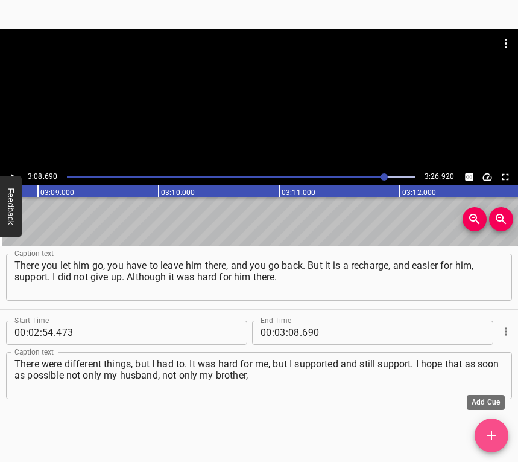
click at [486, 433] on icon "Add Cue" at bounding box center [492, 435] width 14 height 14
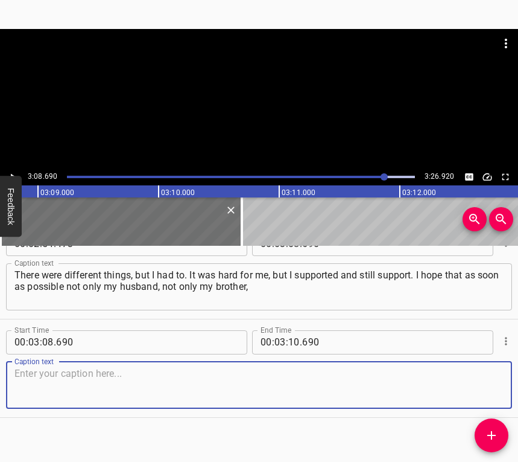
scroll to position [1315, 0]
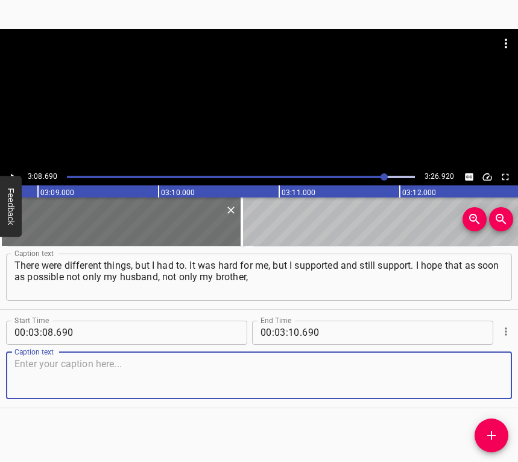
click at [481, 375] on textarea at bounding box center [258, 375] width 489 height 34
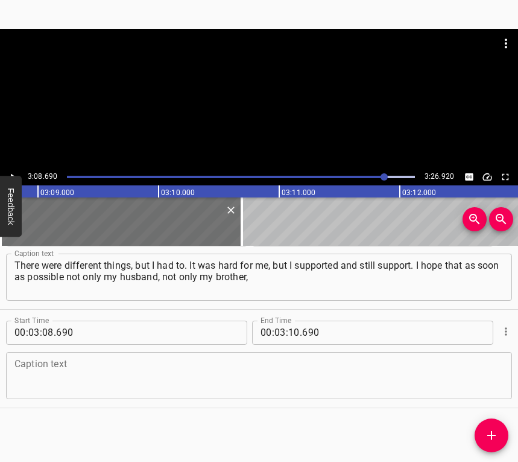
click at [77, 382] on textarea at bounding box center [258, 375] width 489 height 34
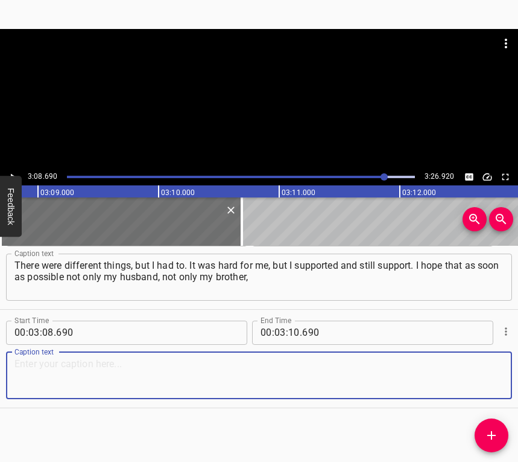
paste textarea "but all defenders will return, and peace will come as soon as possible, and our…"
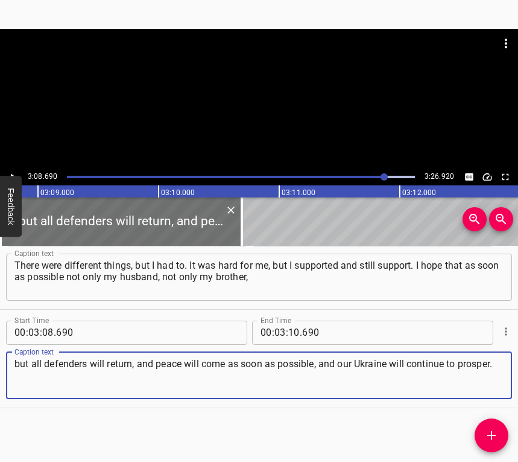
type textarea "but all defenders will return, and peace will come as soon as possible, and our…"
click at [291, 328] on input "number" at bounding box center [293, 332] width 11 height 24
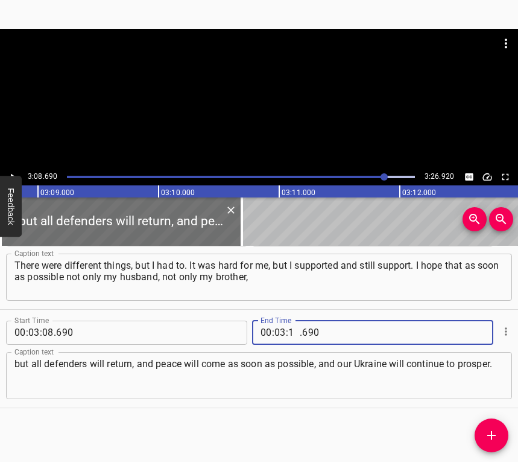
type input "16"
type input "920"
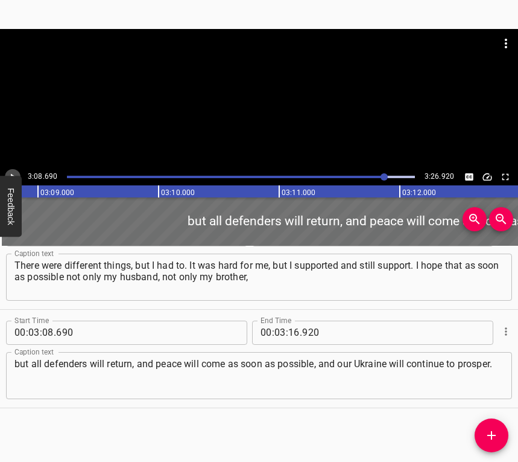
click at [12, 171] on icon "Play/Pause" at bounding box center [12, 176] width 11 height 11
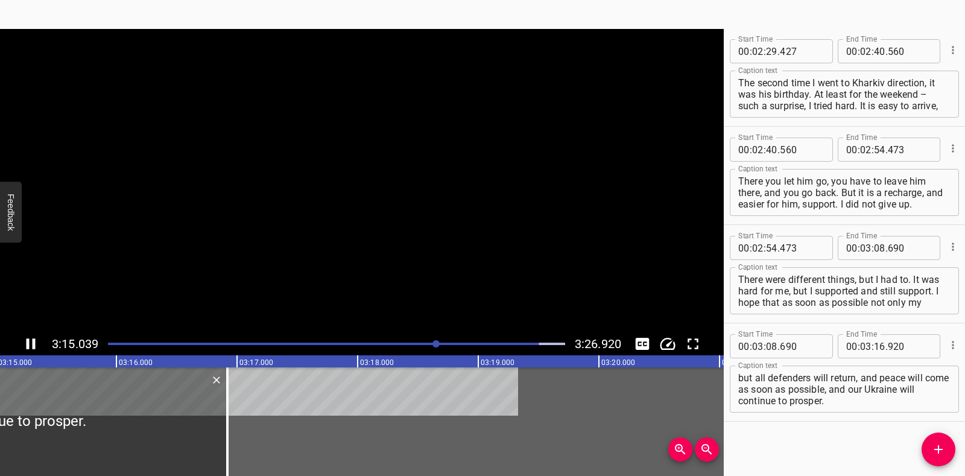
scroll to position [1107, 0]
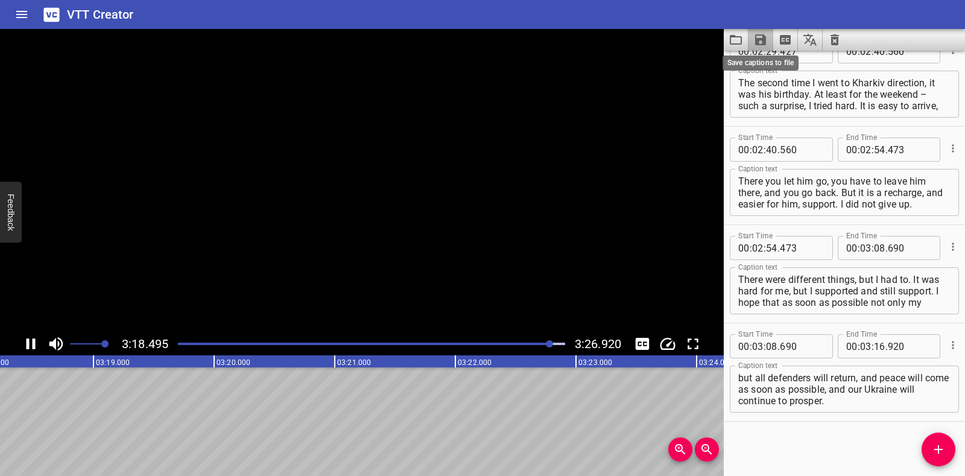
click at [760, 37] on icon "Save captions to file" at bounding box center [761, 40] width 14 height 14
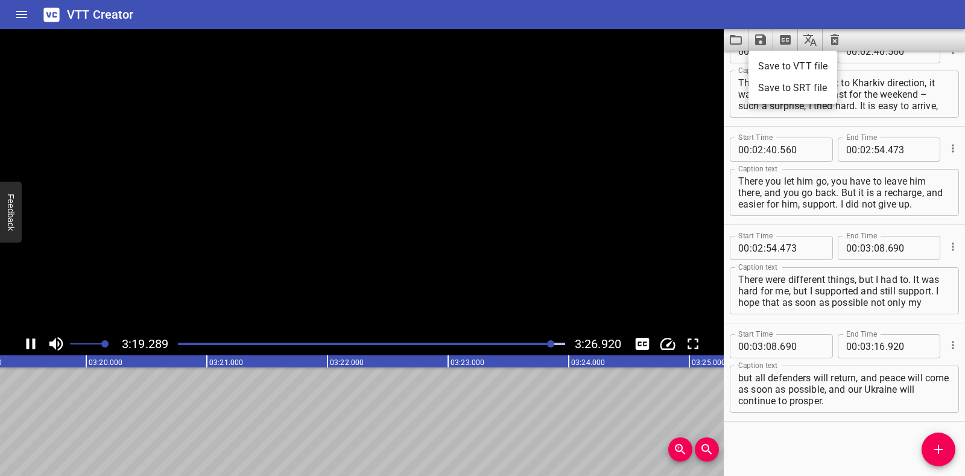
click at [774, 69] on li "Save to VTT file" at bounding box center [793, 67] width 89 height 22
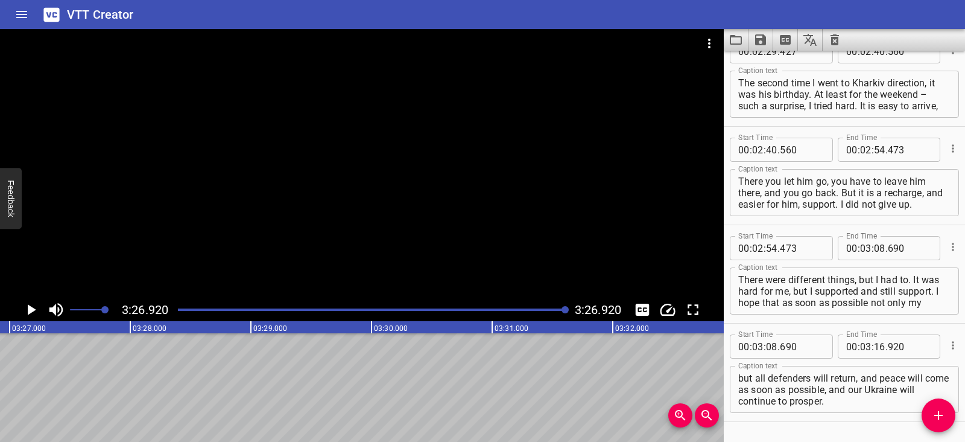
scroll to position [1141, 0]
